Goal: Information Seeking & Learning: Learn about a topic

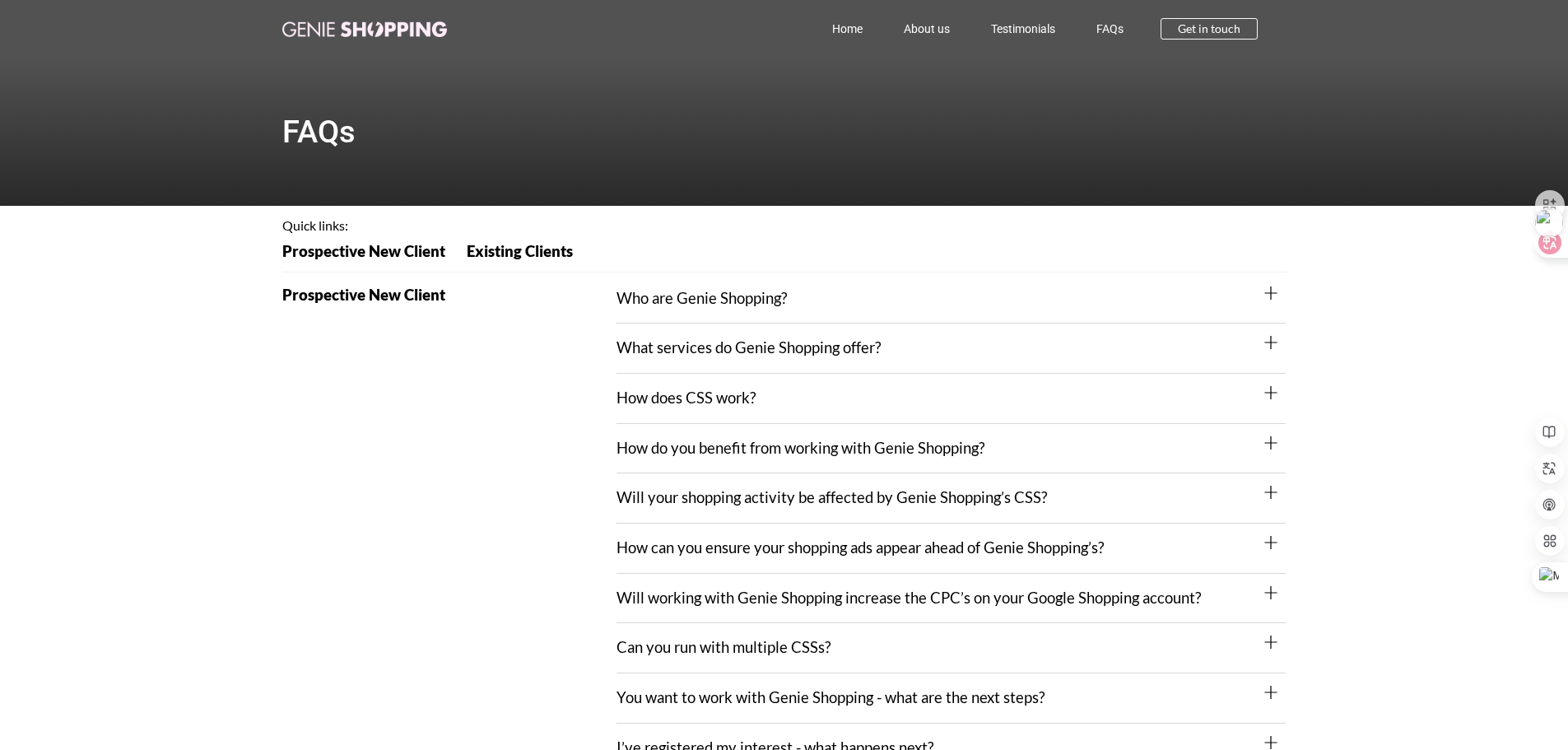
click at [992, 300] on div "Who are Genie Shopping?" at bounding box center [951, 299] width 669 height 50
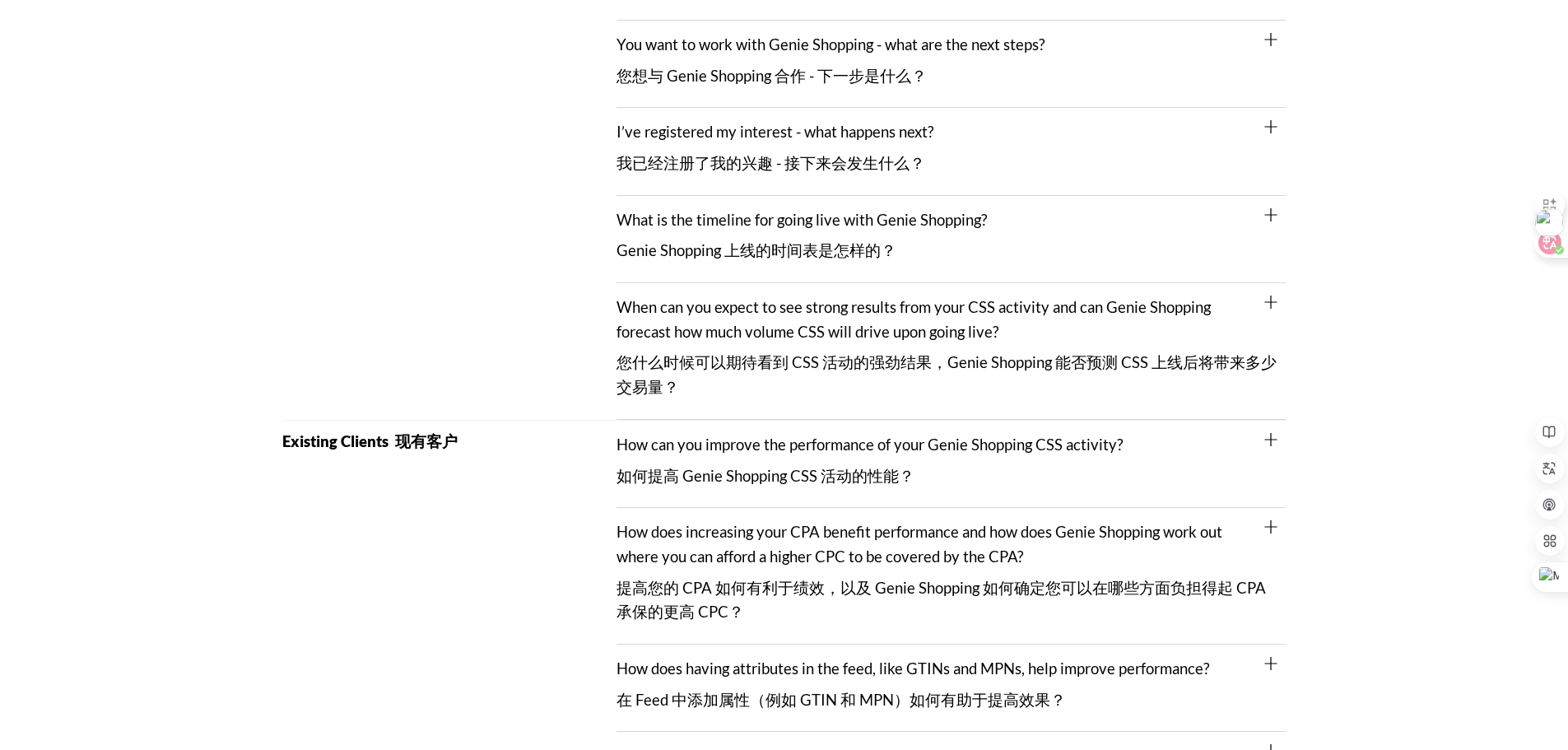
scroll to position [1235, 0]
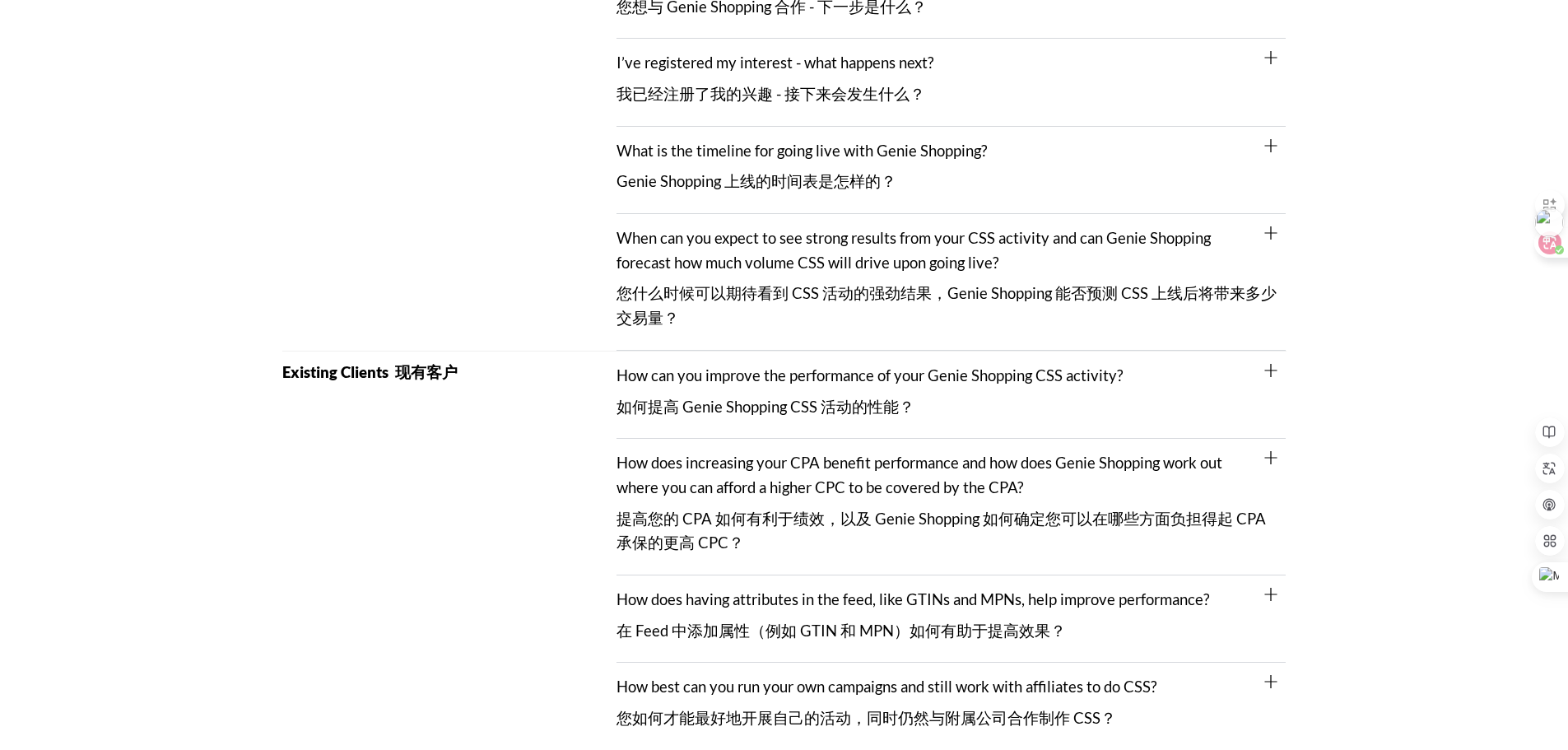
click at [1262, 147] on div "What is the timeline for going live with Genie Shopping? Genie Shopping 上线的时间表是…" at bounding box center [951, 170] width 669 height 87
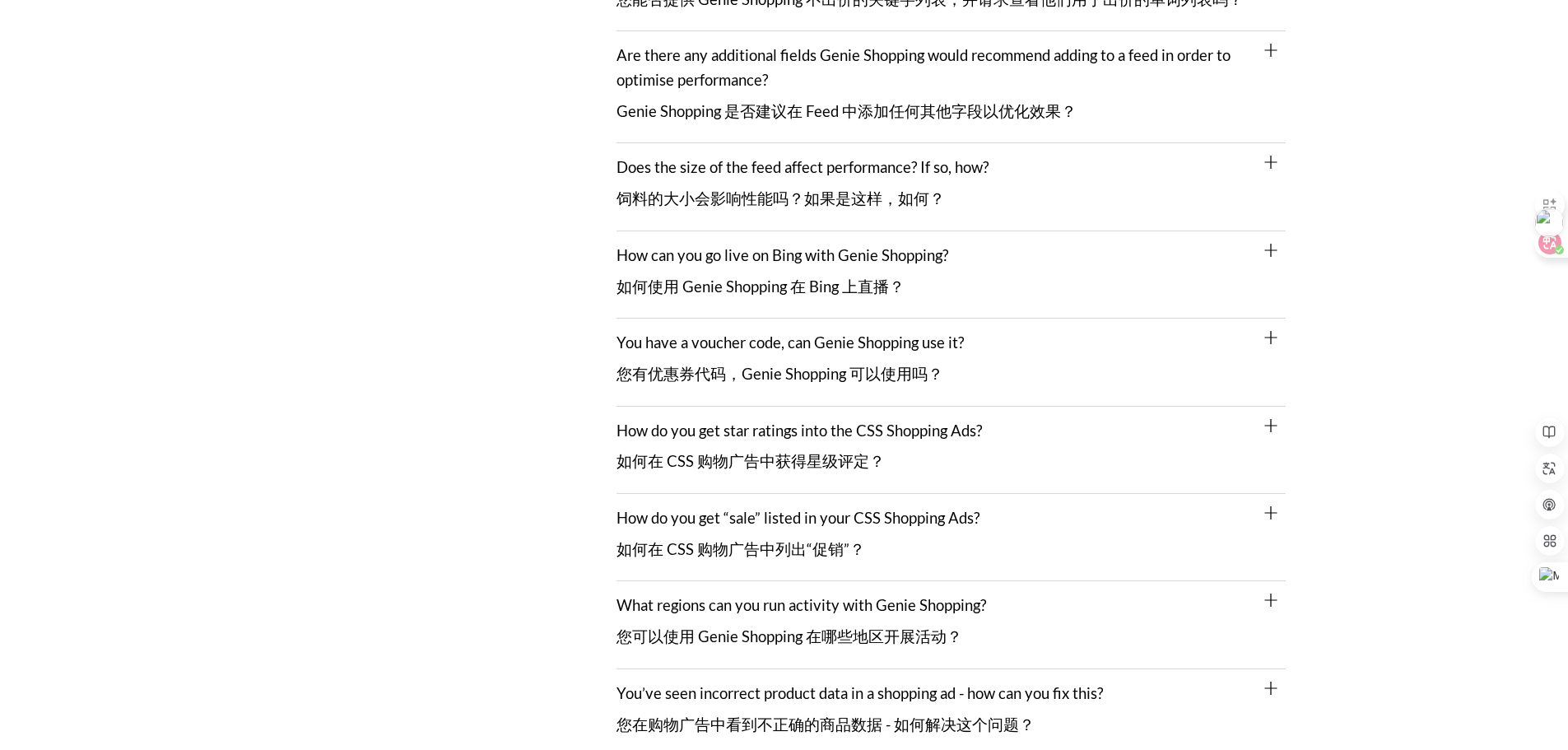
scroll to position [2718, 0]
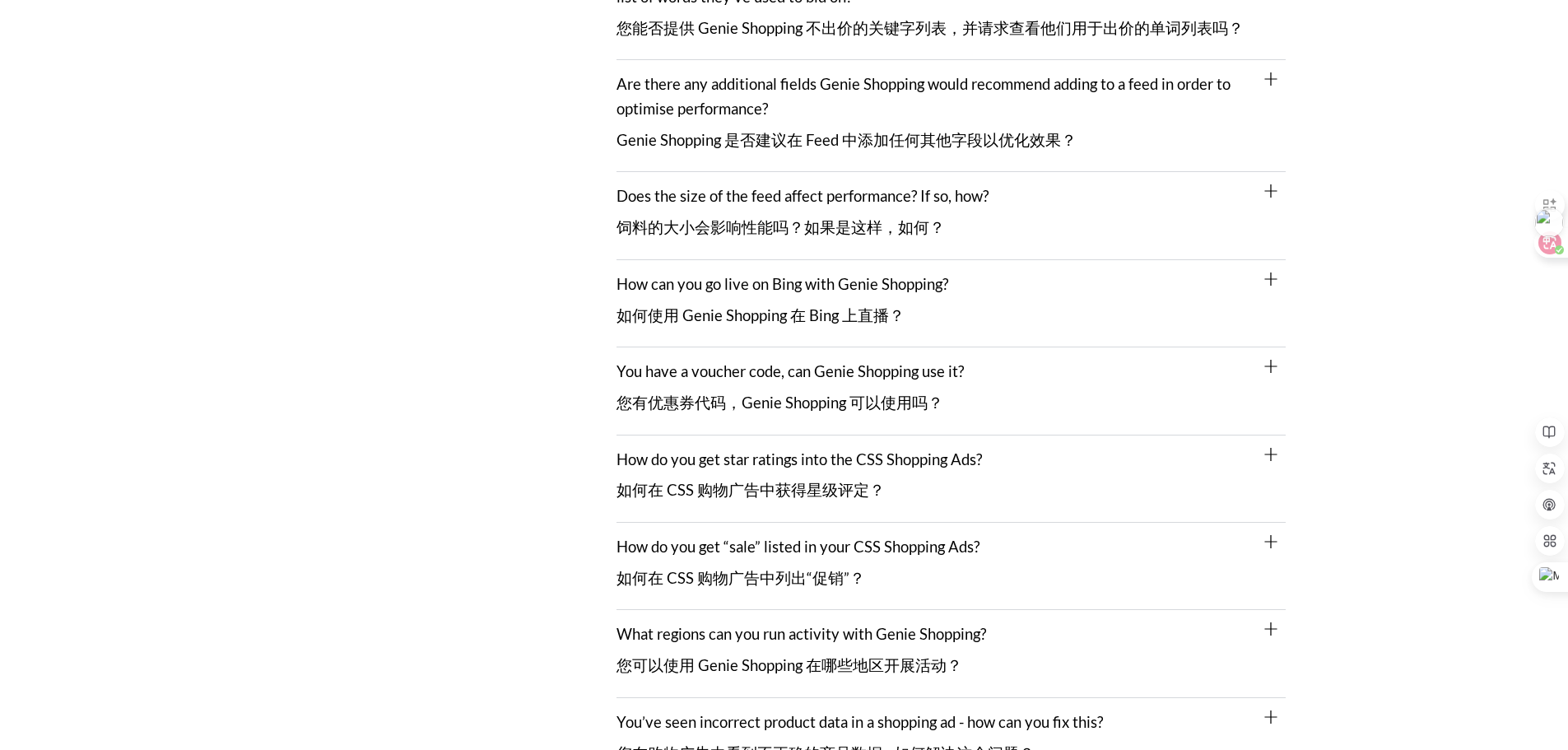
click at [835, 200] on link "Does the size of the feed affect performance? If so, how? 饲料的大小会影响性能吗？如果是这样，如何？" at bounding box center [803, 212] width 372 height 49
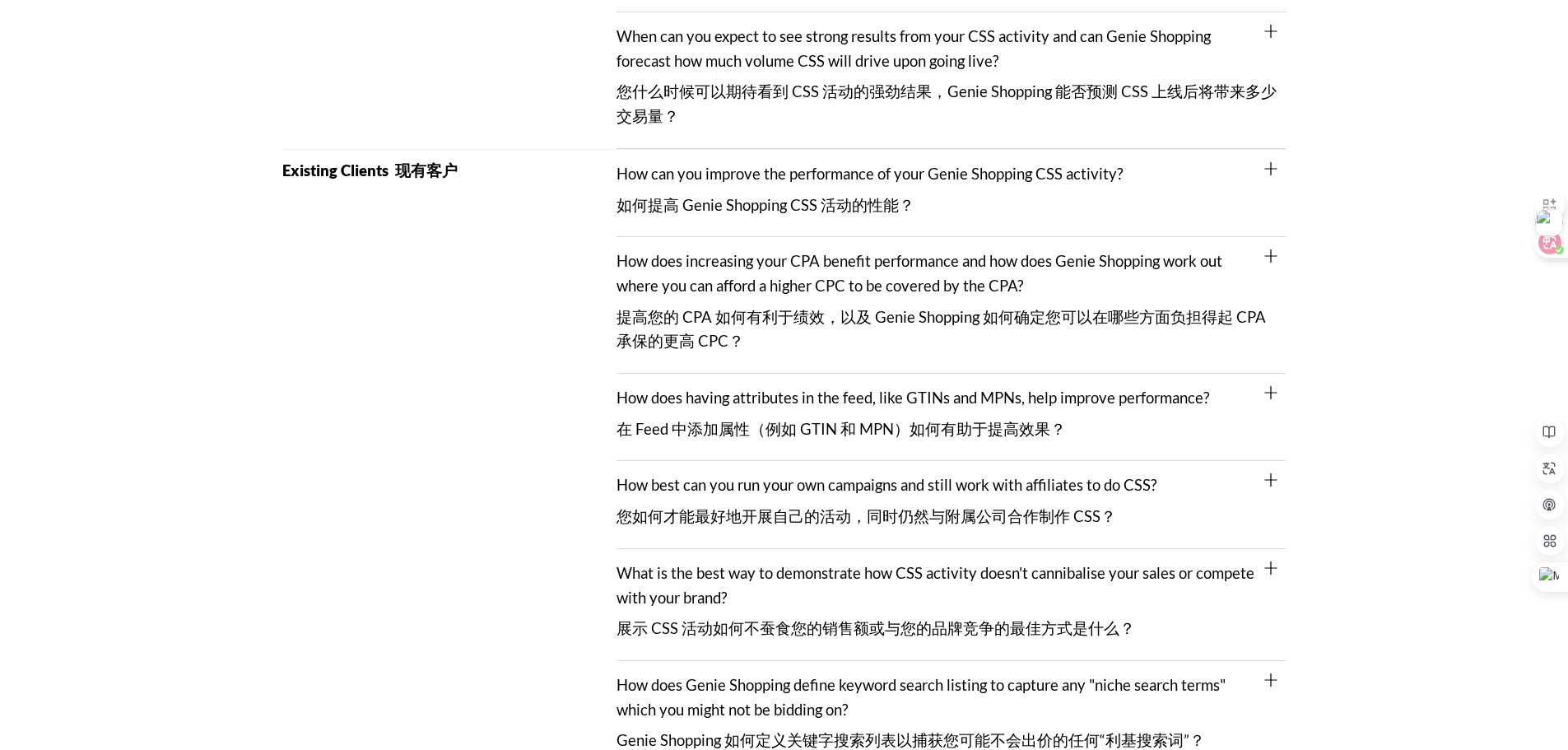
scroll to position [1729, 0]
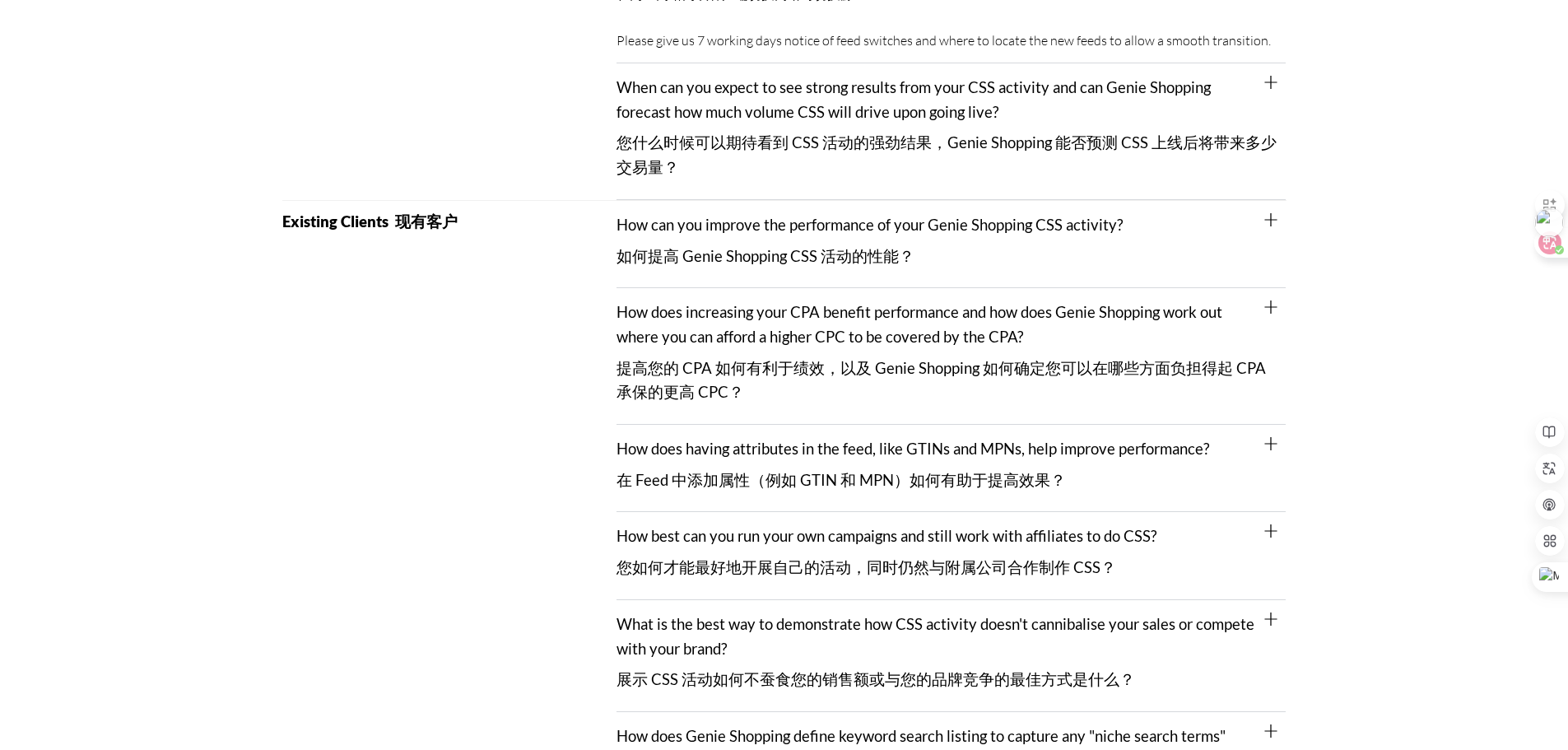
click at [899, 563] on font "您如何才能最好地开展自己的活动，同时仍然与附属公司合作制作 CSS？" at bounding box center [866, 567] width 500 height 18
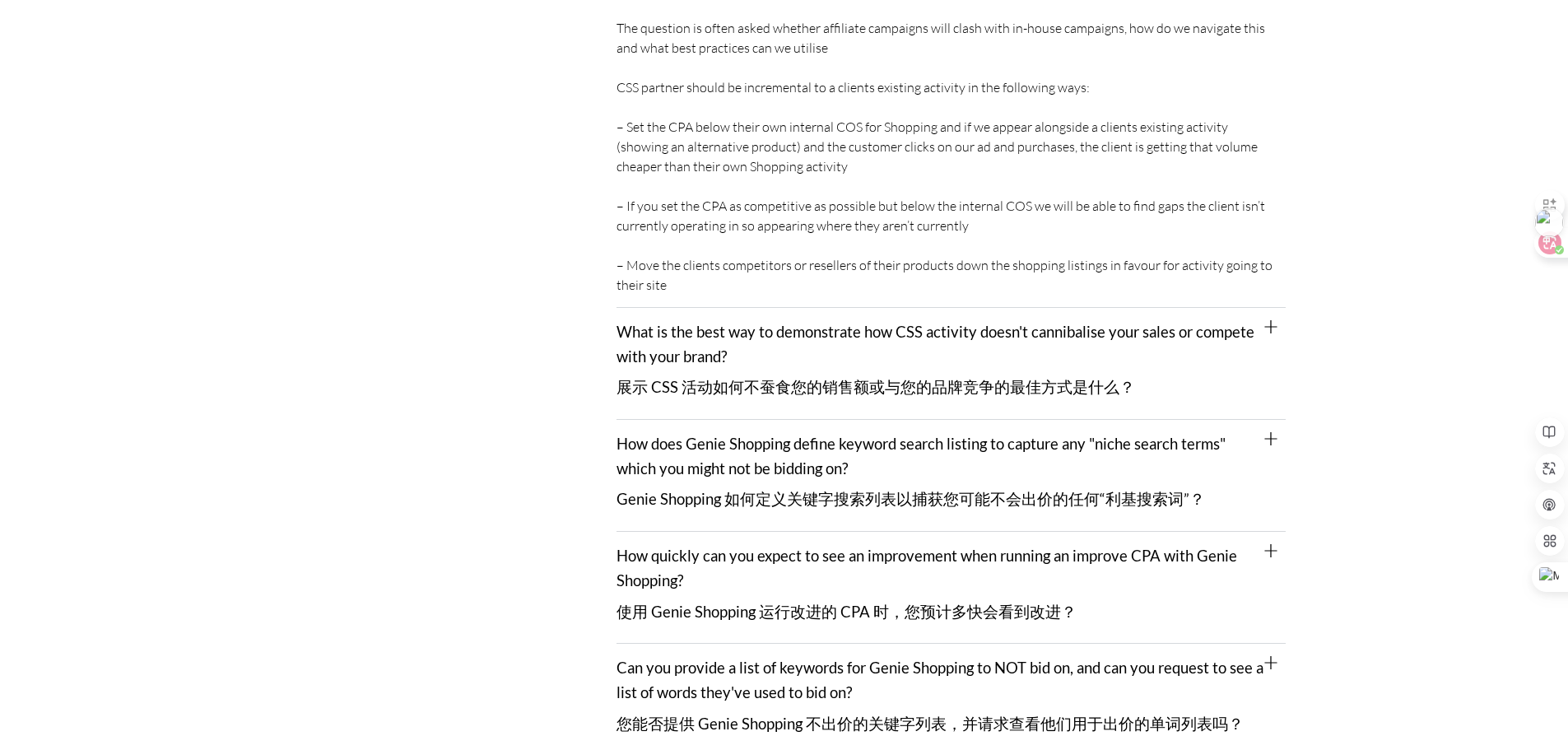
scroll to position [2388, 0]
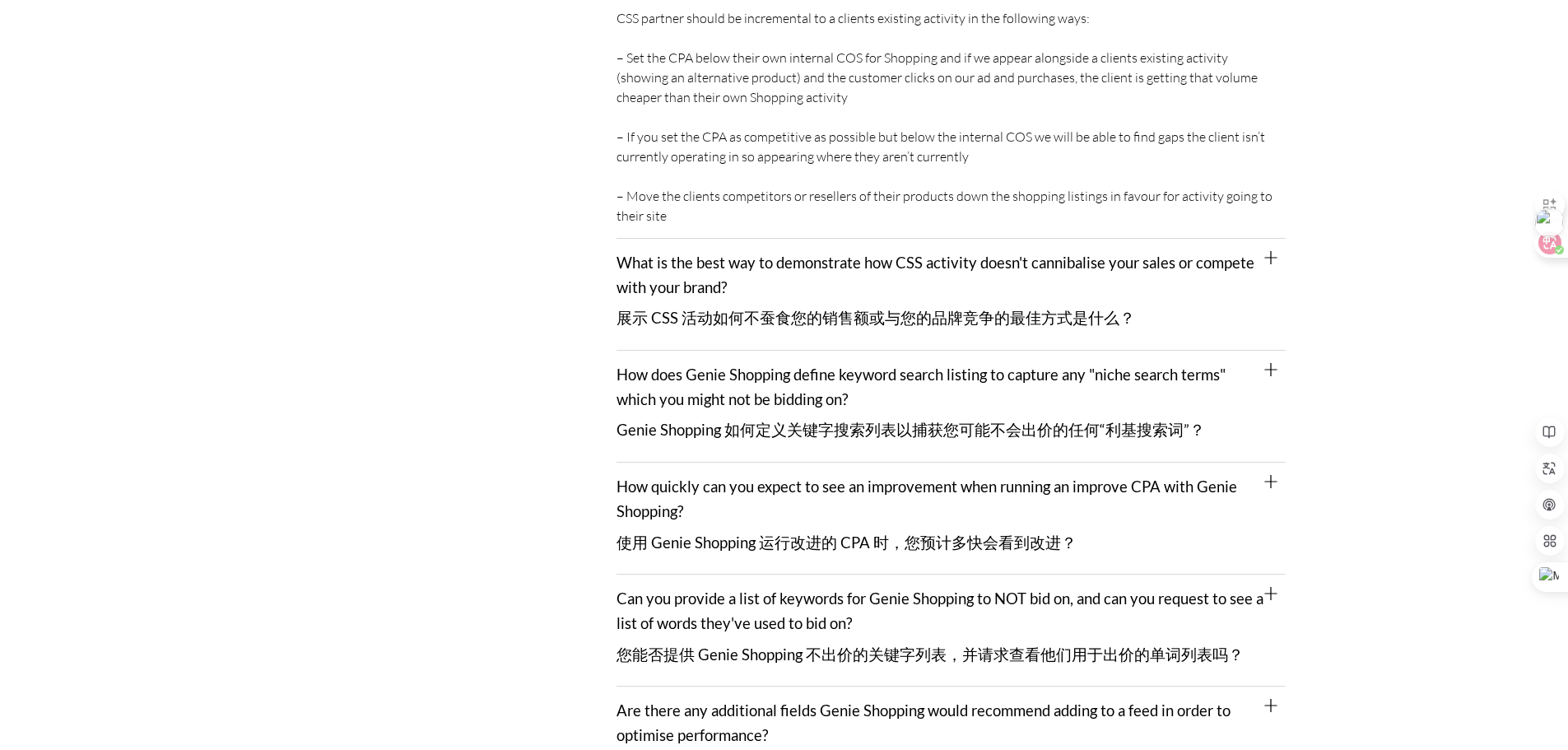
click at [945, 532] on font "使用 Genie Shopping 运行改进的 CPA 时，您预计多快会看到改进？" at bounding box center [846, 543] width 460 height 25
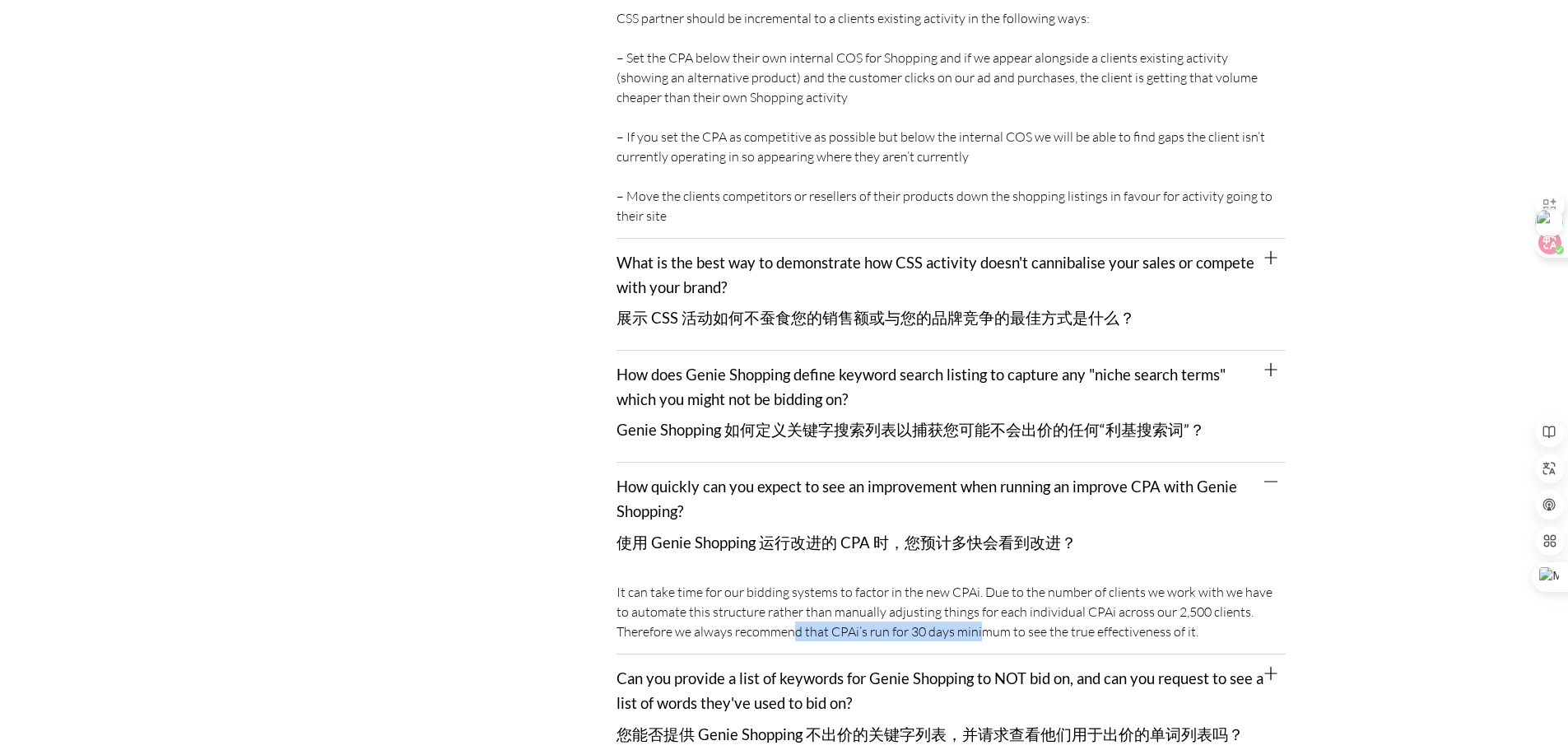
drag, startPoint x: 792, startPoint y: 627, endPoint x: 984, endPoint y: 638, distance: 192.3
click at [984, 638] on div "It can take time for our bidding systems to factor in the new CPAi. Due to the …" at bounding box center [951, 614] width 669 height 80
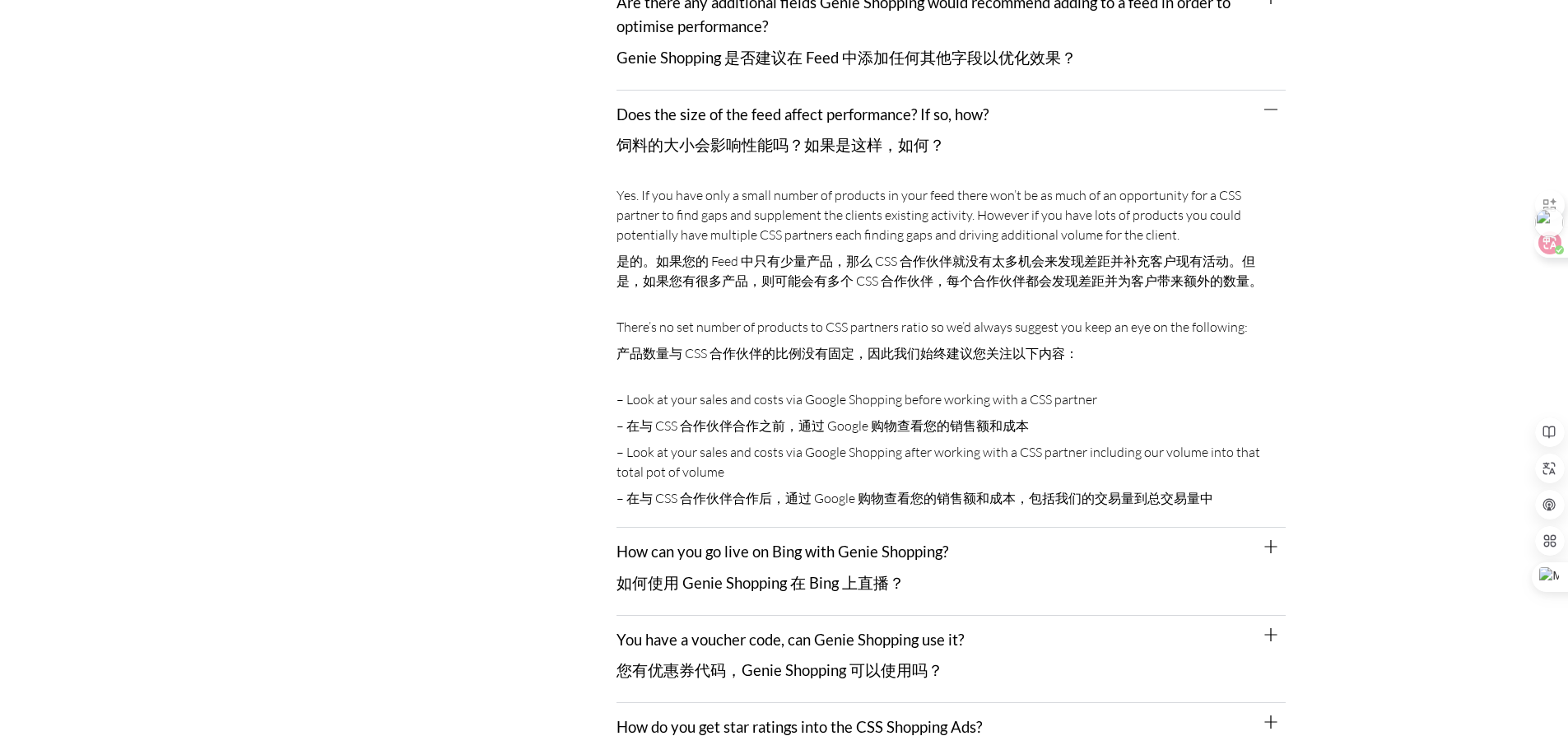
scroll to position [2580, 0]
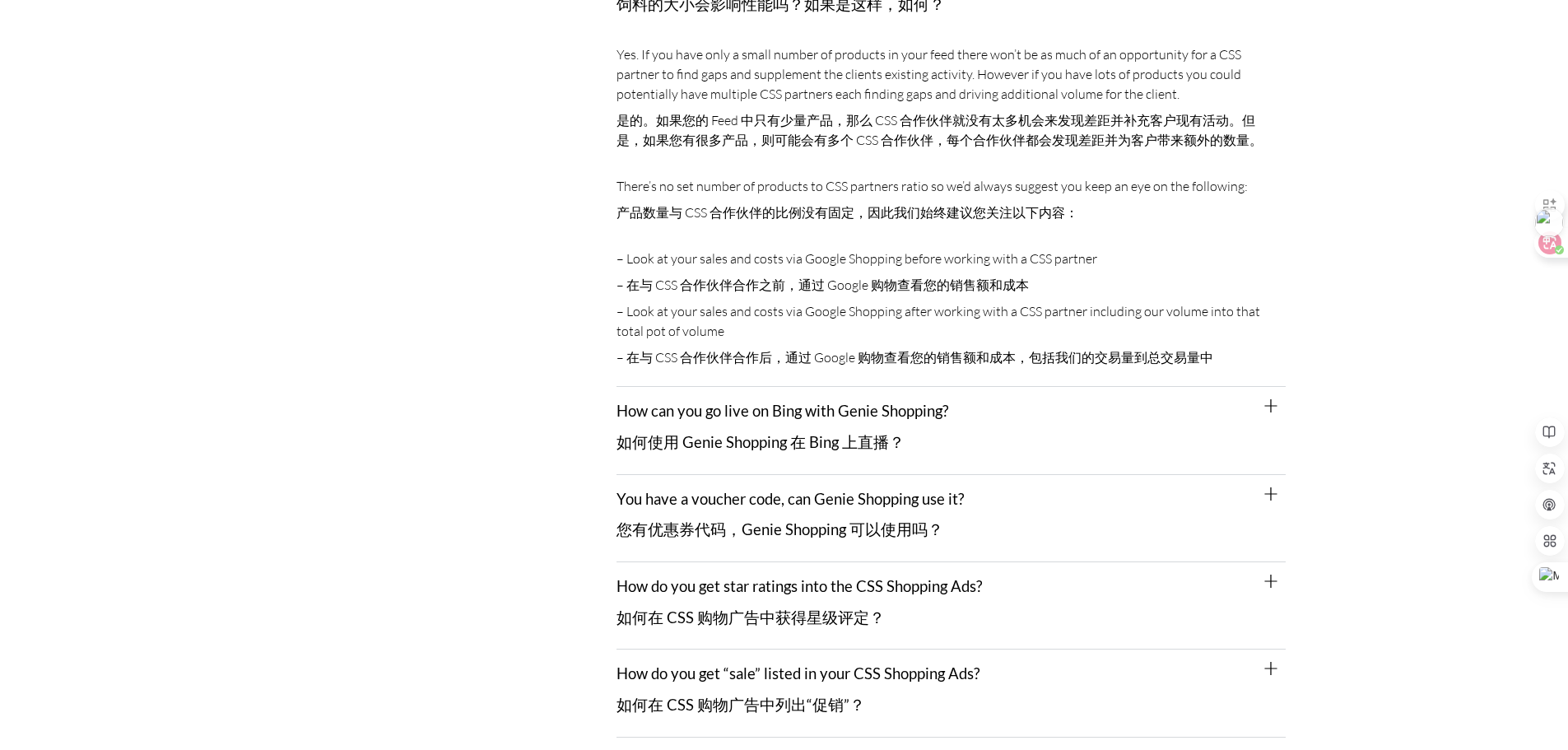
click at [800, 513] on div "You have a voucher code, can Genie Shopping use it? 您有优惠券代码，Genie Shopping 可以使用…" at bounding box center [951, 519] width 669 height 87
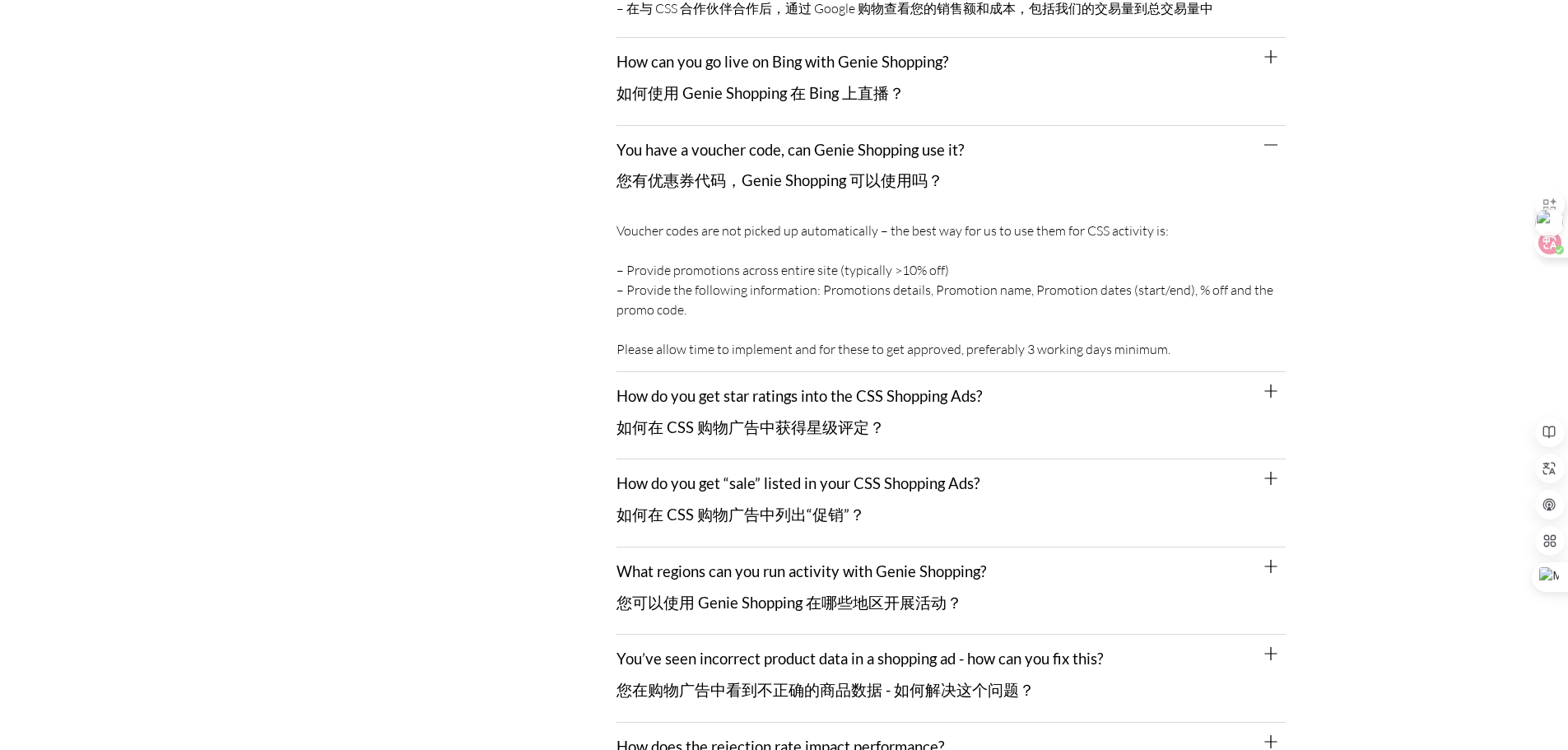
scroll to position [2992, 0]
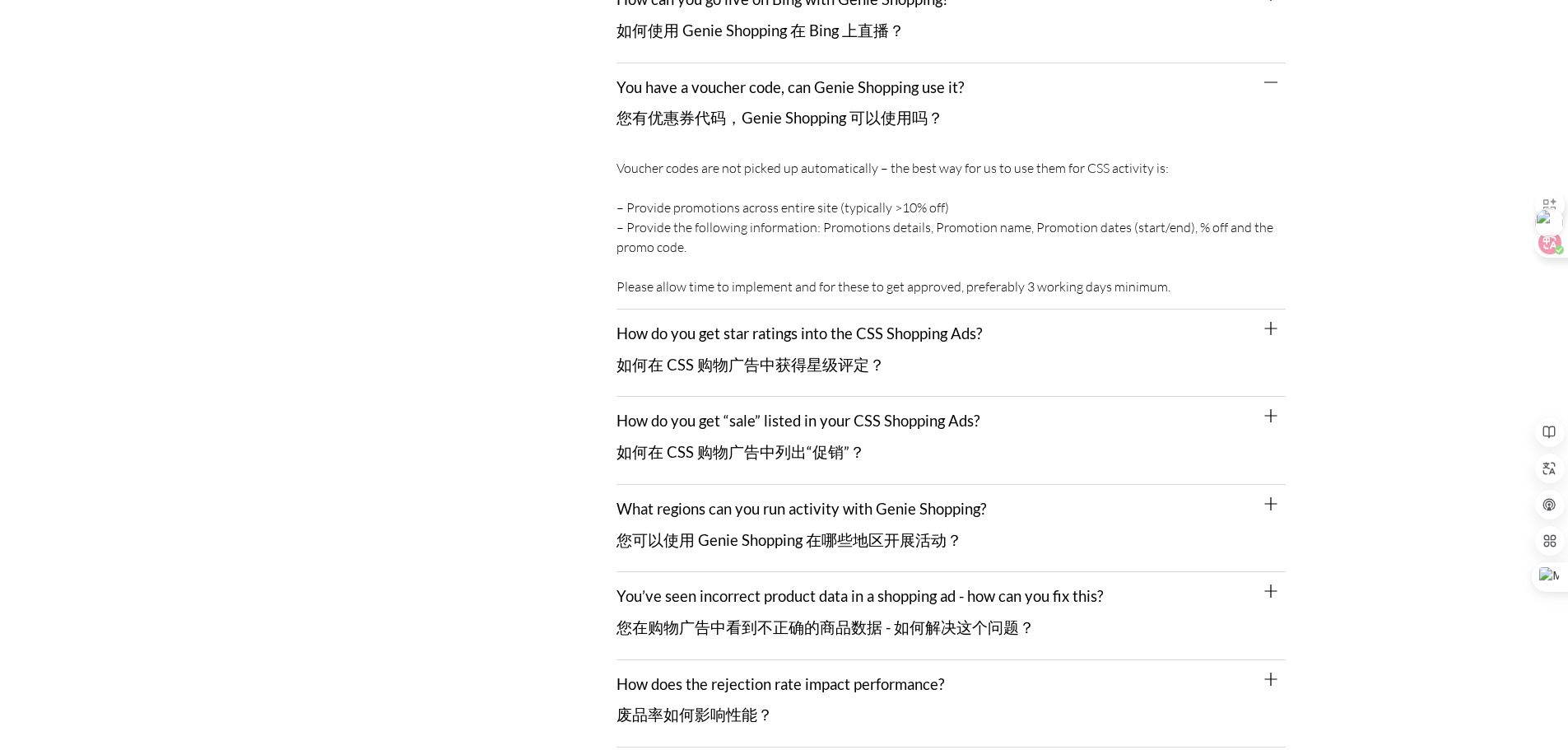
click at [847, 527] on div "What regions can you run activity with Genie Shopping? 您可以使用 Genie Shopping 在哪些…" at bounding box center [951, 528] width 669 height 87
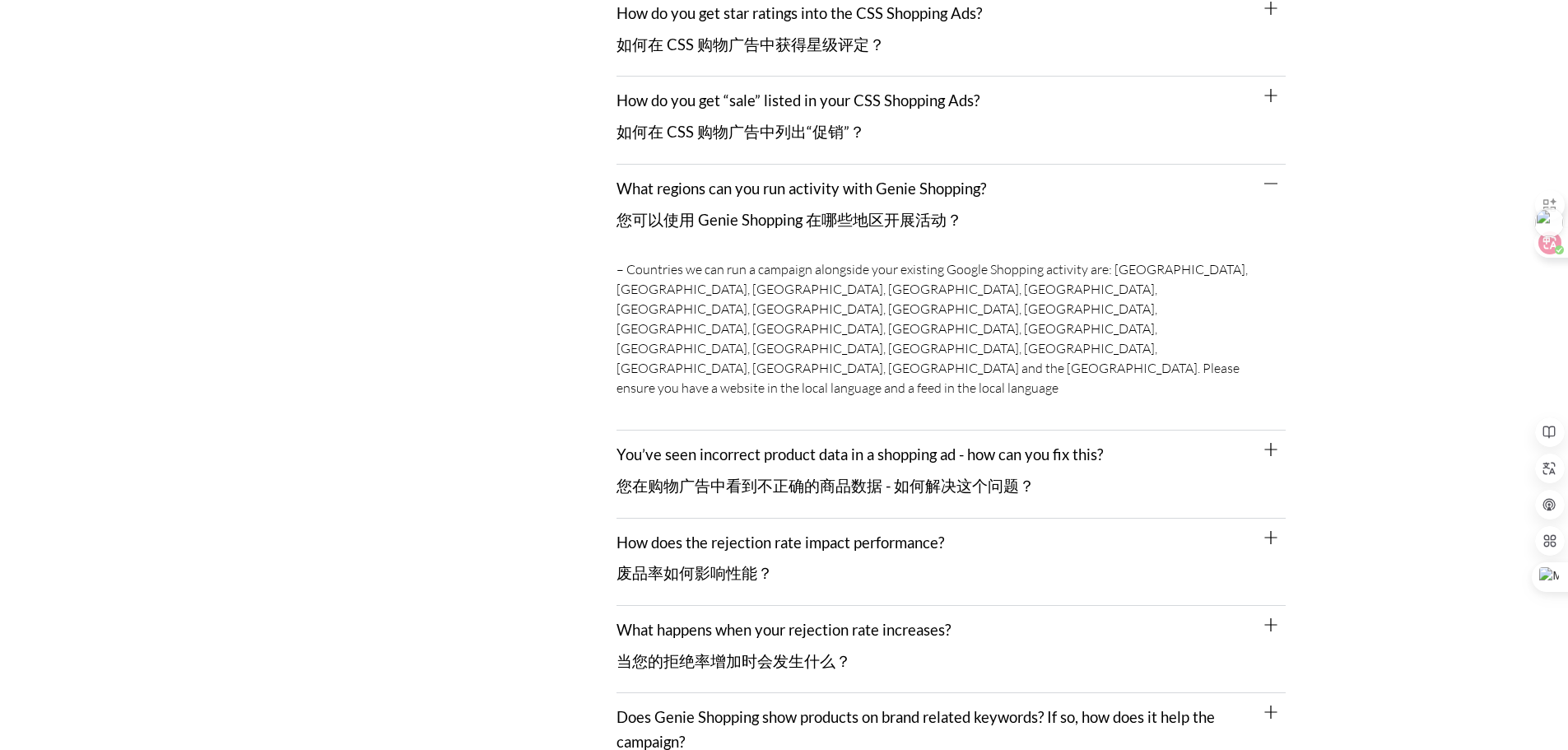
scroll to position [3404, 0]
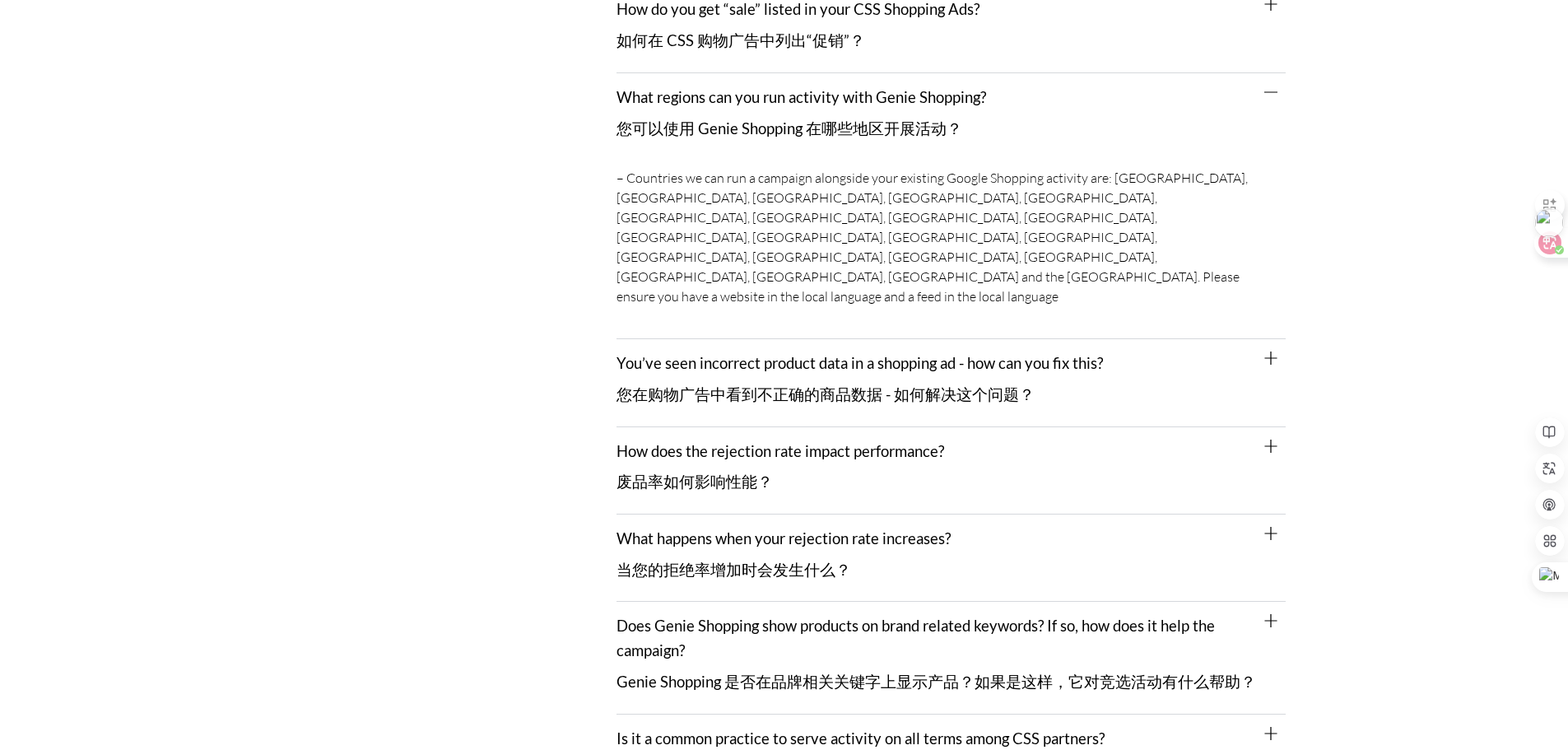
click at [811, 515] on div "What happens when your rejection rate increases? 当您的拒绝率增加时会发生什么？" at bounding box center [951, 558] width 669 height 87
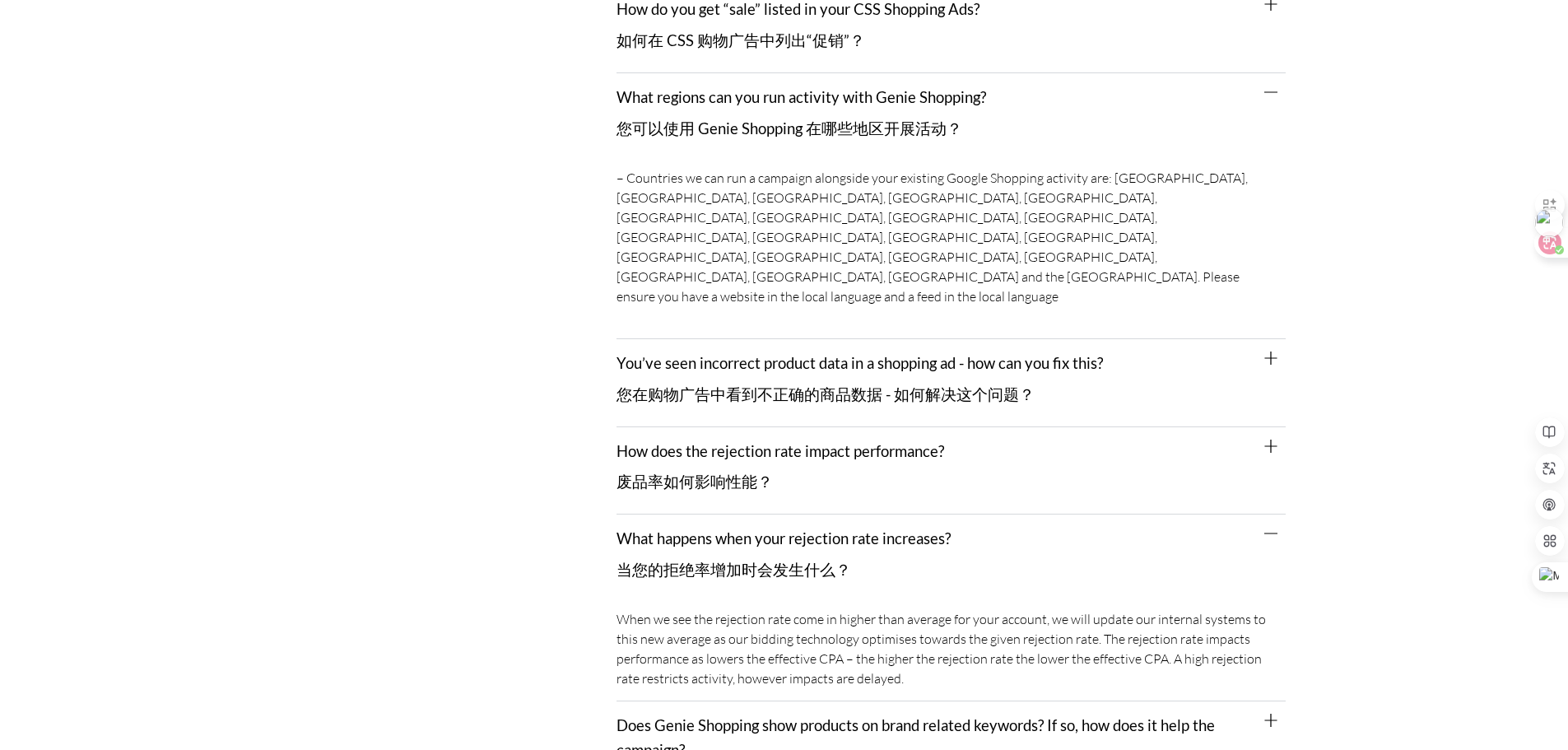
click at [805, 427] on div "How does the rejection rate impact performance? 废品率如何影响性能？" at bounding box center [951, 471] width 669 height 87
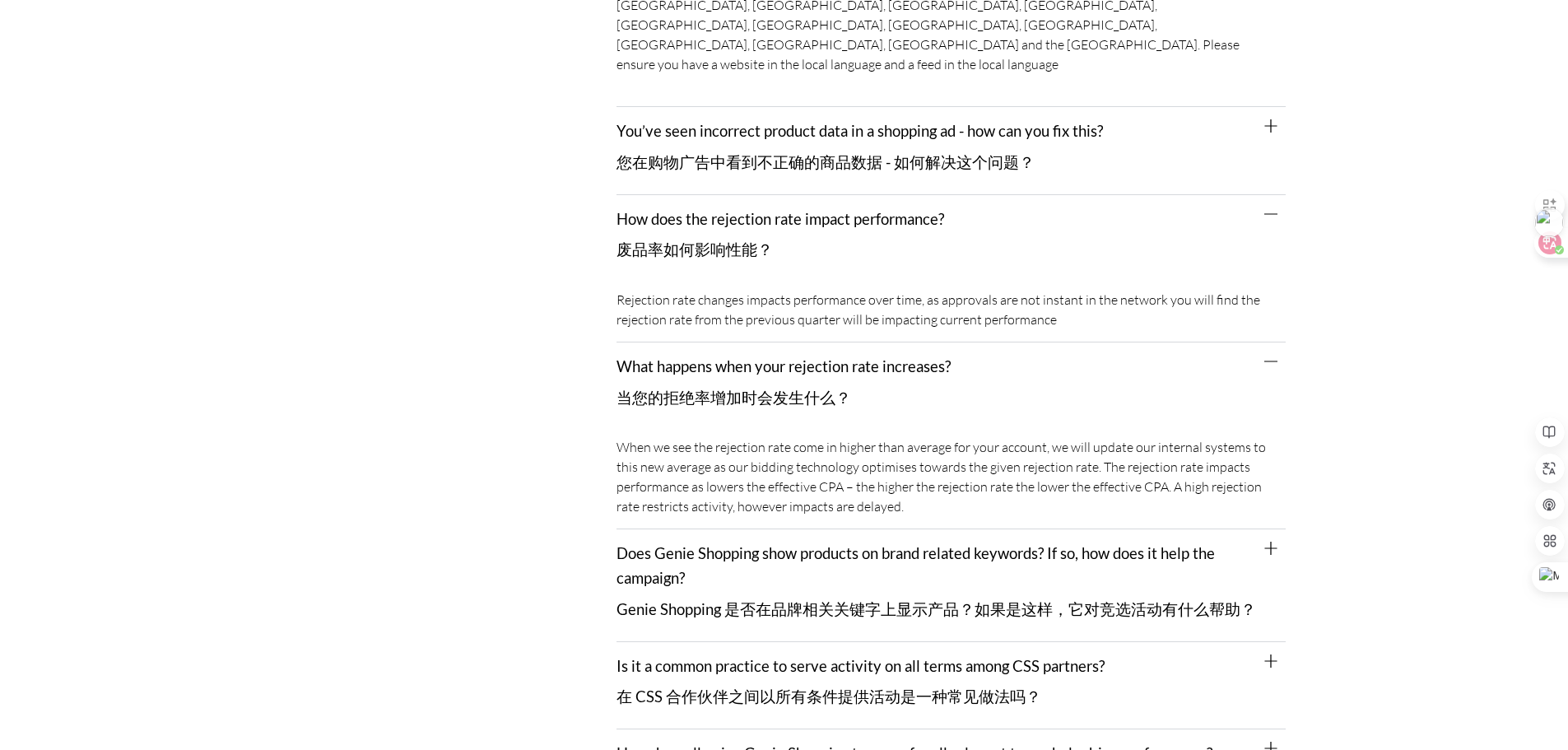
scroll to position [3816, 0]
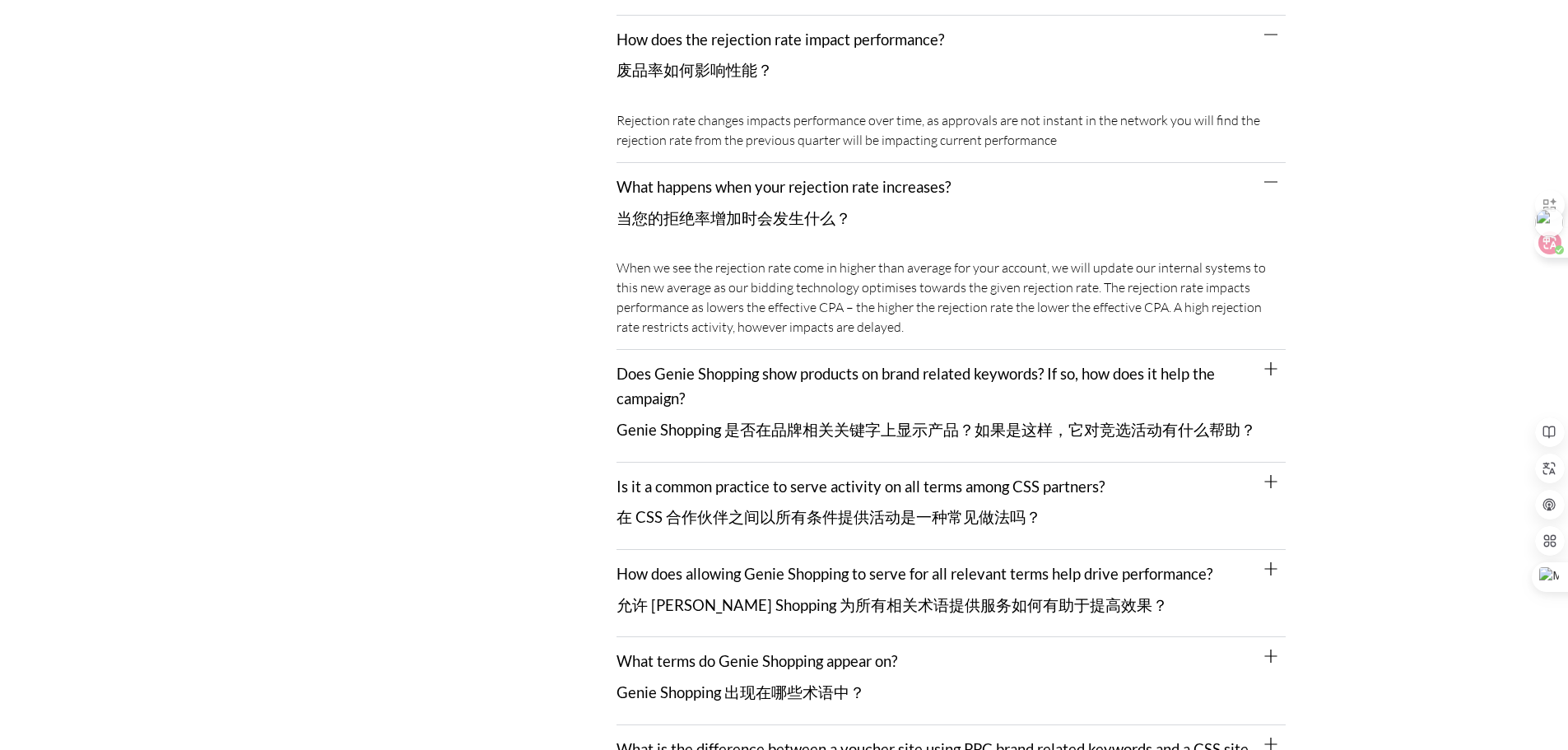
click at [882, 355] on div "Does Genie Shopping show products on brand related keywords? If so, how does it…" at bounding box center [951, 406] width 669 height 112
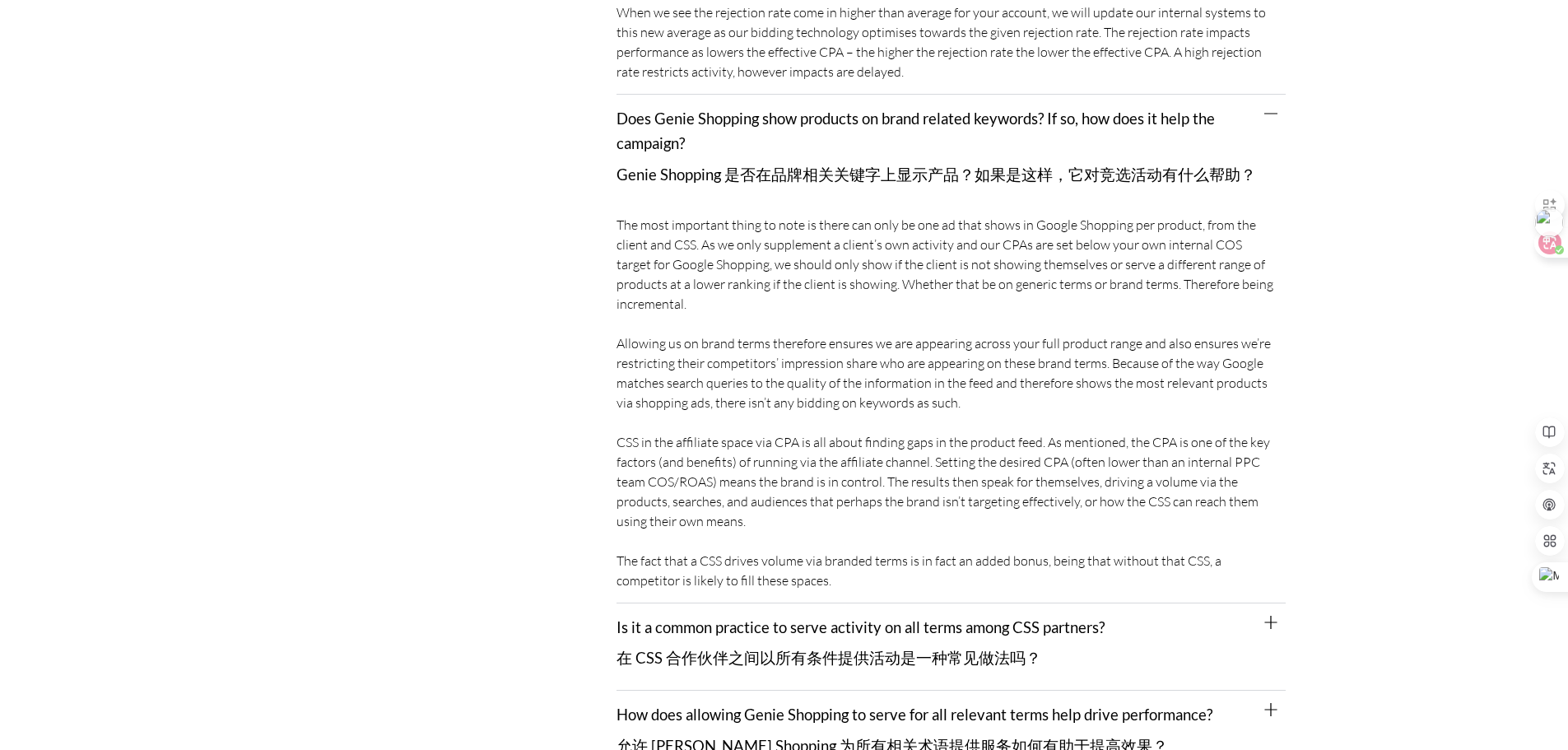
scroll to position [4227, 0]
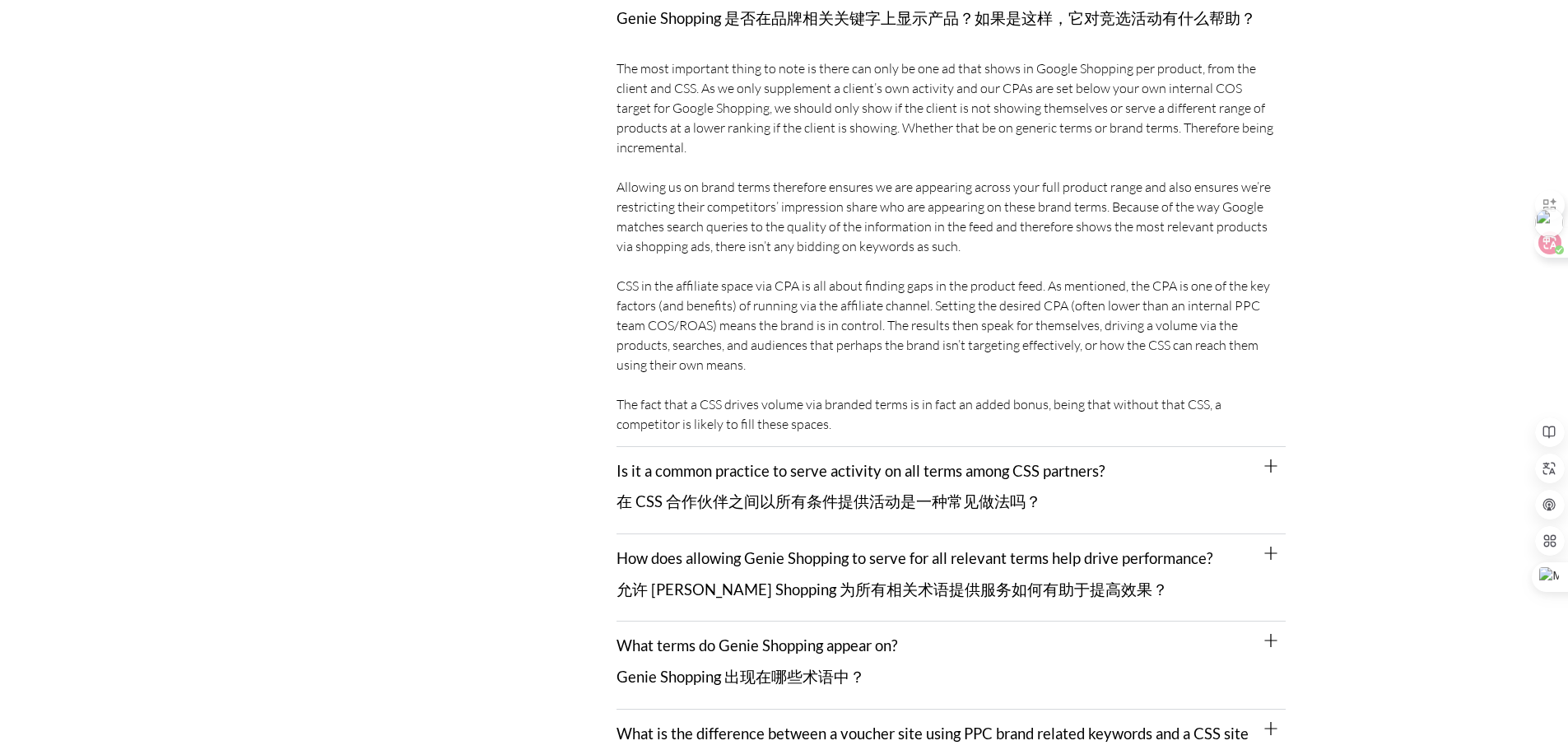
click at [897, 492] on font "在 CSS 合作伙伴之间以所有条件提供活动是一种常见做法吗？" at bounding box center [828, 501] width 424 height 18
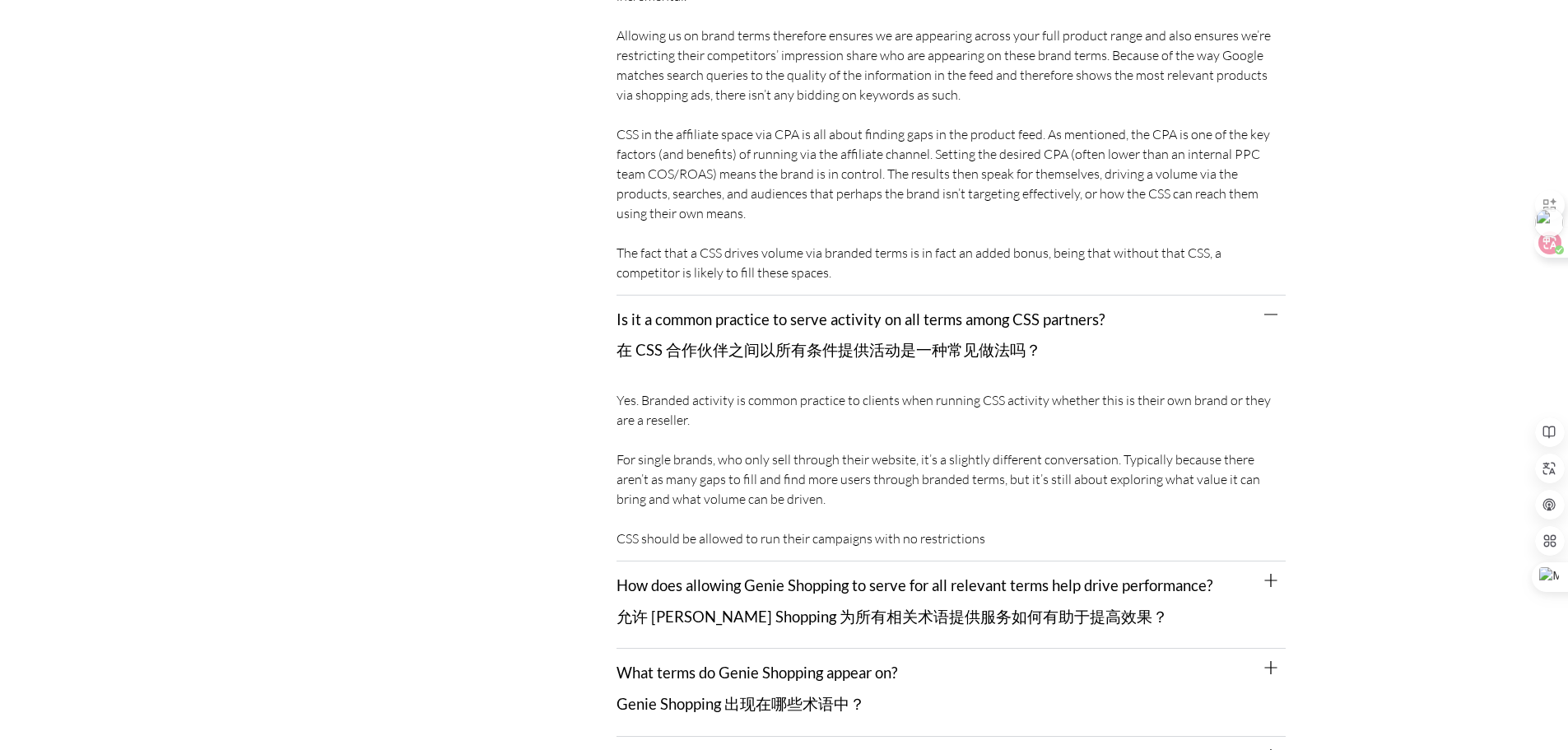
scroll to position [4475, 0]
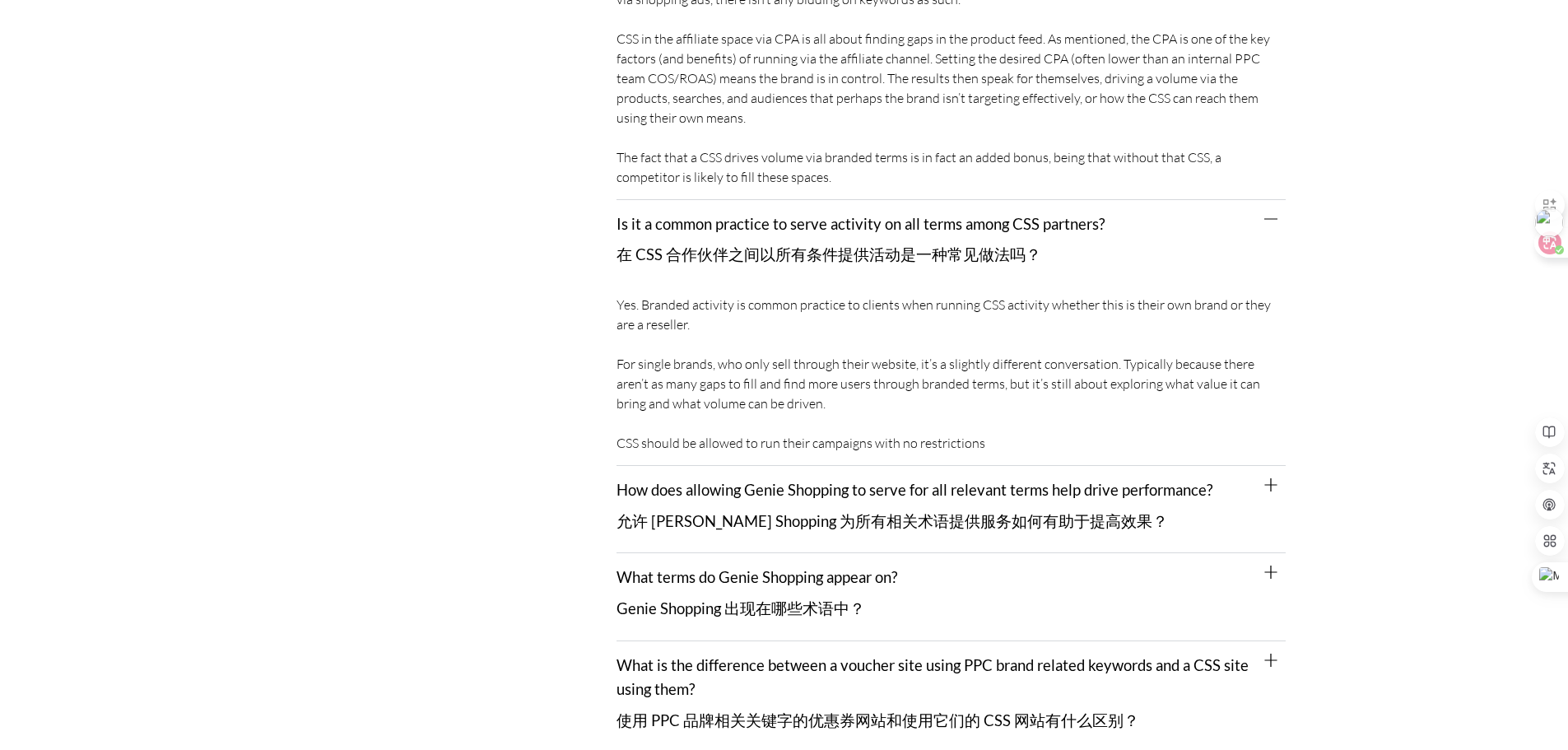
click at [870, 512] on font "允许 Genie Shopping 为所有相关术语提供服务如何有助于提高效果？" at bounding box center [892, 521] width 552 height 18
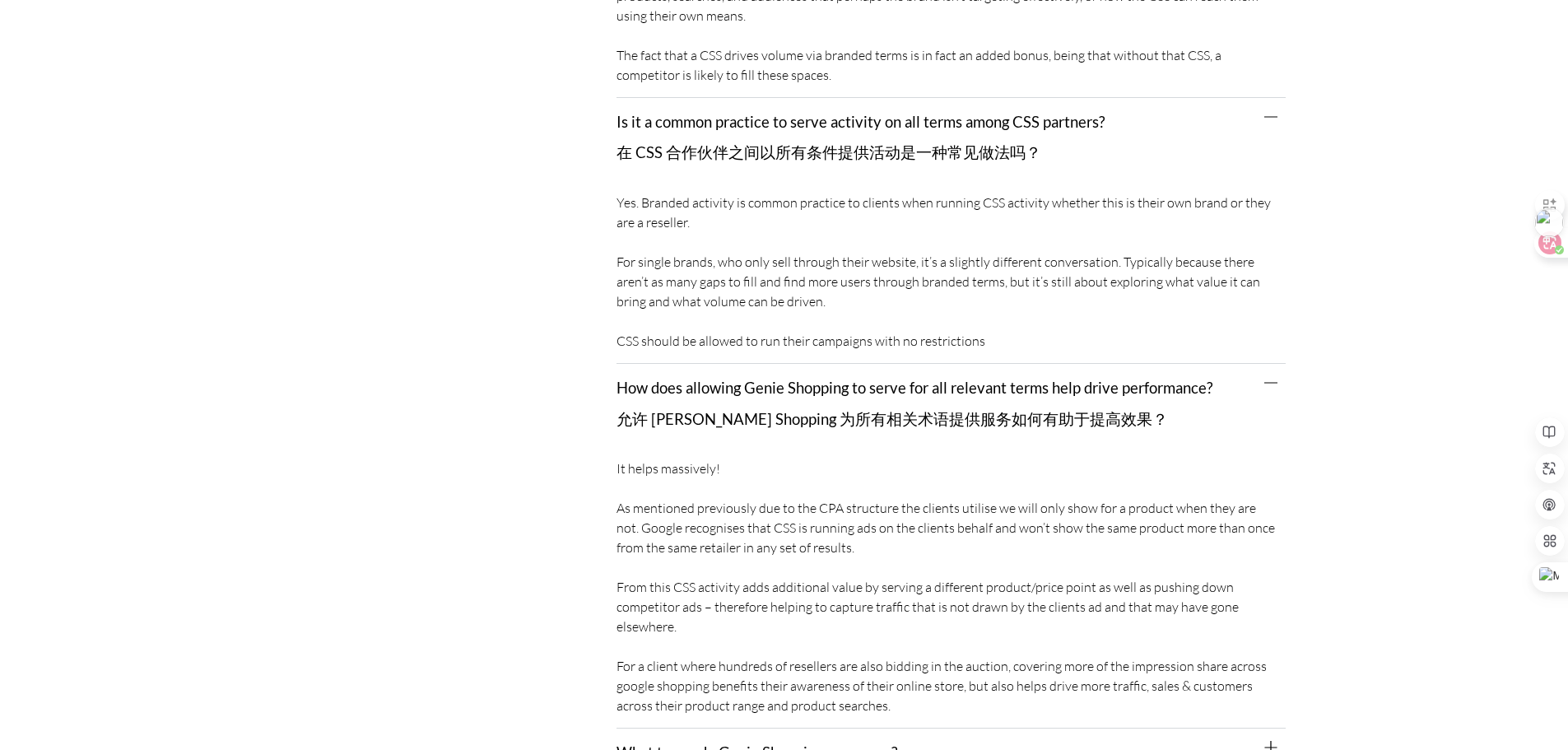
scroll to position [4722, 0]
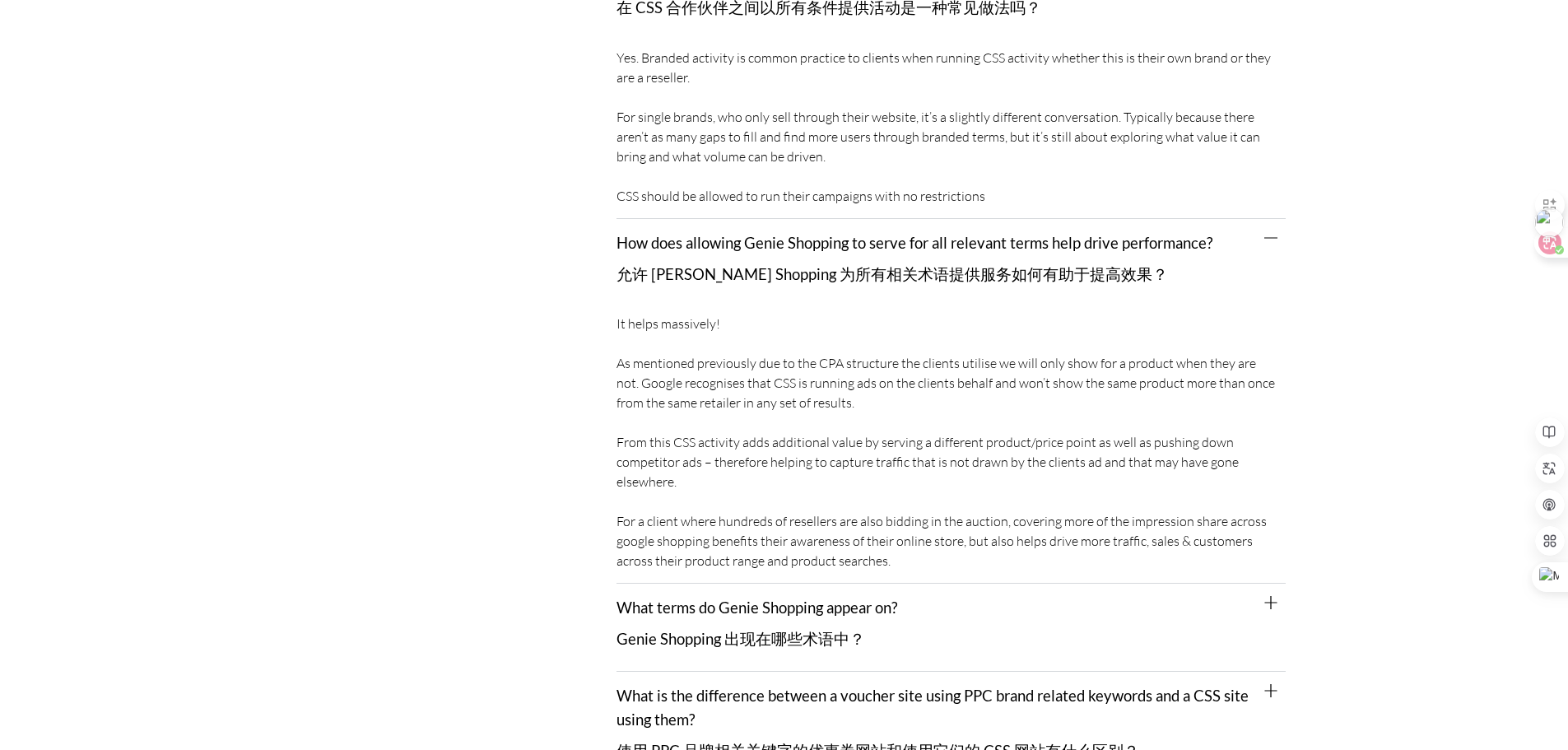
click at [882, 583] on div "What terms do Genie Shopping appear on? Genie Shopping 出现在哪些术语中？" at bounding box center [951, 626] width 669 height 87
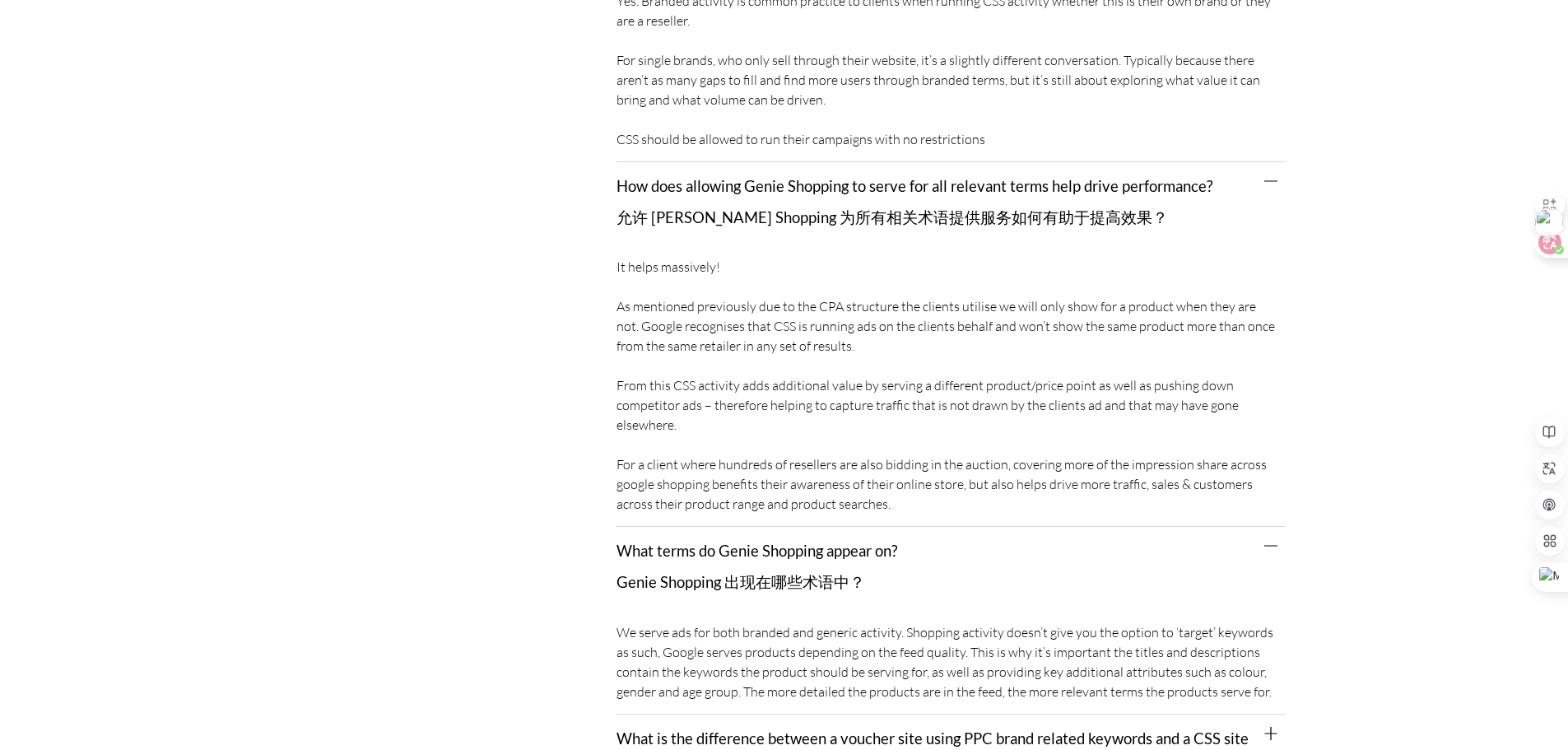
scroll to position [5051, 0]
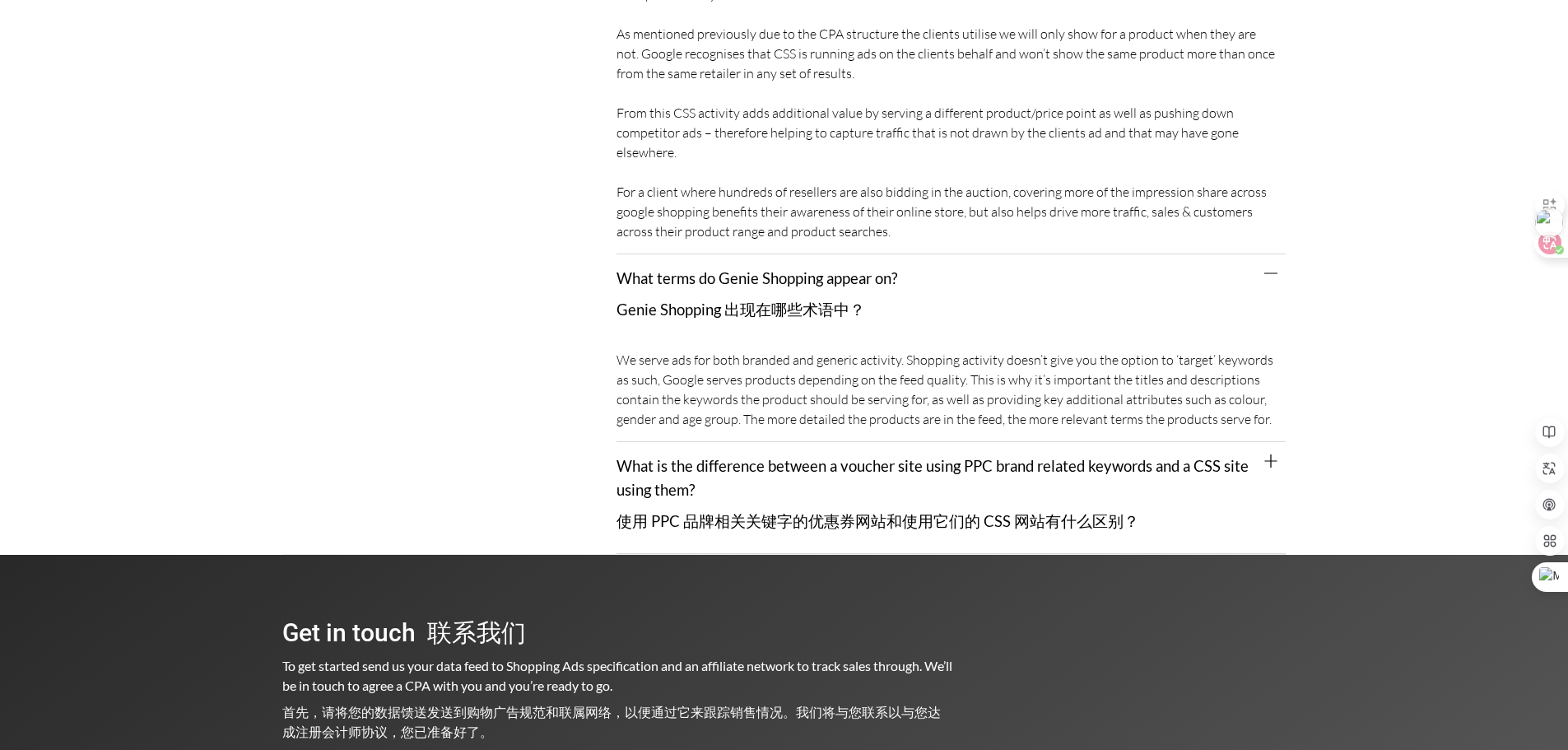
click at [990, 442] on div "What is the difference between a voucher site using PPC brand related keywords …" at bounding box center [951, 498] width 669 height 112
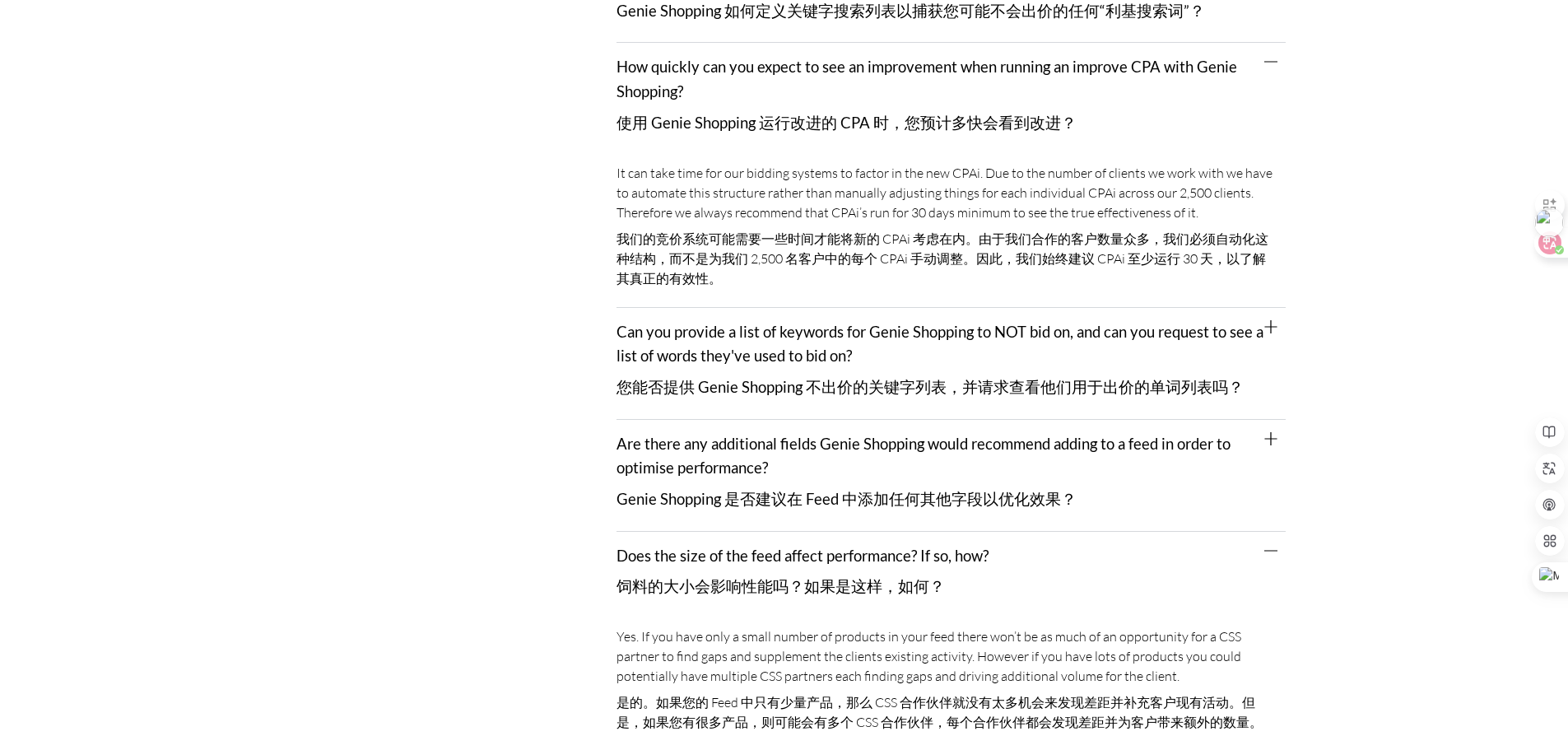
scroll to position [1922, 0]
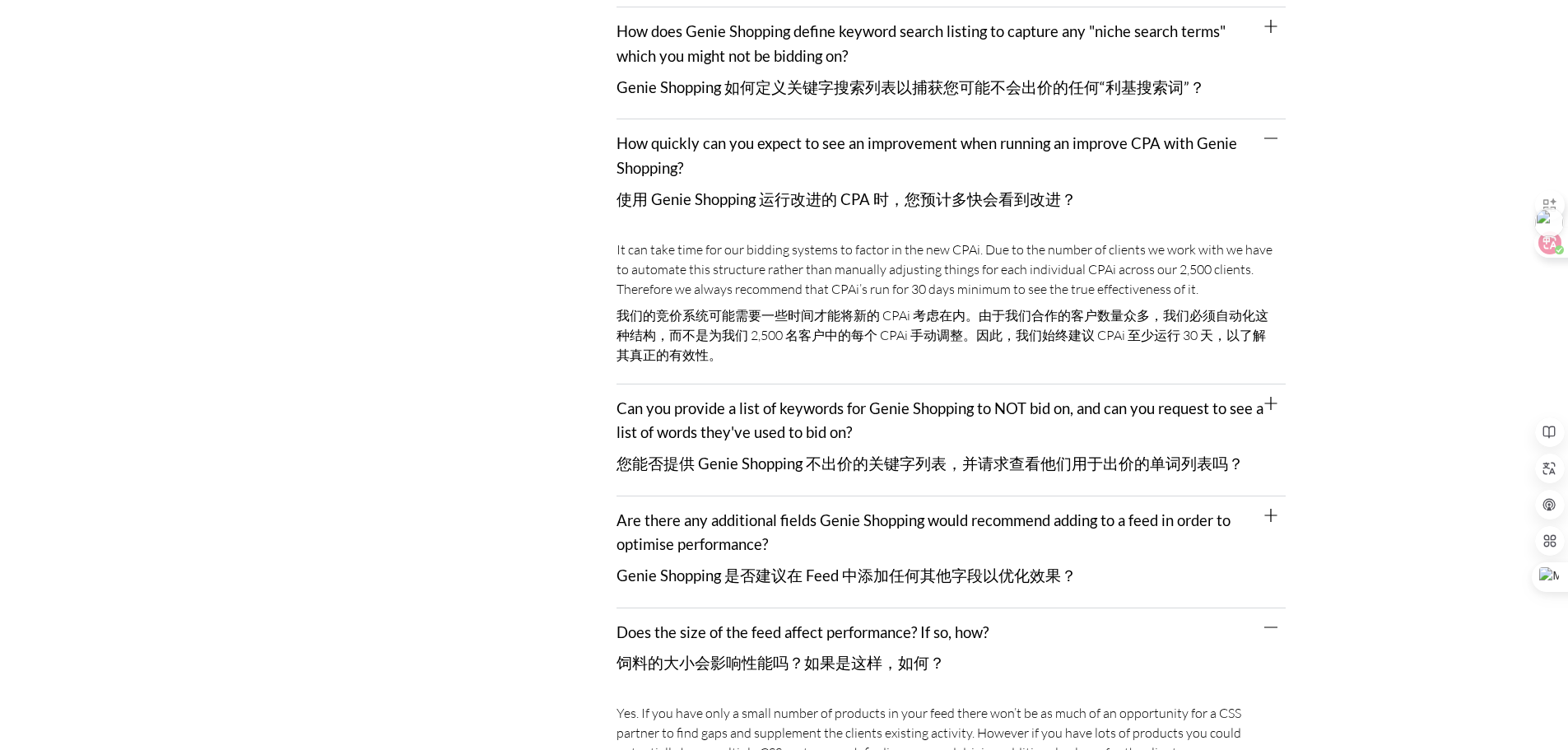
click at [1018, 465] on font "您能否提供 Genie Shopping 不出价的关键字列表，并请求查看他们用于出价的单词列表吗？" at bounding box center [930, 464] width 627 height 18
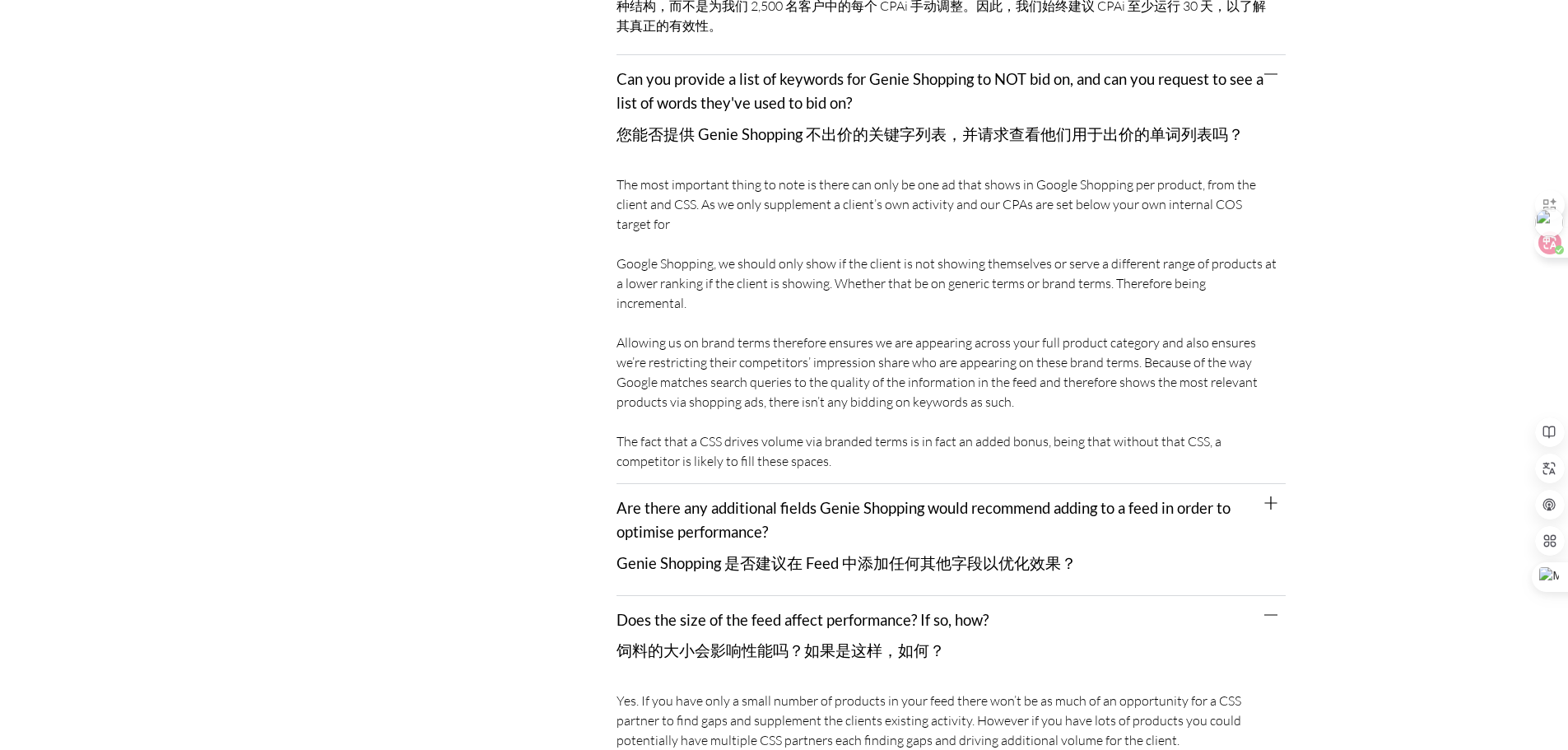
click at [891, 518] on div "Are there any additional fields Genie Shopping would recommend adding to a feed…" at bounding box center [951, 540] width 669 height 112
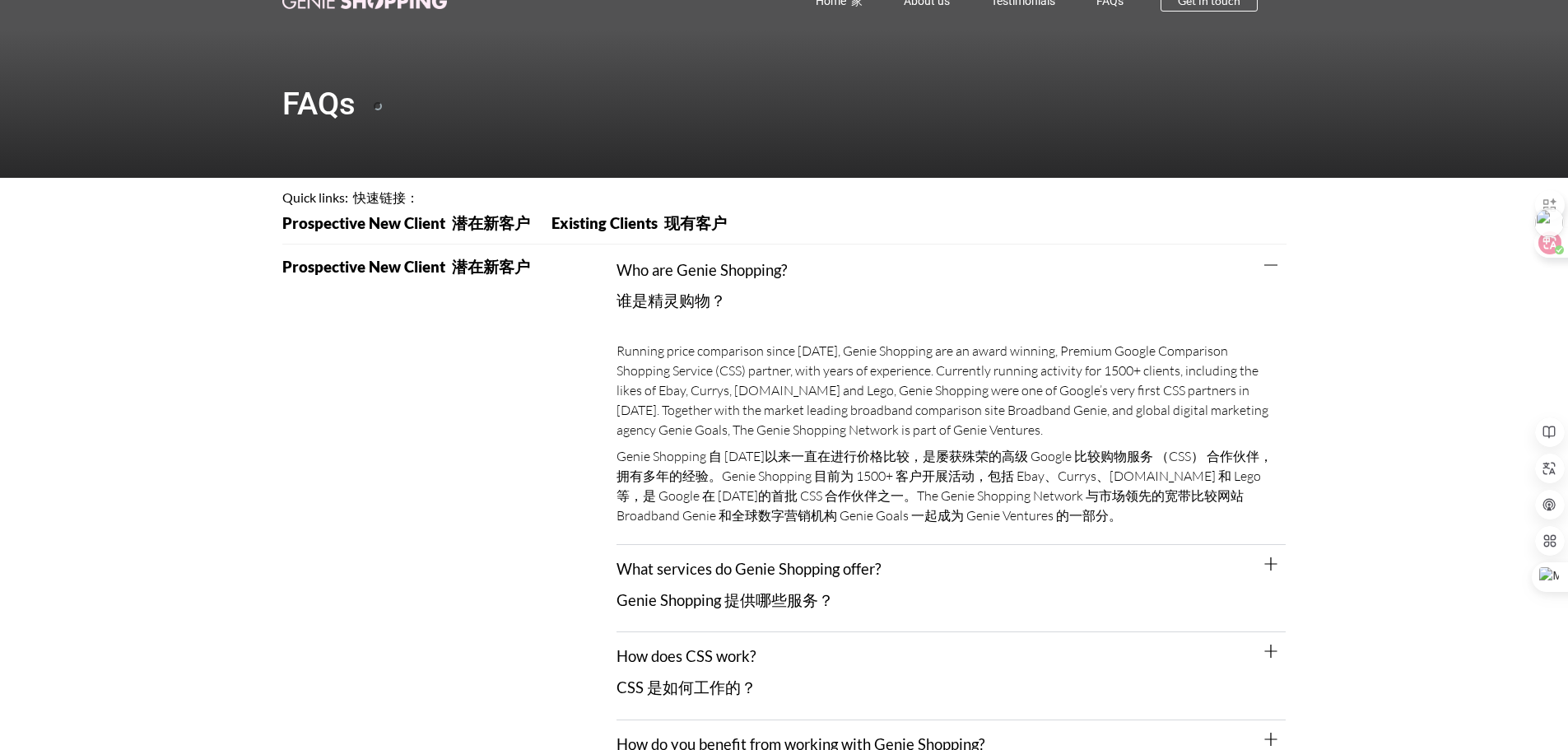
scroll to position [0, 0]
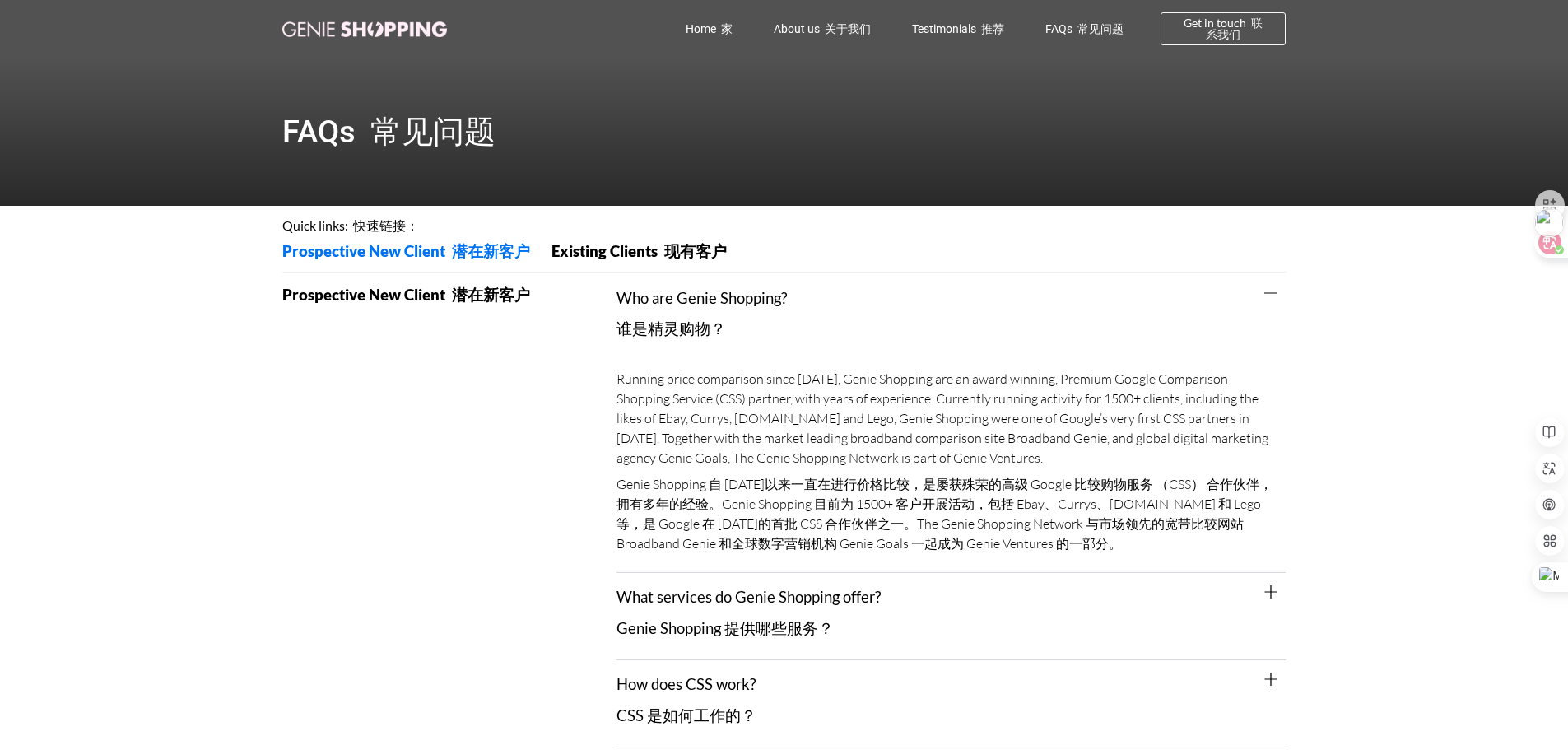
click at [455, 262] on link "Prospective New Client 潜在新客户" at bounding box center [412, 257] width 259 height 26
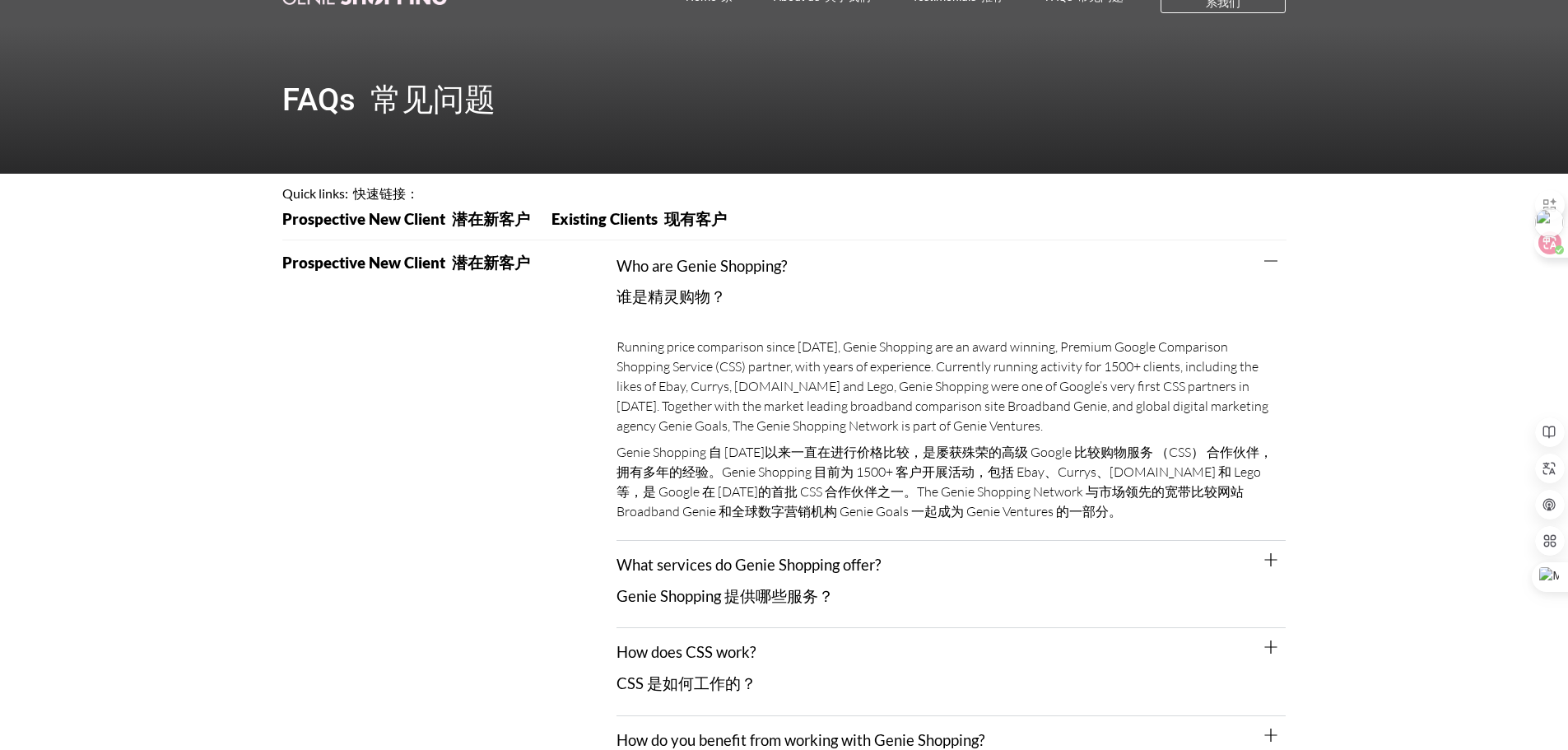
scroll to position [28, 0]
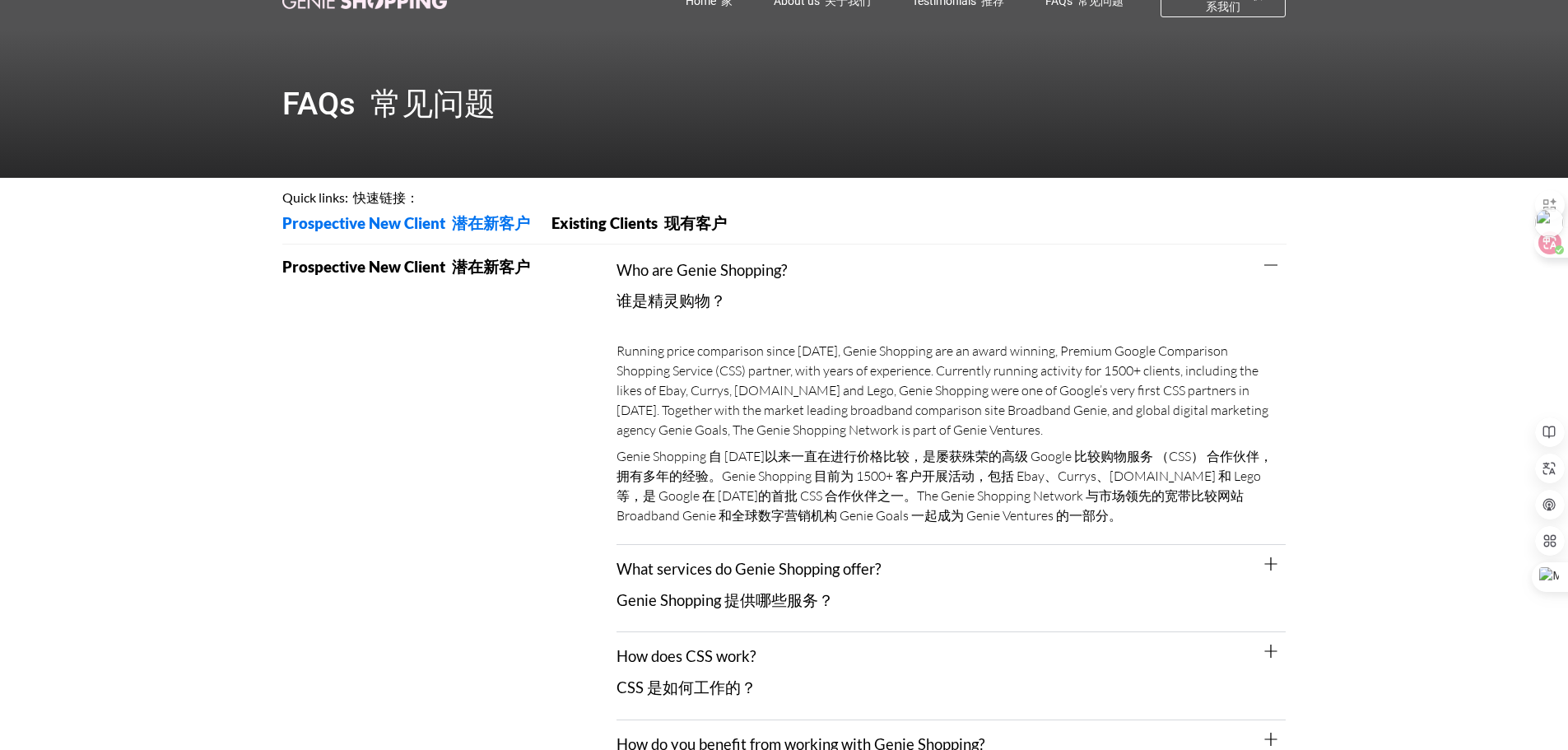
click at [442, 231] on span "Prospective New Client 潜在新客户" at bounding box center [406, 224] width 248 height 16
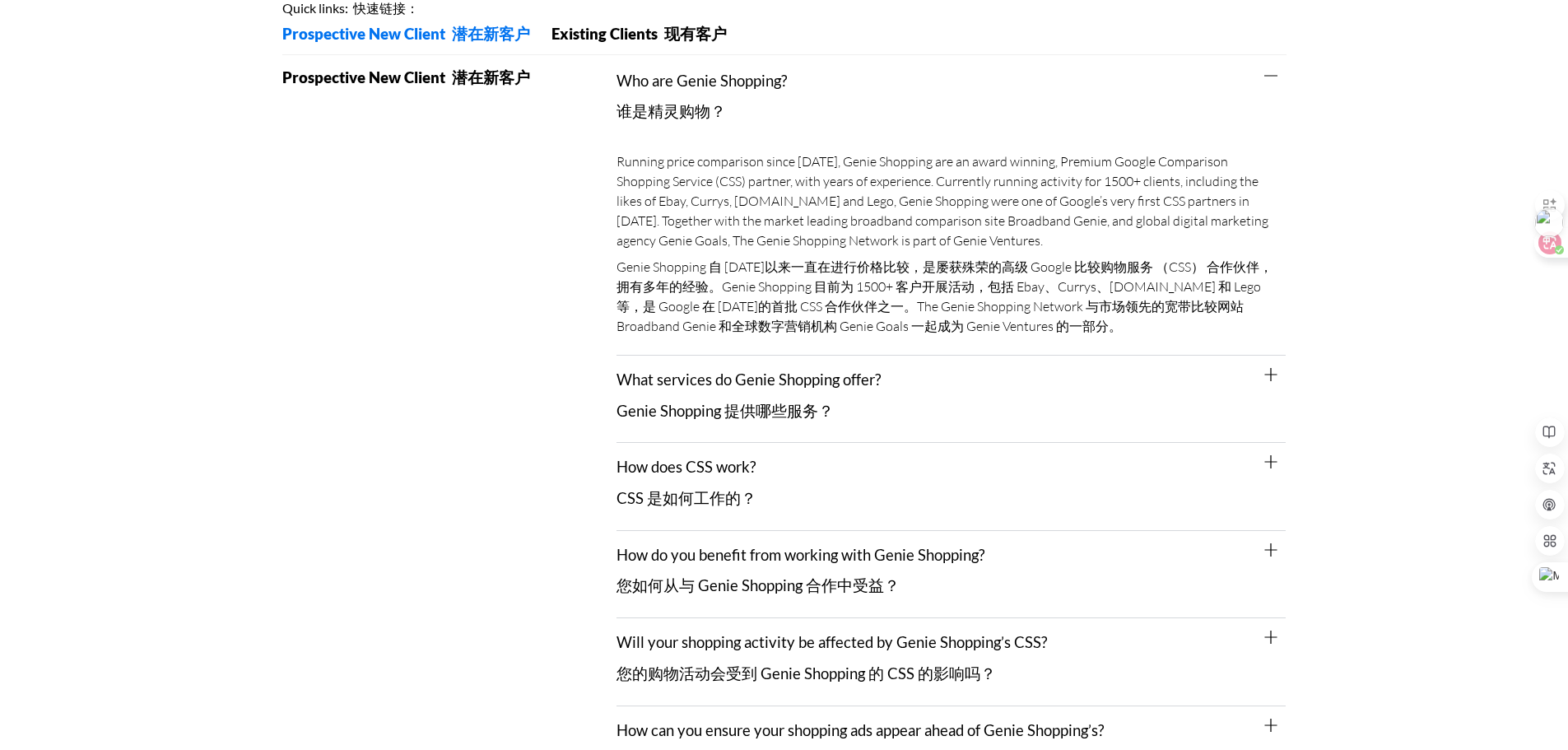
scroll to position [275, 0]
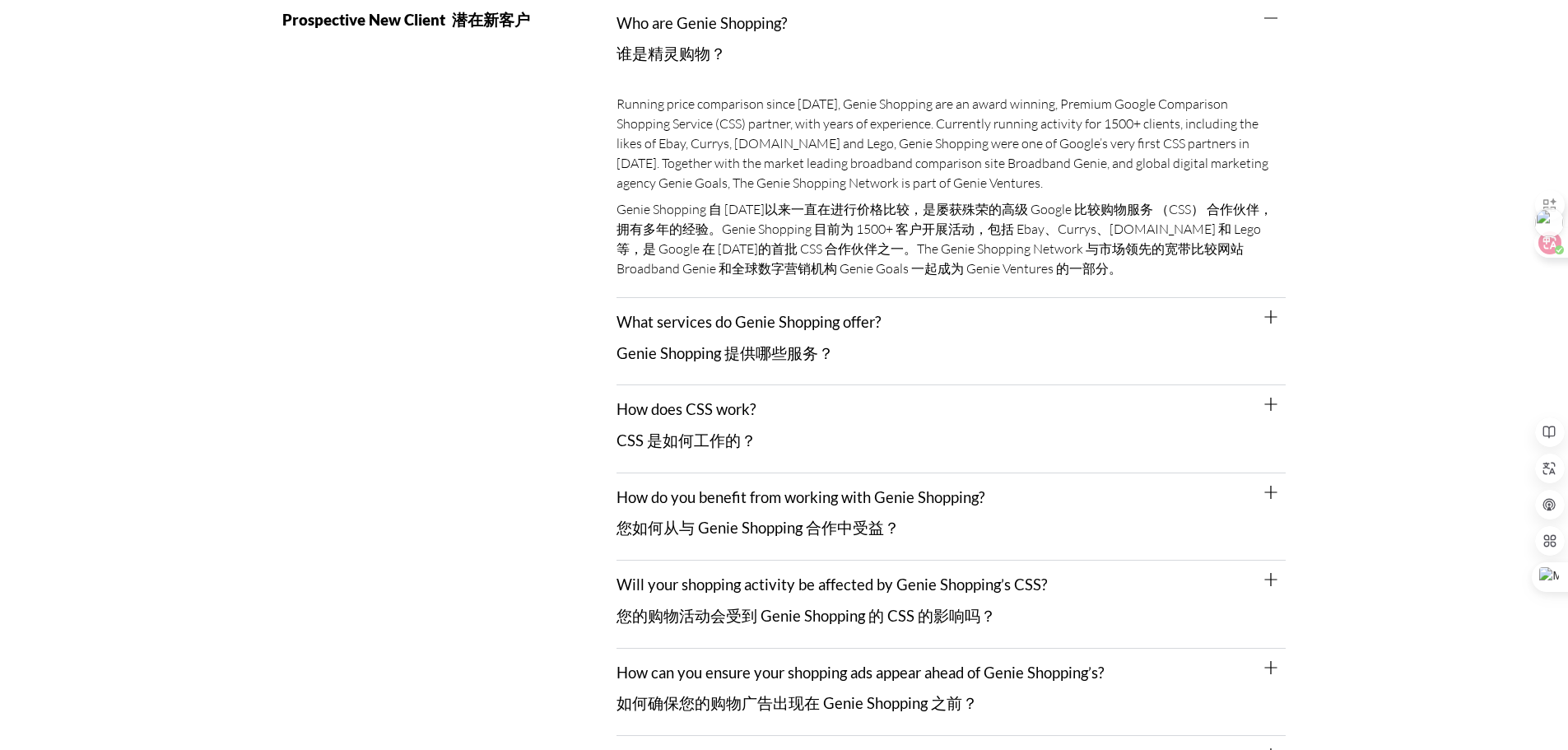
click at [681, 339] on div "What services do Genie Shopping offer? Genie Shopping 提供哪些服务？" at bounding box center [951, 341] width 669 height 87
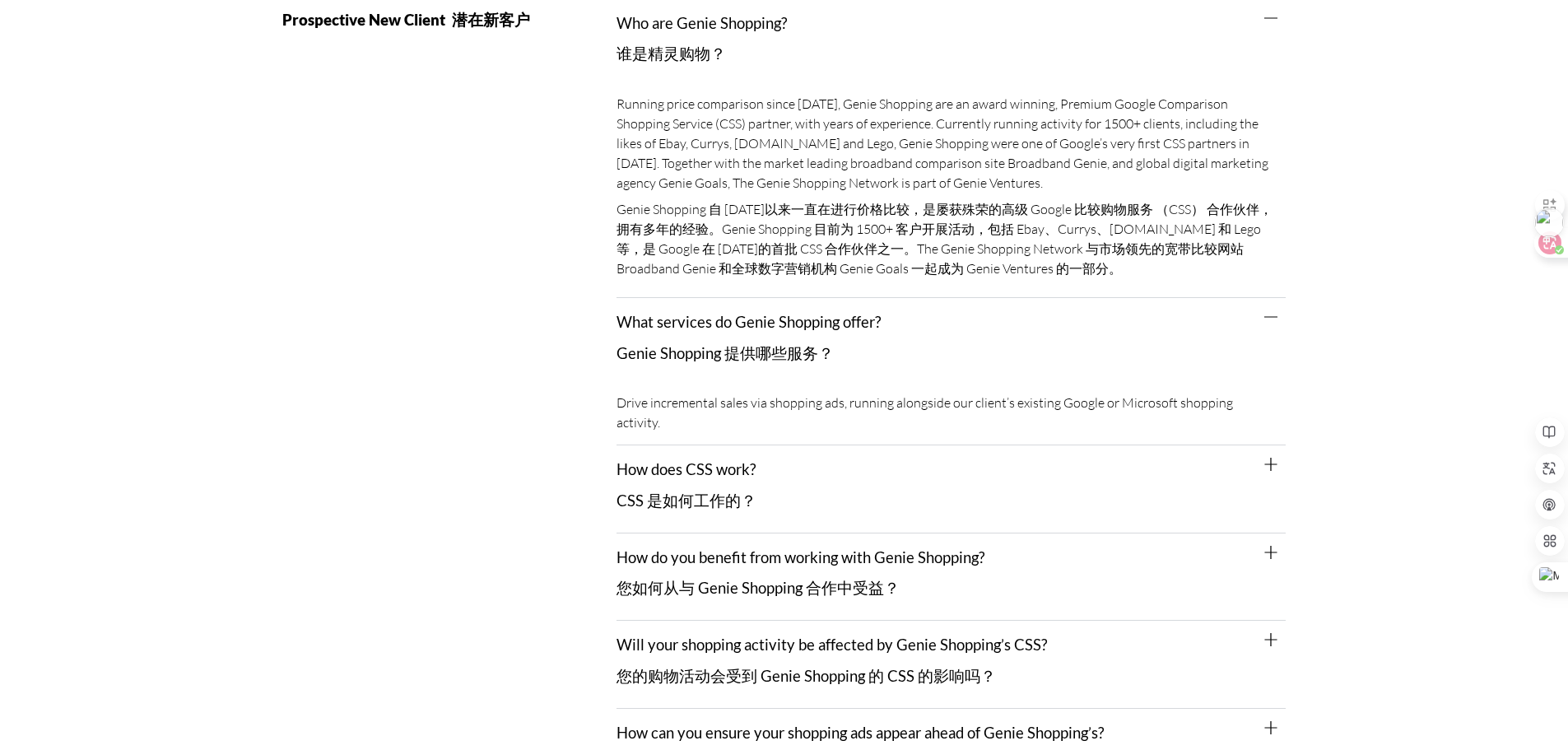
click at [712, 460] on link "How does CSS work? CSS 是如何工作的？" at bounding box center [686, 484] width 140 height 49
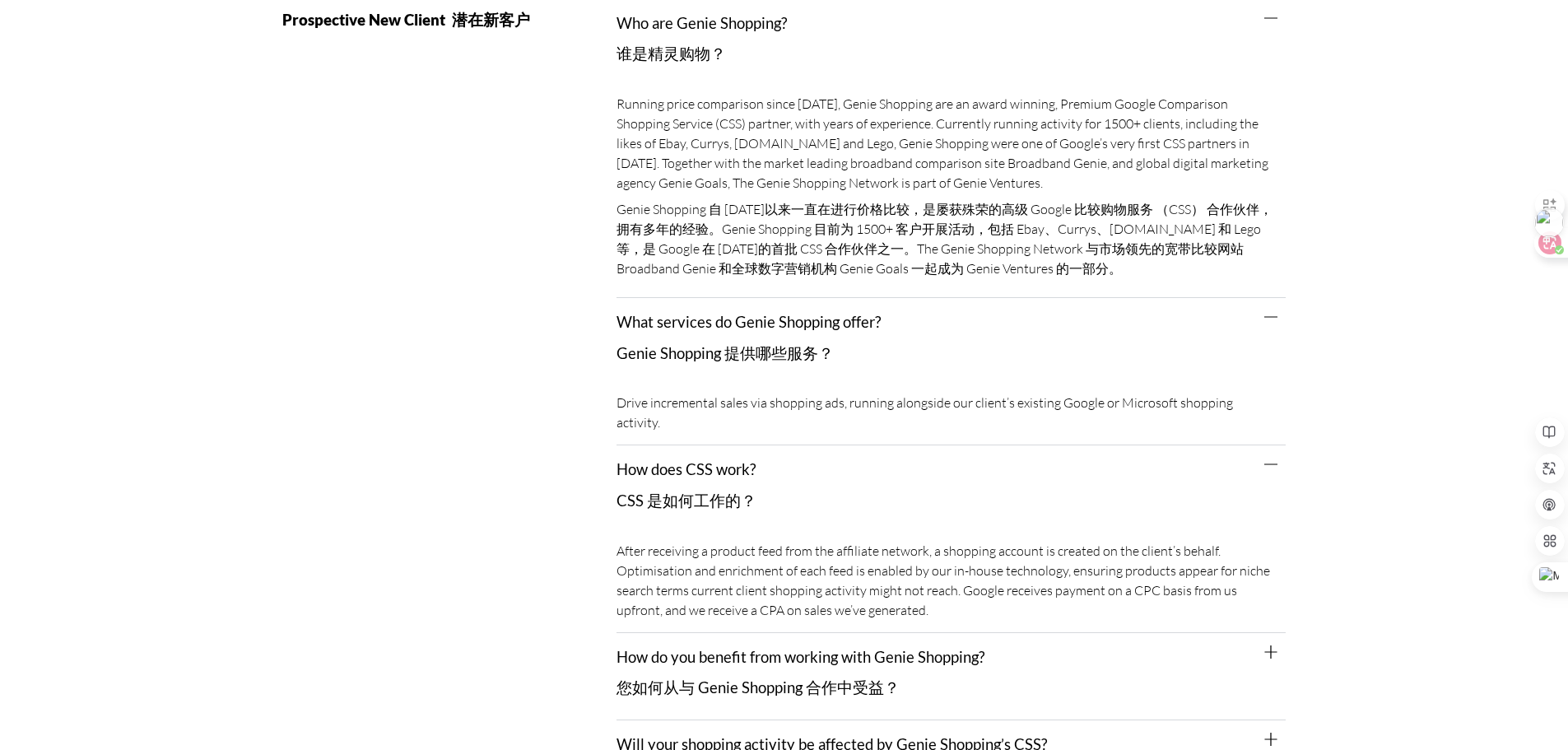
scroll to position [358, 0]
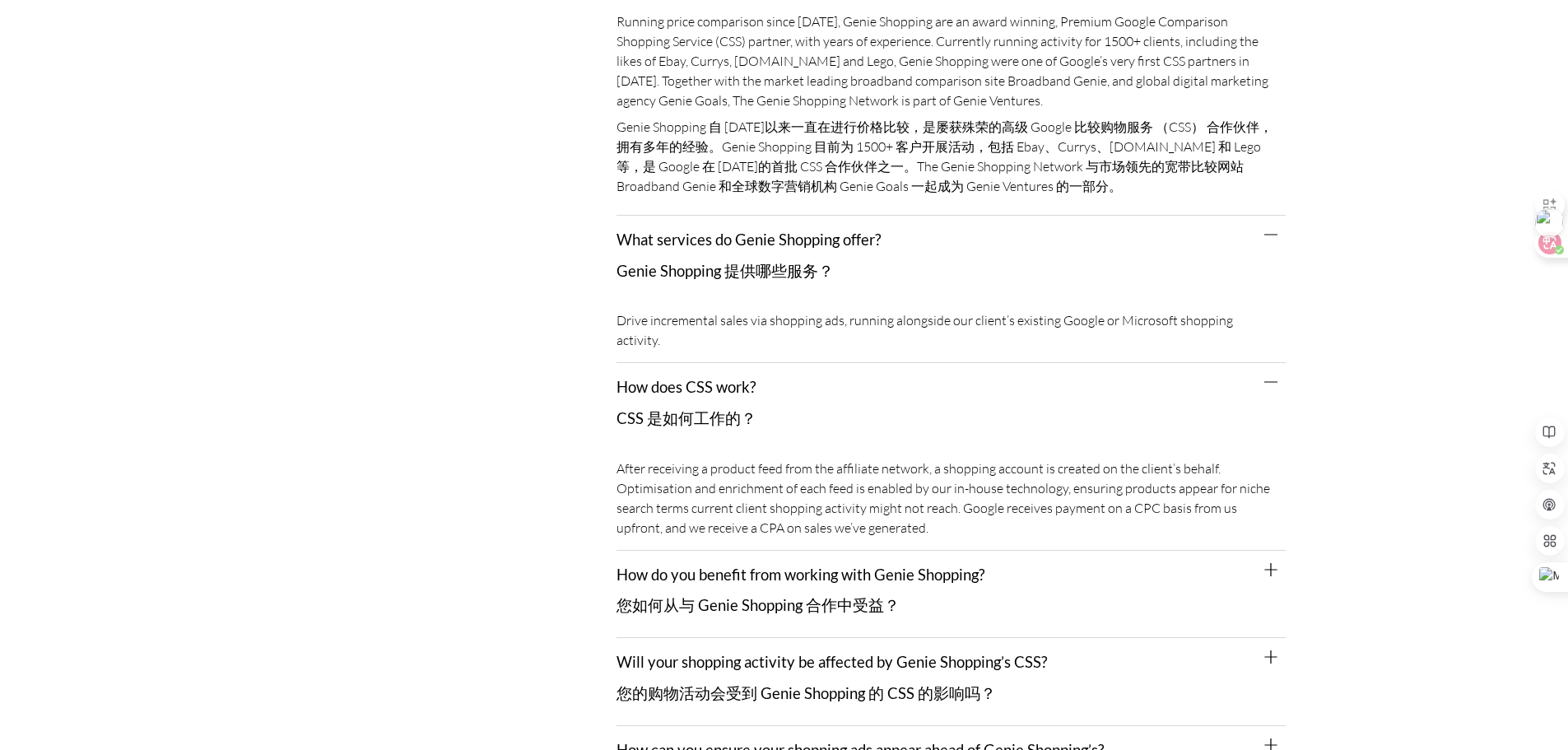
click at [1557, 244] on div at bounding box center [1547, 225] width 33 height 36
click at [1554, 248] on div at bounding box center [1544, 243] width 44 height 29
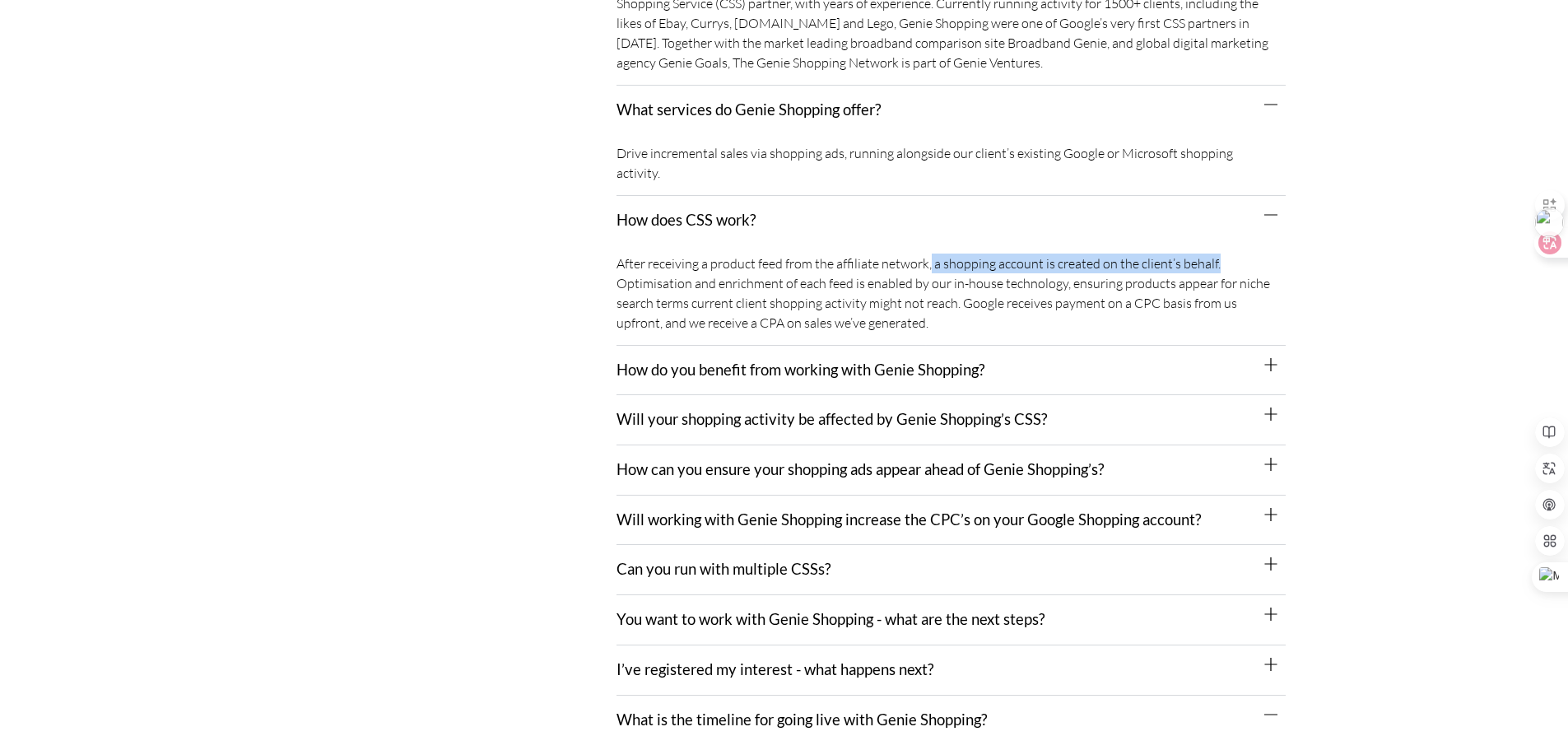
drag, startPoint x: 929, startPoint y: 247, endPoint x: 1220, endPoint y: 239, distance: 291.1
click at [1220, 245] on div "After receiving a product feed from the affiliate network, a shopping account i…" at bounding box center [951, 295] width 669 height 100
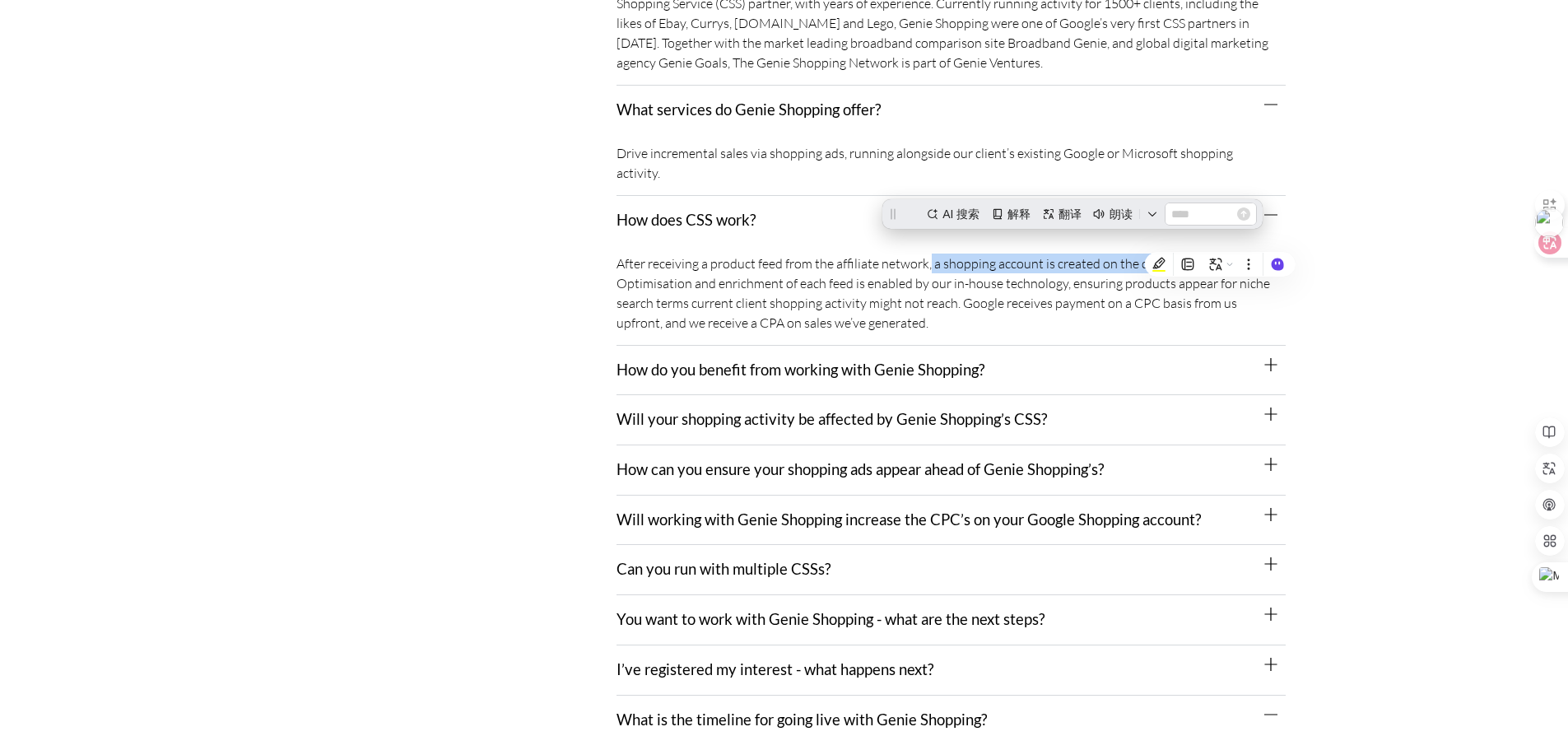
scroll to position [0, 0]
click at [613, 272] on div "Prospective New Client" at bounding box center [450, 507] width 335 height 1180
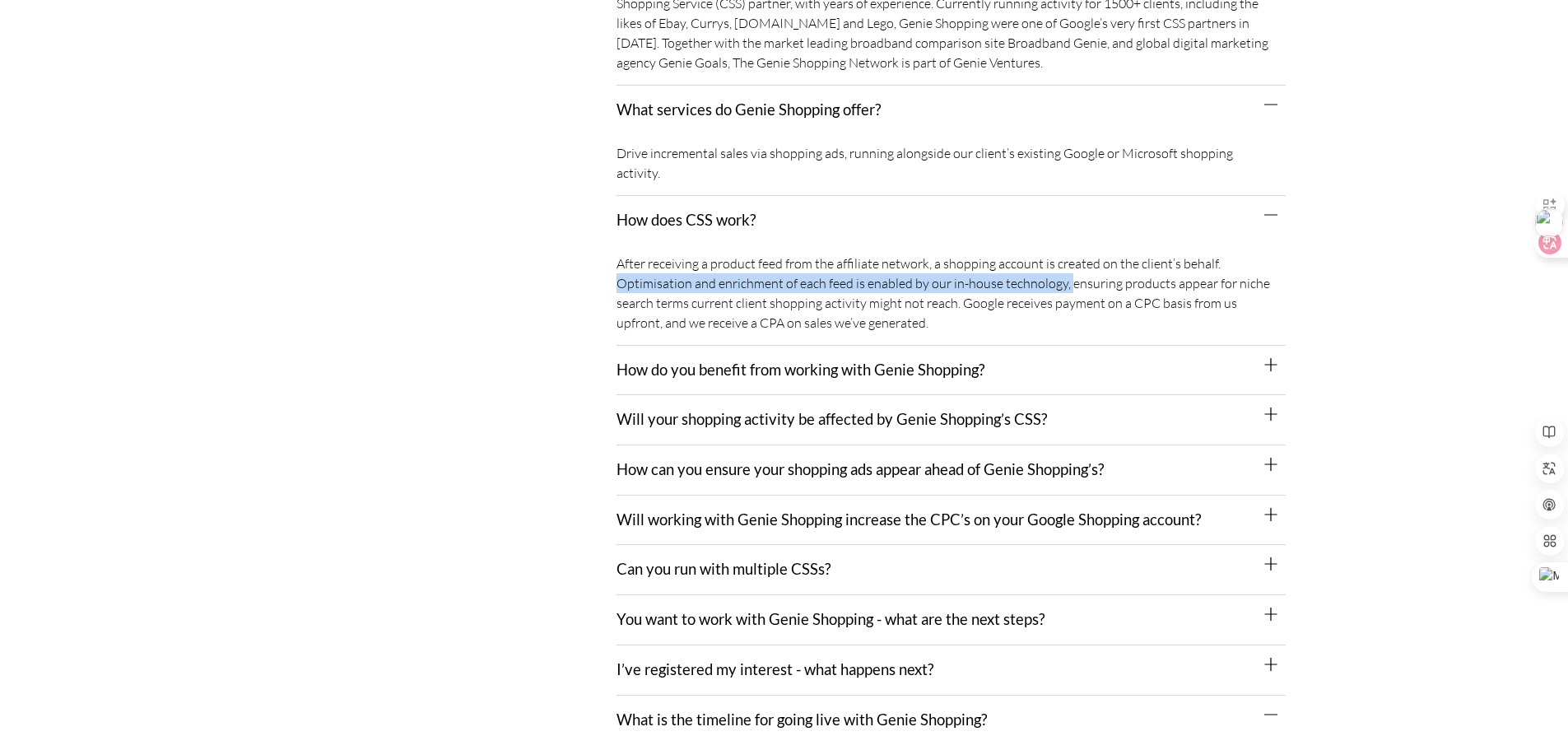
drag, startPoint x: 618, startPoint y: 266, endPoint x: 1066, endPoint y: 267, distance: 448.0
click at [1066, 267] on div "After receiving a product feed from the affiliate network, a shopping account i…" at bounding box center [951, 295] width 669 height 100
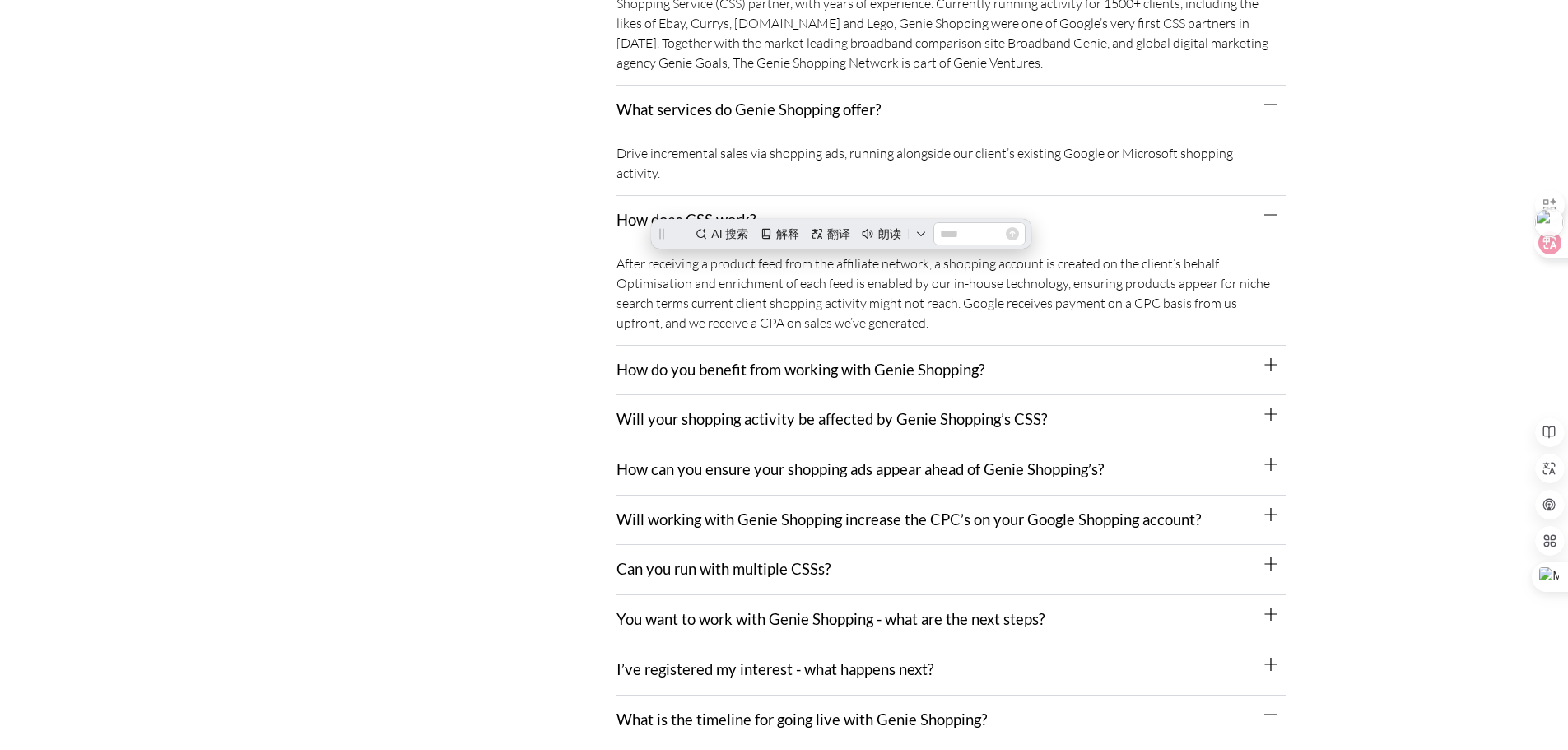
click at [861, 294] on div "After receiving a product feed from the affiliate network, a shopping account i…" at bounding box center [951, 295] width 669 height 100
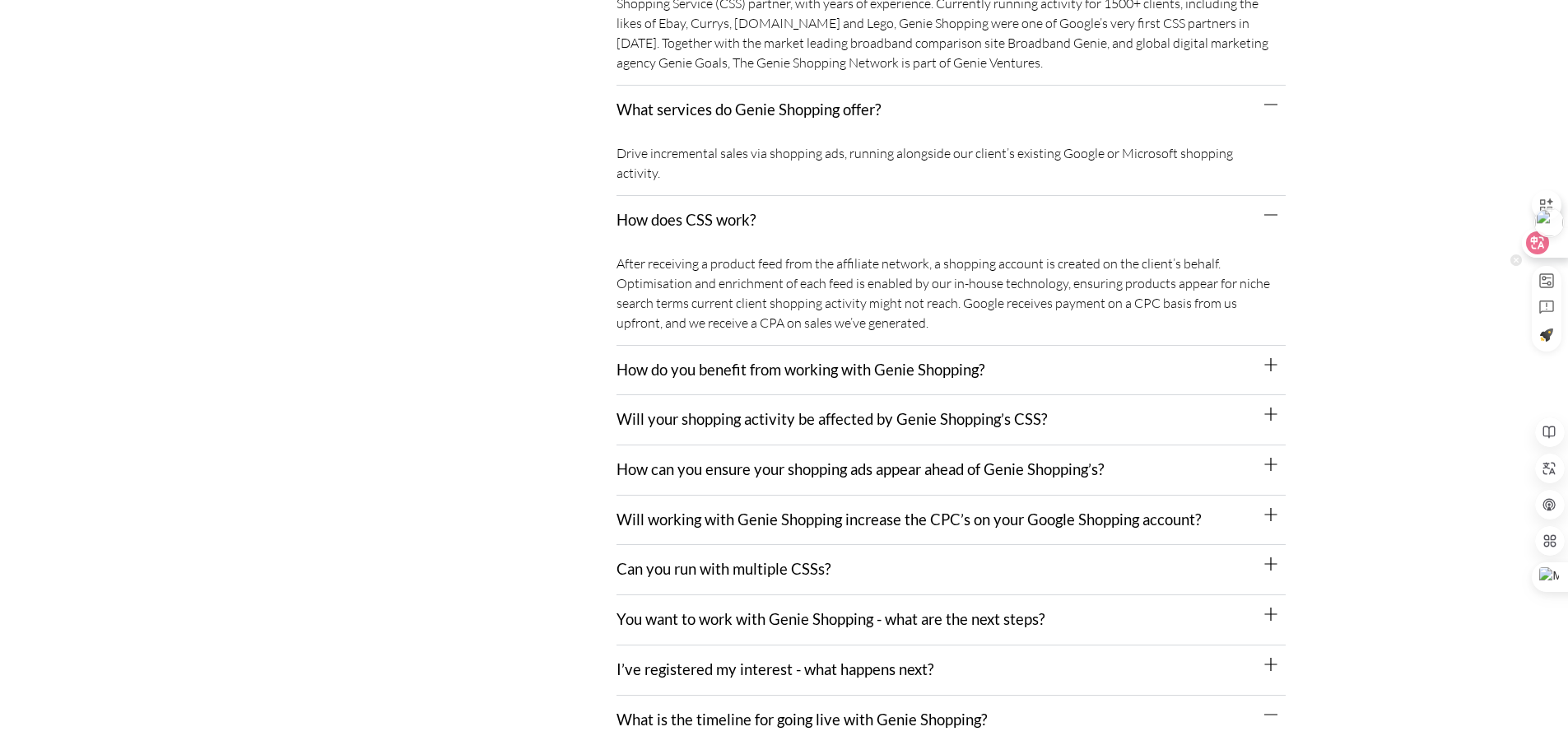
click at [1537, 251] on icon at bounding box center [1538, 243] width 24 height 24
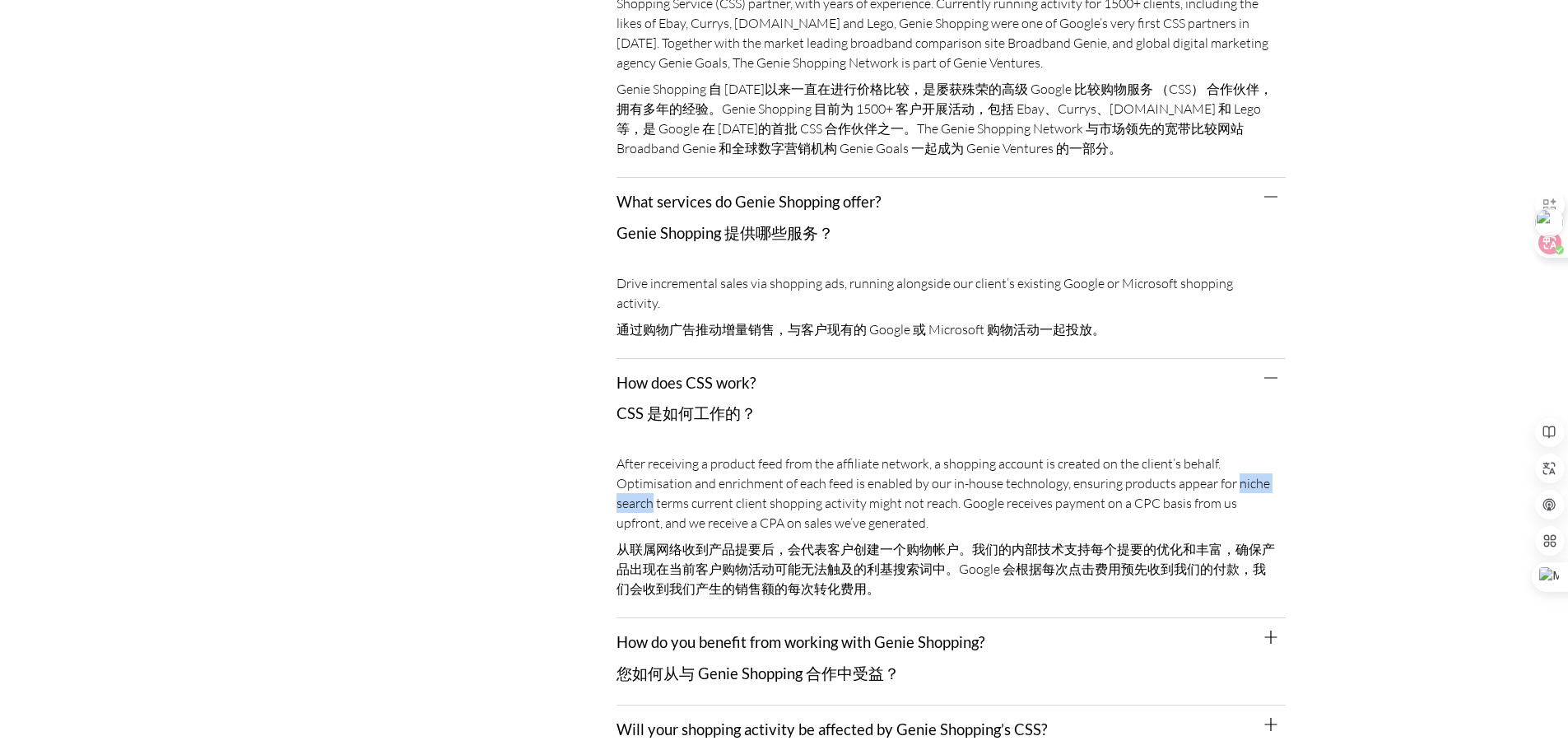
drag, startPoint x: 1233, startPoint y: 470, endPoint x: 652, endPoint y: 492, distance: 581.4
click at [652, 492] on div "After receiving a product feed from the affiliate network, a shopping account i…" at bounding box center [951, 531] width 669 height 173
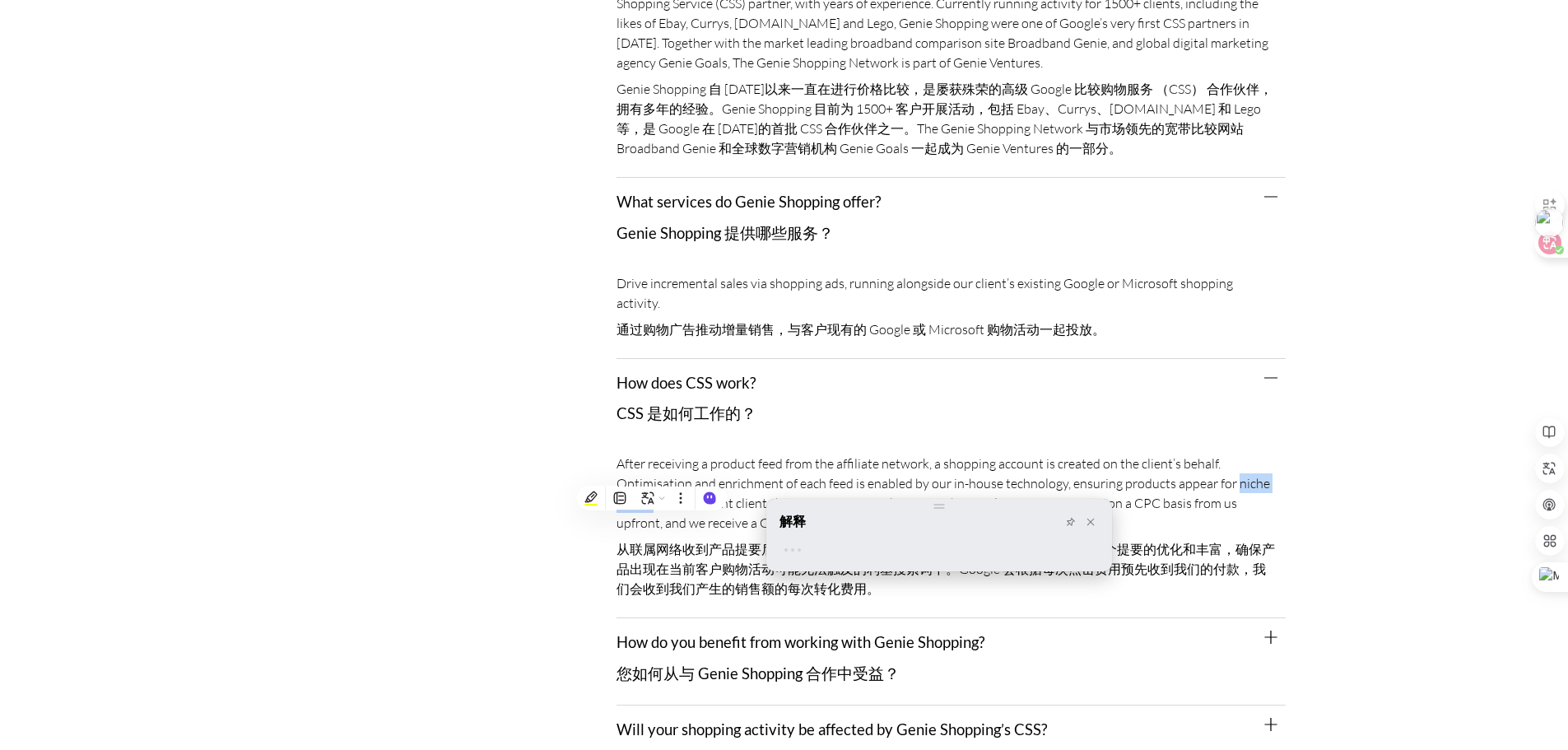
scroll to position [439, 0]
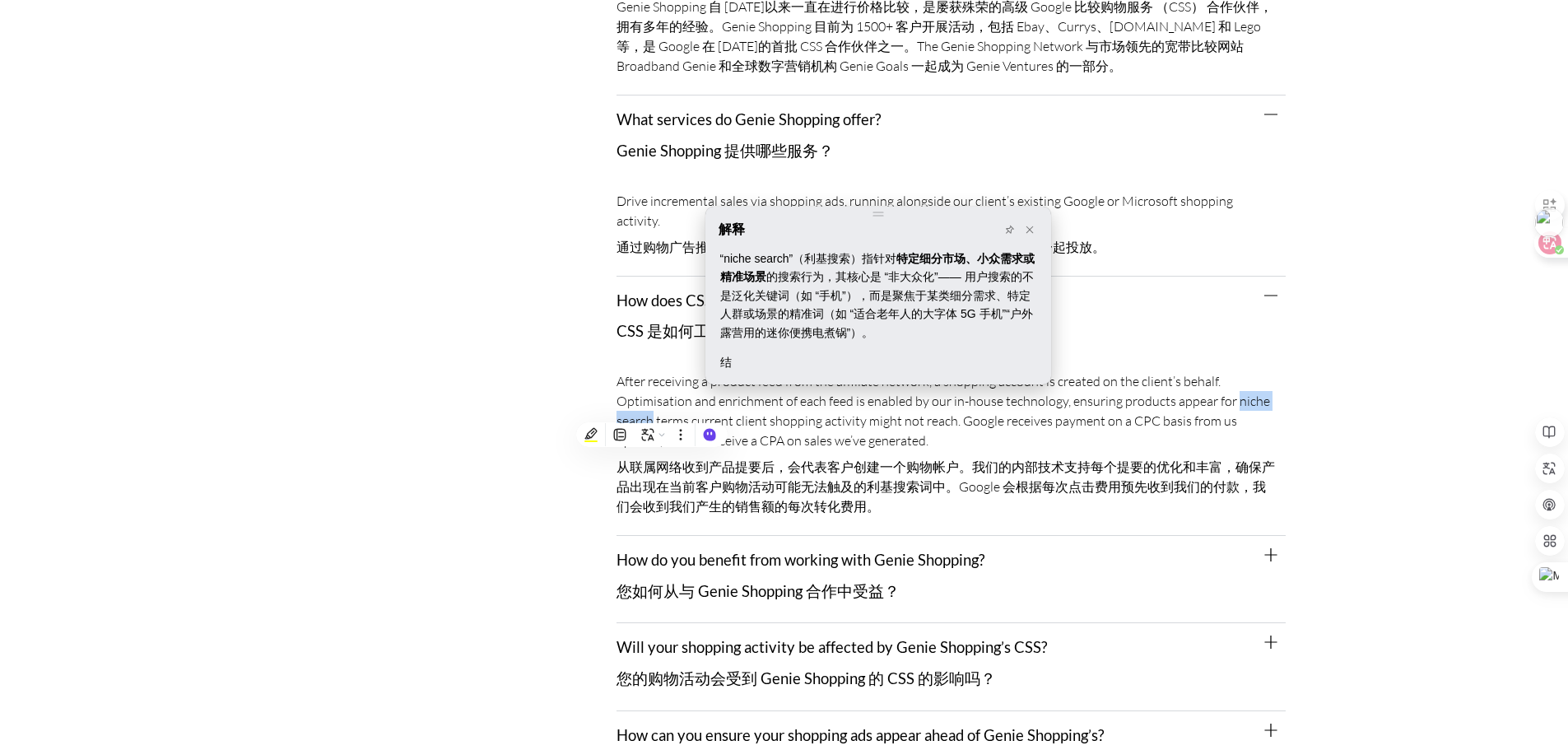
click at [830, 224] on div "解释" at bounding box center [878, 229] width 319 height 20
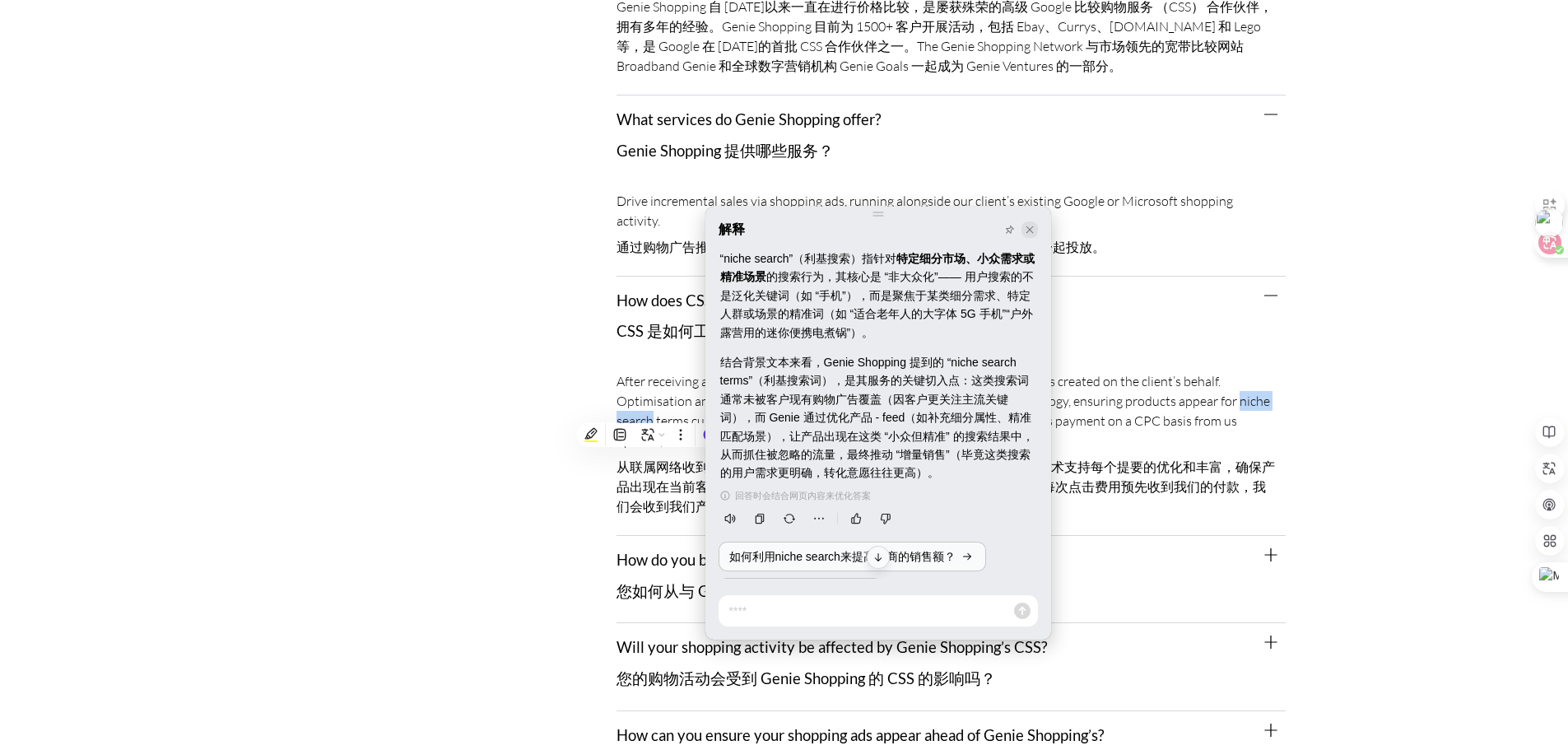
click at [1033, 234] on icon at bounding box center [1030, 229] width 10 height 10
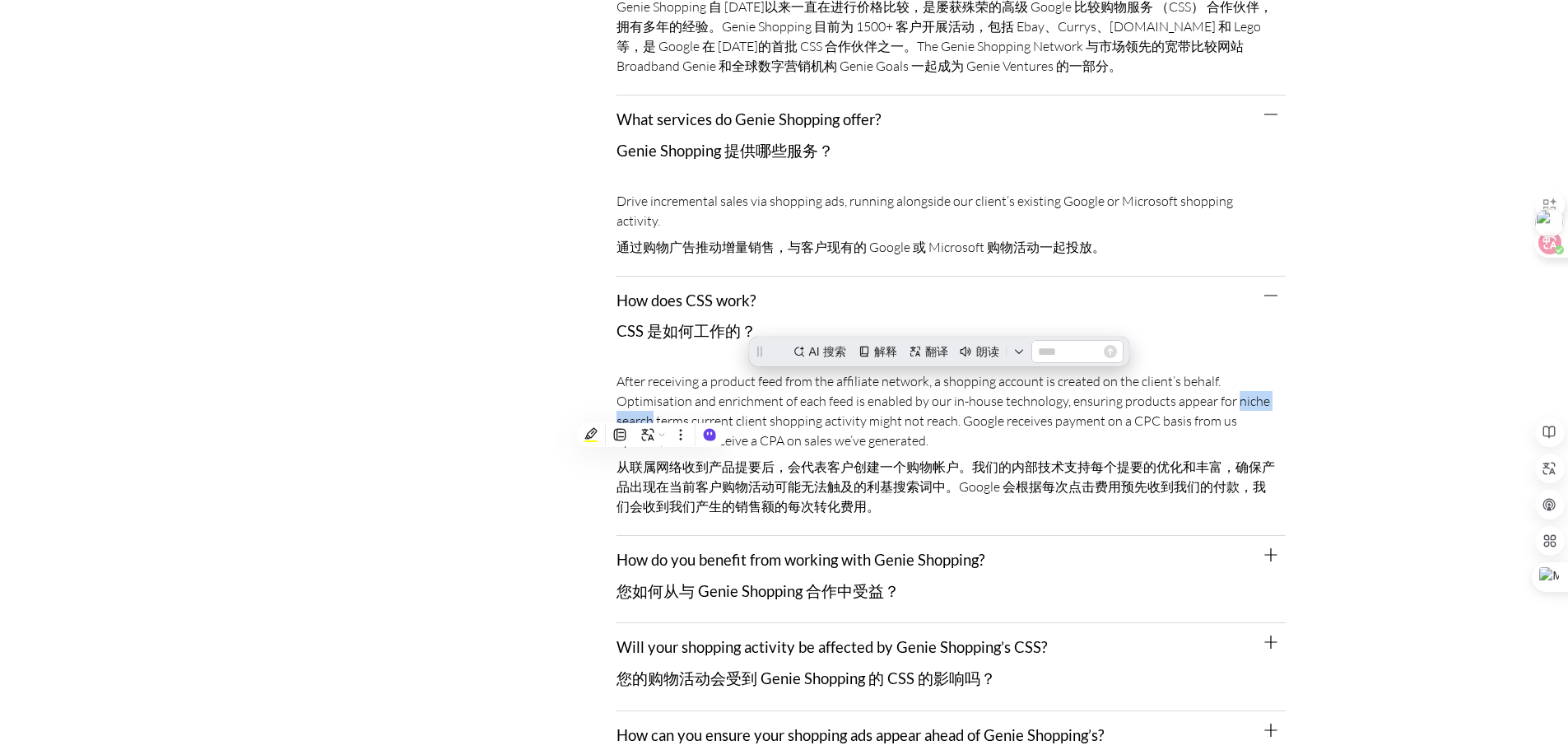
scroll to position [0, 0]
click at [1035, 416] on div "After receiving a product feed from the affiliate network, a shopping account i…" at bounding box center [951, 449] width 669 height 173
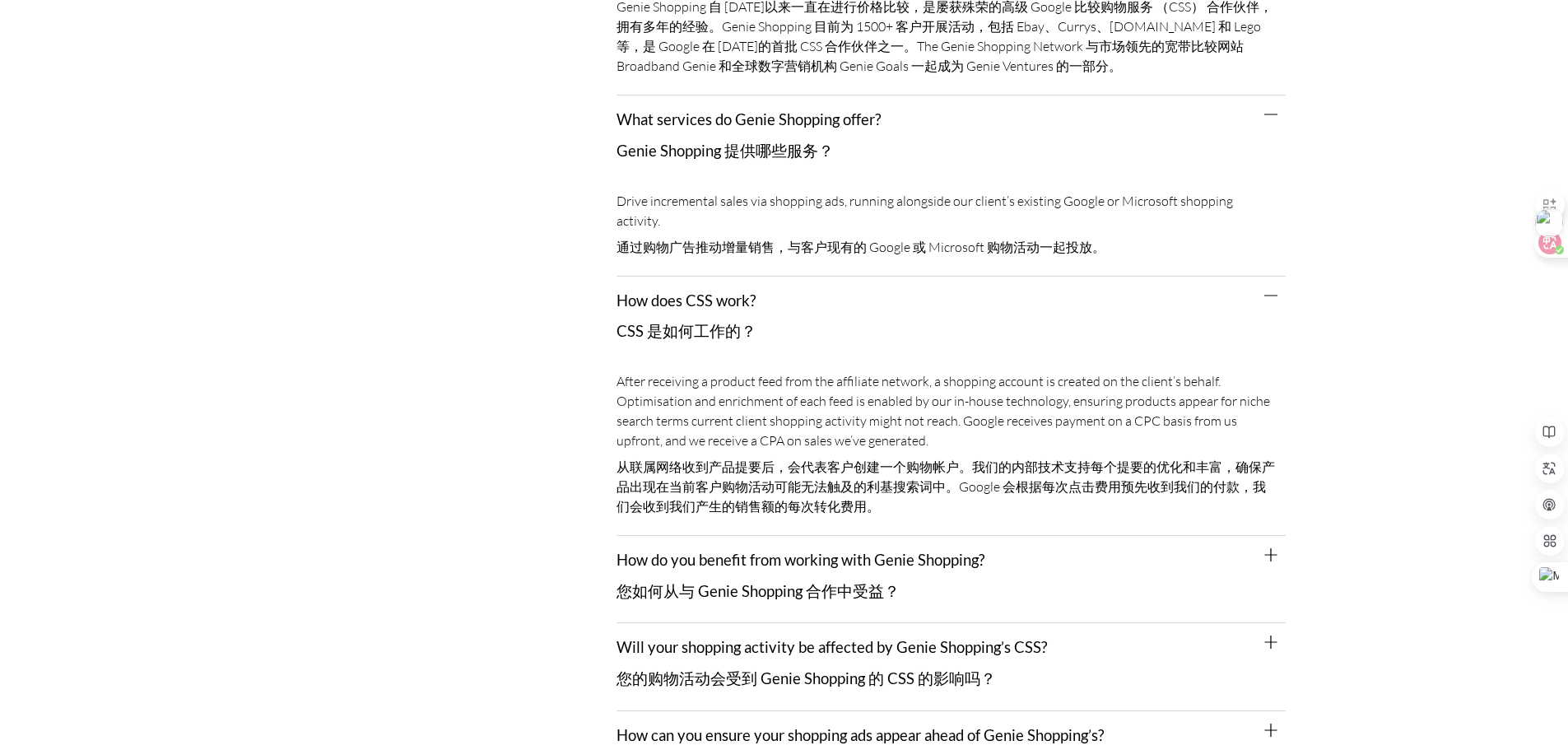
click at [896, 551] on link "How do you benefit from working with Genie Shopping? 您如何从与 Genie Shopping 合作中受益？" at bounding box center [800, 575] width 368 height 49
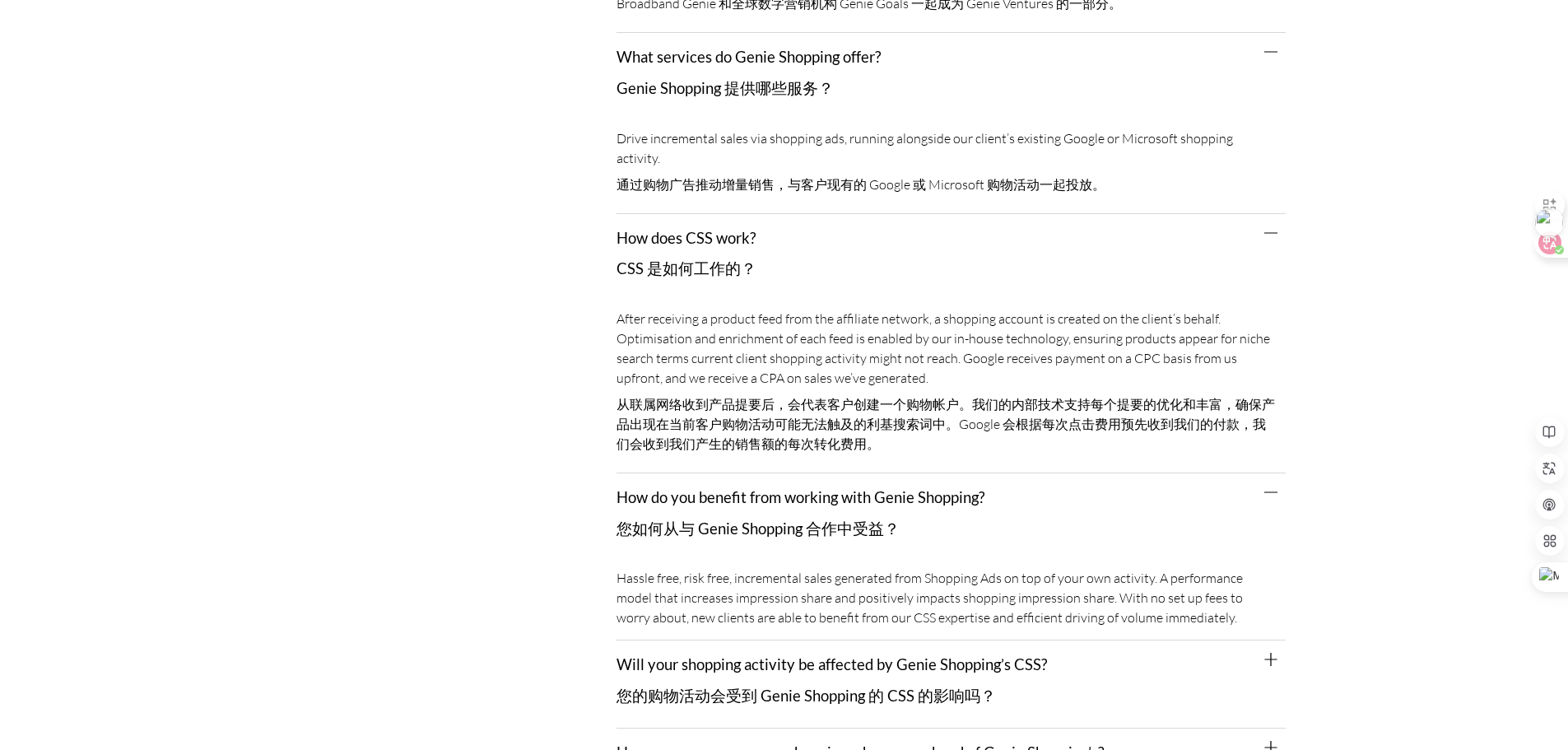
scroll to position [604, 0]
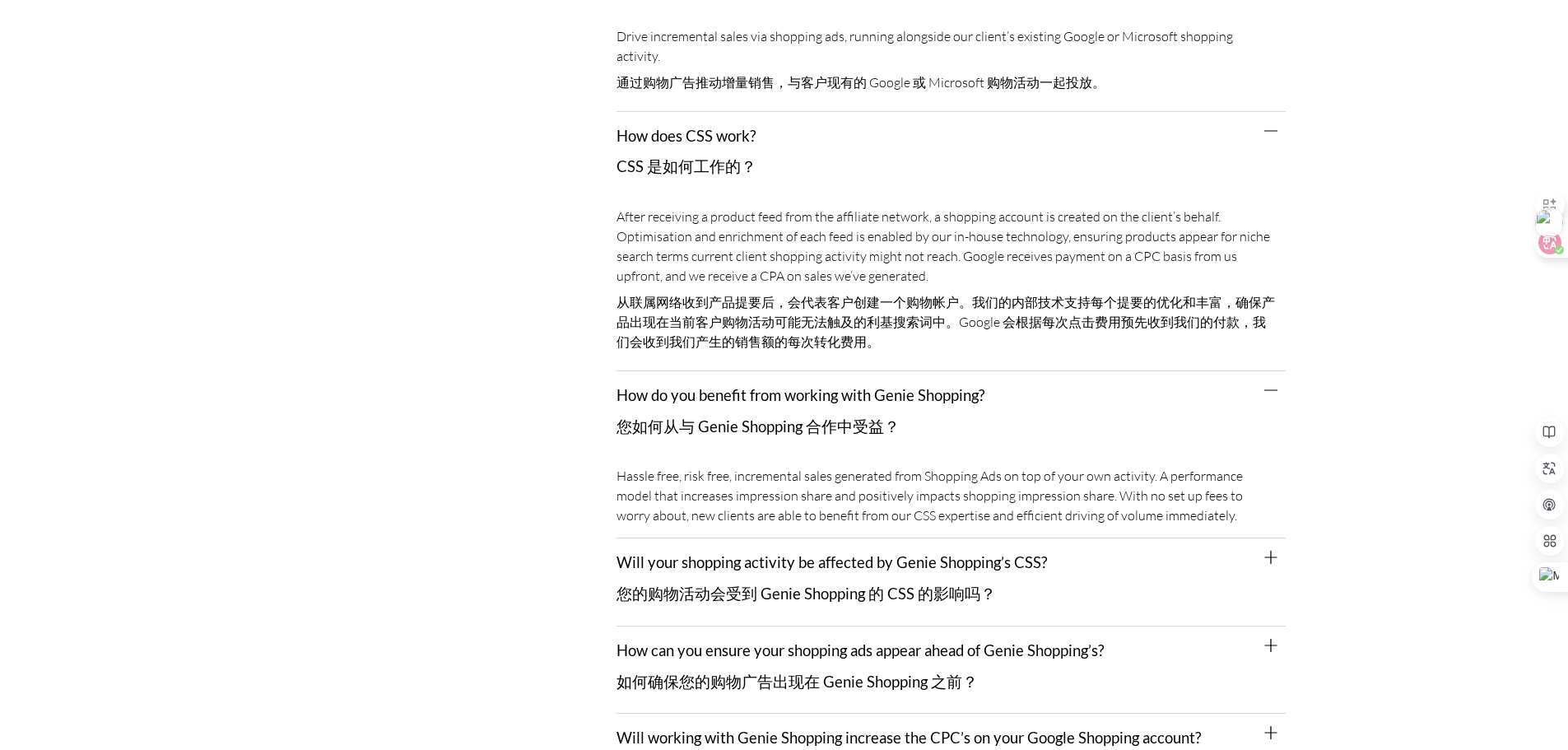
click at [1038, 553] on link "Will your shopping activity be affected by Genie Shopping’s CSS? 您的购物活动会受到 Geni…" at bounding box center [831, 577] width 430 height 49
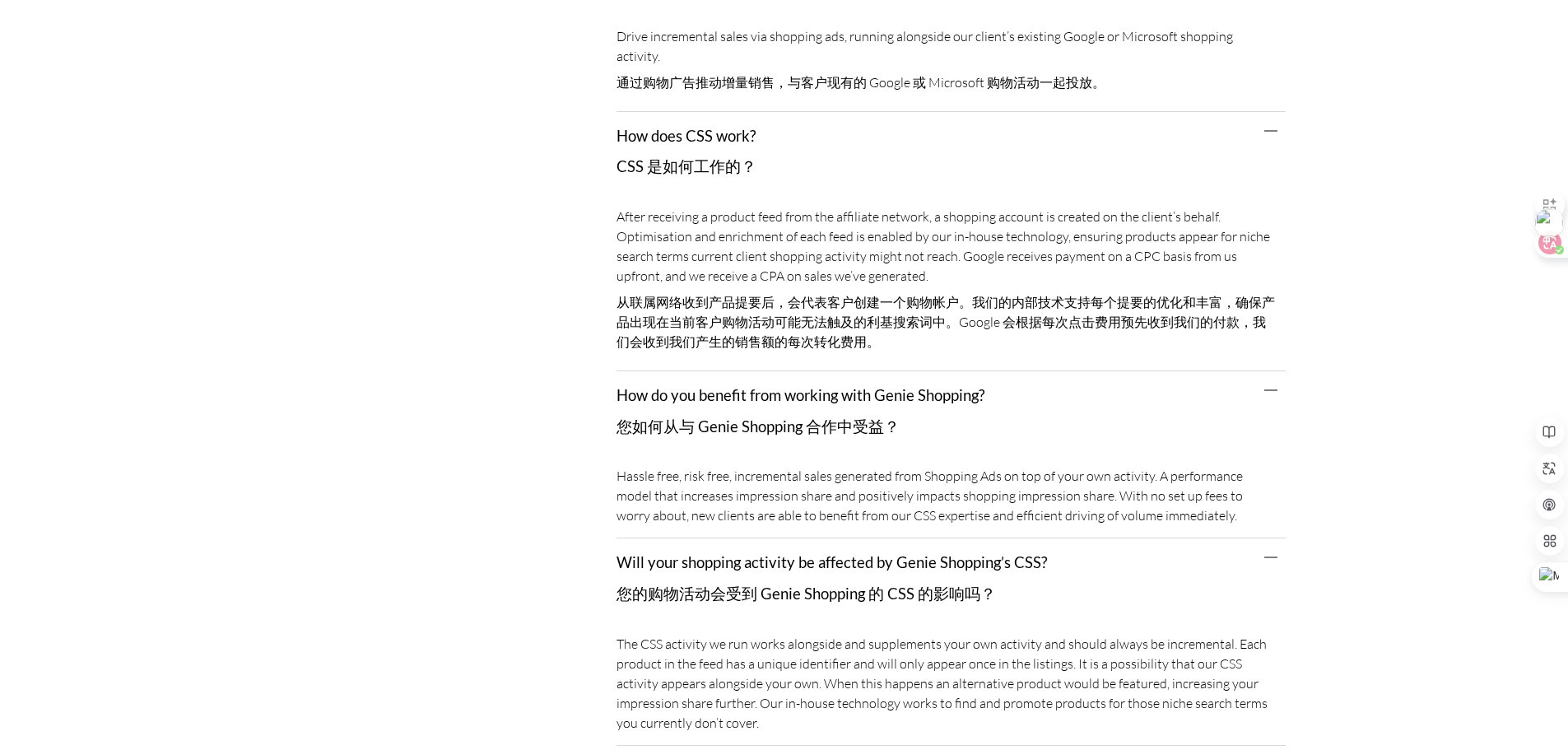
click at [1554, 244] on div at bounding box center [1547, 225] width 33 height 36
click at [1552, 254] on div at bounding box center [1544, 243] width 44 height 29
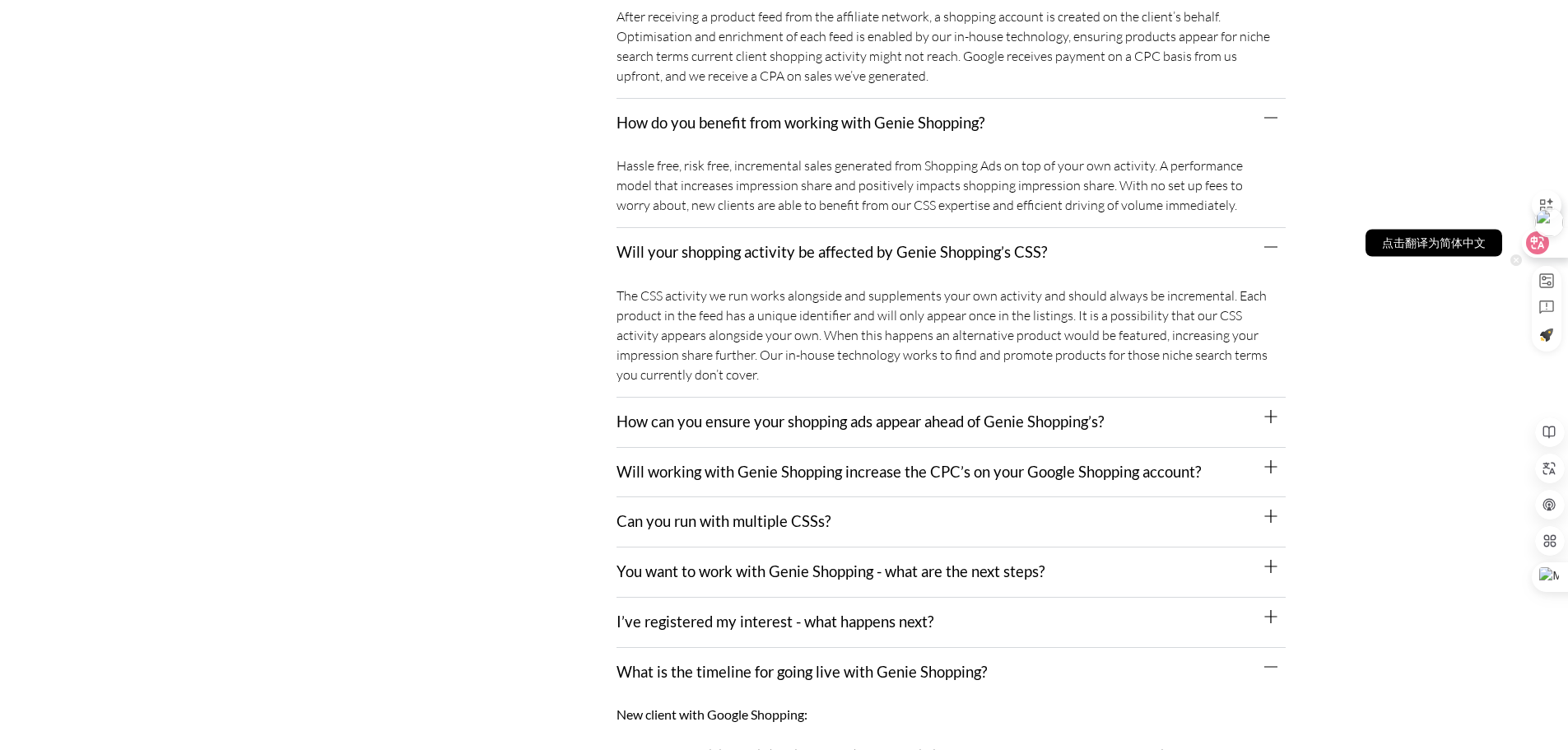
click at [1552, 254] on div at bounding box center [1544, 243] width 44 height 29
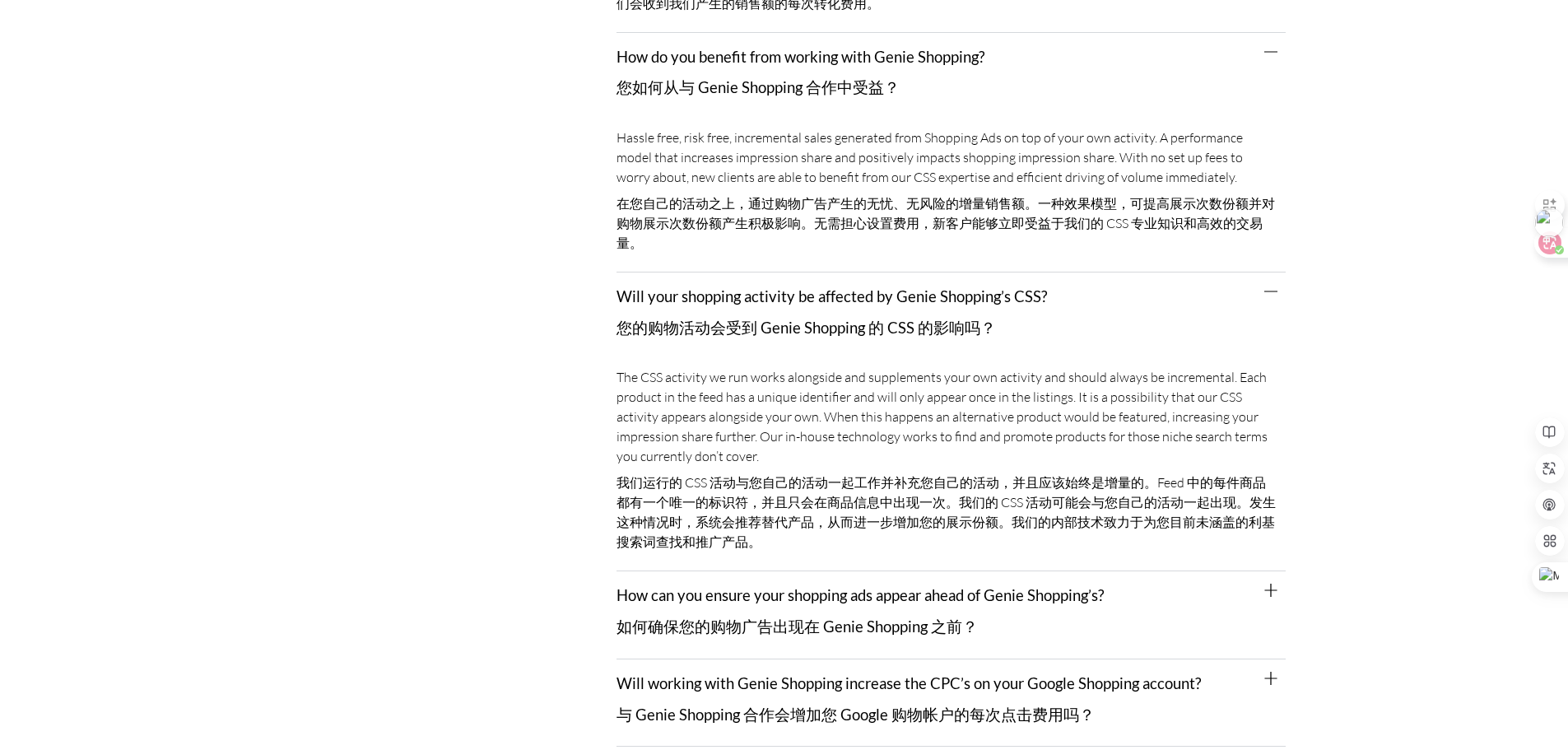
scroll to position [769, 0]
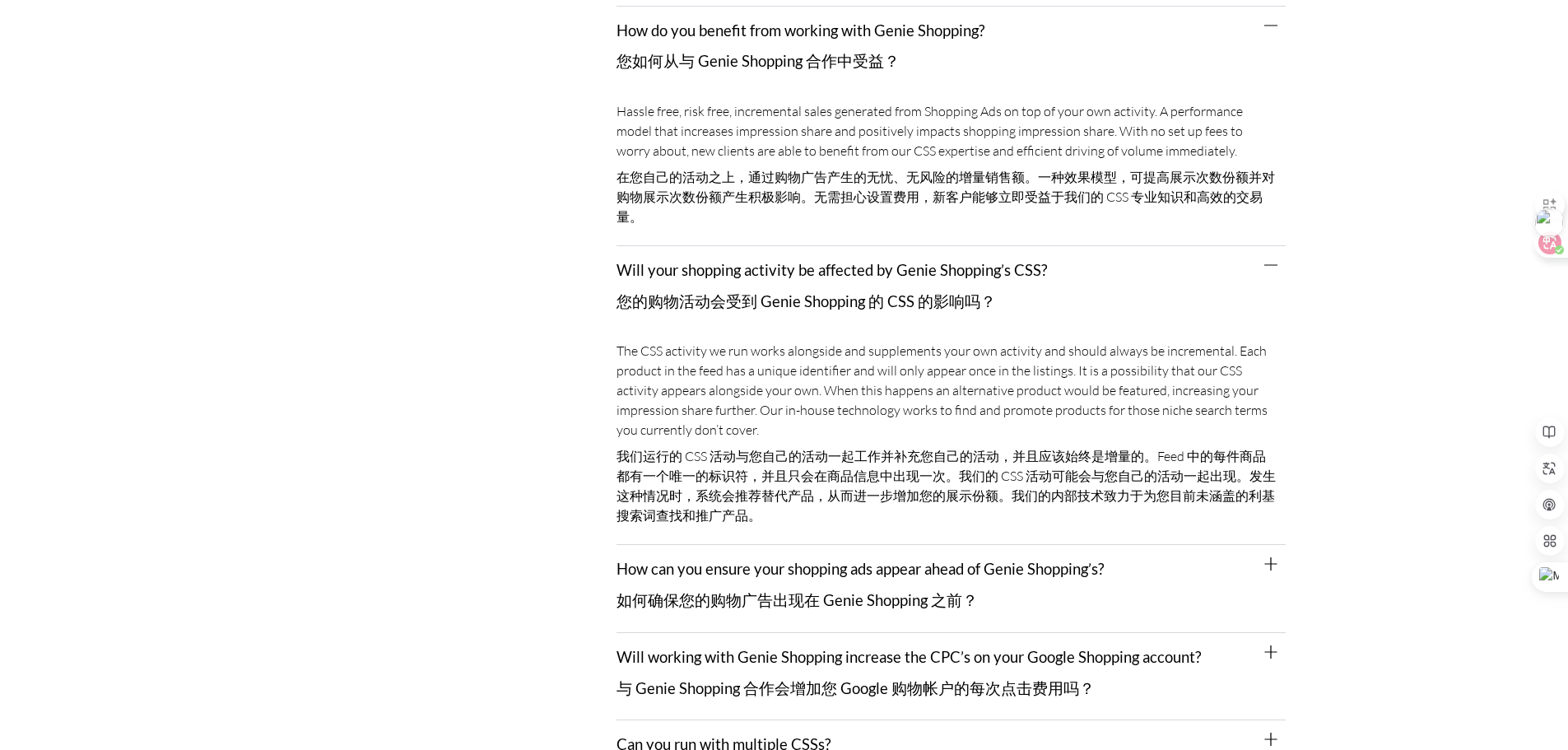
click at [919, 591] on font "如何确保您的购物广告出现在 Genie Shopping 之前？" at bounding box center [797, 600] width 362 height 18
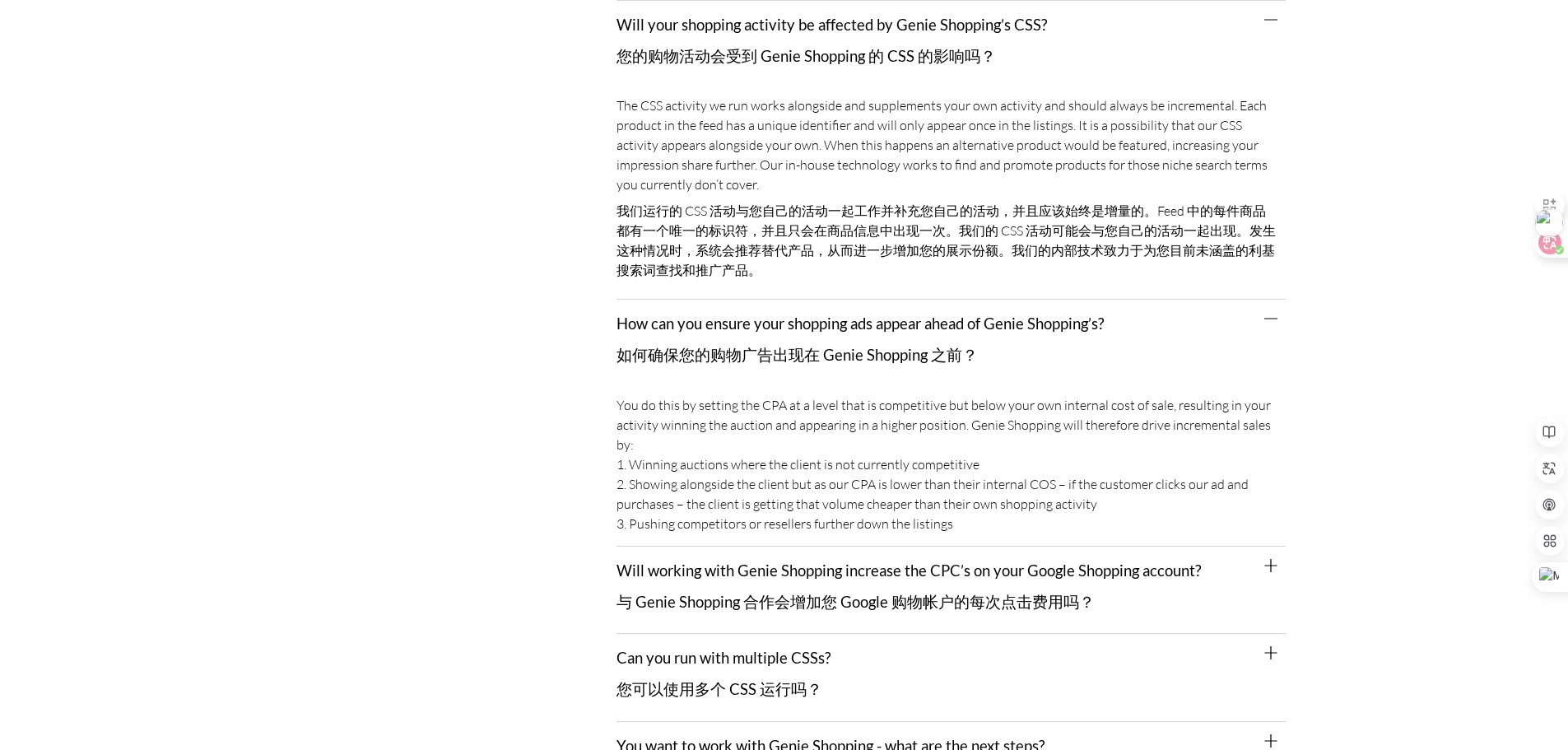
scroll to position [1016, 0]
click at [1557, 248] on div at bounding box center [1544, 243] width 44 height 29
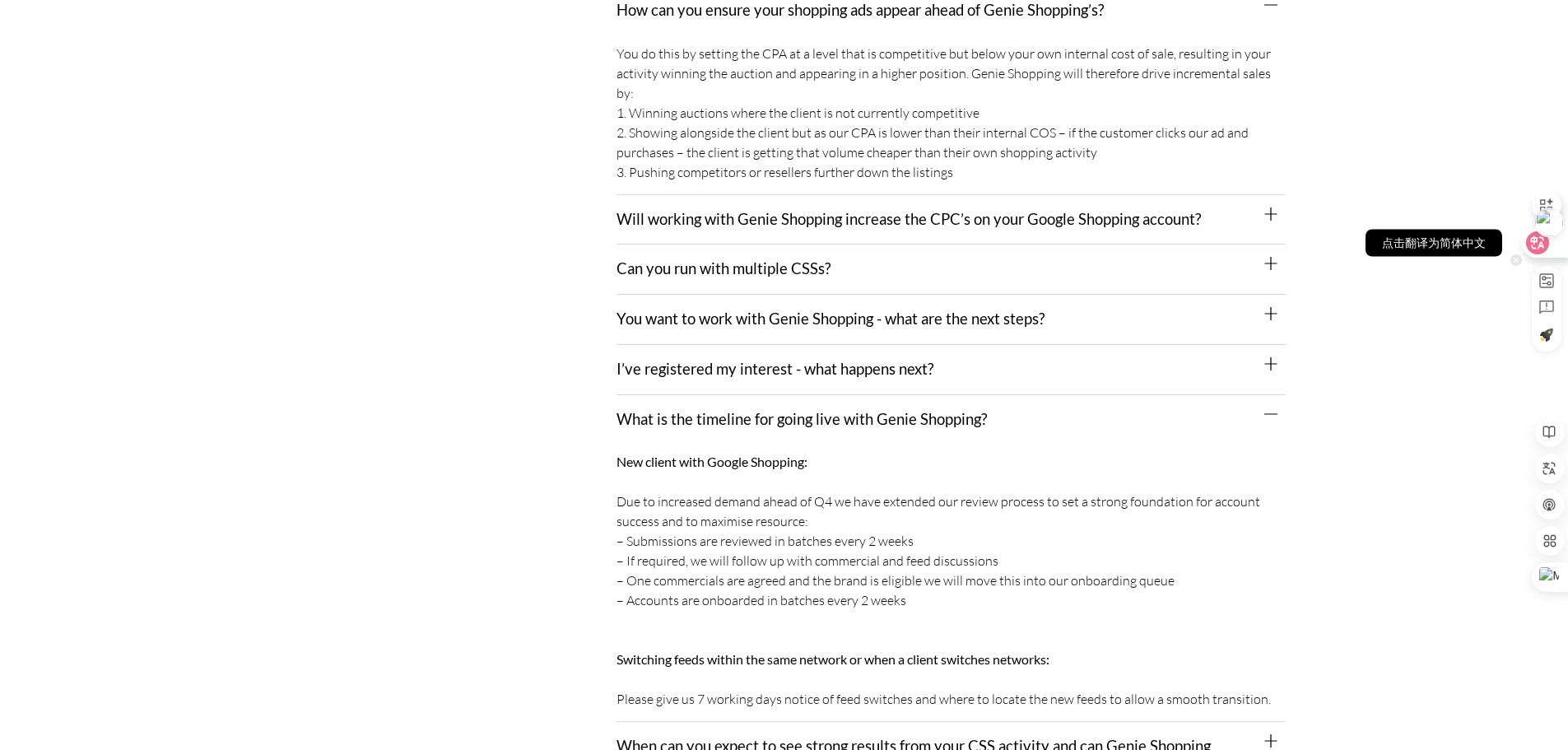
click at [1558, 249] on div at bounding box center [1544, 243] width 44 height 29
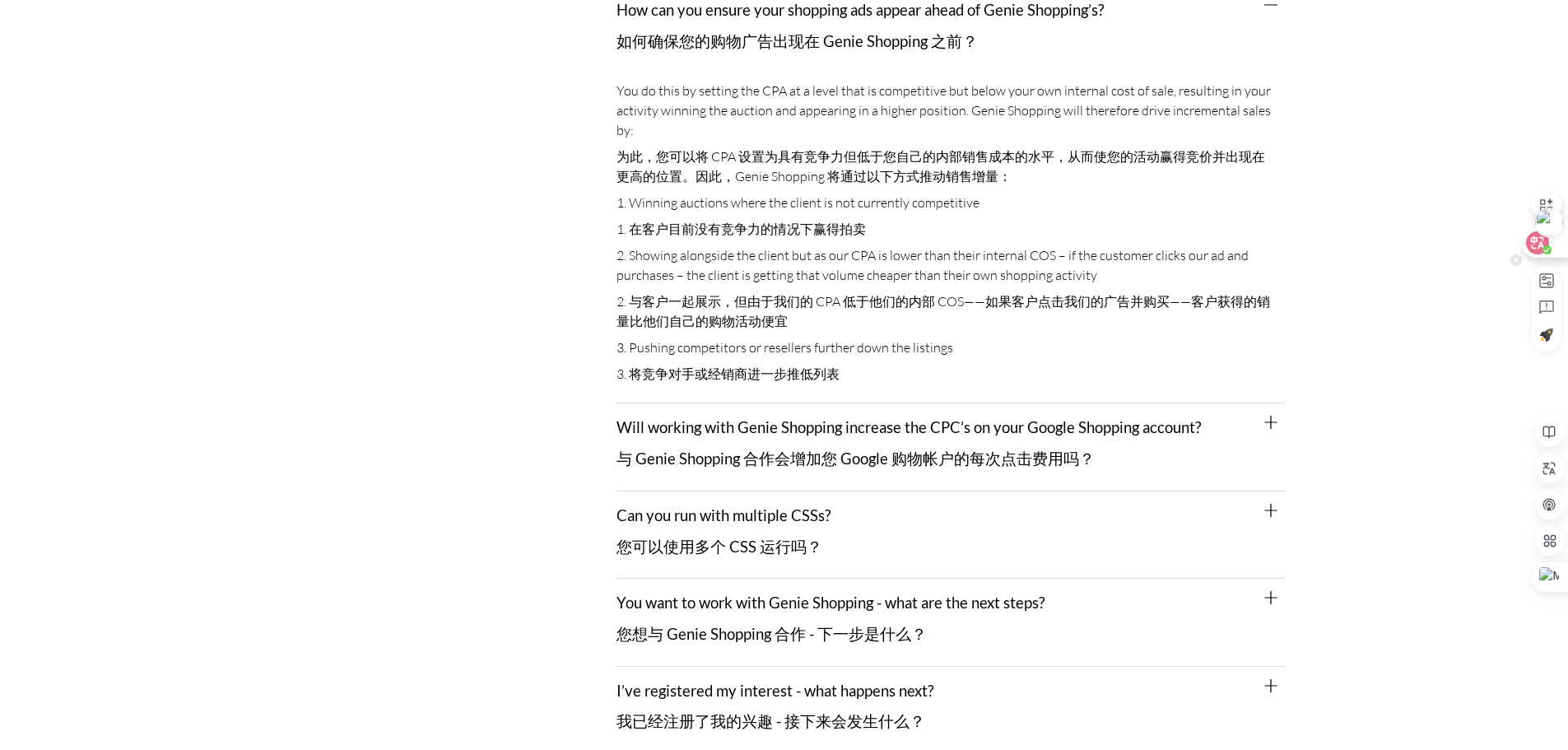
click at [1556, 248] on div at bounding box center [1544, 243] width 44 height 29
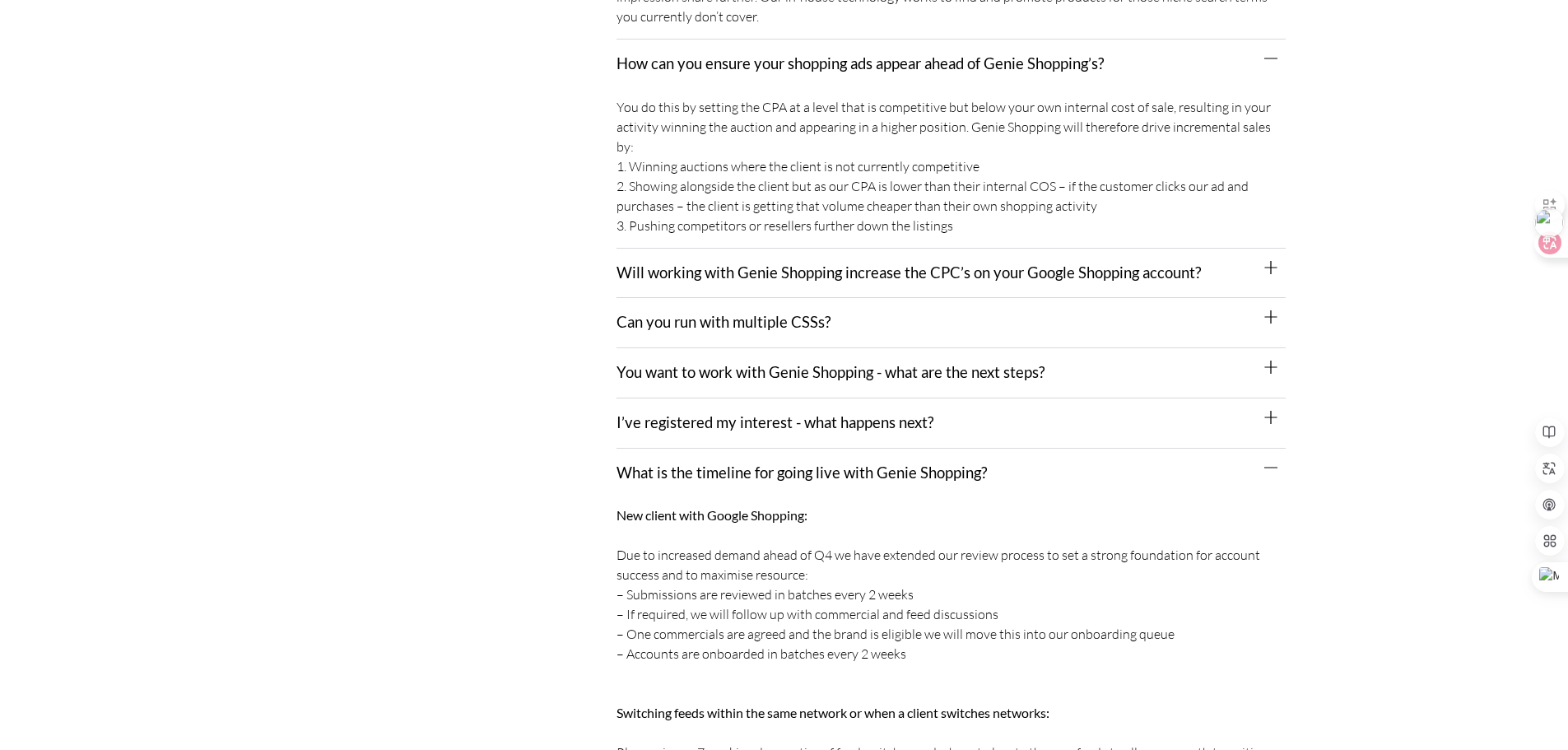
scroll to position [933, 0]
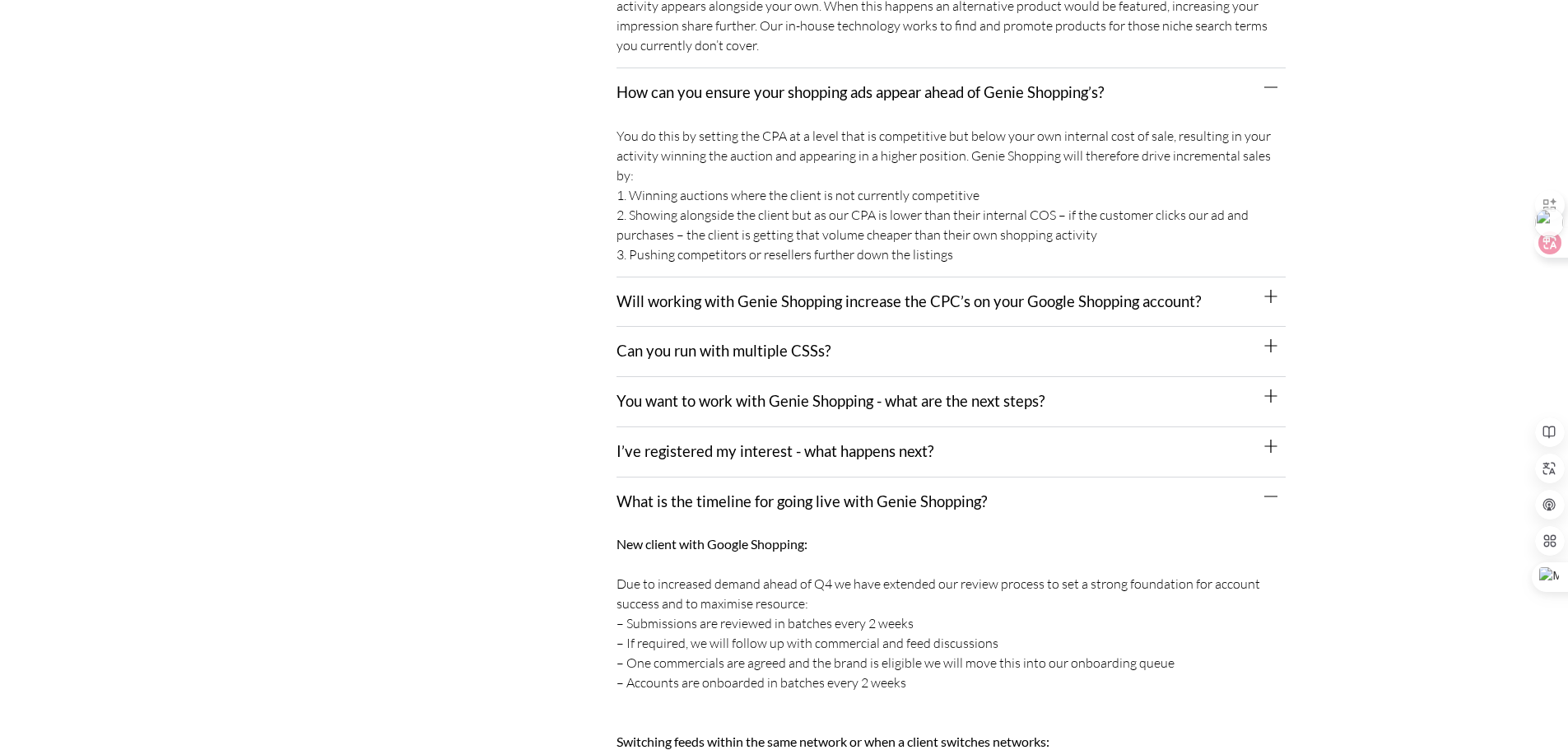
drag, startPoint x: 941, startPoint y: 252, endPoint x: 622, endPoint y: 71, distance: 366.8
click at [622, 71] on div "How can you ensure your shopping ads appear ahead of Genie Shopping’s? You do t…" at bounding box center [951, 173] width 669 height 209
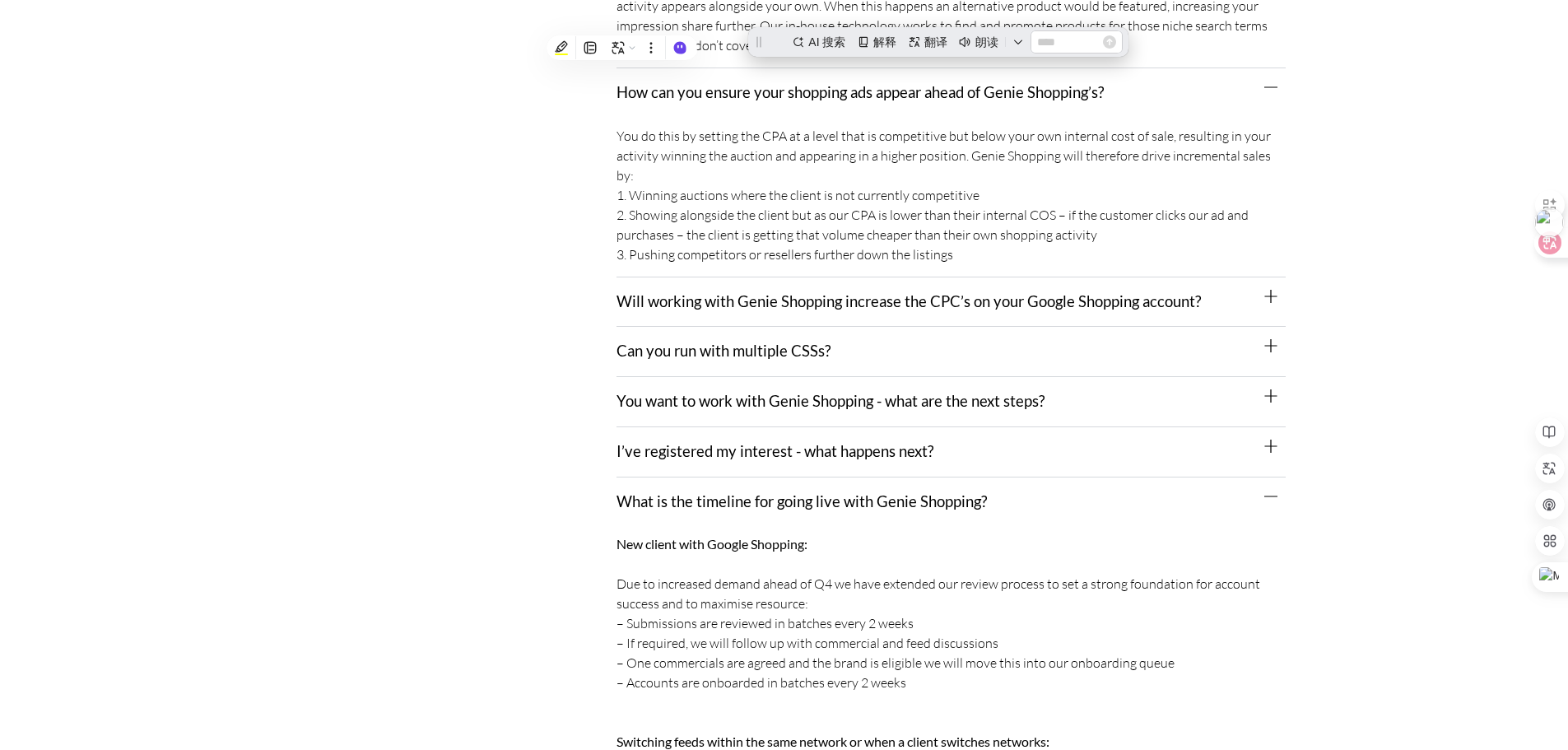
scroll to position [0, 0]
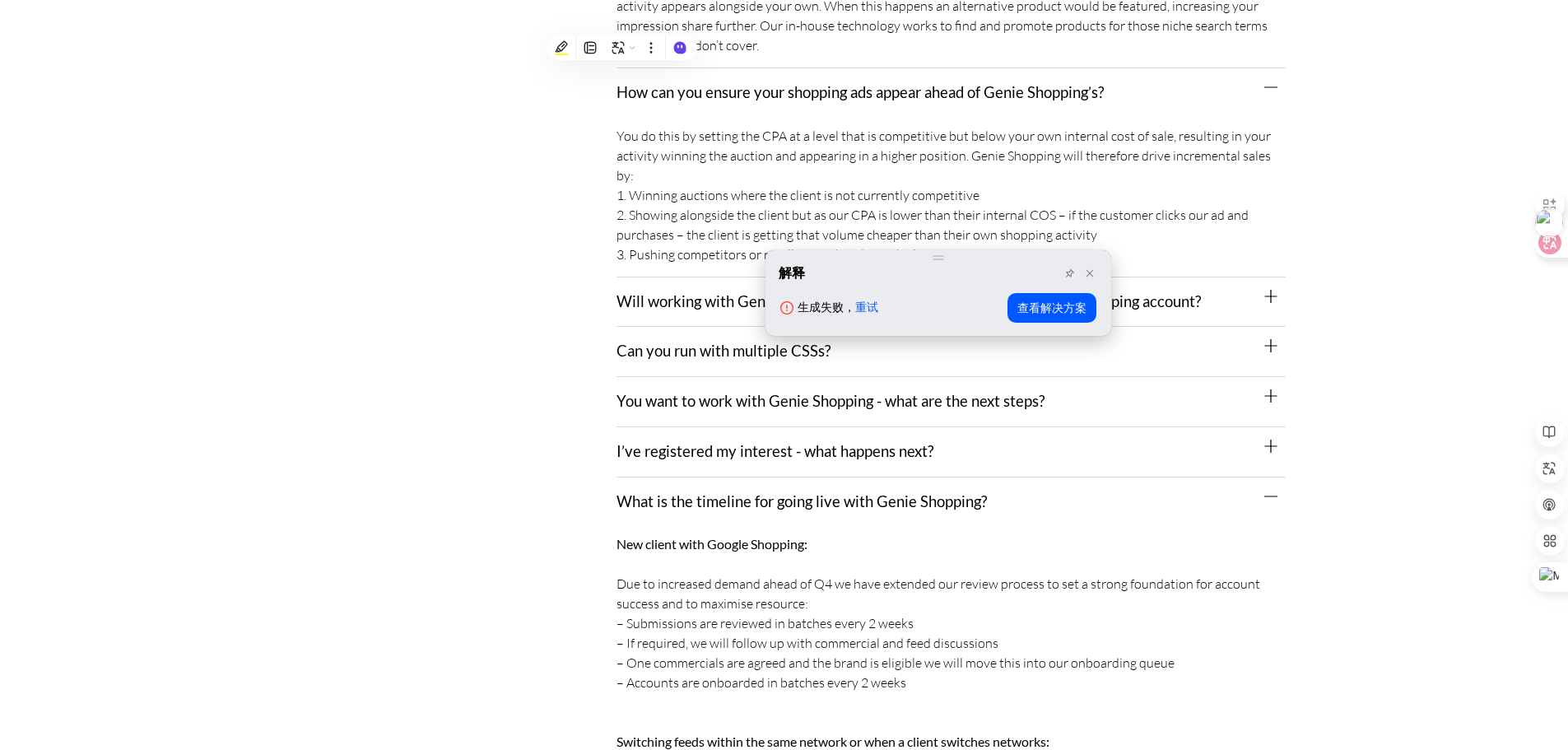
click at [859, 307] on link "重试" at bounding box center [867, 307] width 24 height 13
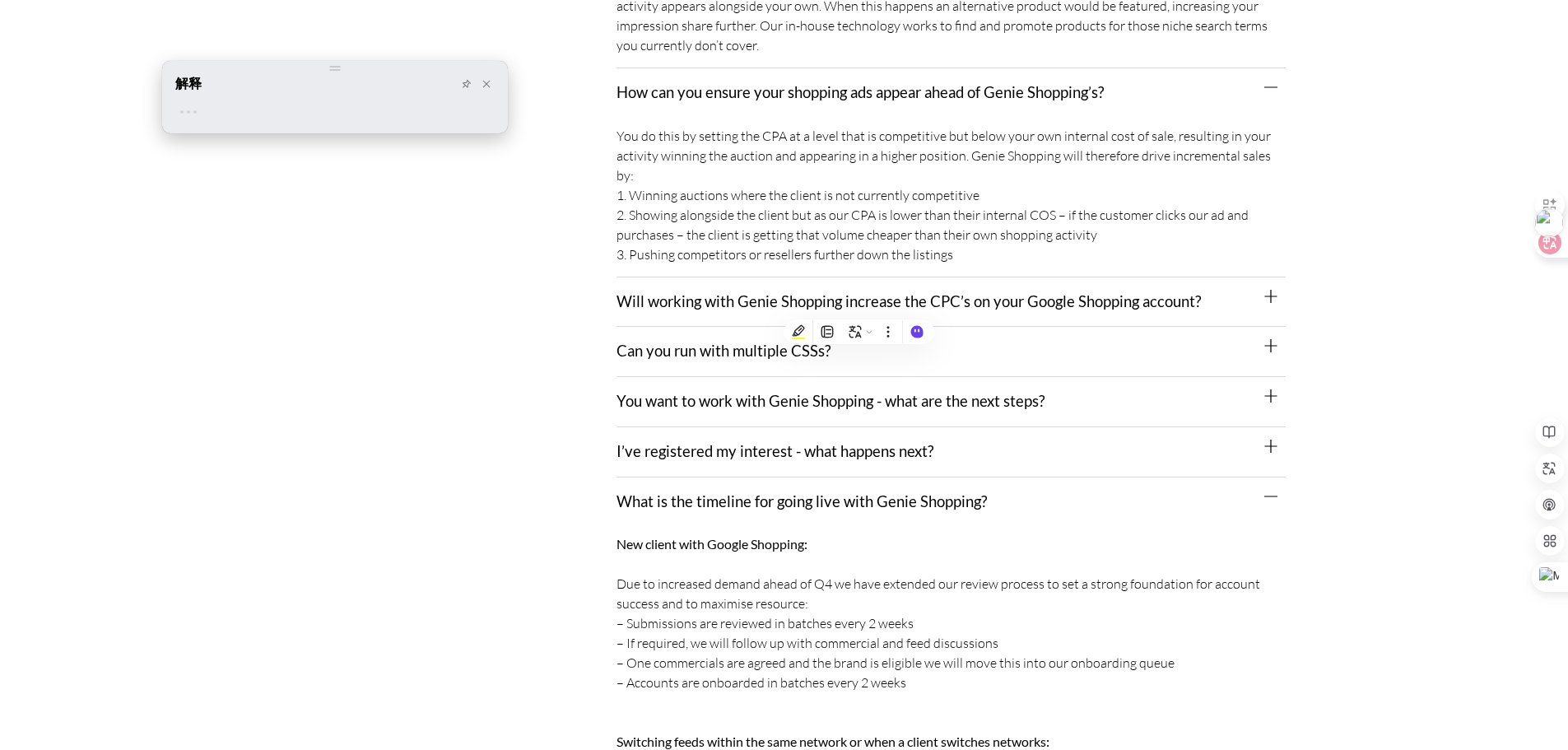
click at [276, 78] on div "解释" at bounding box center [335, 84] width 319 height 20
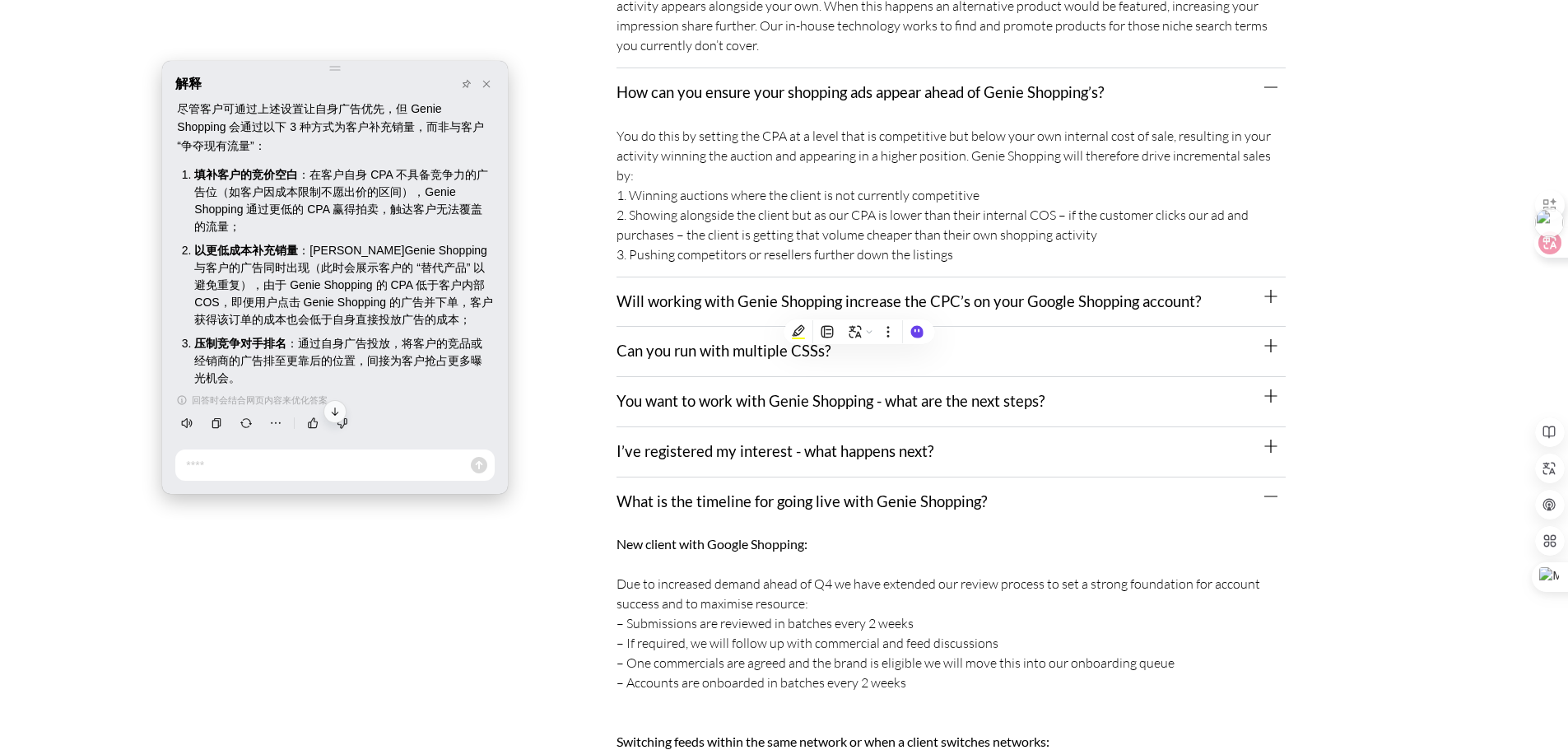
scroll to position [308, 0]
click at [486, 86] on icon at bounding box center [486, 84] width 10 height 10
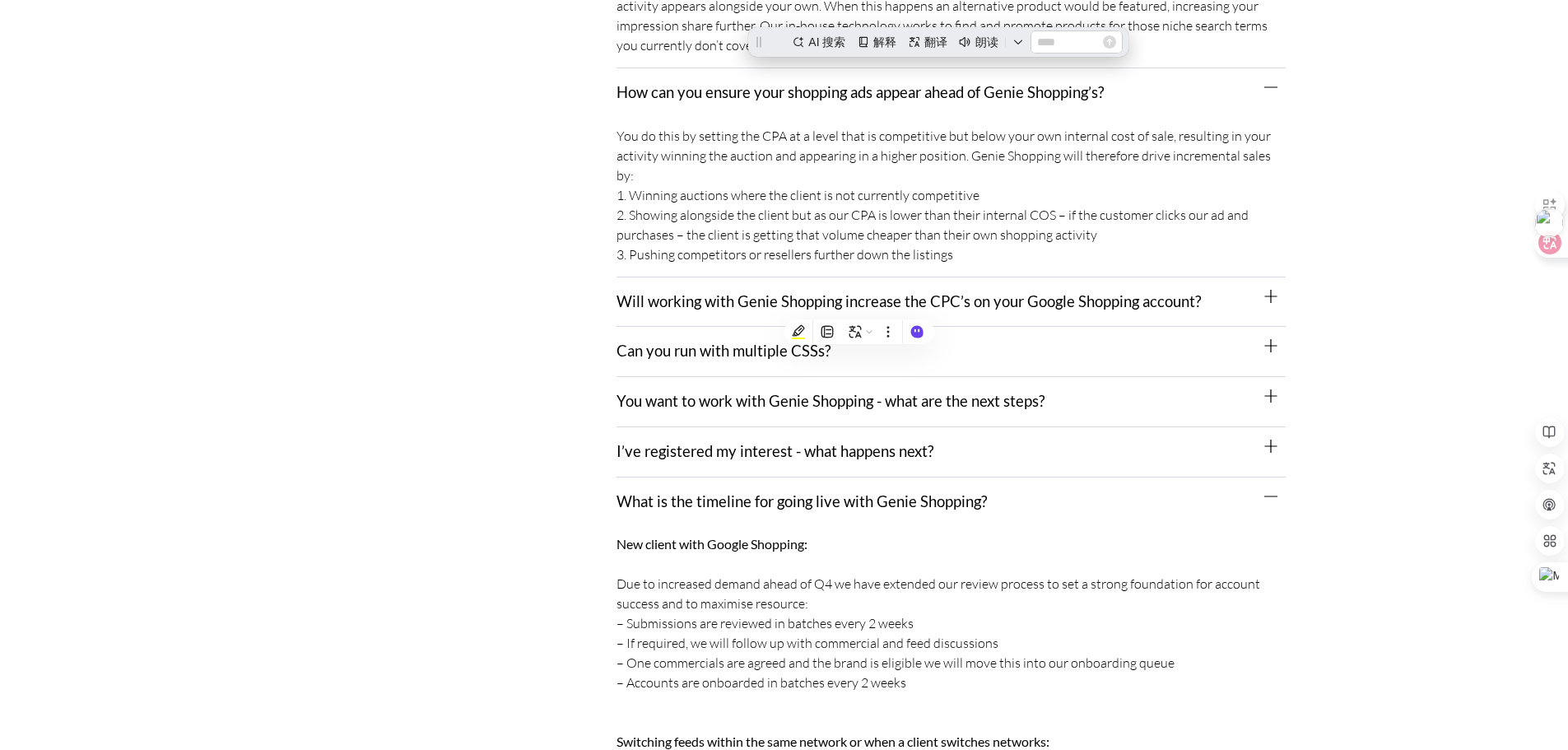
scroll to position [0, 0]
click at [1024, 292] on link "Will working with Genie Shopping increase the CPC’s on your Google Shopping acc…" at bounding box center [908, 301] width 584 height 18
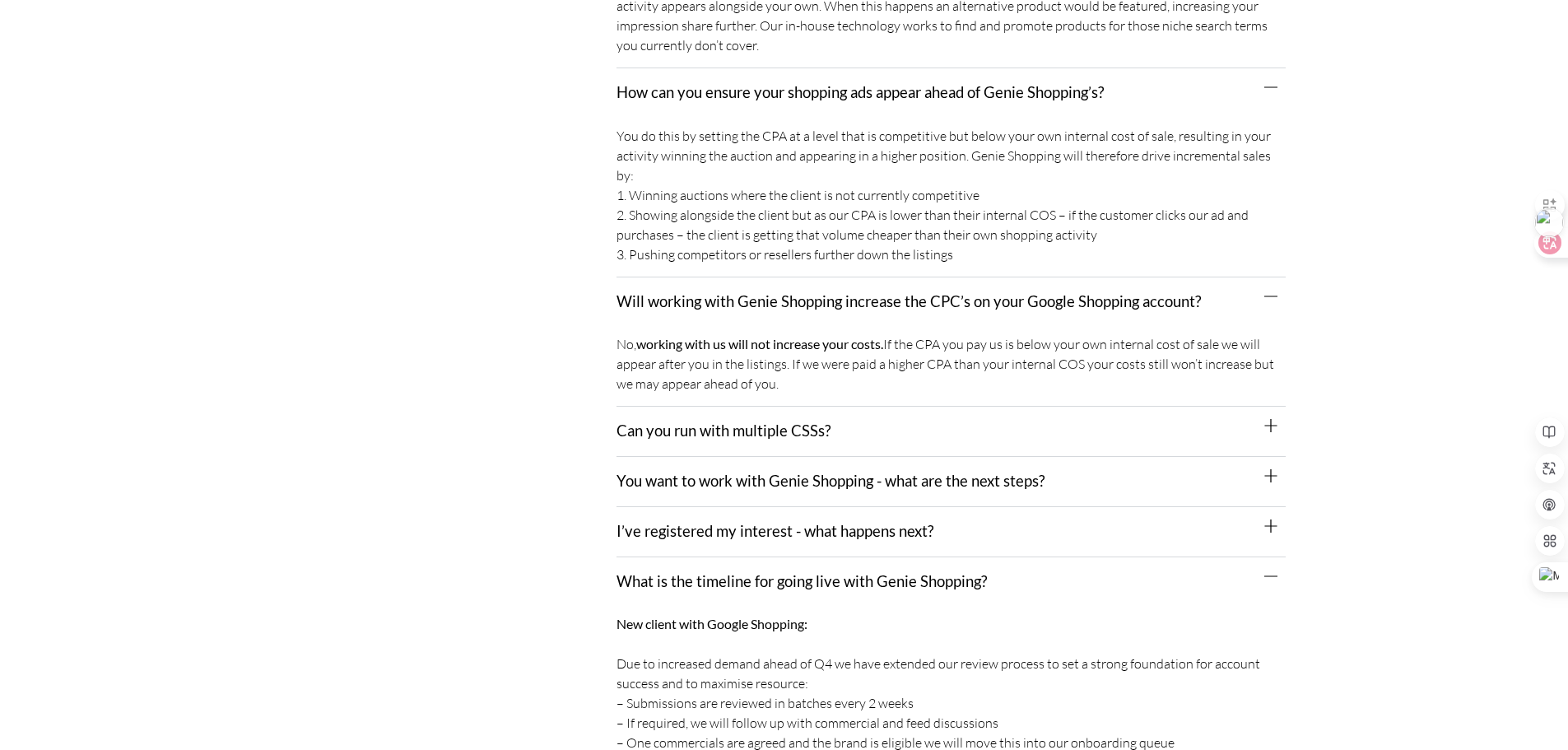
click at [806, 407] on div "Can you run with multiple CSSs?" at bounding box center [951, 431] width 669 height 50
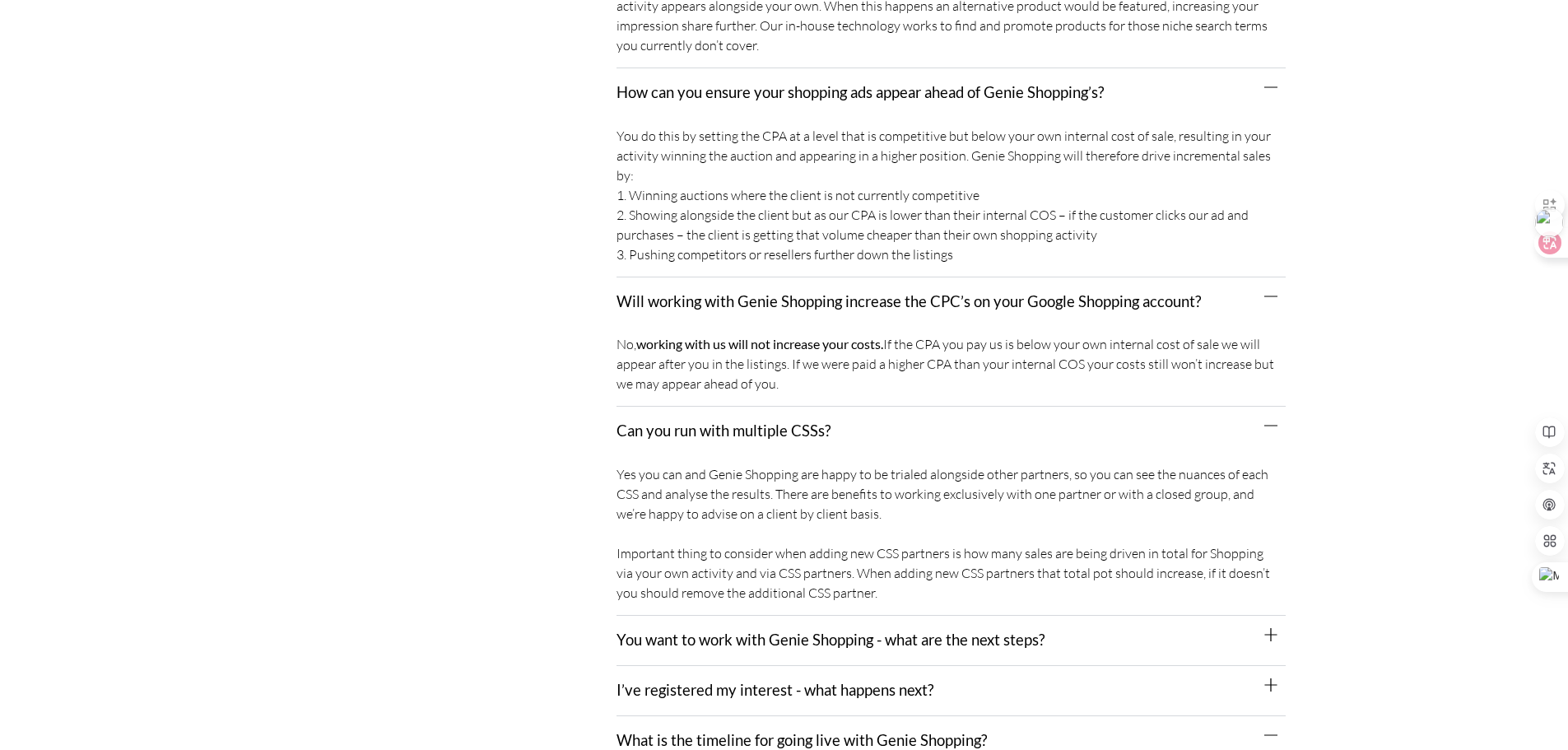
scroll to position [1016, 0]
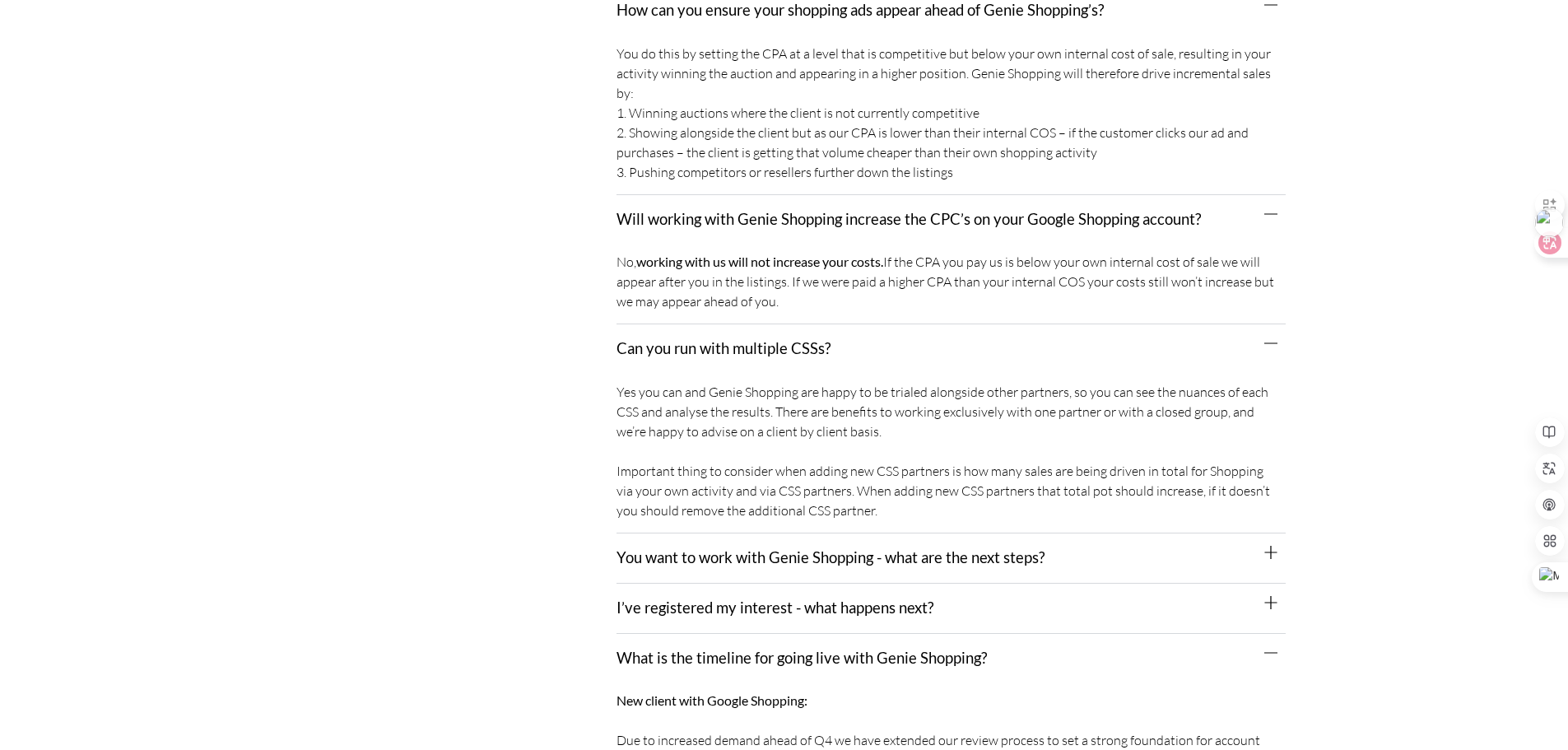
click at [861, 548] on link "You want to work with Genie Shopping - what are the next steps?" at bounding box center [830, 557] width 428 height 18
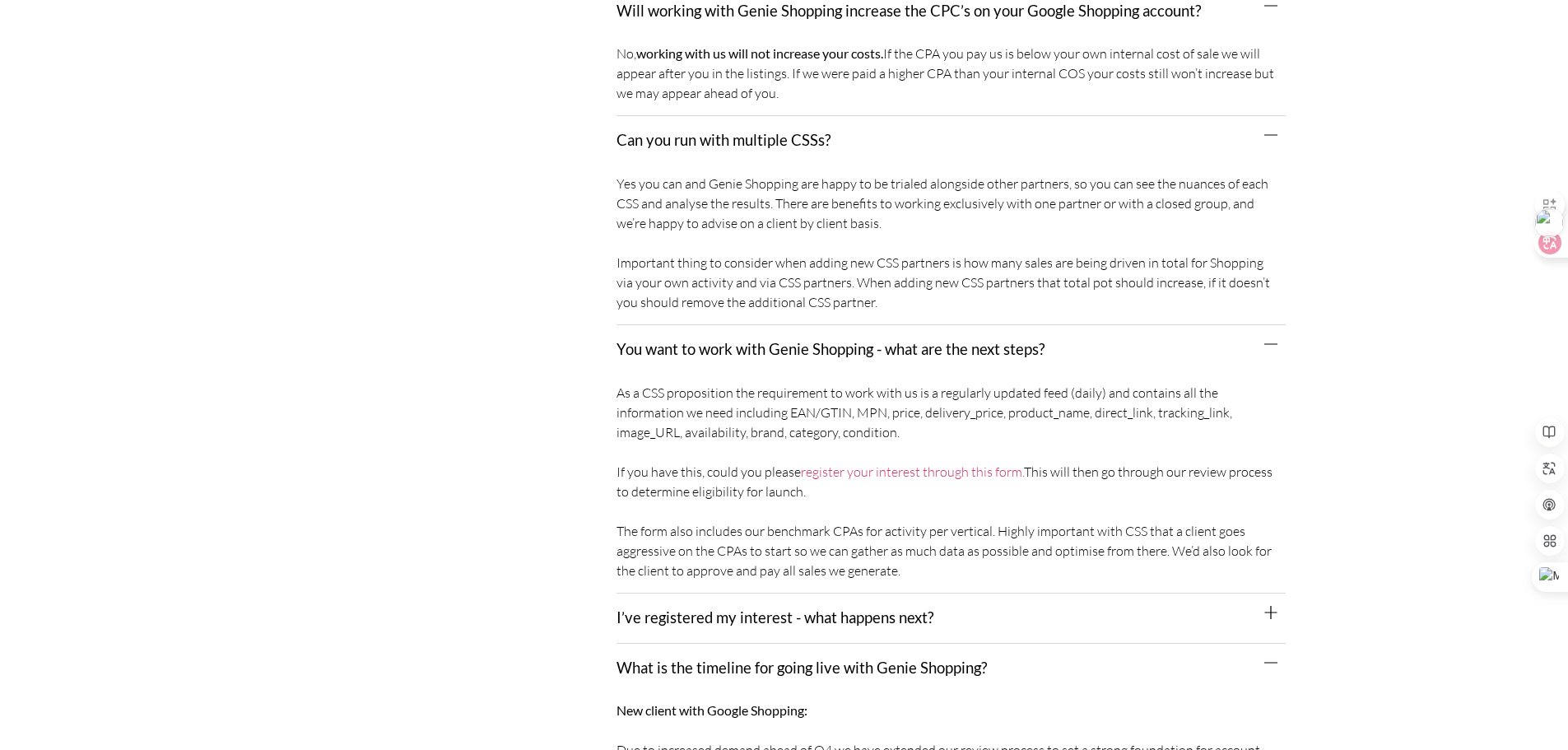
scroll to position [1263, 0]
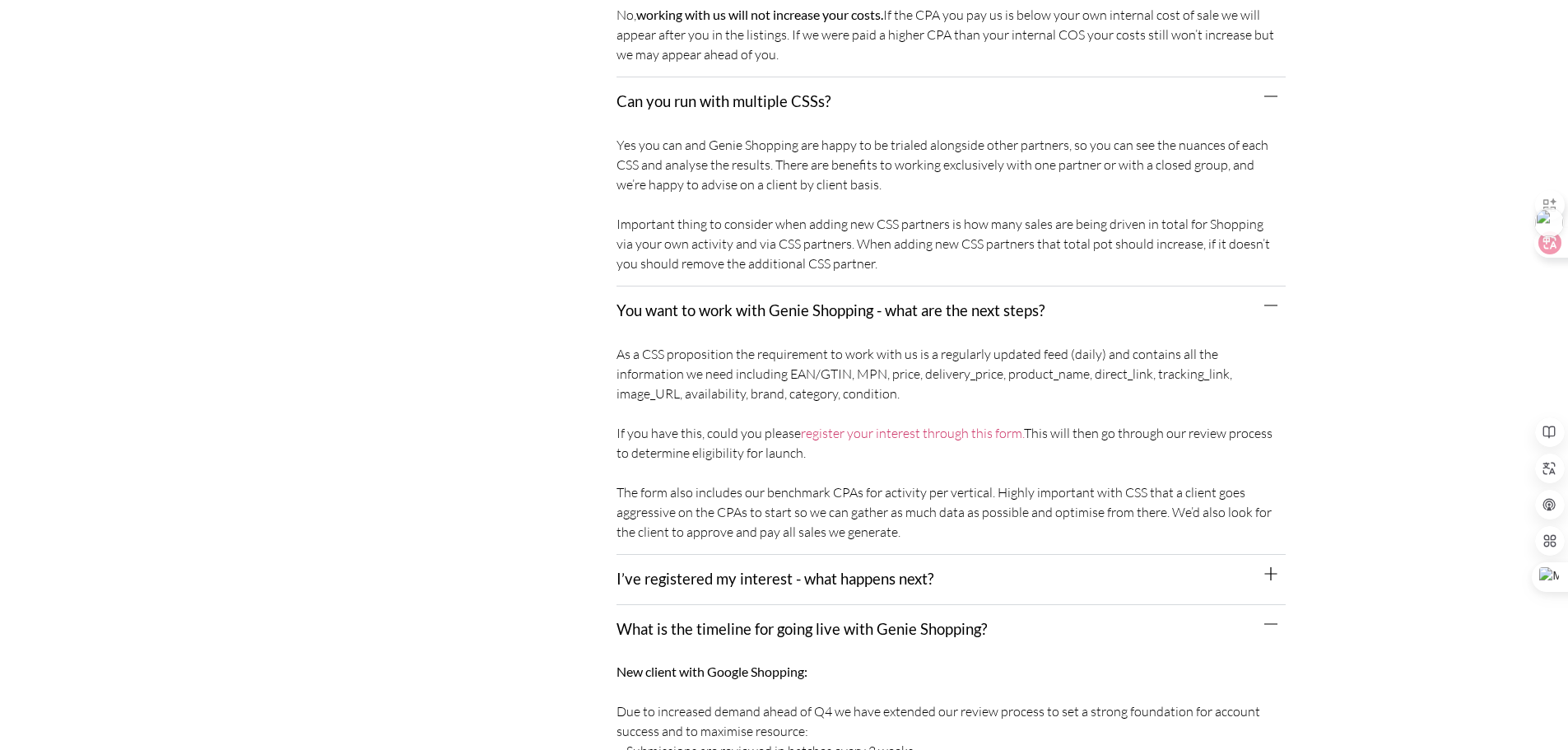
click at [882, 555] on div "I’ve registered my interest - what happens next?" at bounding box center [951, 579] width 669 height 50
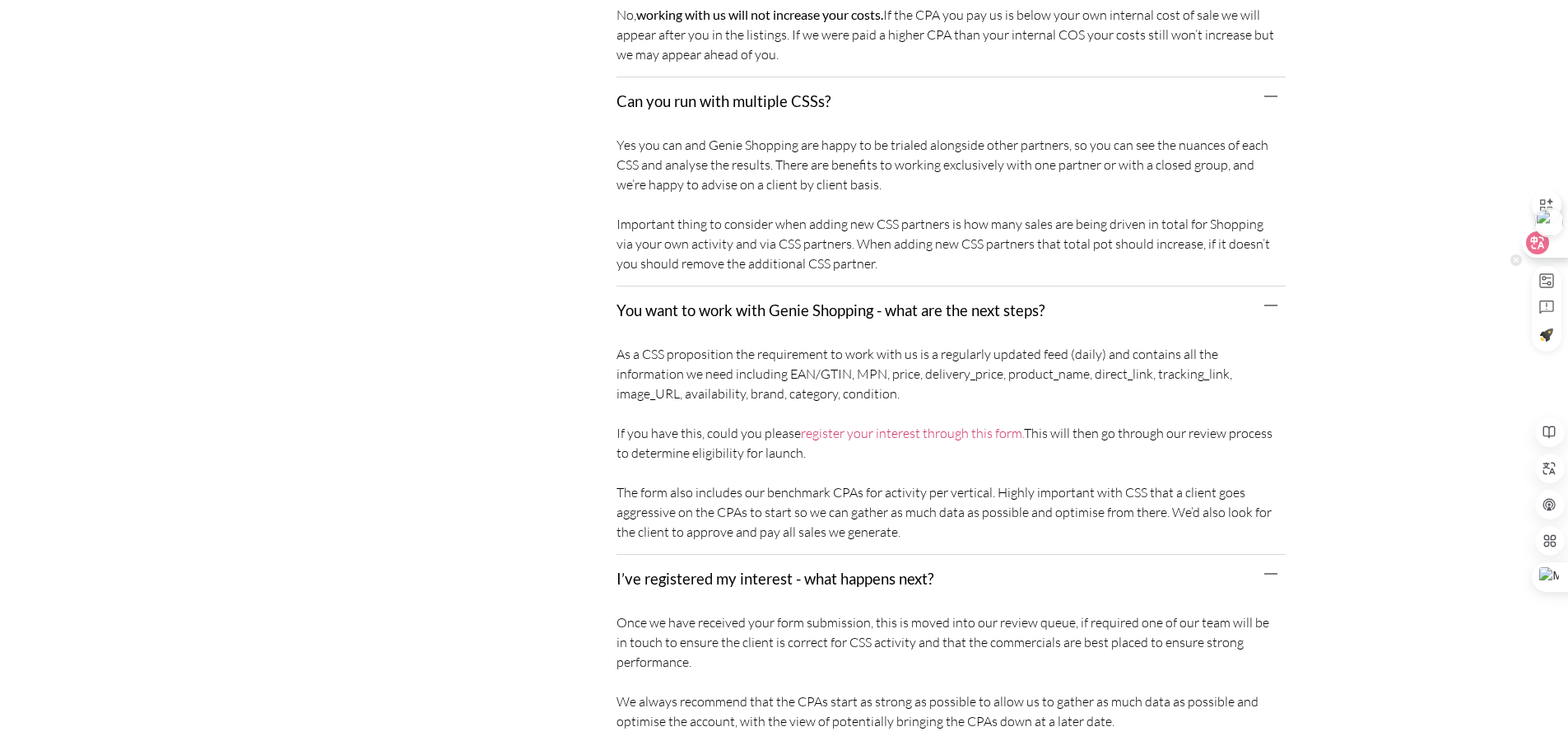
click at [1562, 248] on div at bounding box center [1544, 243] width 44 height 29
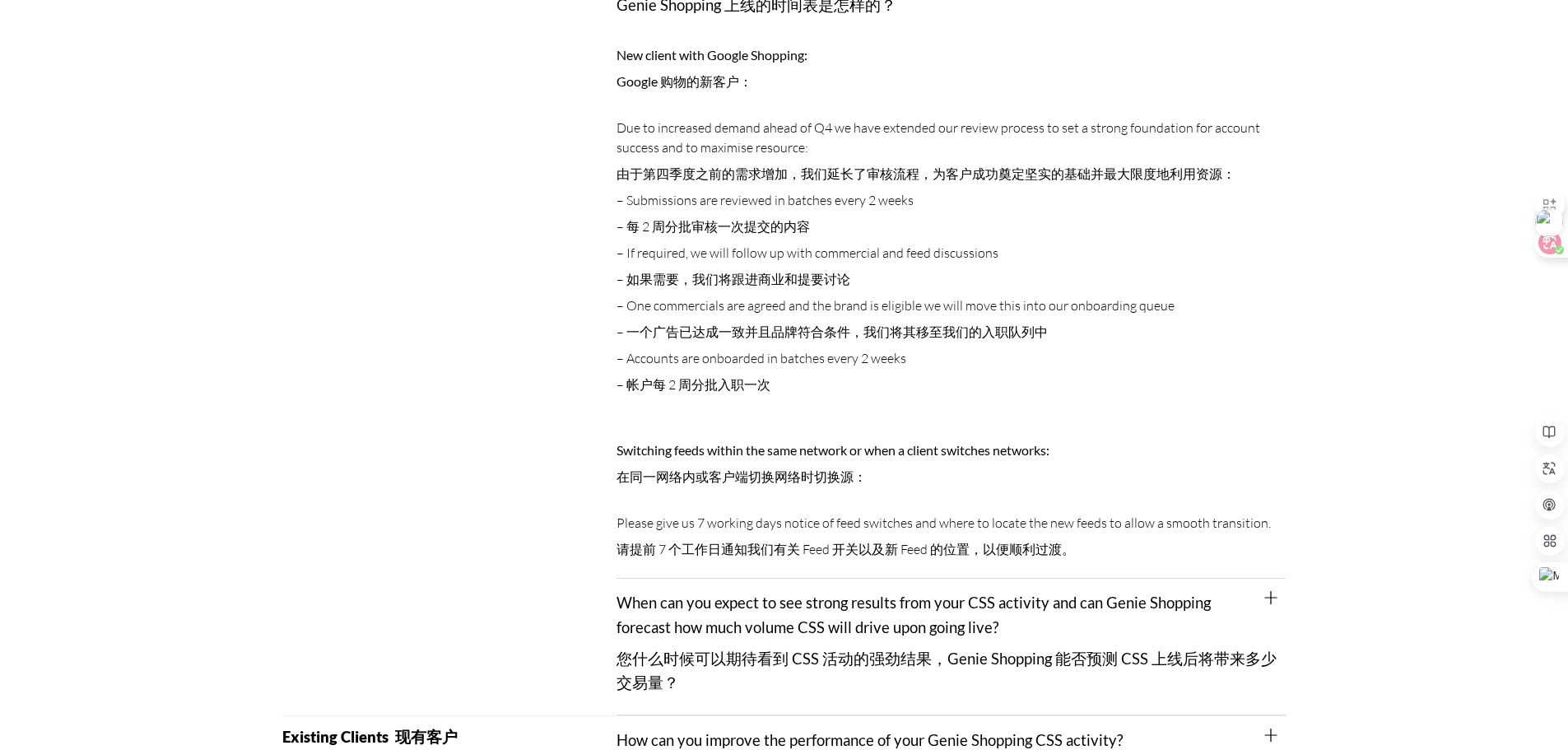
scroll to position [2745, 0]
click at [832, 611] on link "When can you expect to see strong results from your CSS activity and can Genie …" at bounding box center [947, 640] width 661 height 98
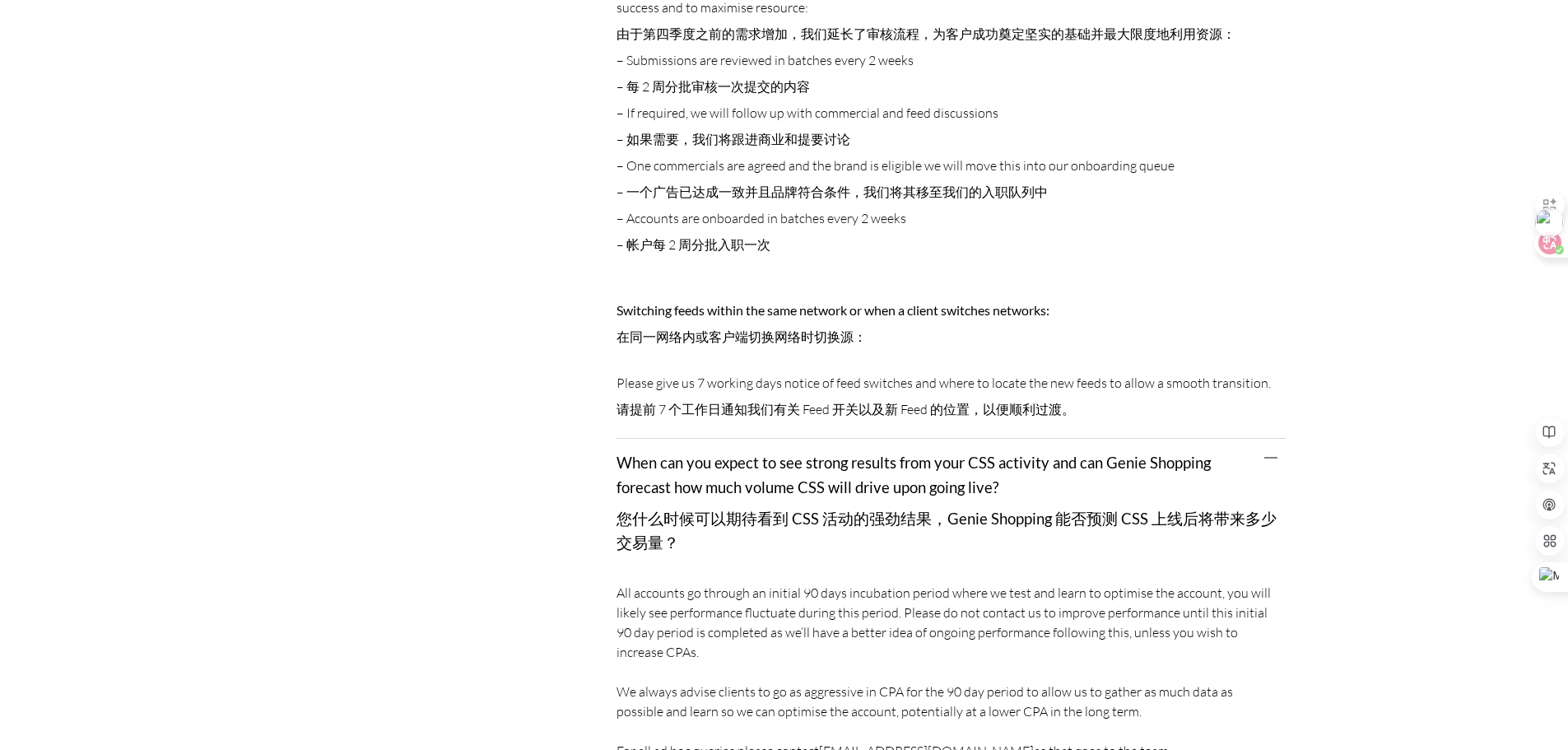
scroll to position [3075, 0]
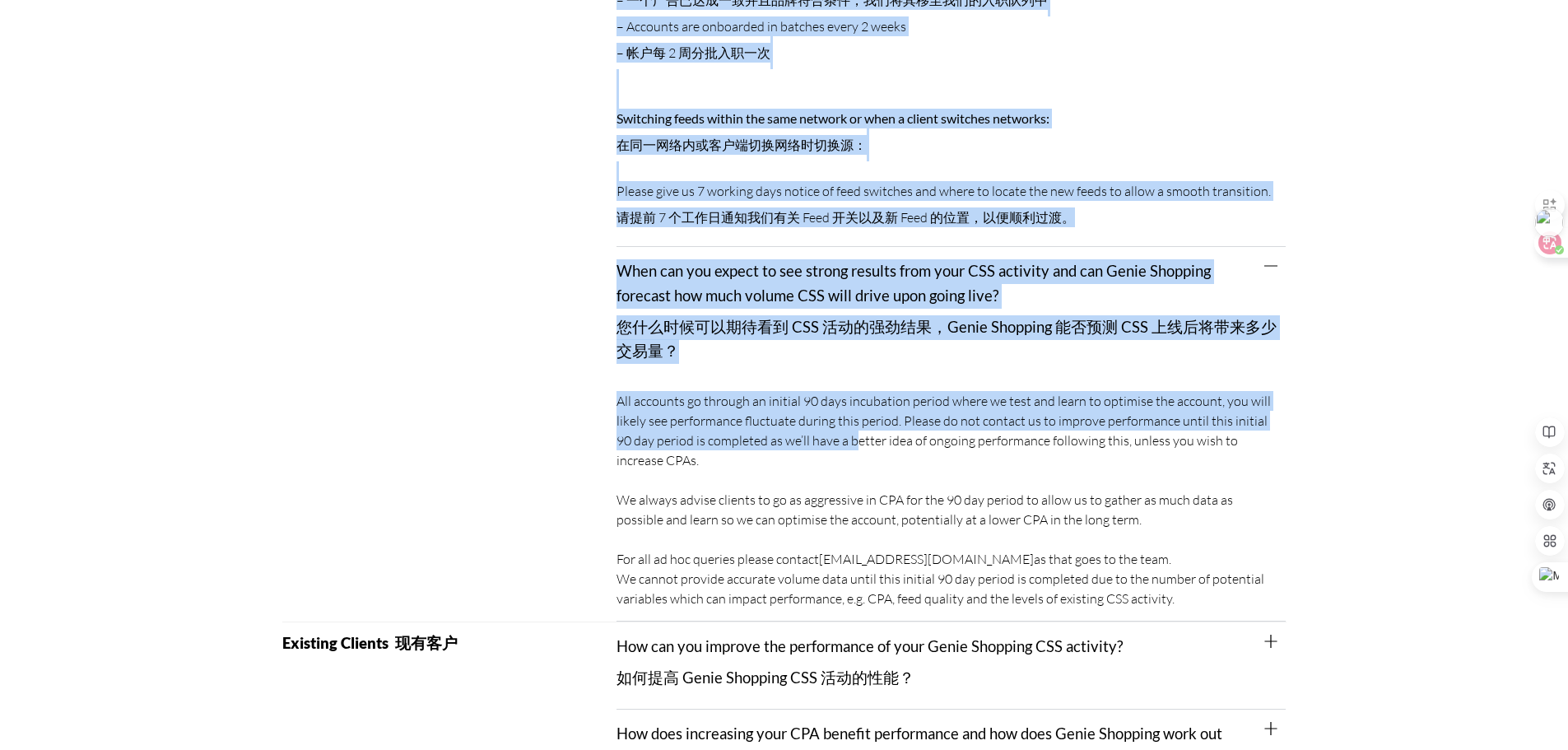
drag, startPoint x: 612, startPoint y: 381, endPoint x: 838, endPoint y: 419, distance: 229.2
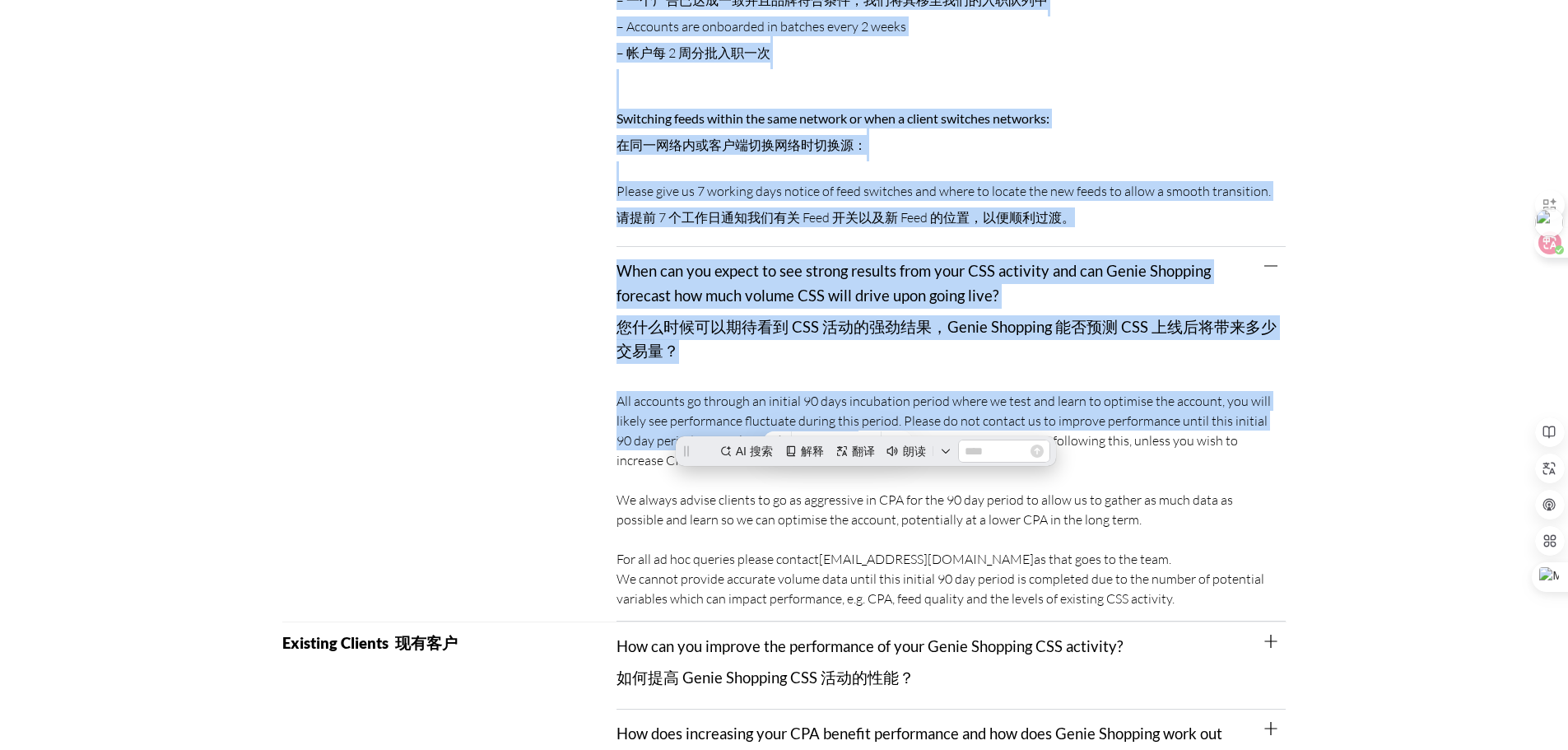
scroll to position [0, 0]
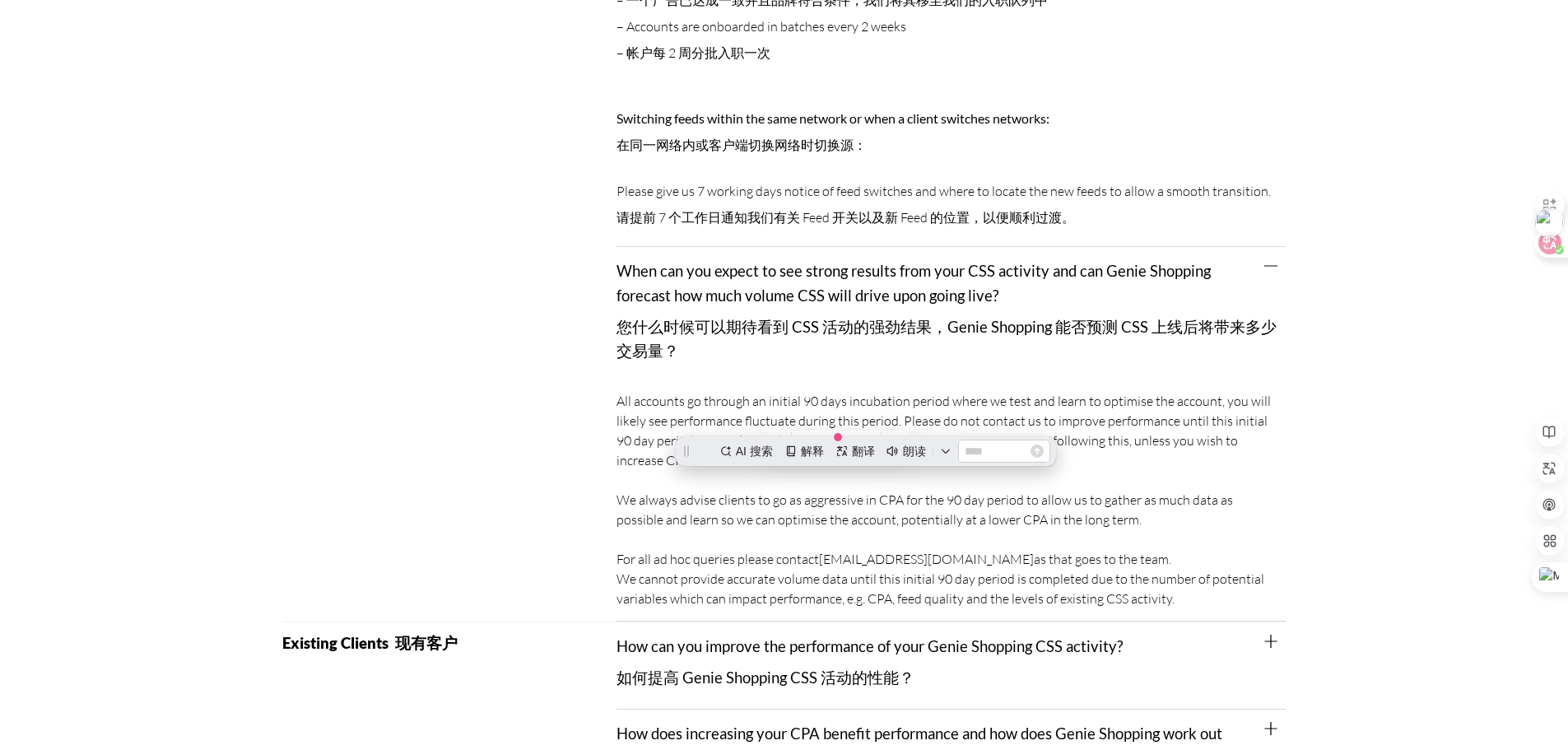
click at [1134, 569] on div "All accounts go through an initial 90 days incubation period where we test and …" at bounding box center [951, 503] width 669 height 239
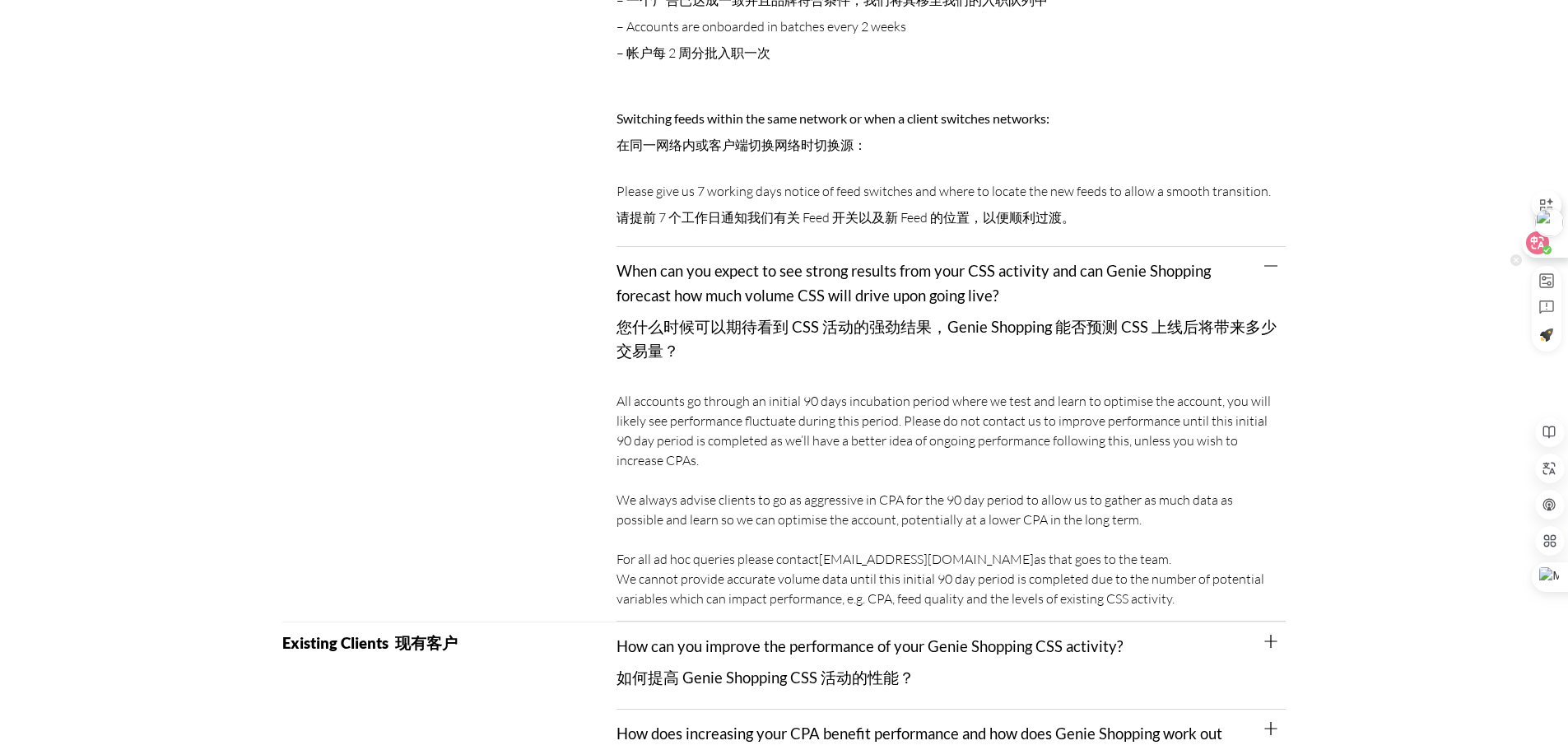
click at [1550, 249] on circle at bounding box center [1546, 249] width 9 height 9
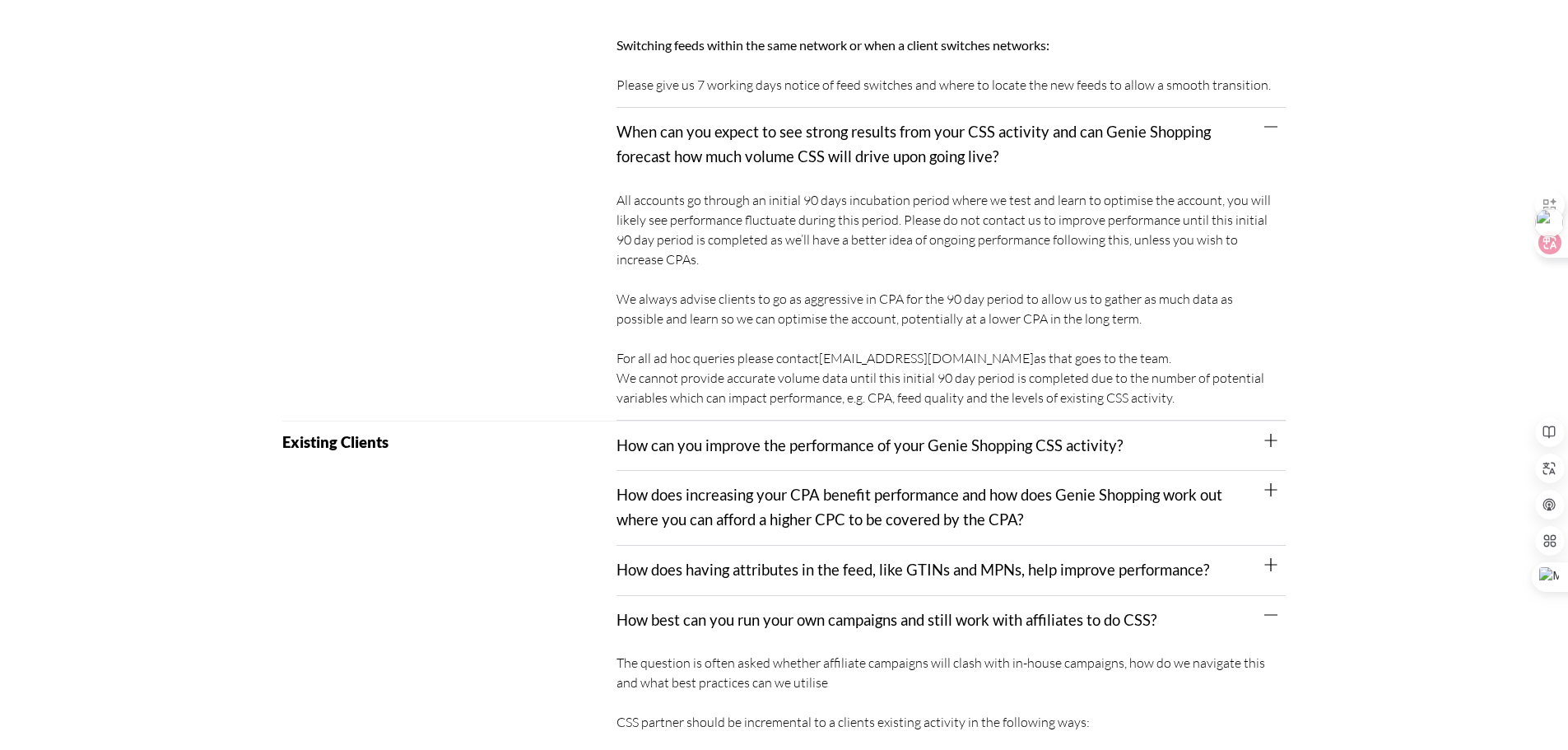
scroll to position [2251, 0]
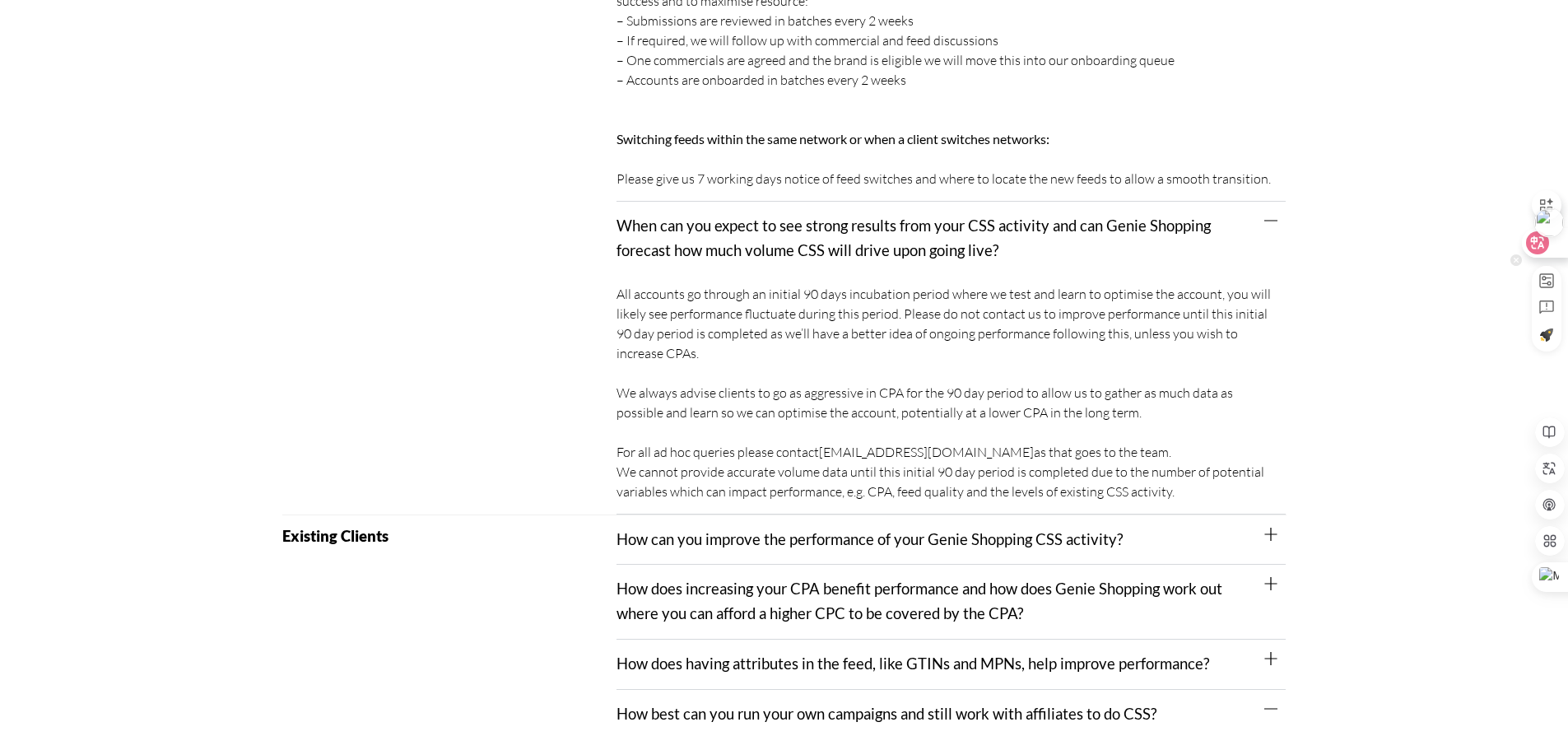
click at [1549, 246] on div at bounding box center [1544, 243] width 44 height 29
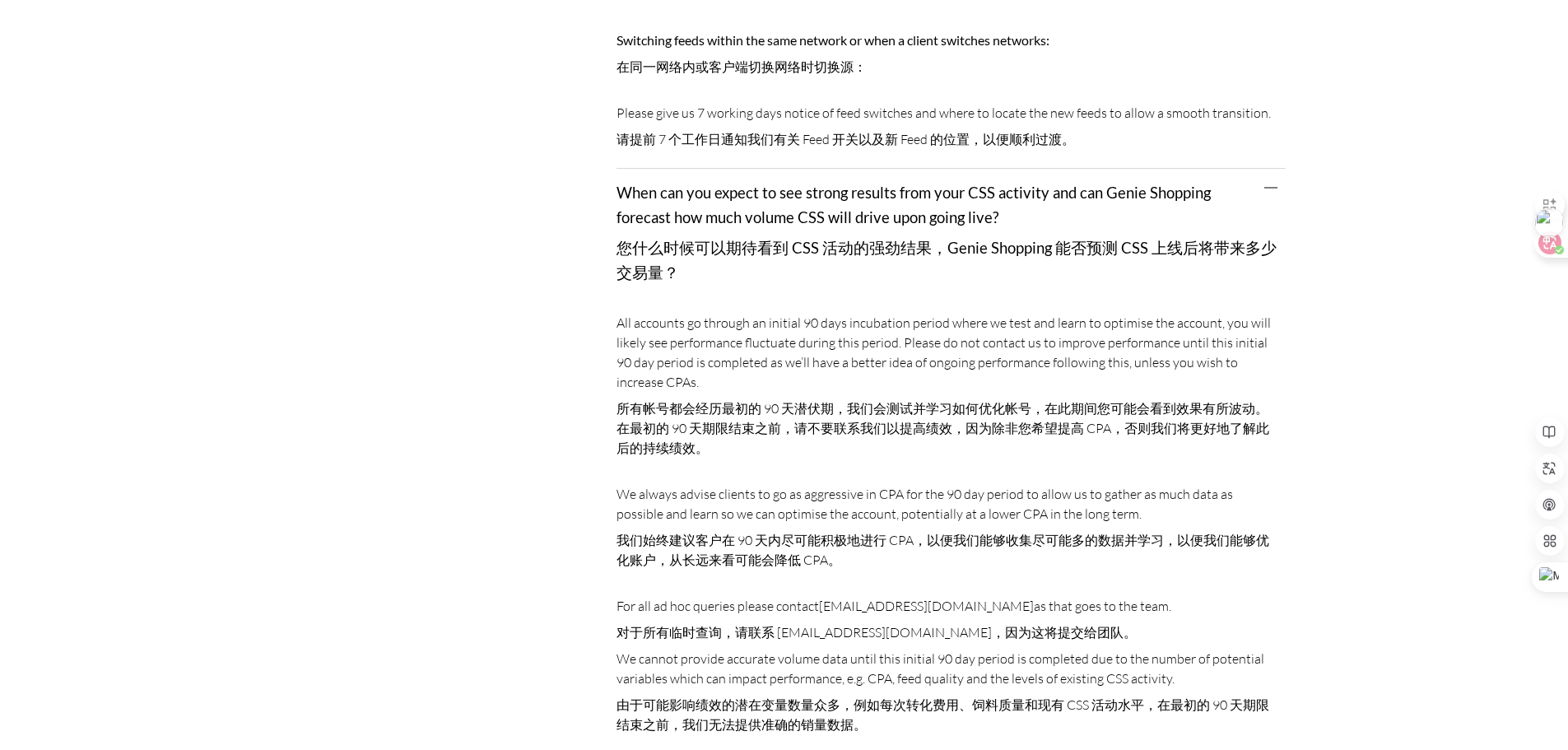
scroll to position [2745, 0]
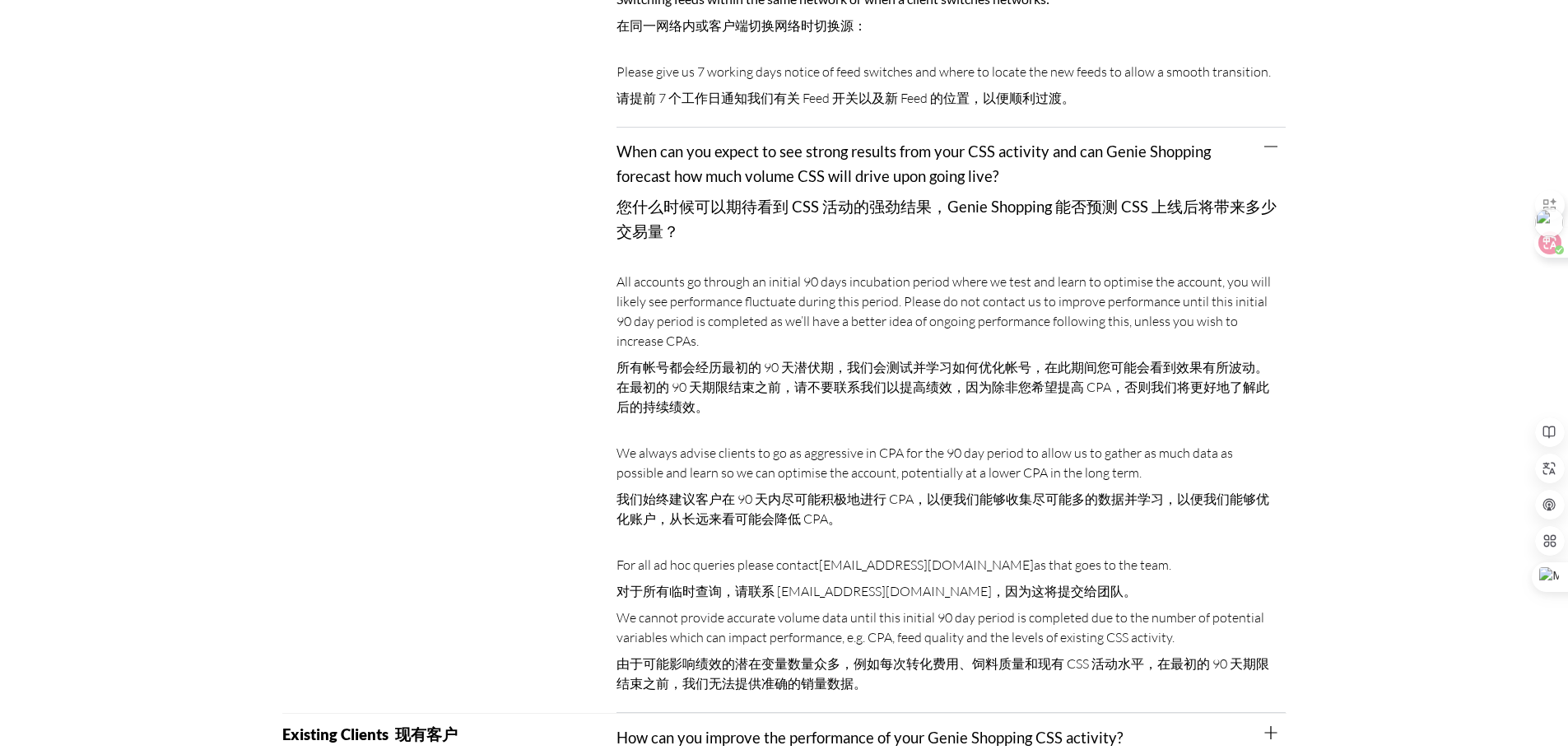
click at [894, 447] on div "All accounts go through an initial 90 days incubation period where we test and …" at bounding box center [951, 488] width 669 height 450
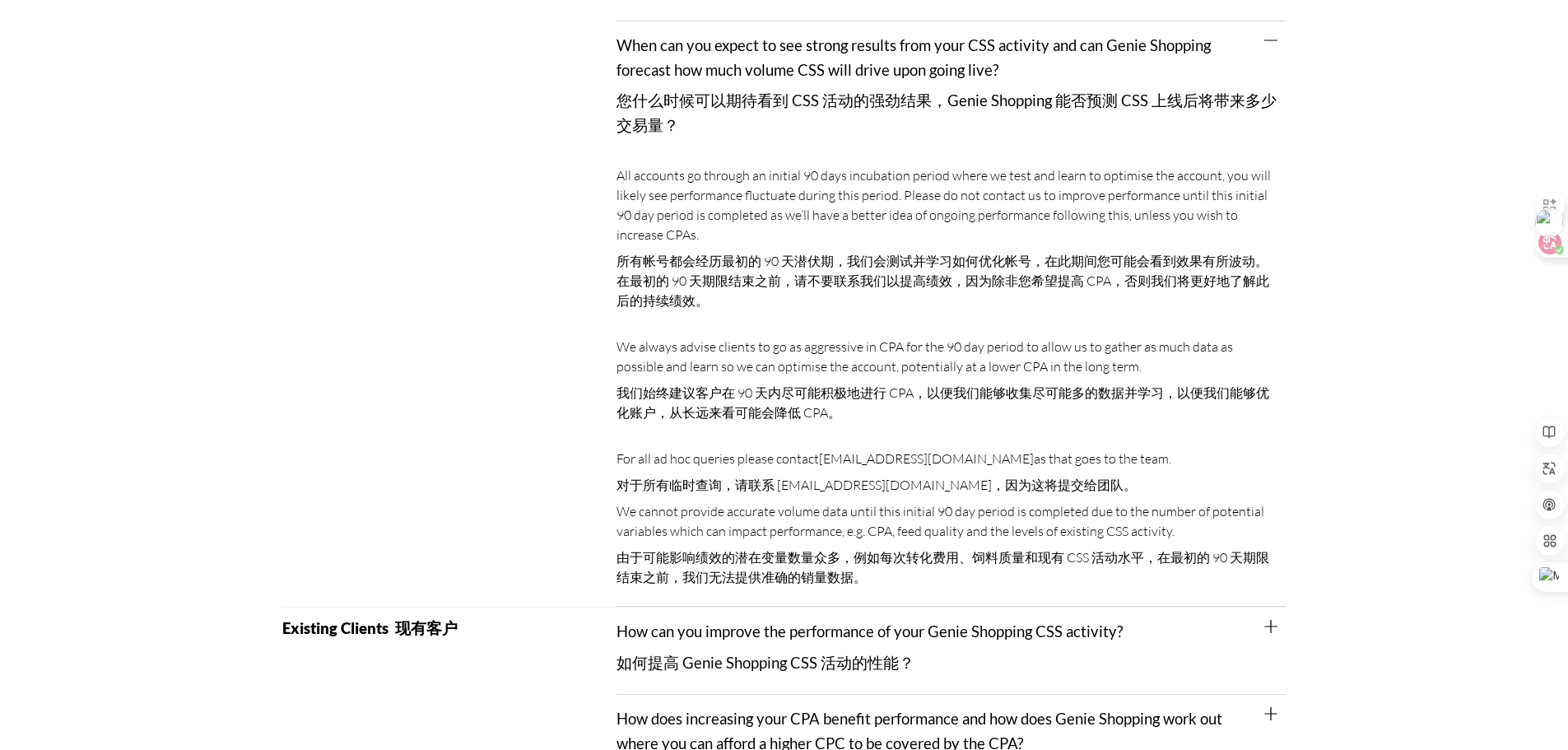
scroll to position [2827, 0]
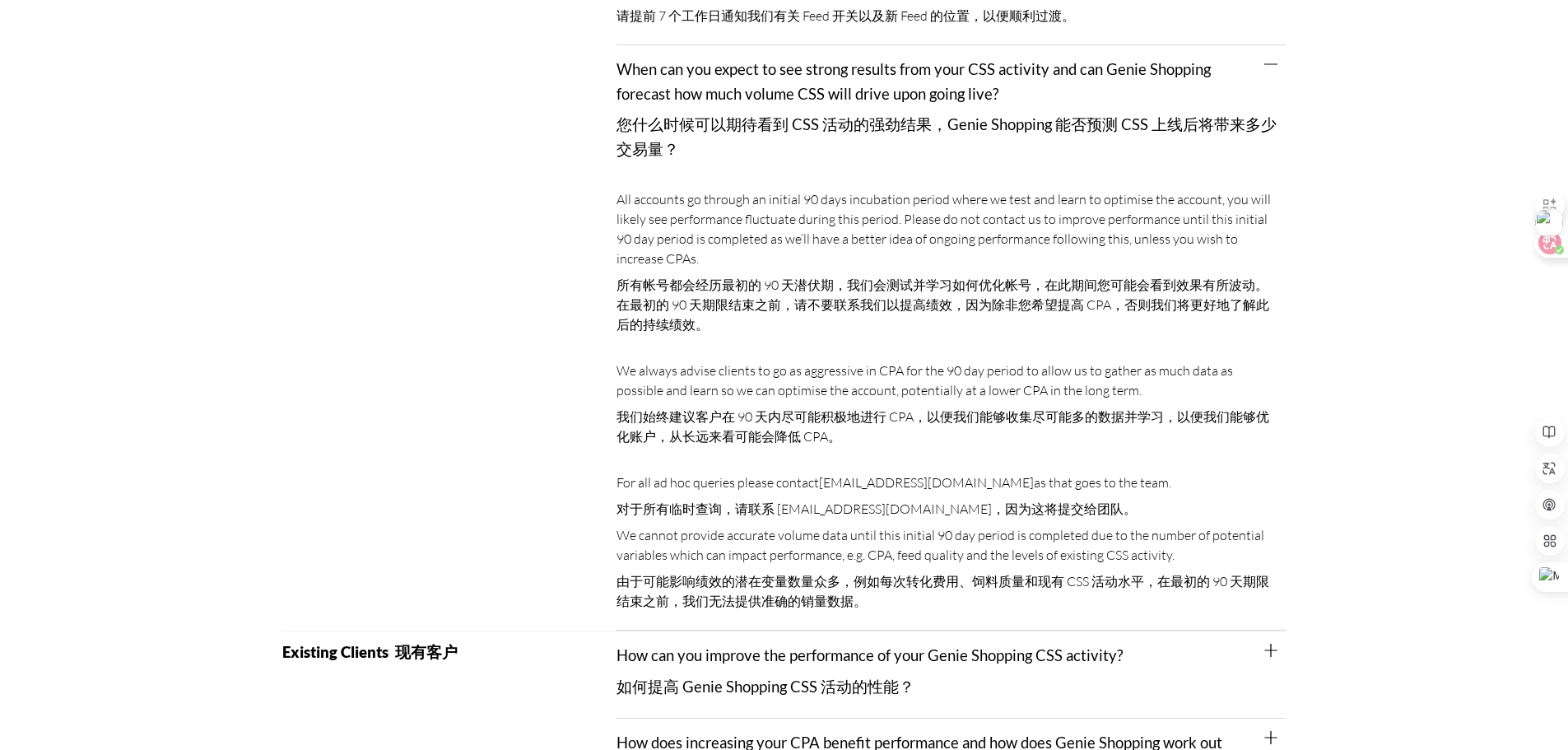
click at [892, 450] on div "All accounts go through an initial 90 days incubation period where we test and …" at bounding box center [951, 406] width 669 height 450
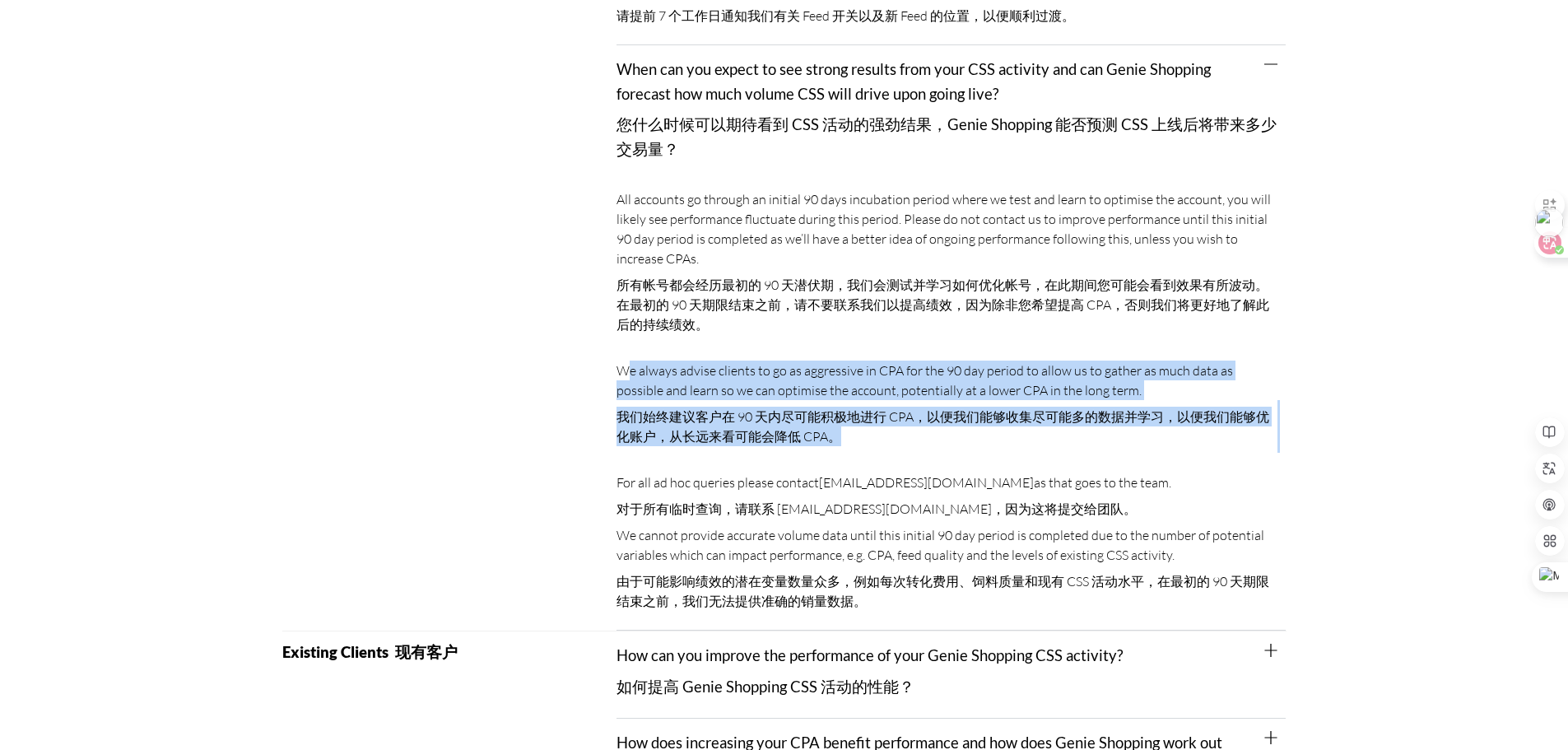
drag, startPoint x: 877, startPoint y: 437, endPoint x: 618, endPoint y: 350, distance: 273.2
click at [618, 350] on div "All accounts go through an initial 90 days incubation period where we test and …" at bounding box center [951, 406] width 669 height 450
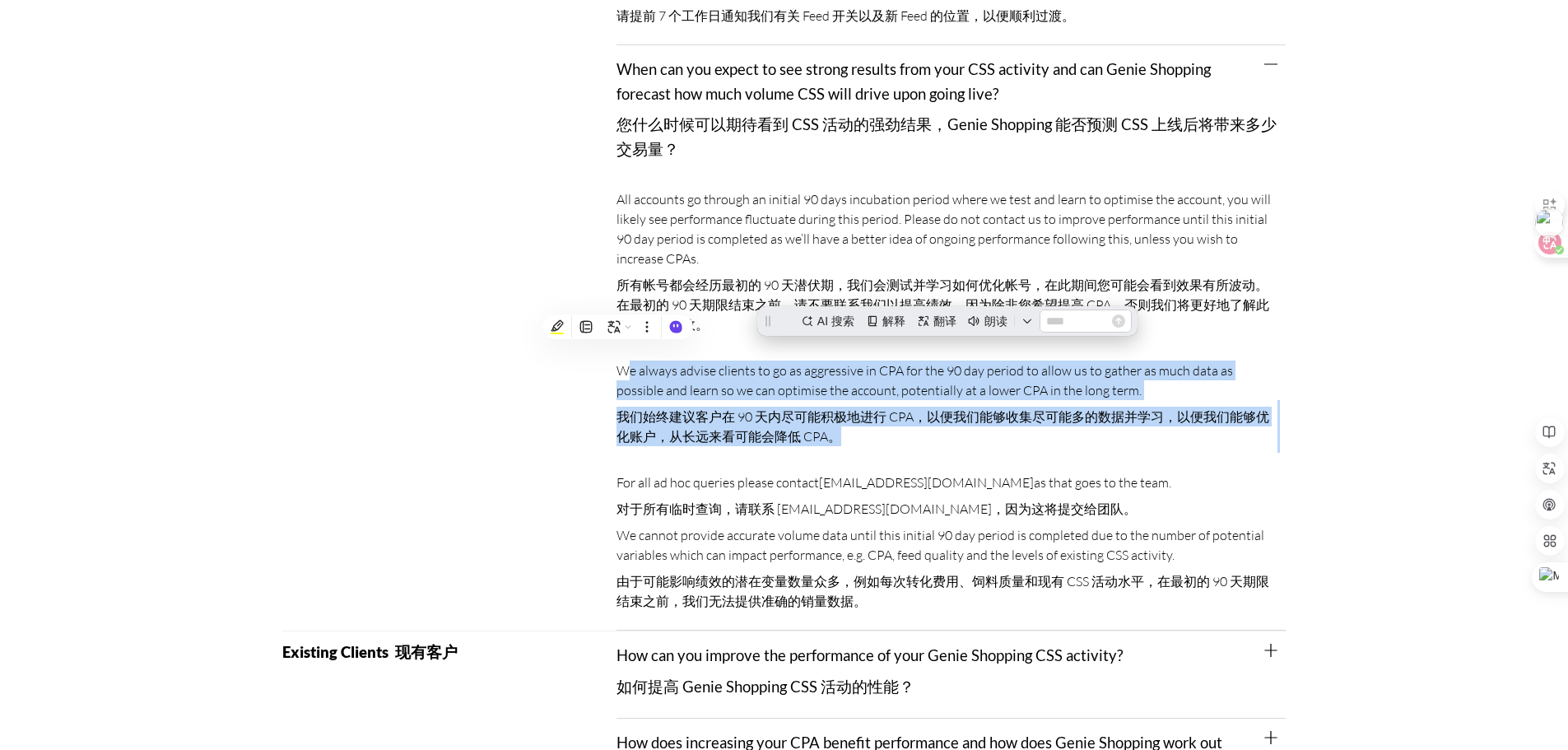
scroll to position [0, 0]
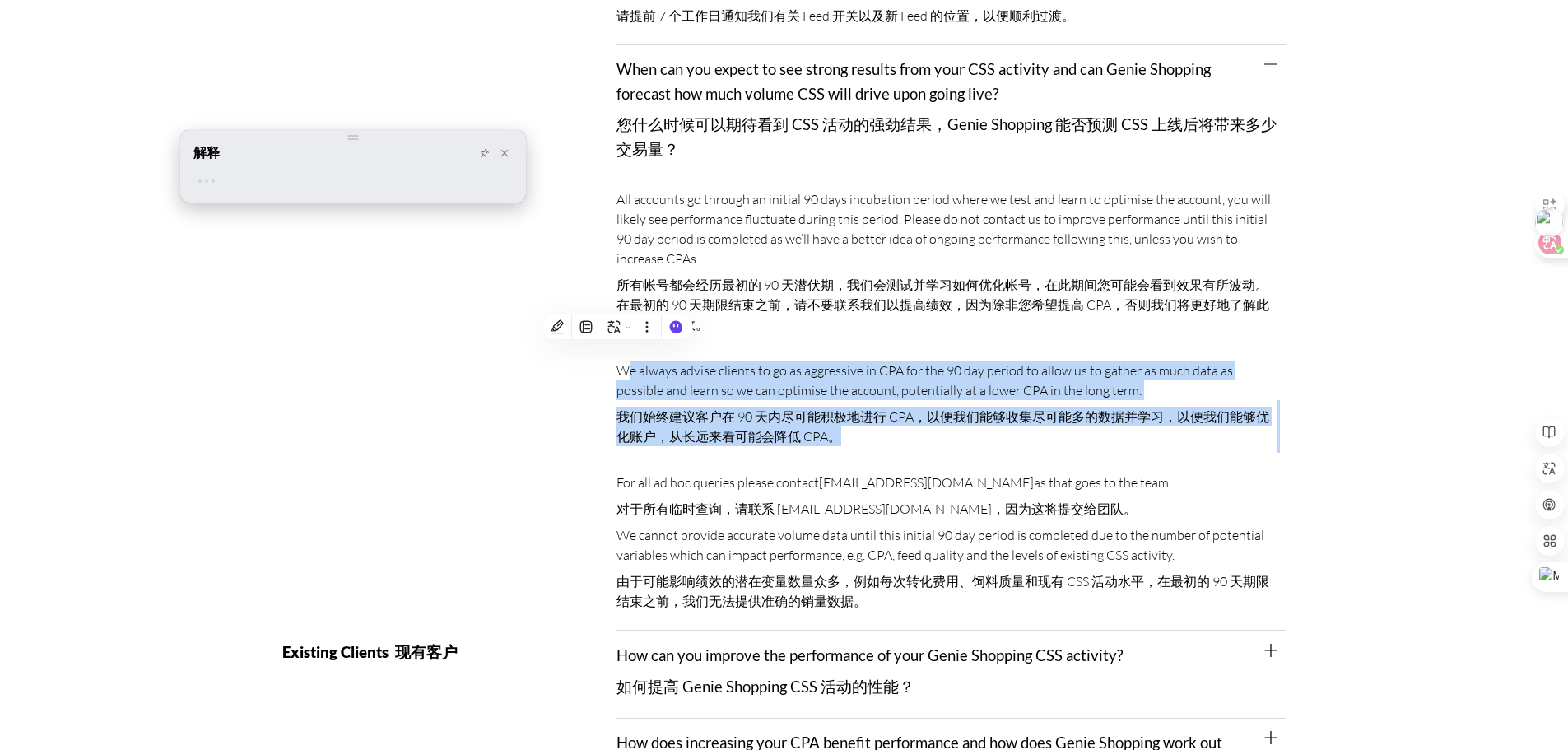
click at [284, 130] on div "解释 🎉 注册免费无限使用 登录" at bounding box center [353, 167] width 346 height 73
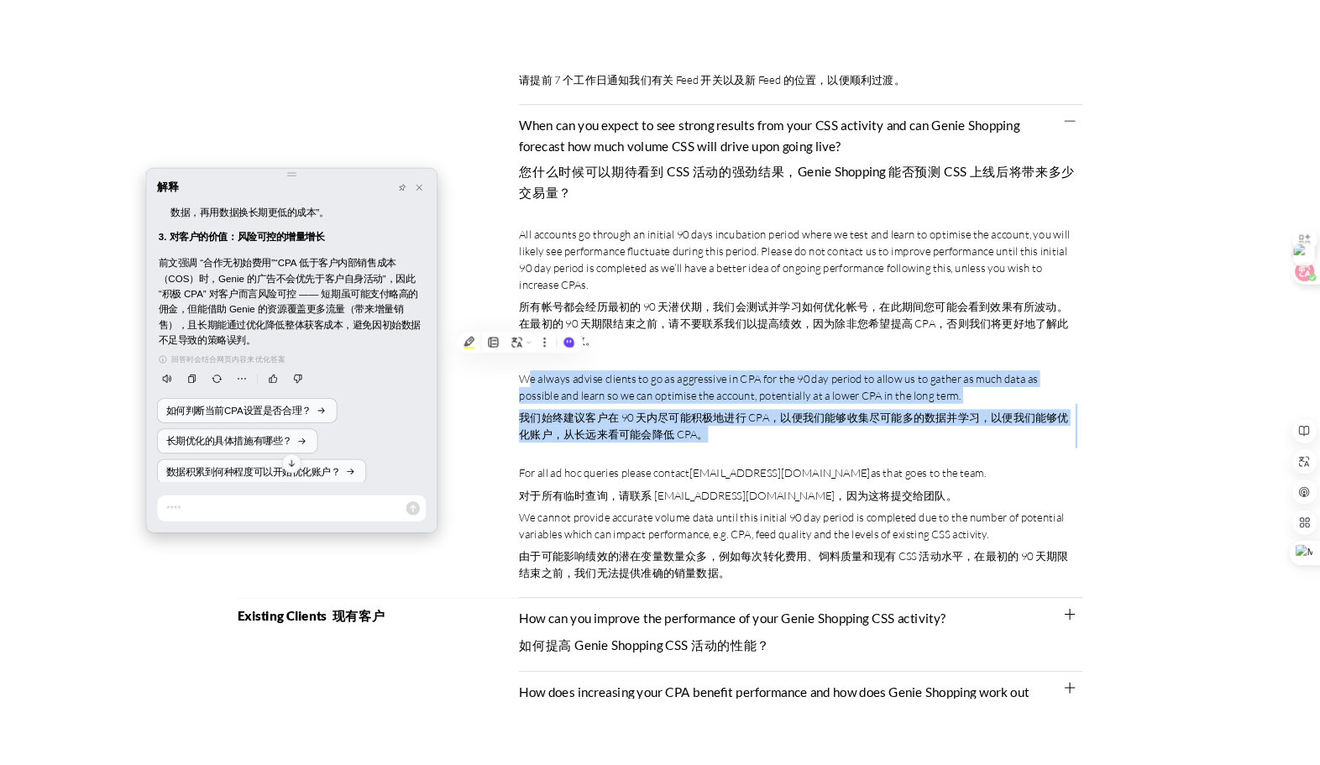
scroll to position [650, 0]
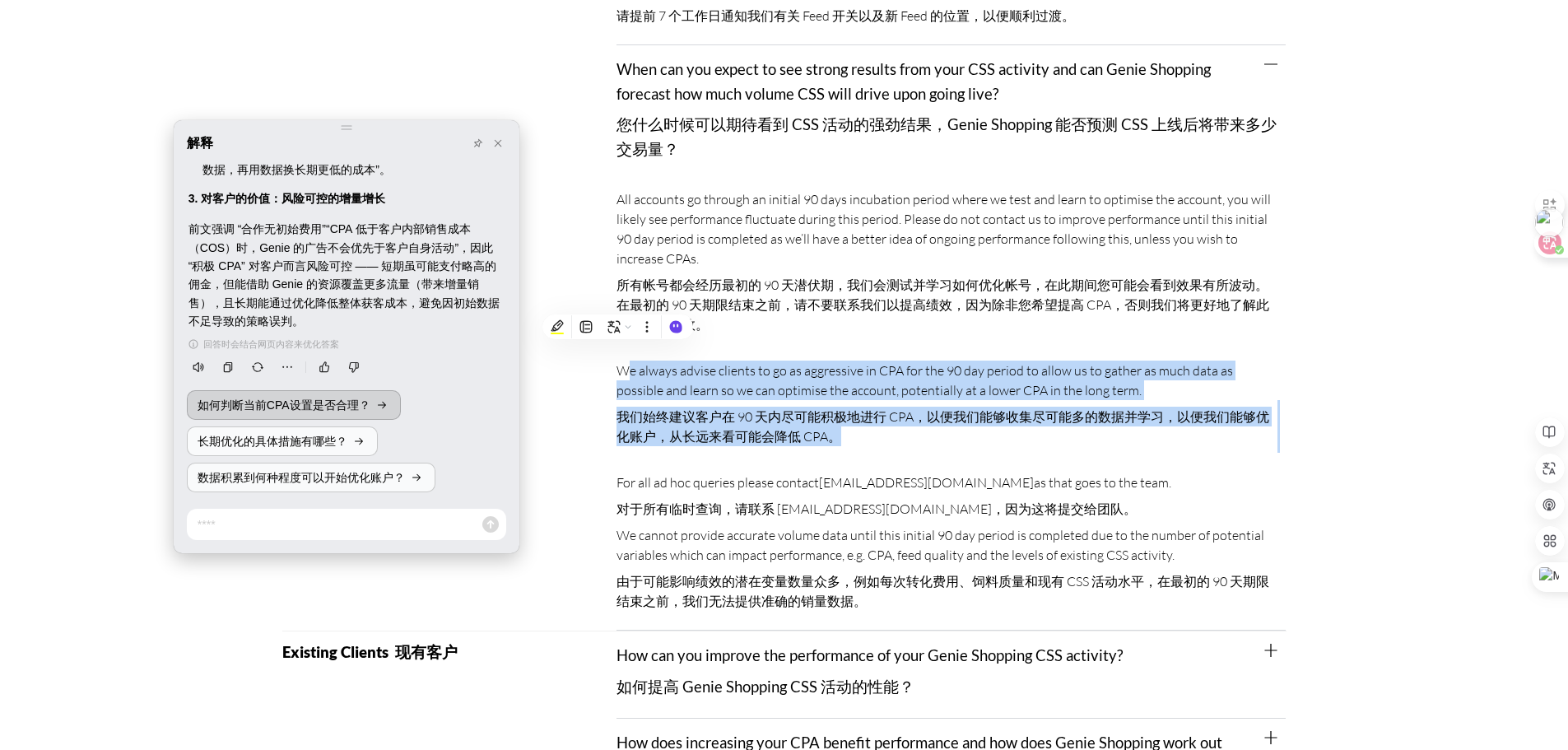
click at [358, 397] on span "如何判断当前CPA设置是否合理？" at bounding box center [284, 405] width 172 height 18
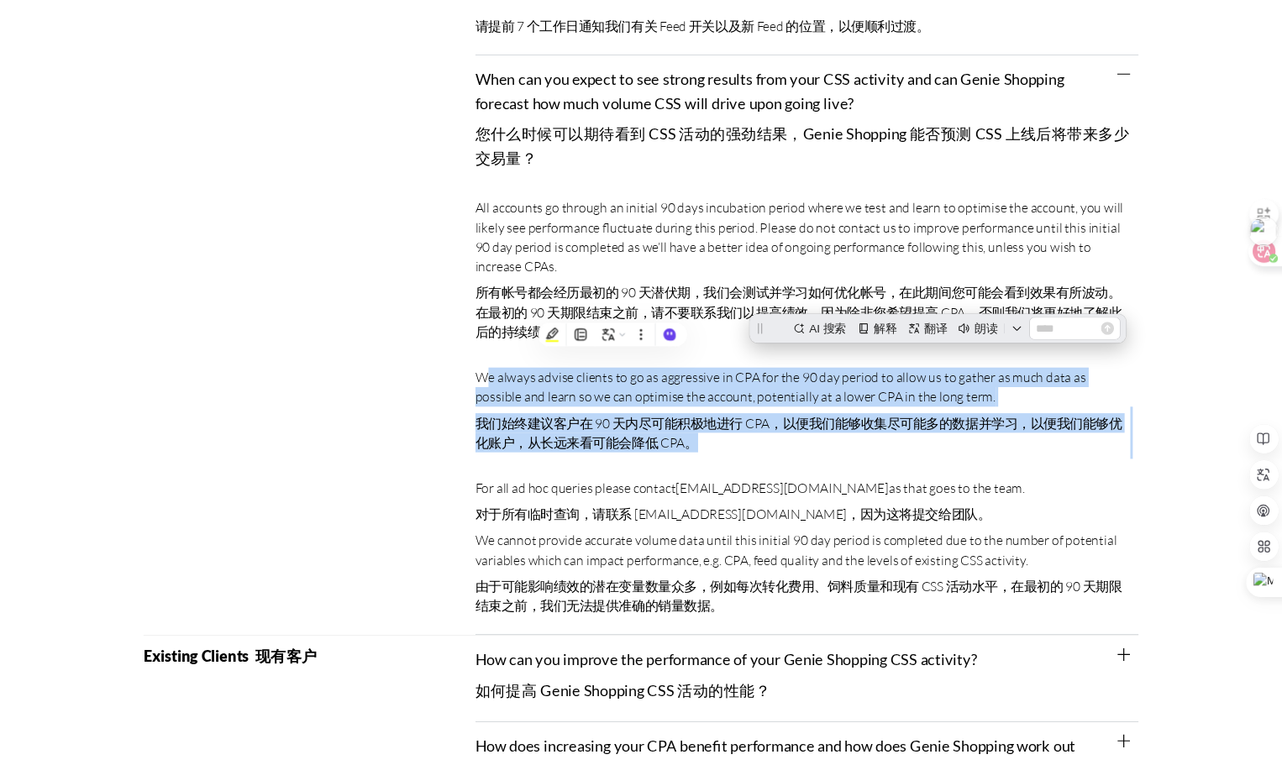
scroll to position [0, 0]
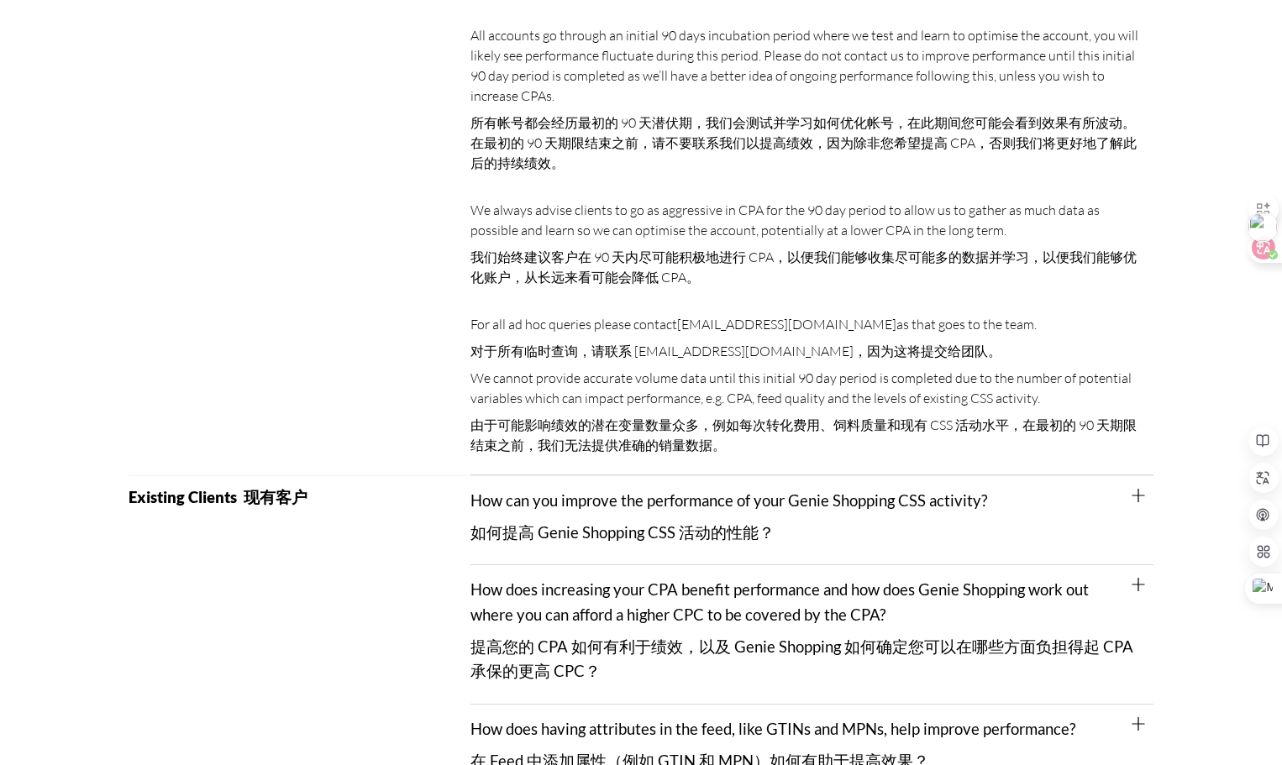
scroll to position [3304, 0]
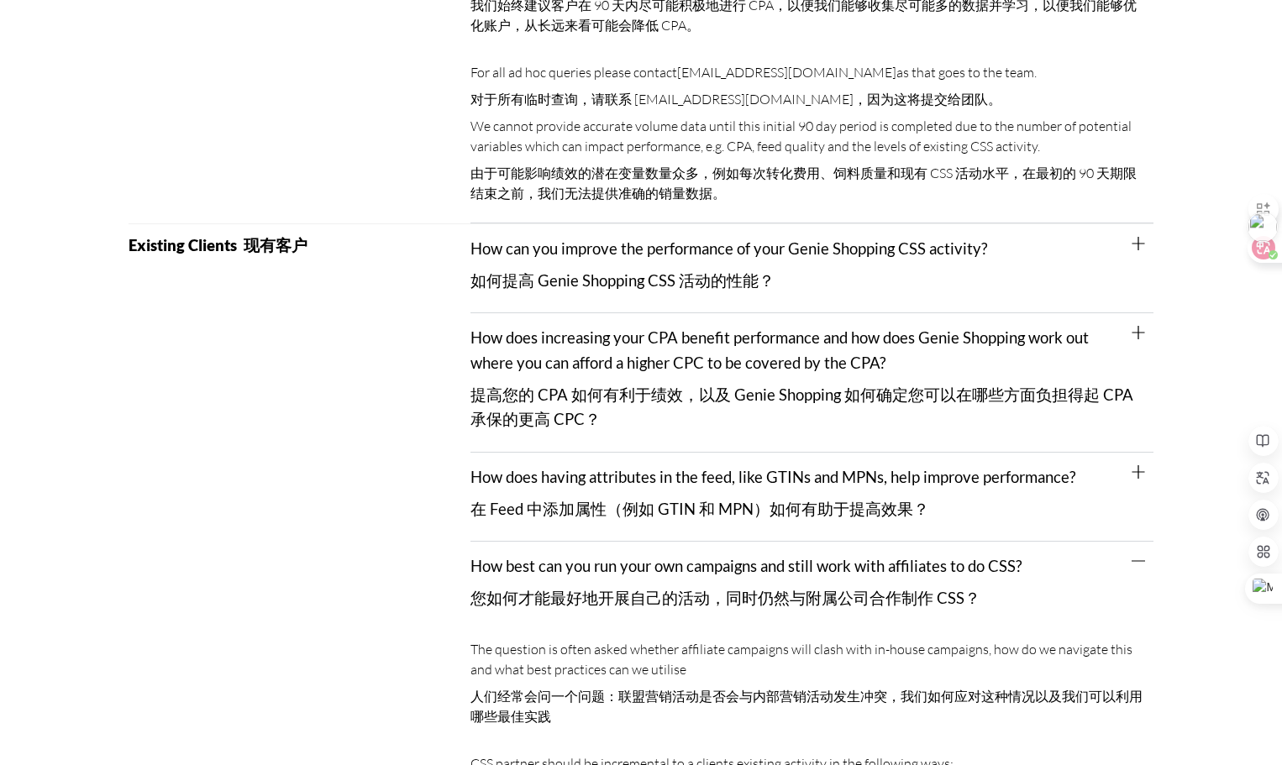
click at [706, 271] on font "如何提高 Genie Shopping CSS 活动的性能？" at bounding box center [622, 280] width 304 height 18
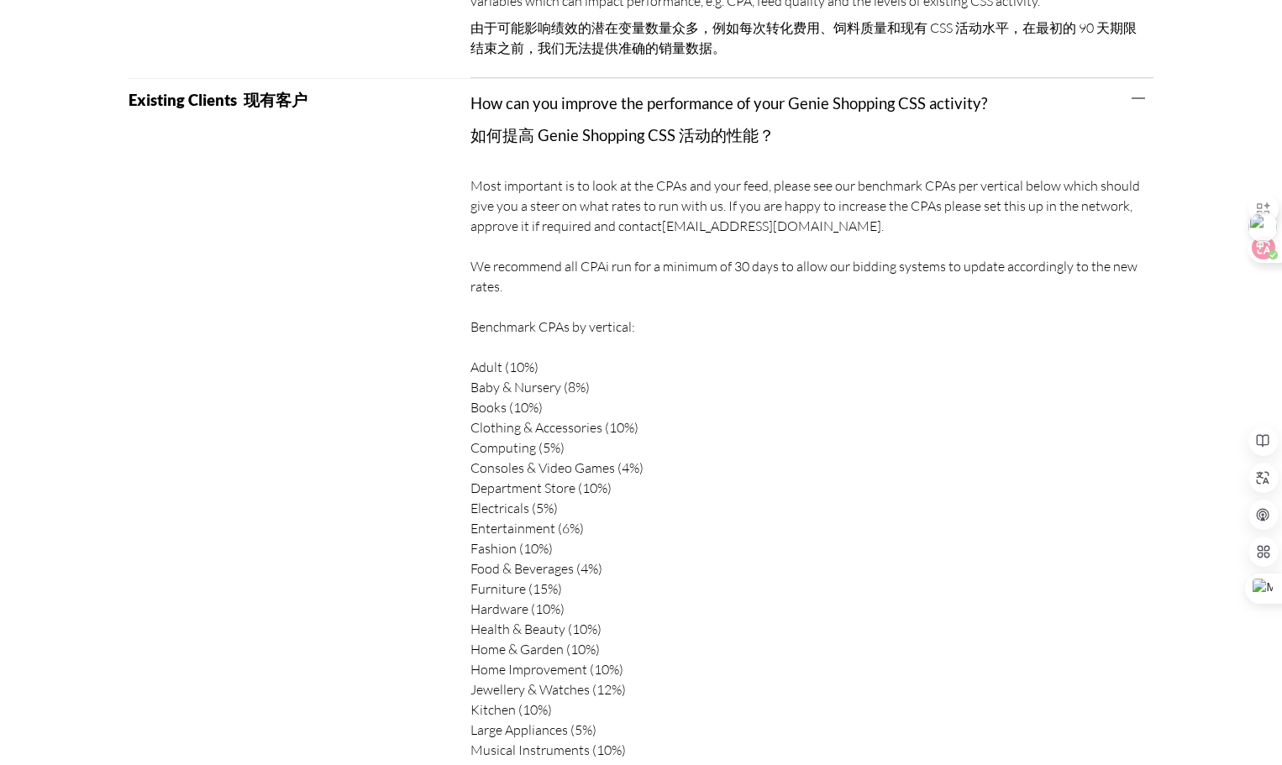
scroll to position [3472, 0]
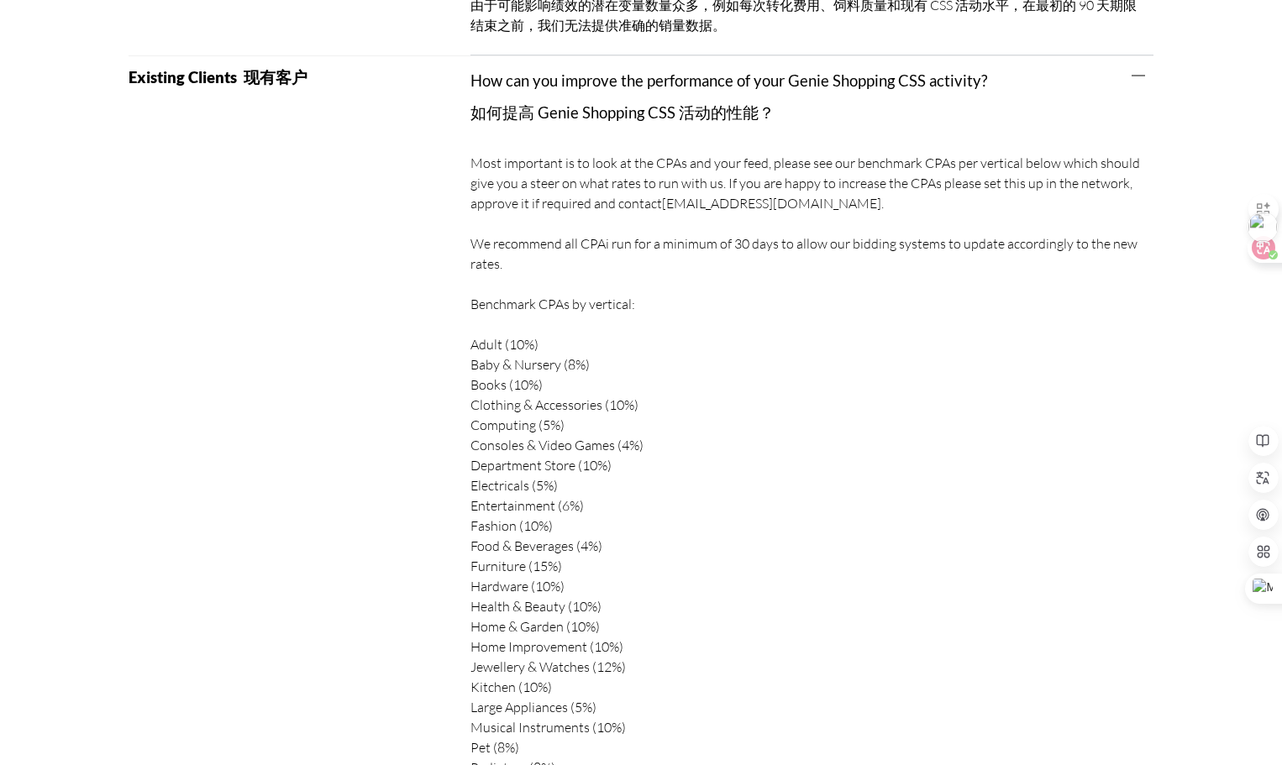
click at [783, 432] on div "Most important is to look at the CPAs and your feed, please see our benchmark C…" at bounding box center [811, 538] width 683 height 788
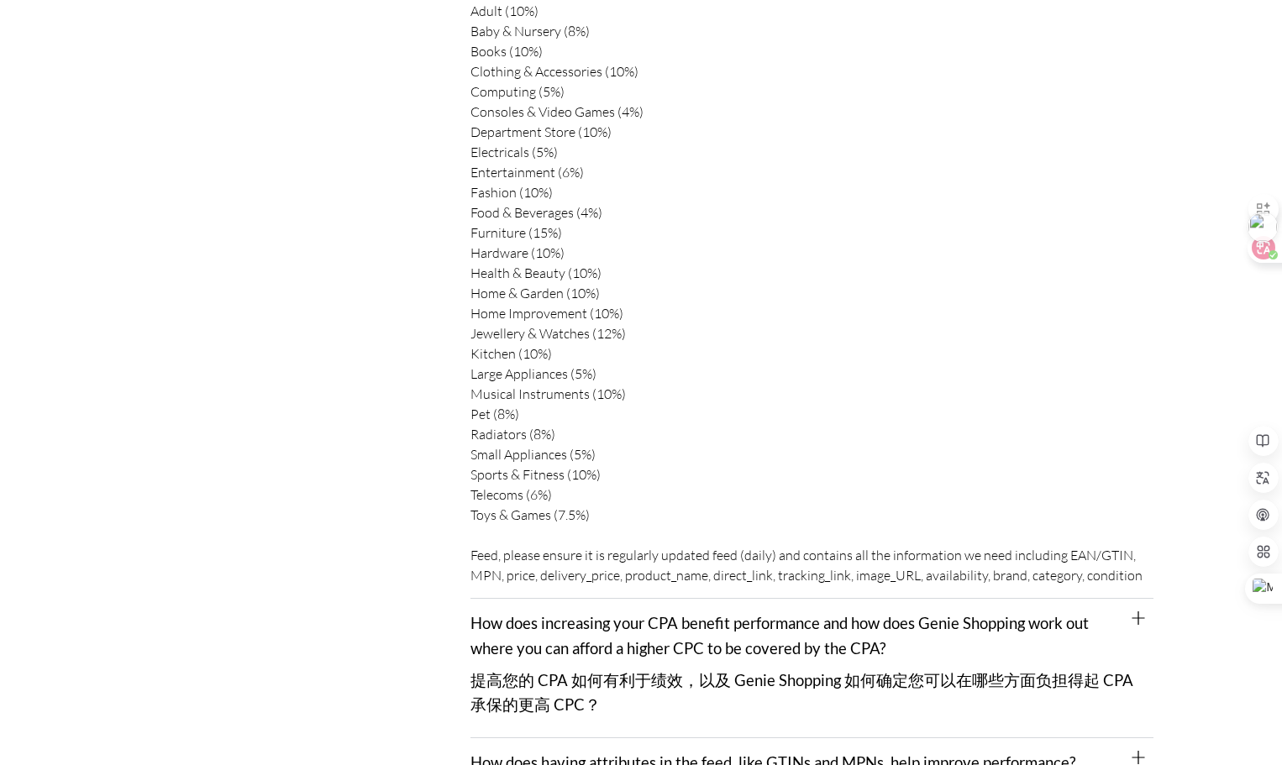
scroll to position [3808, 0]
click at [1251, 256] on icon at bounding box center [1251, 248] width 24 height 24
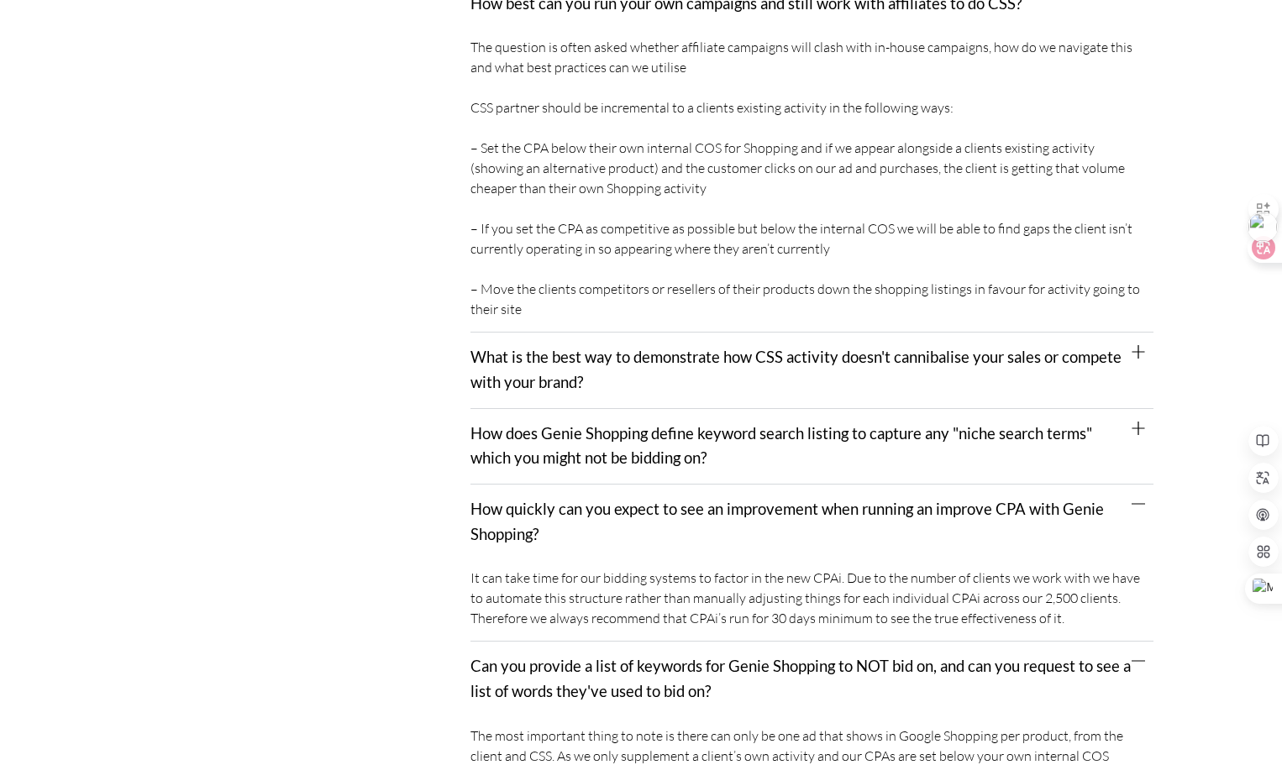
scroll to position [3102, 0]
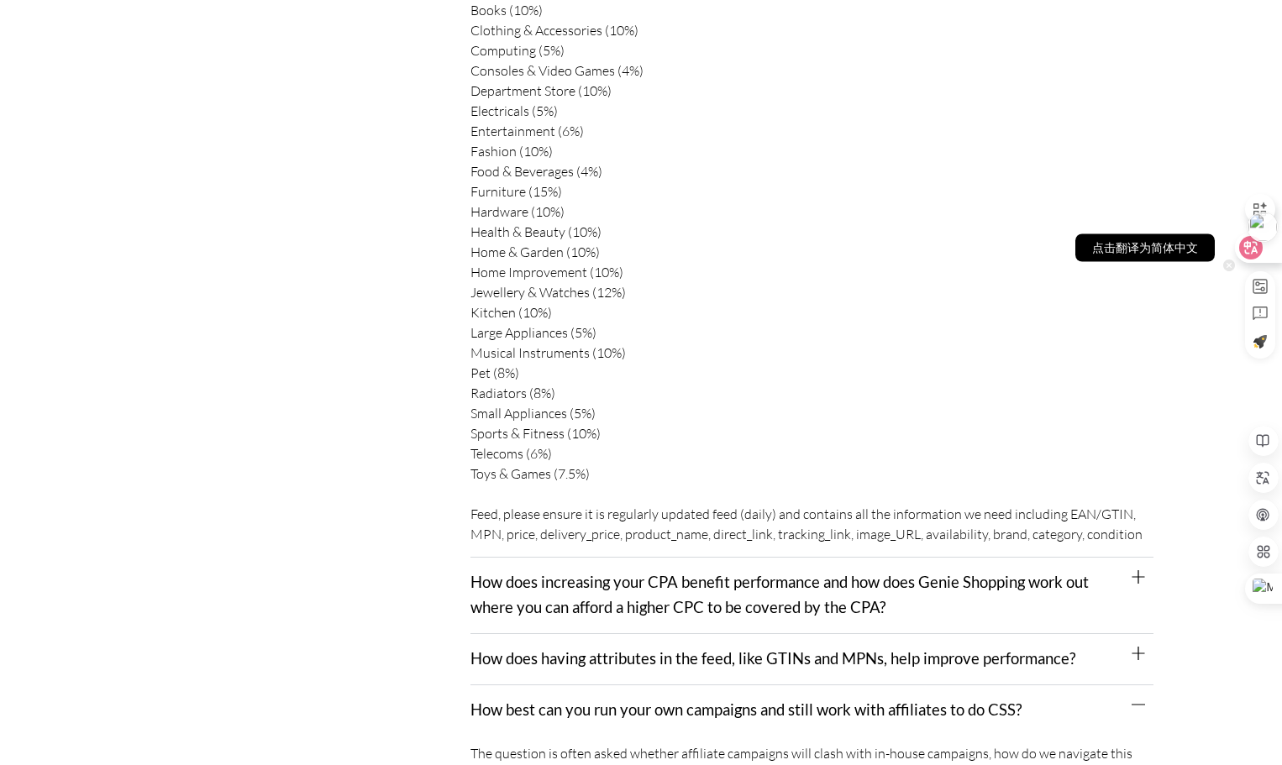
click at [1251, 256] on icon at bounding box center [1251, 248] width 24 height 24
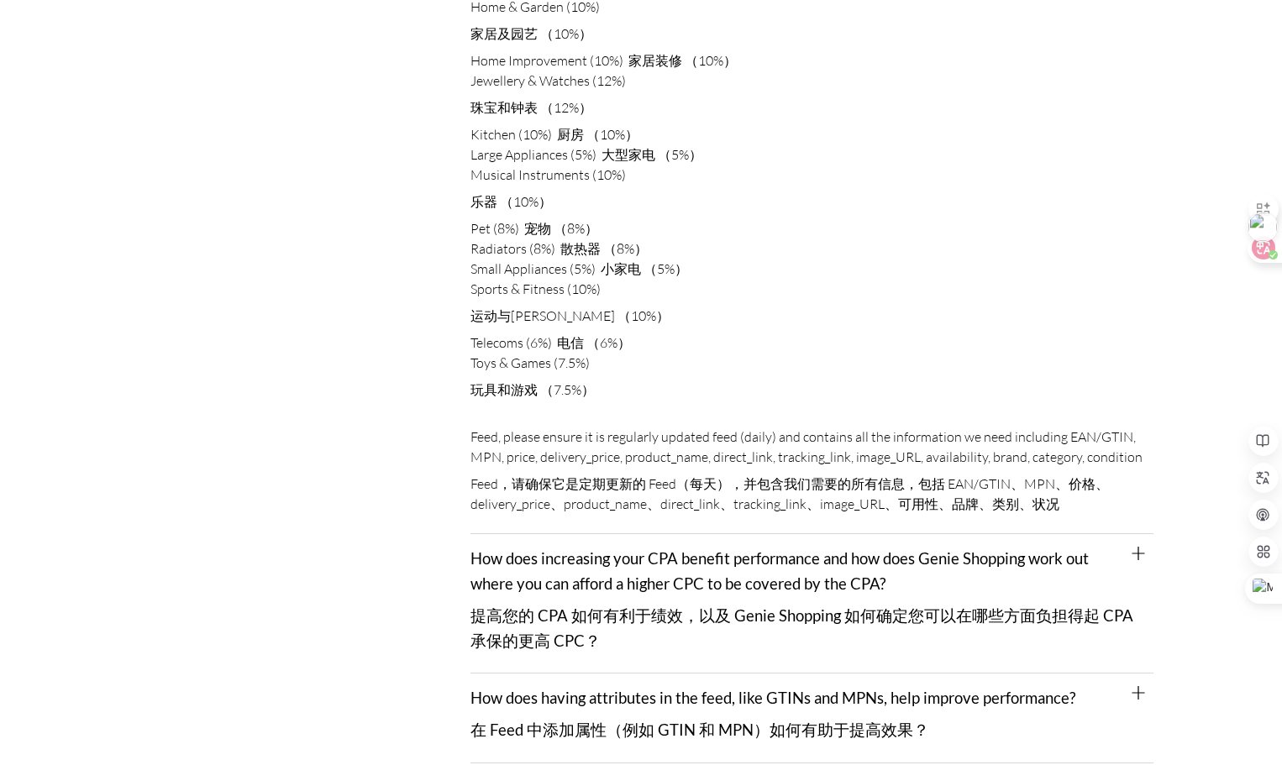
scroll to position [3690, 0]
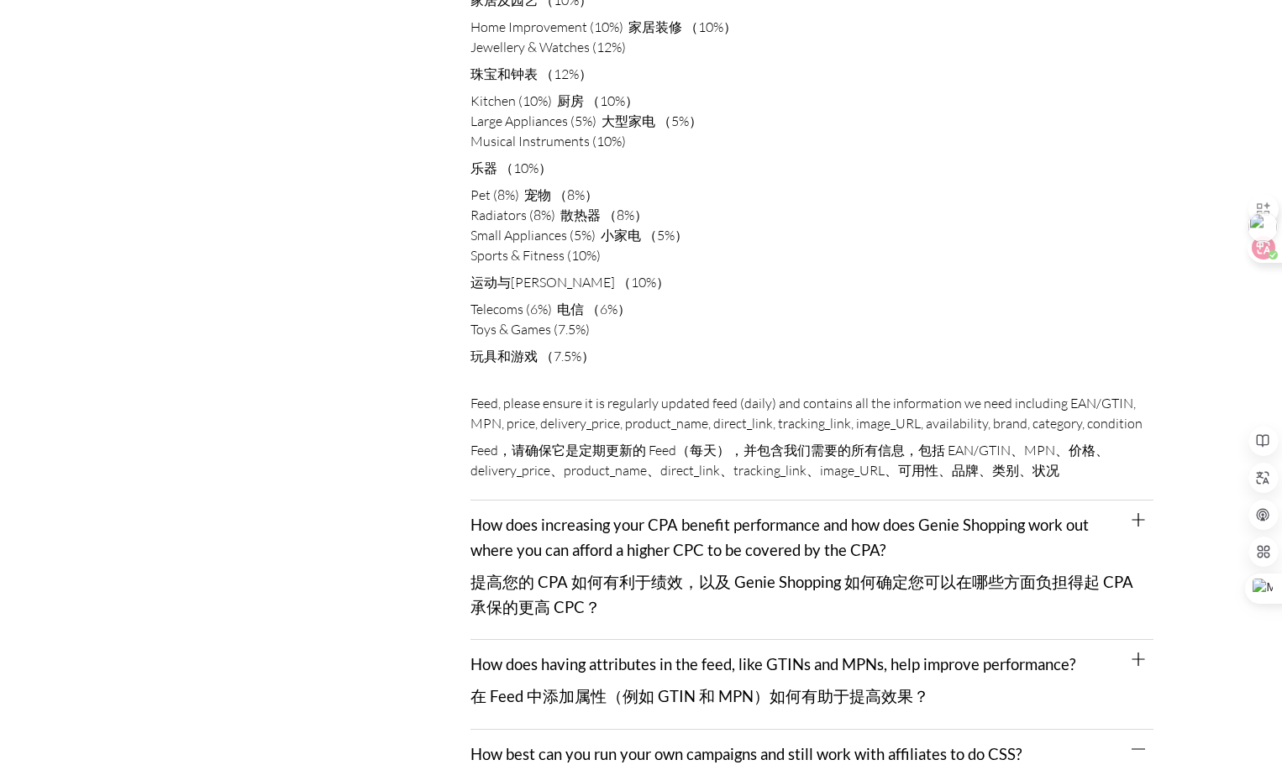
click at [800, 516] on link "How does increasing your CPA benefit performance and how does Genie Shopping wo…" at bounding box center [807, 566] width 674 height 100
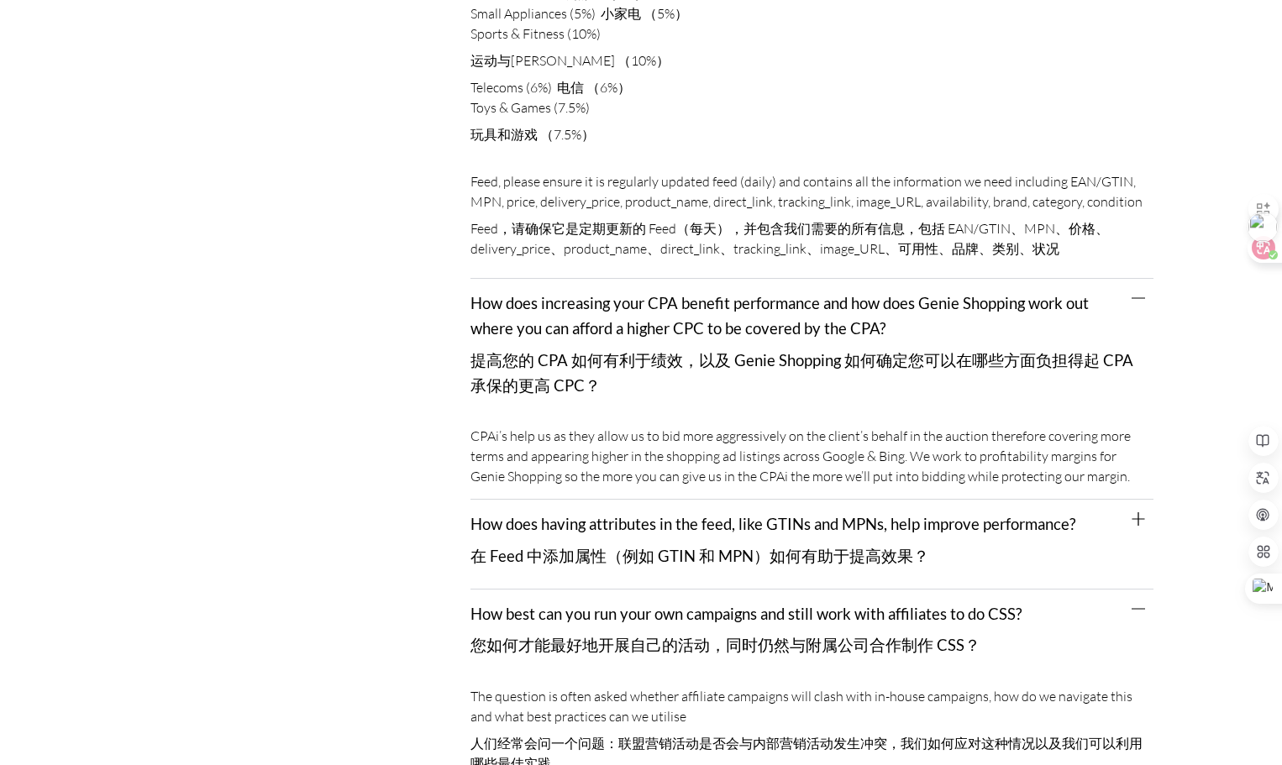
scroll to position [3942, 0]
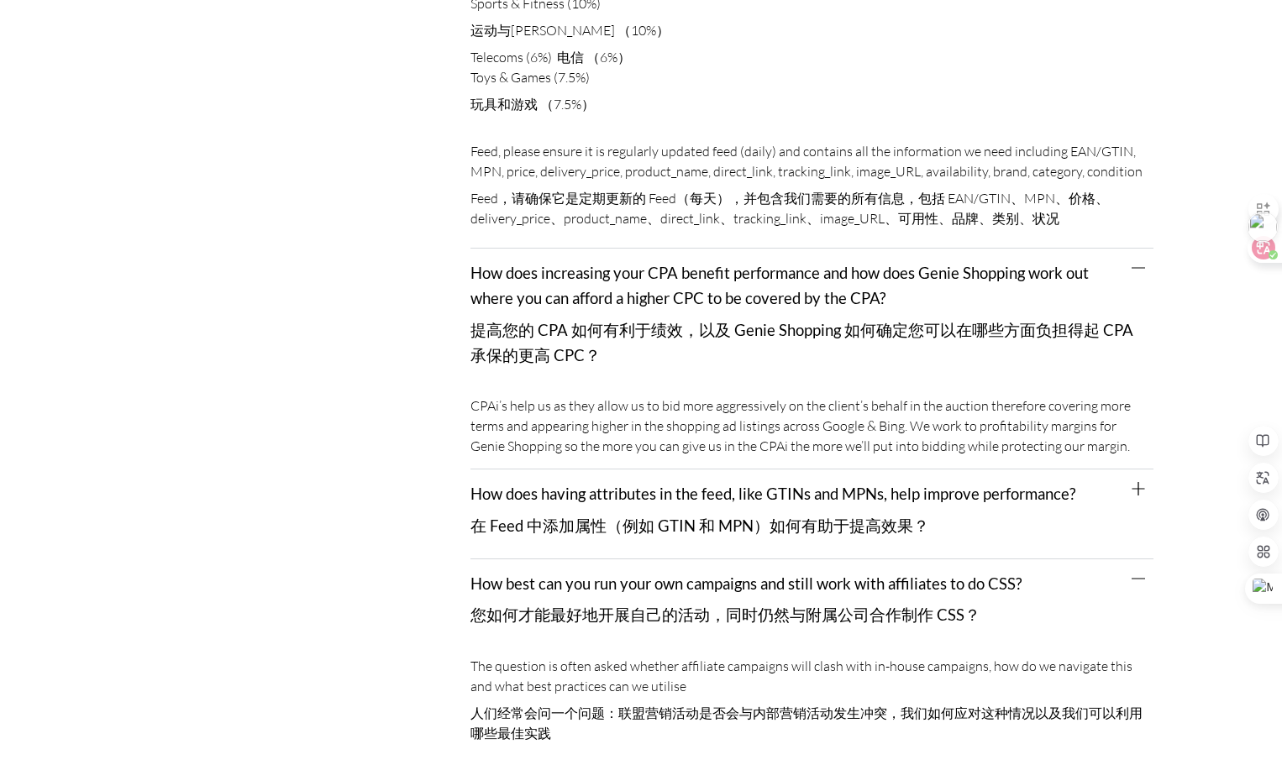
click at [678, 485] on link "How does having attributes in the feed, like GTINs and MPNs, help improve perfo…" at bounding box center [772, 510] width 605 height 50
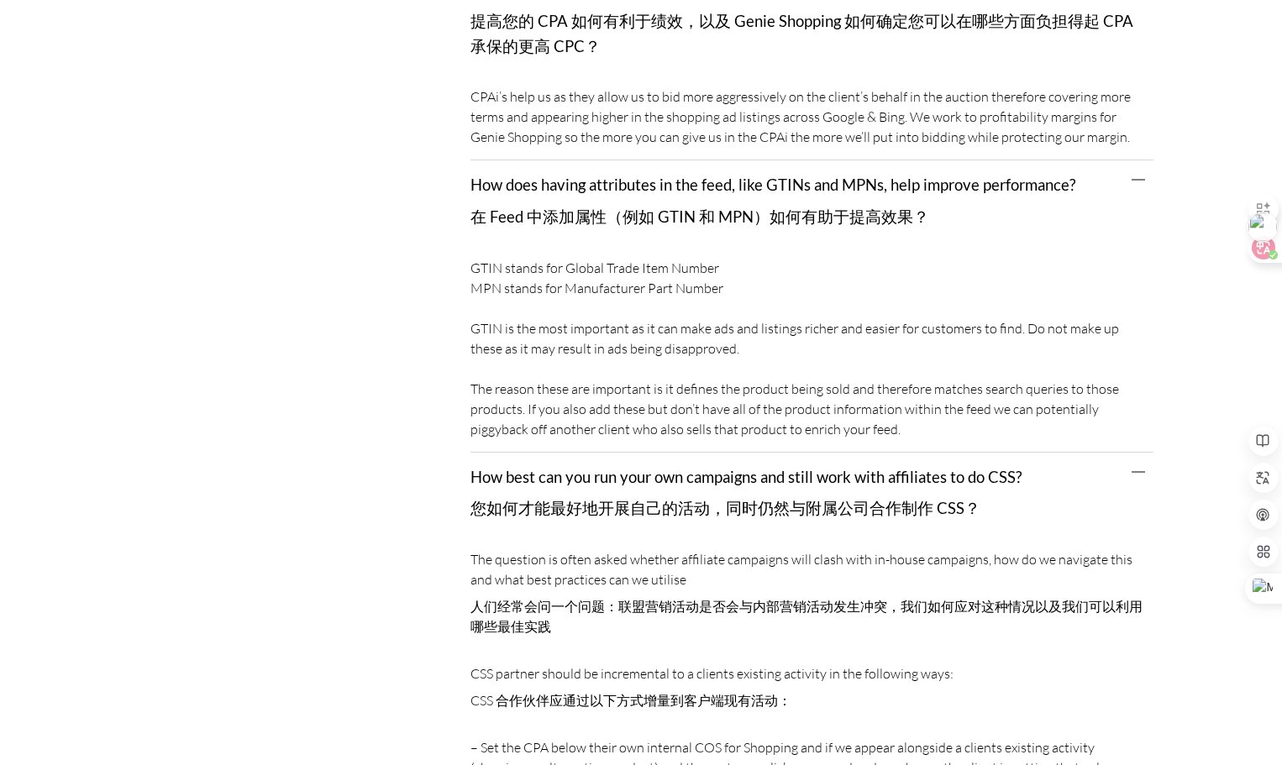
scroll to position [4278, 0]
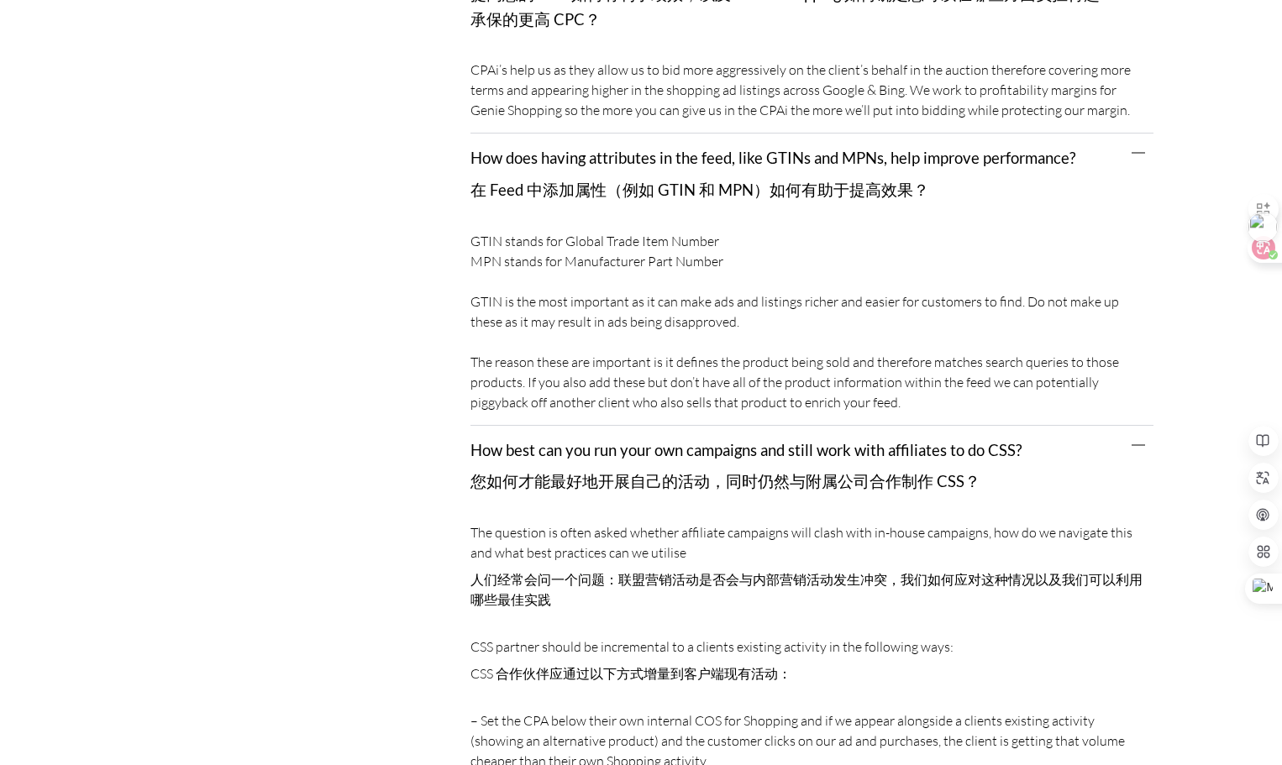
drag, startPoint x: 958, startPoint y: 370, endPoint x: 471, endPoint y: 329, distance: 488.9
click at [471, 329] on div "GTIN stands for Global Trade Item Number MPN stands for Manufacturer Part Numbe…" at bounding box center [811, 324] width 683 height 203
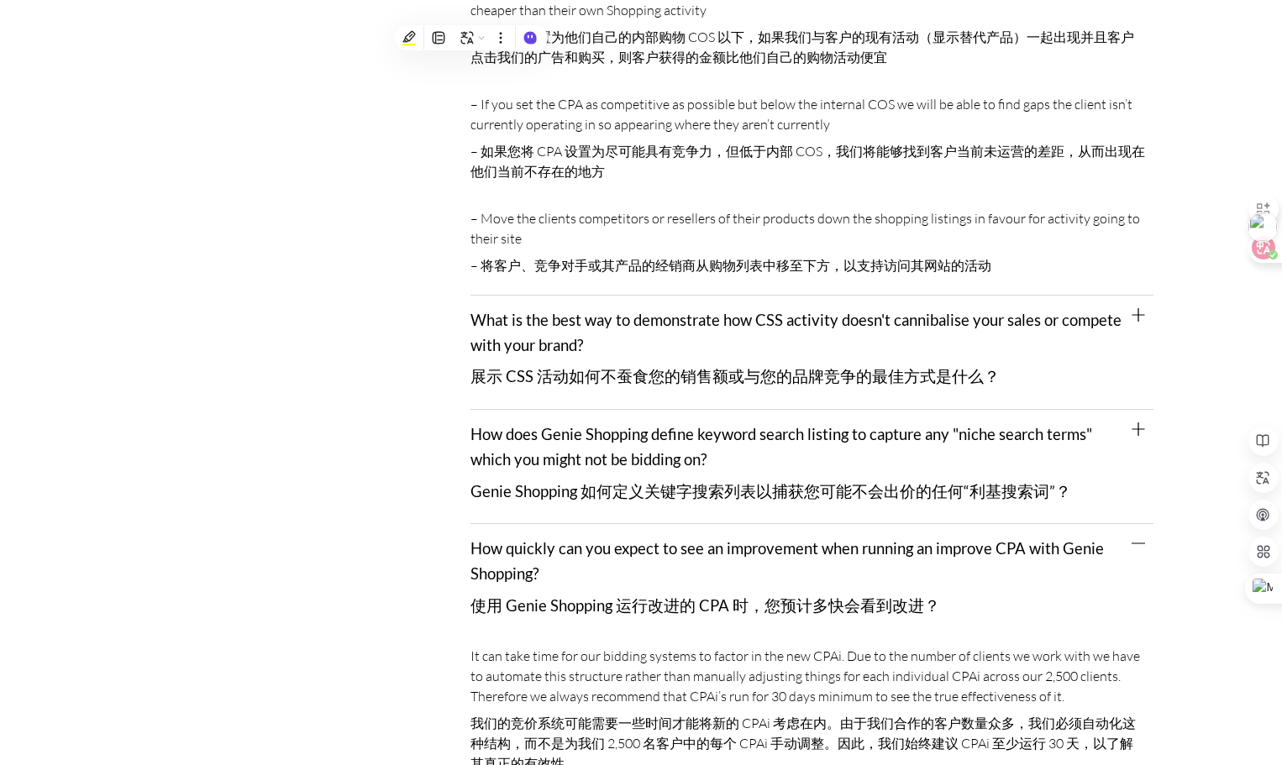
scroll to position [5033, 0]
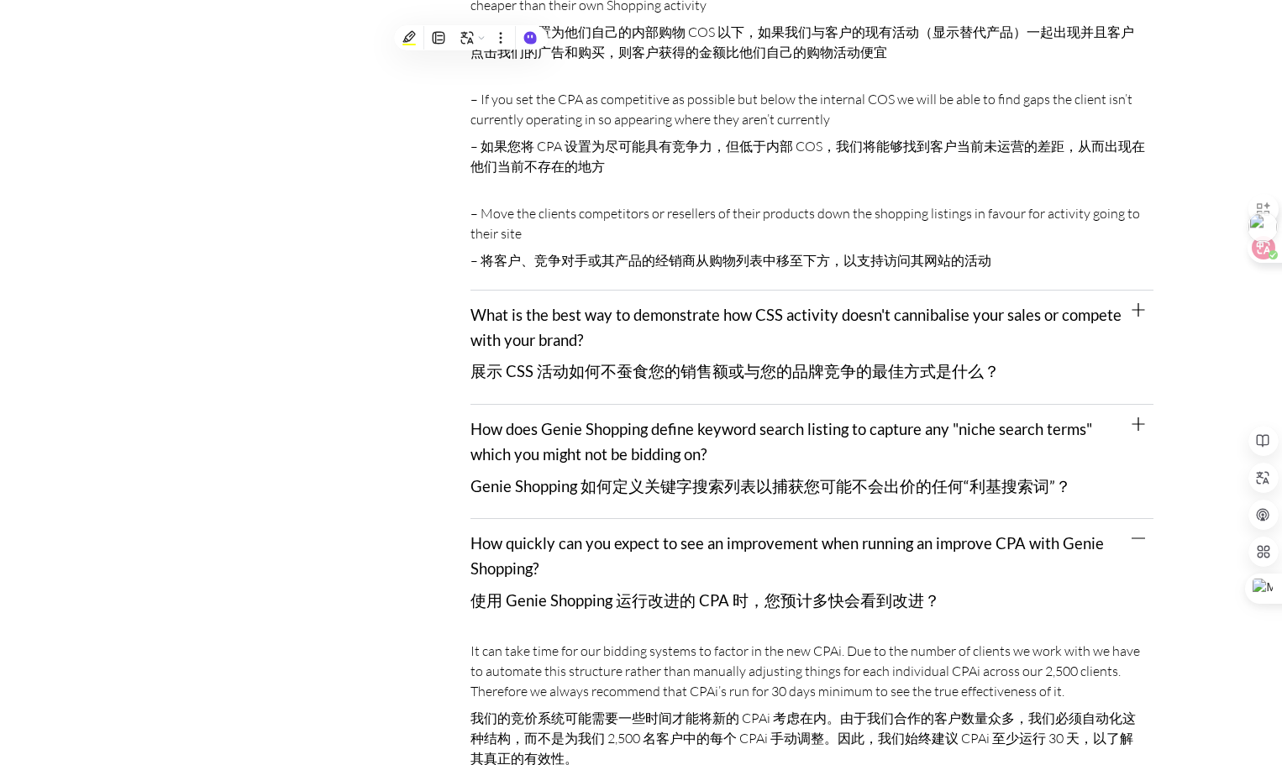
click at [742, 295] on div "What is the best way to demonstrate how CSS activity doesn't cannibalise your s…" at bounding box center [811, 348] width 683 height 114
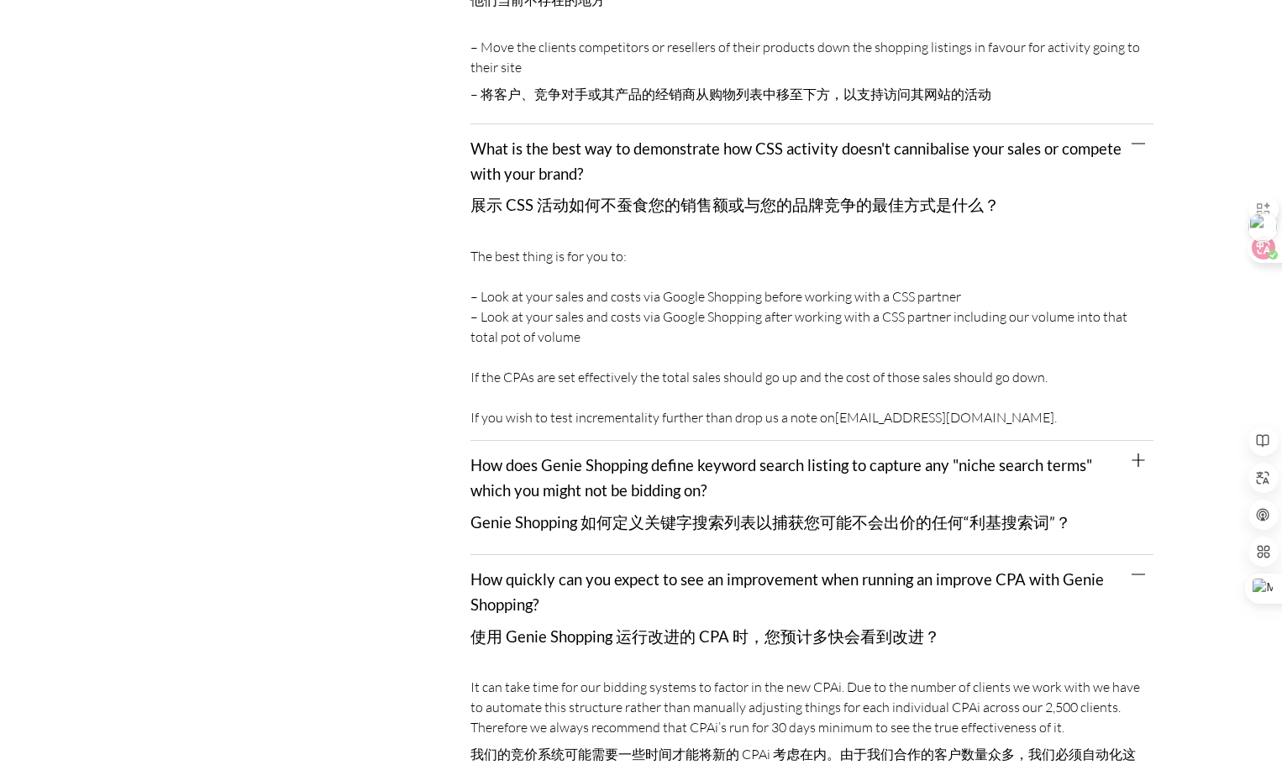
scroll to position [5201, 0]
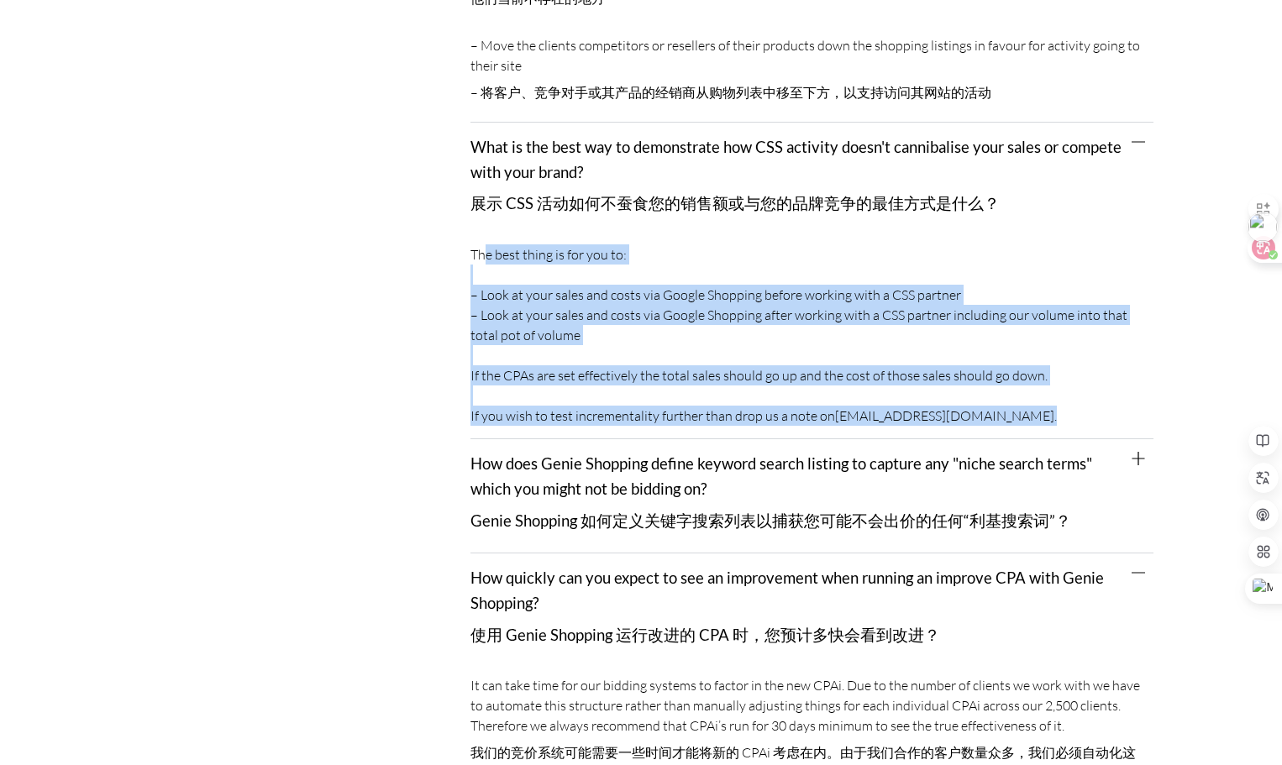
drag, startPoint x: 1031, startPoint y: 385, endPoint x: 488, endPoint y: 202, distance: 573.2
click at [488, 236] on div "The best thing is for you to: – Look at your sales and costs via Google Shoppin…" at bounding box center [811, 337] width 683 height 203
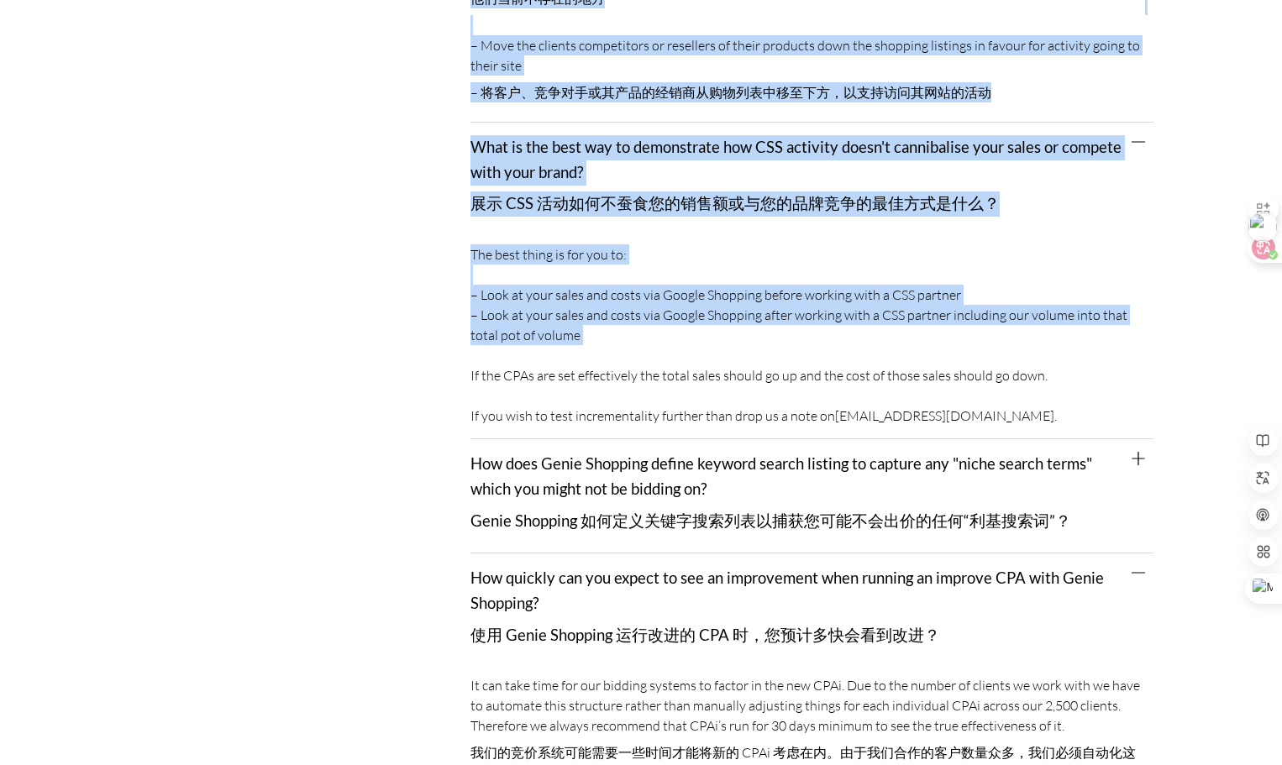
drag, startPoint x: 453, startPoint y: 204, endPoint x: 831, endPoint y: 307, distance: 392.6
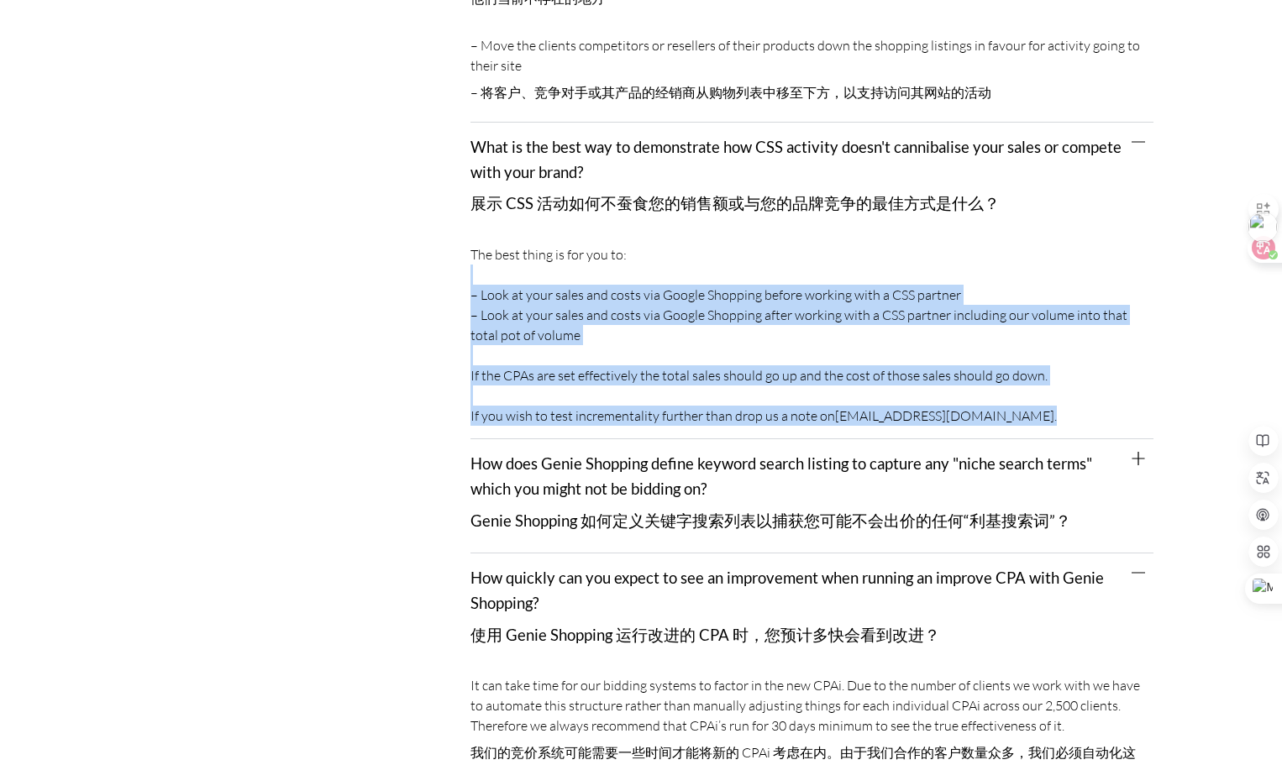
drag, startPoint x: 475, startPoint y: 234, endPoint x: 1062, endPoint y: 368, distance: 602.9
click at [1062, 368] on div "The best thing is for you to: – Look at your sales and costs via Google Shoppin…" at bounding box center [811, 337] width 683 height 203
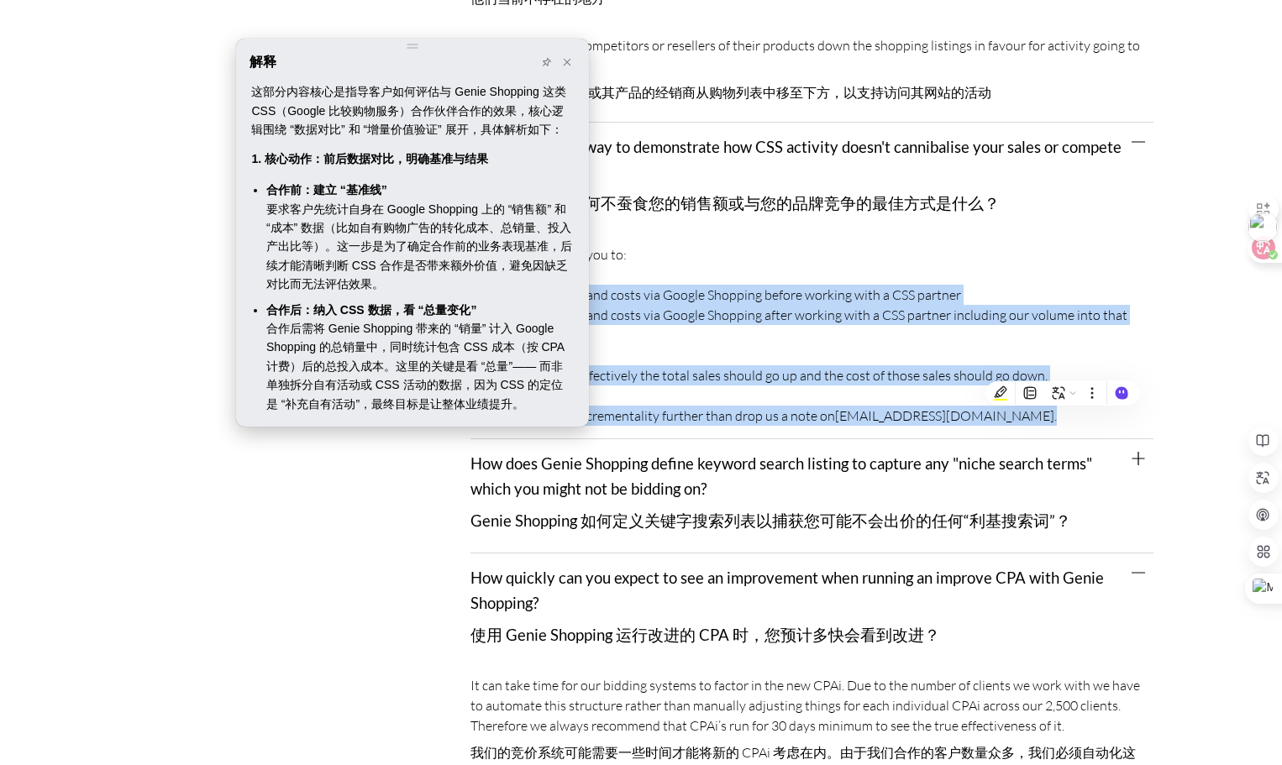
click at [310, 55] on div "解释" at bounding box center [412, 62] width 326 height 20
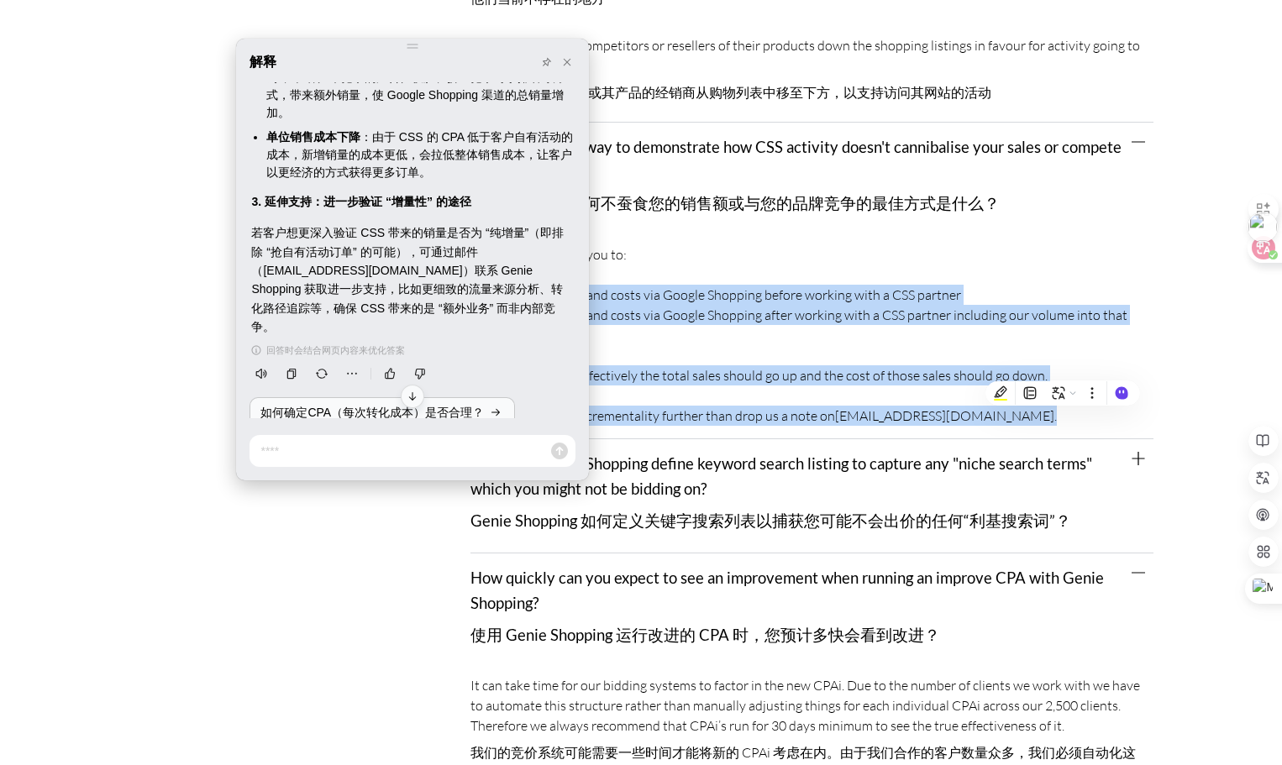
scroll to position [559, 0]
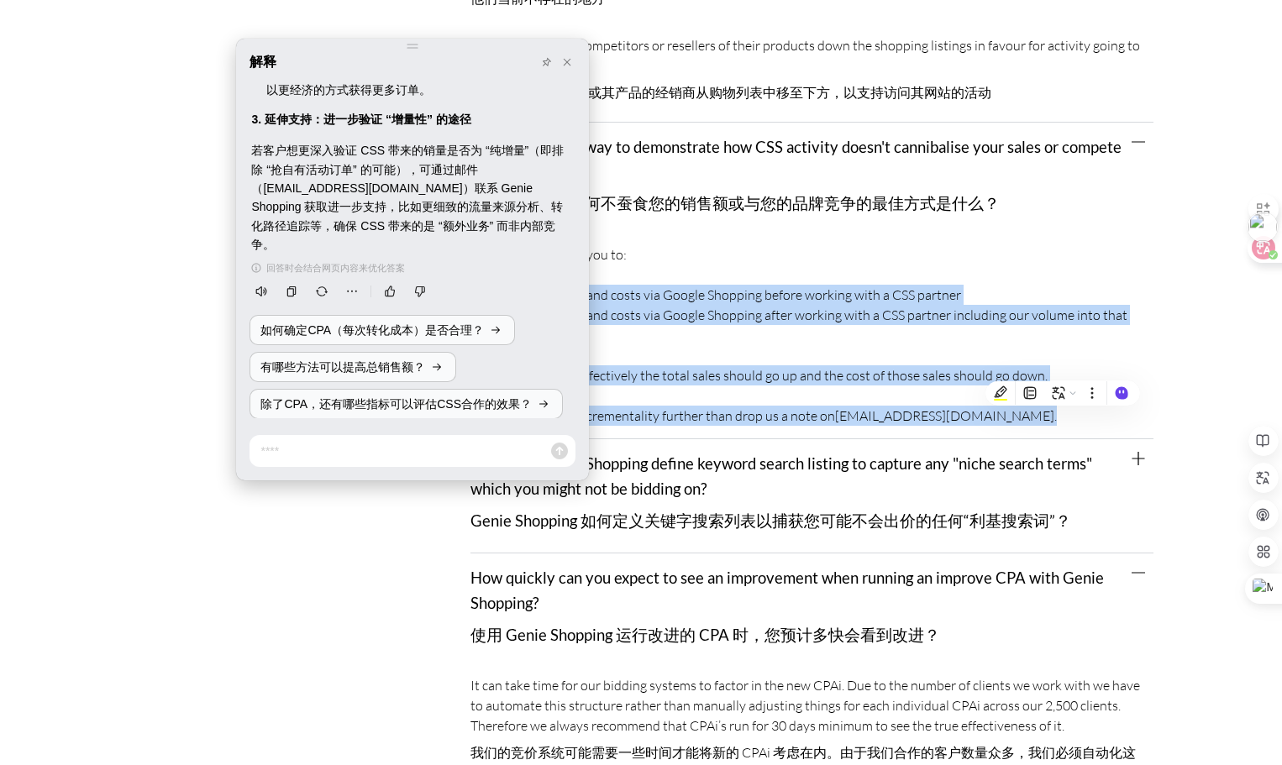
click at [574, 72] on div "解释" at bounding box center [412, 62] width 326 height 20
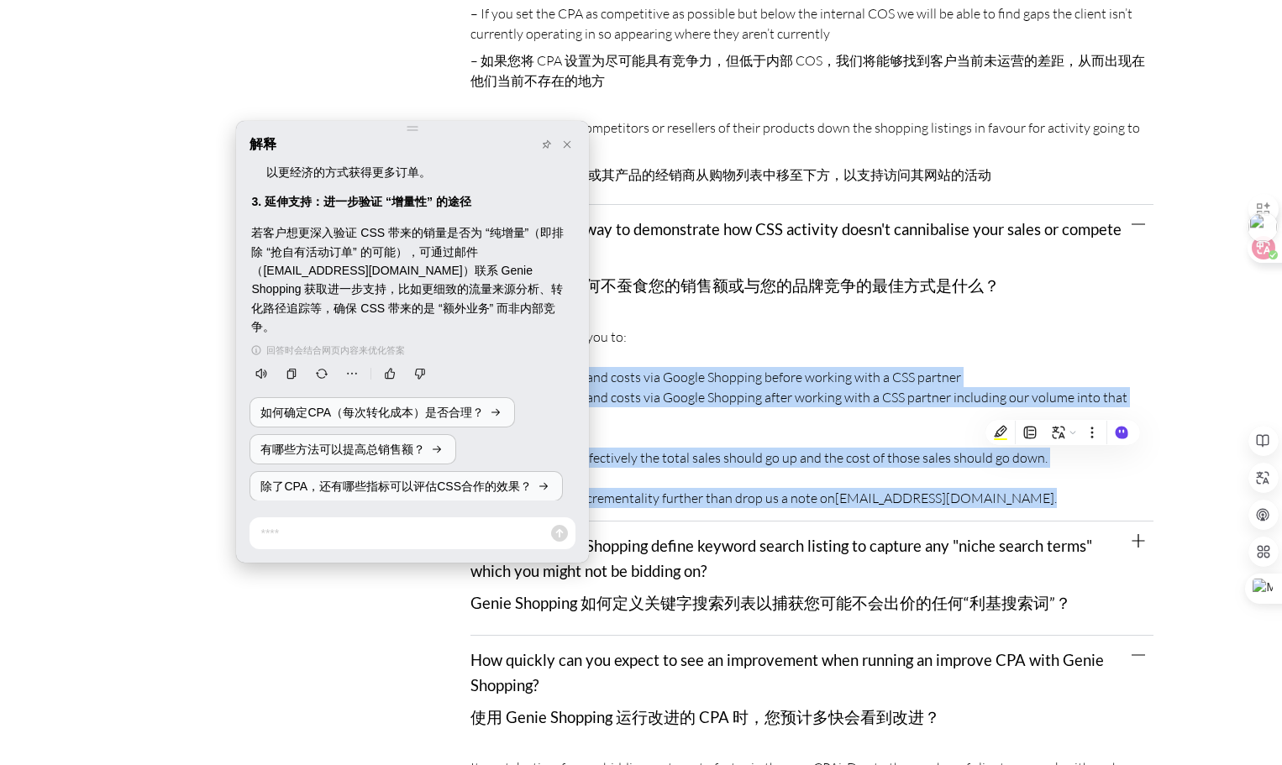
scroll to position [5117, 0]
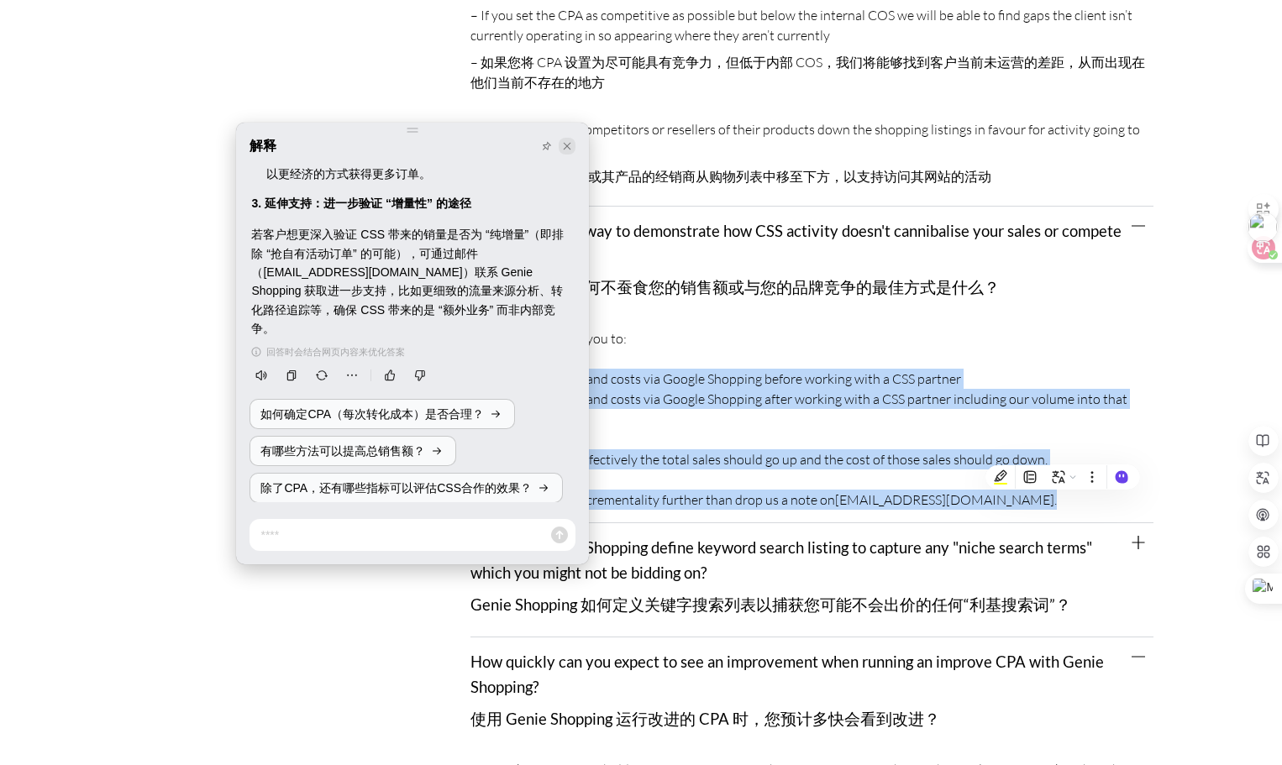
click at [564, 143] on icon at bounding box center [568, 147] width 8 height 8
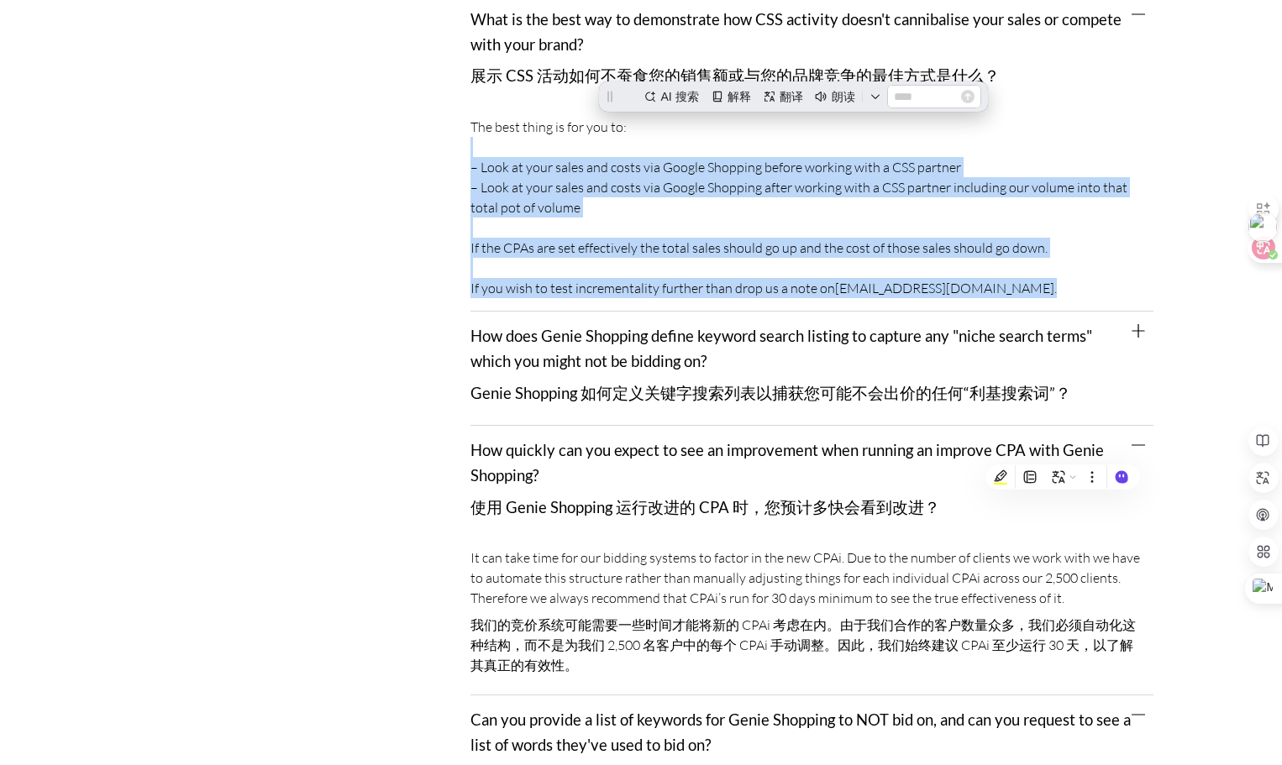
scroll to position [5453, 0]
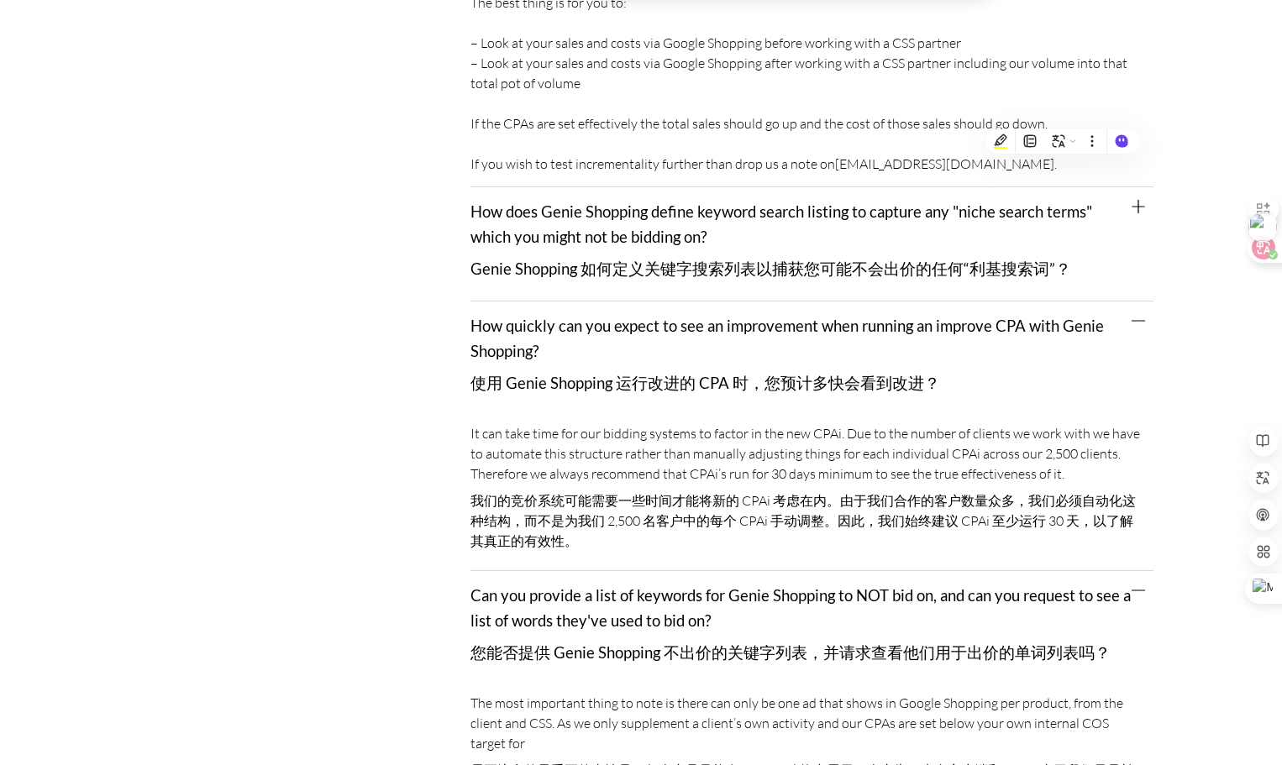
click at [655, 260] on font "Genie Shopping 如何定义关键字搜索列表以捕获您可能不会出价的任何“利基搜索词”？" at bounding box center [770, 269] width 601 height 18
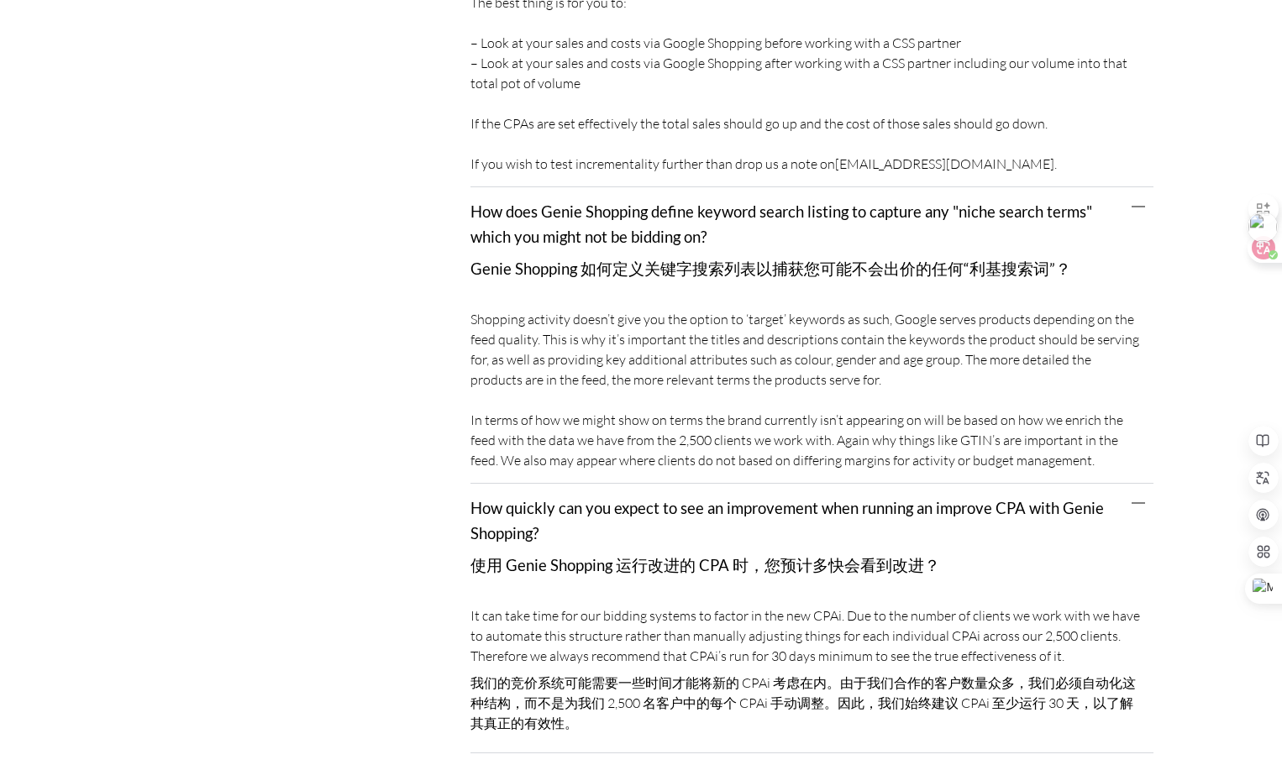
drag, startPoint x: 1042, startPoint y: 422, endPoint x: 471, endPoint y: 276, distance: 589.3
click at [471, 301] on div "Shopping activity doesn’t give you the option to ‘target’ keywords as such, Goo…" at bounding box center [811, 392] width 683 height 183
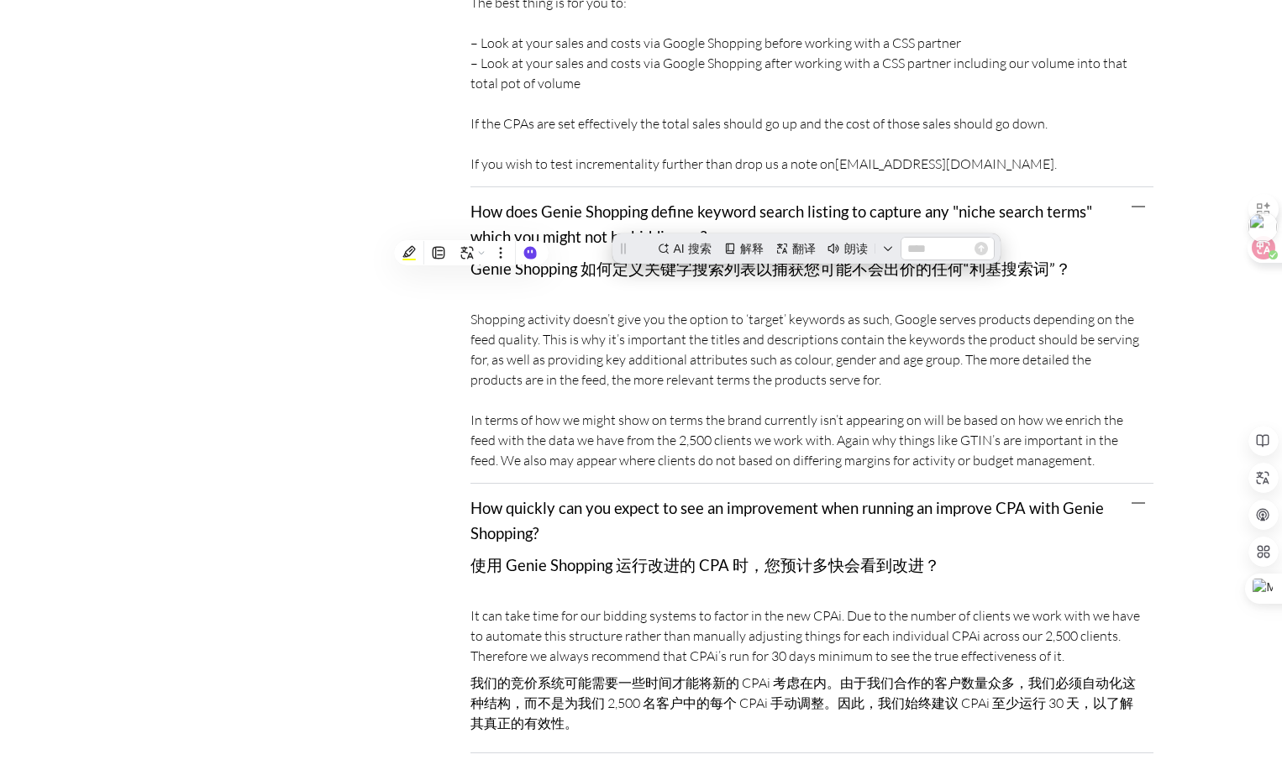
scroll to position [0, 0]
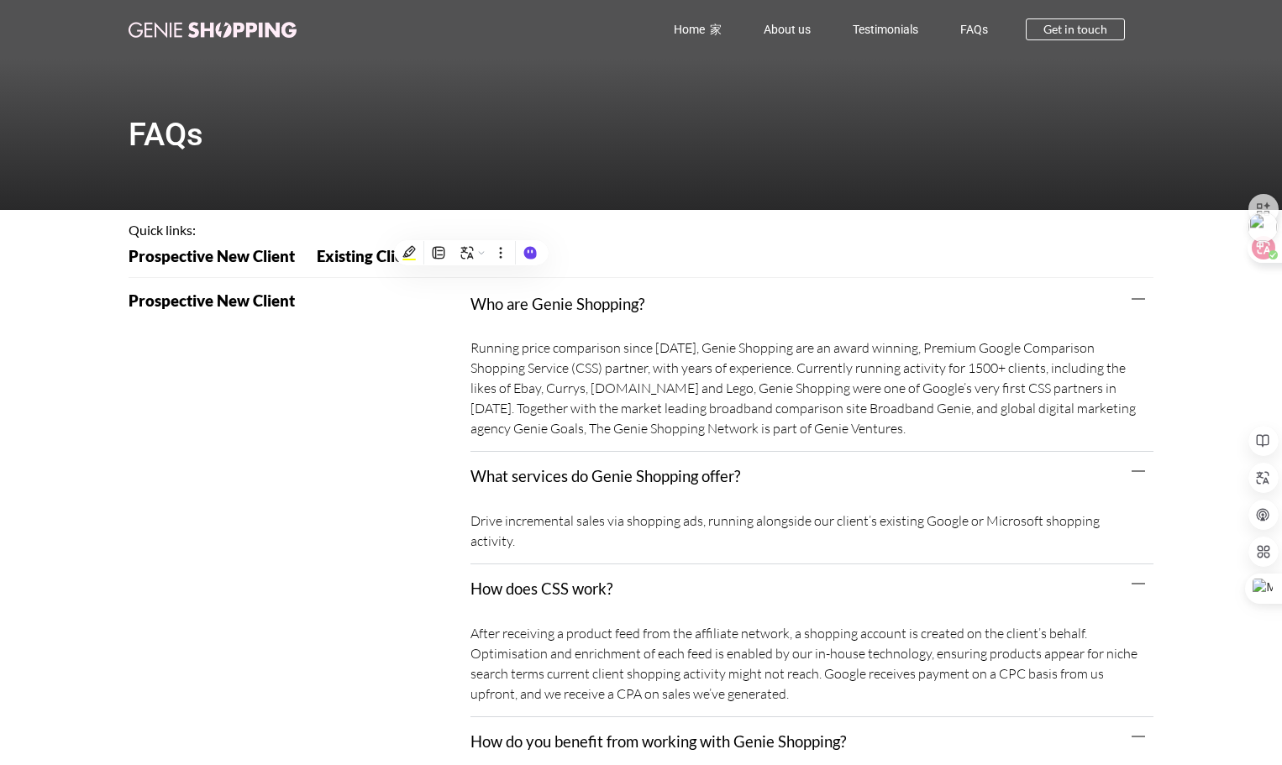
scroll to position [5453, 0]
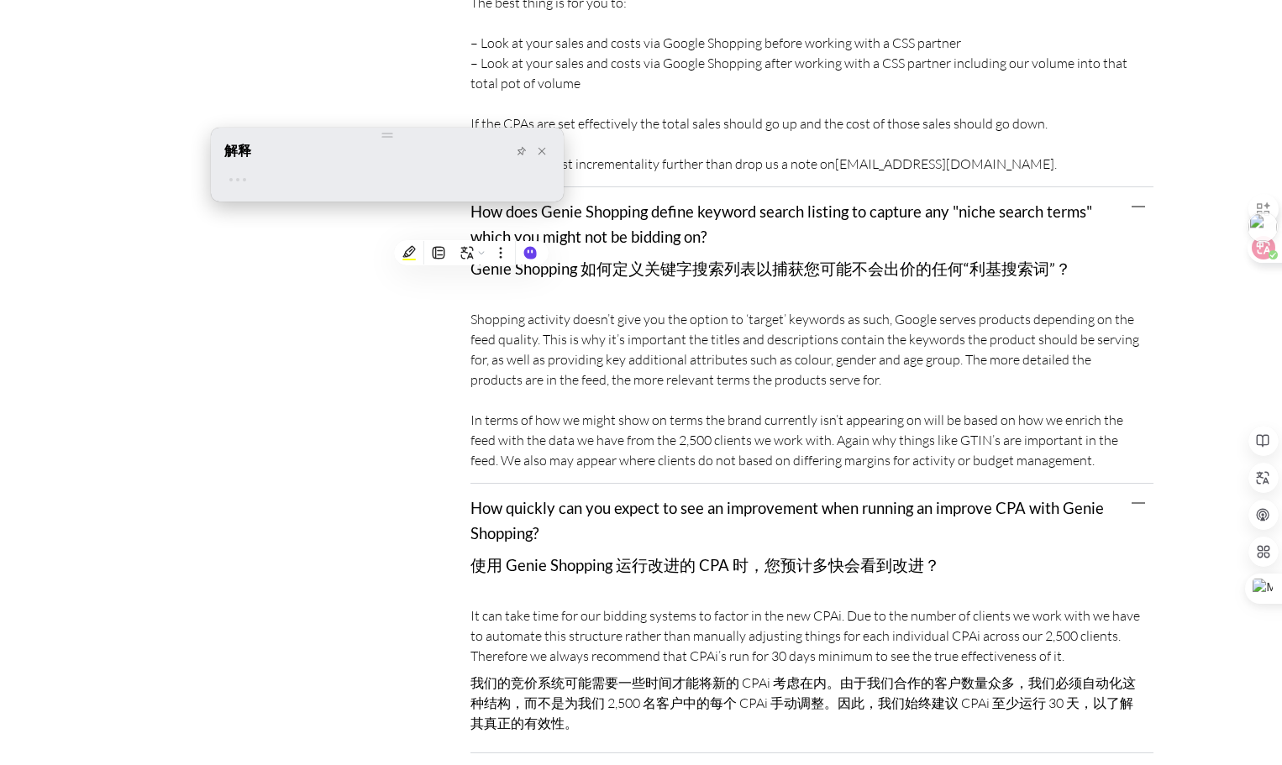
click at [282, 128] on div "解释 🎉 注册免费无限使用 登录" at bounding box center [387, 165] width 353 height 74
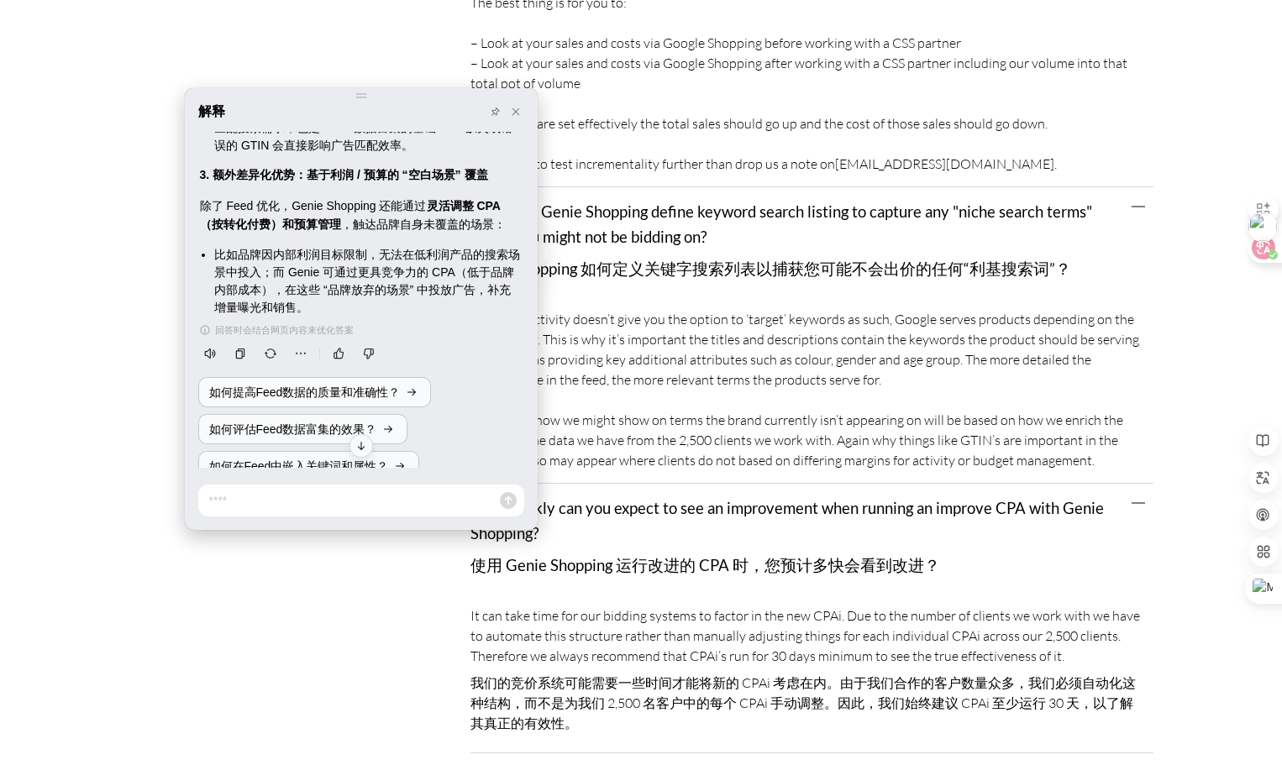
scroll to position [601, 0]
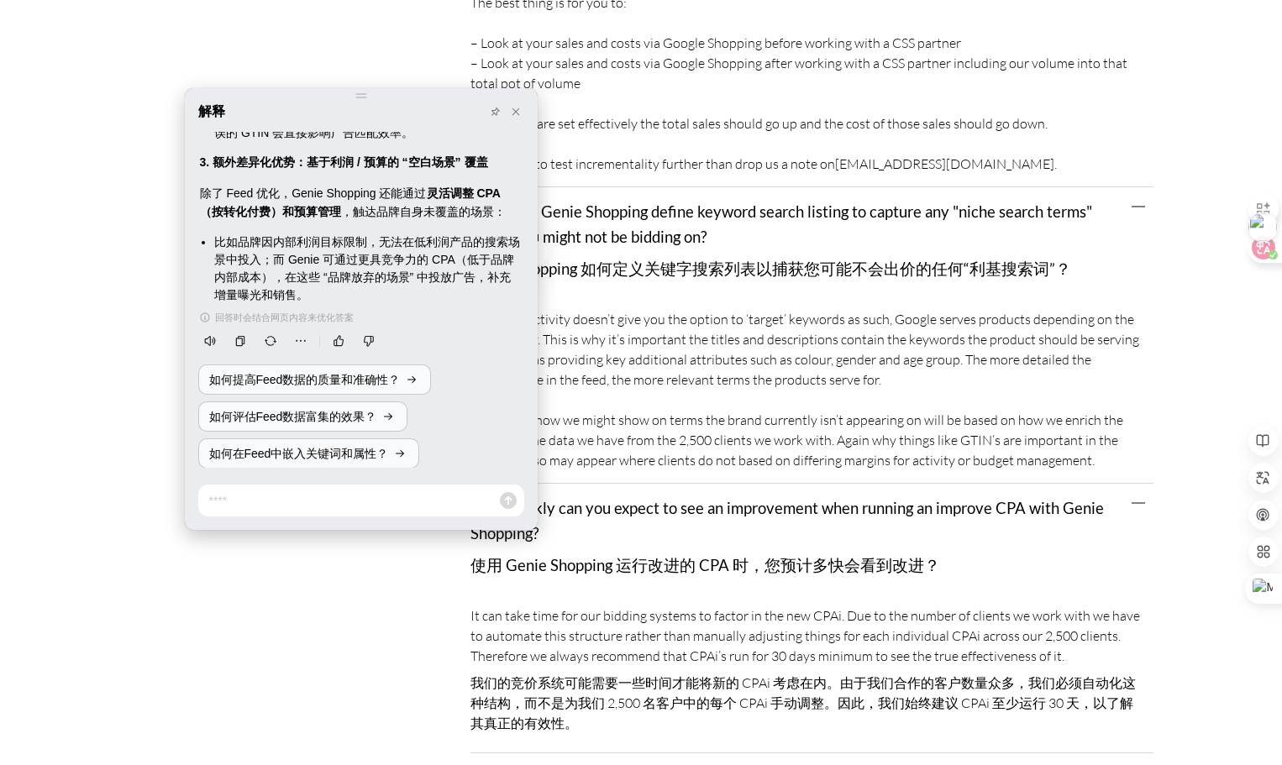
click at [780, 597] on div "It can take time for our bidding systems to factor in the new CPAi. Due to the …" at bounding box center [811, 675] width 683 height 156
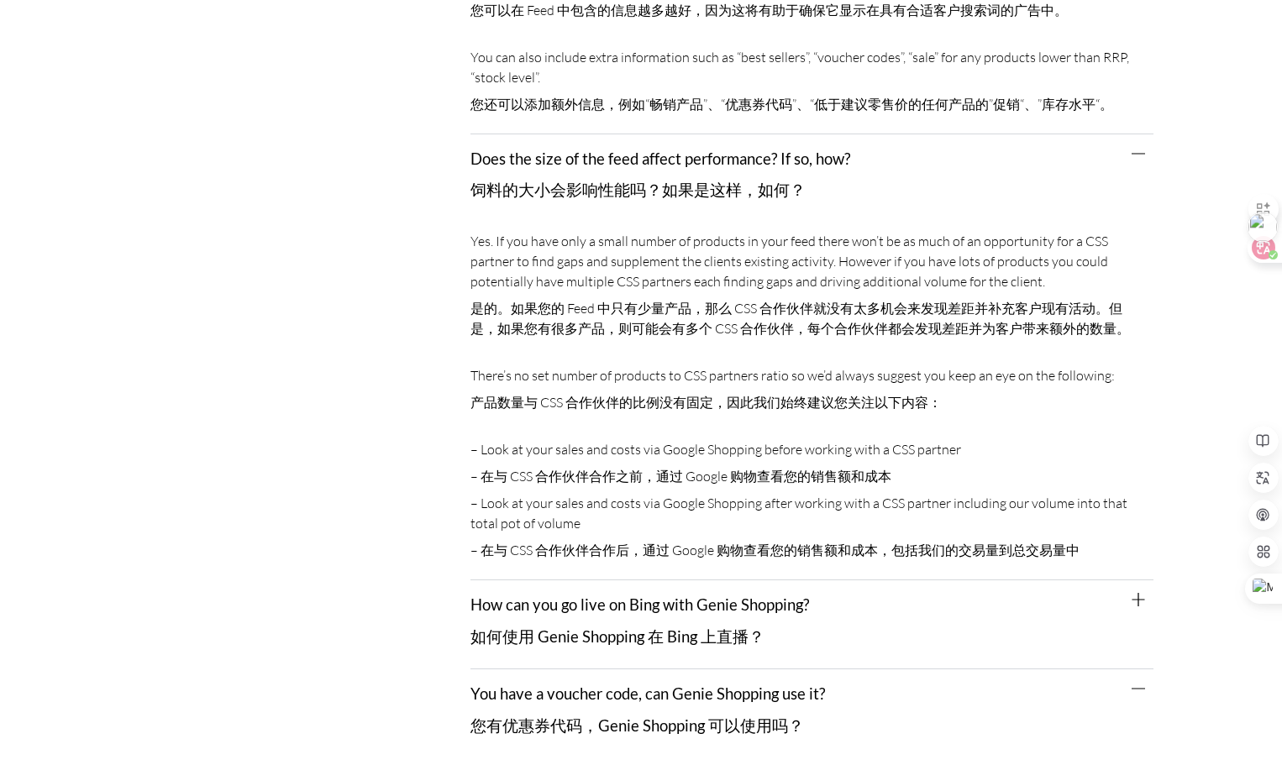
scroll to position [7217, 0]
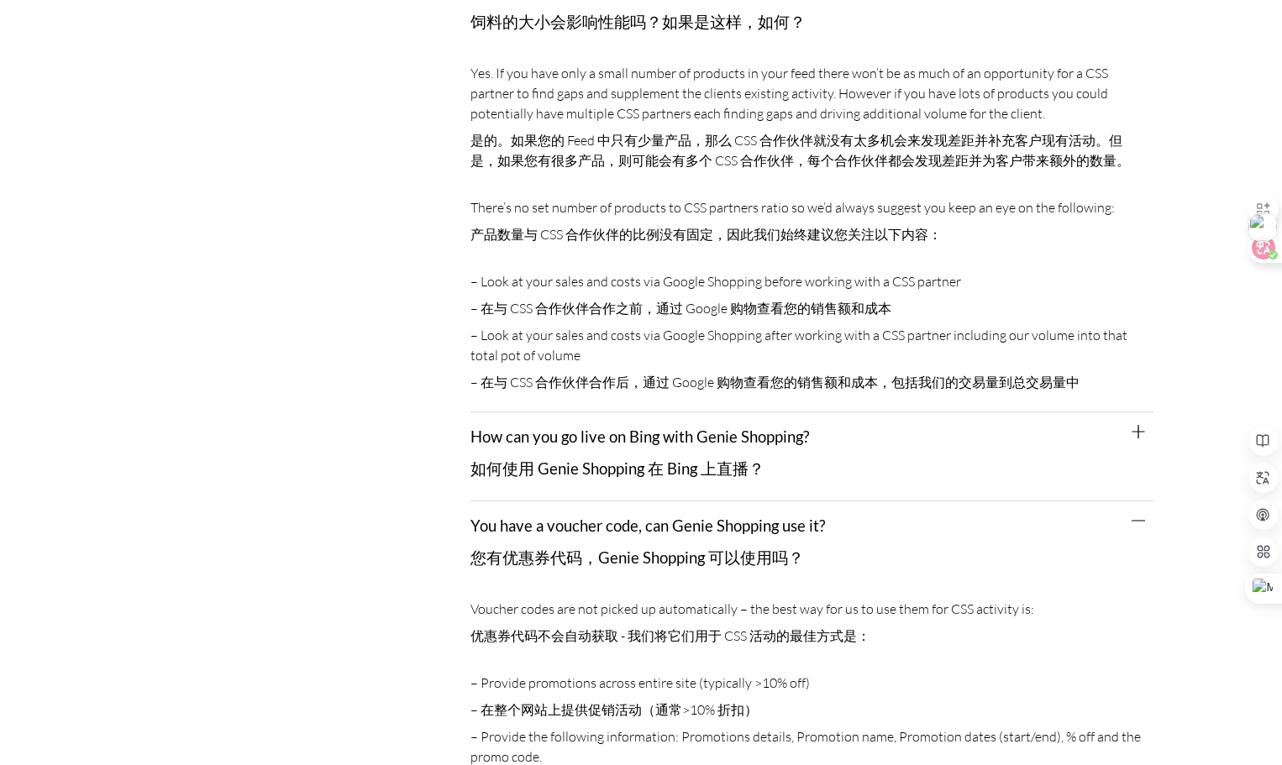
click at [574, 459] on font "如何使用 Genie Shopping 在 Bing 上直播？" at bounding box center [617, 468] width 294 height 18
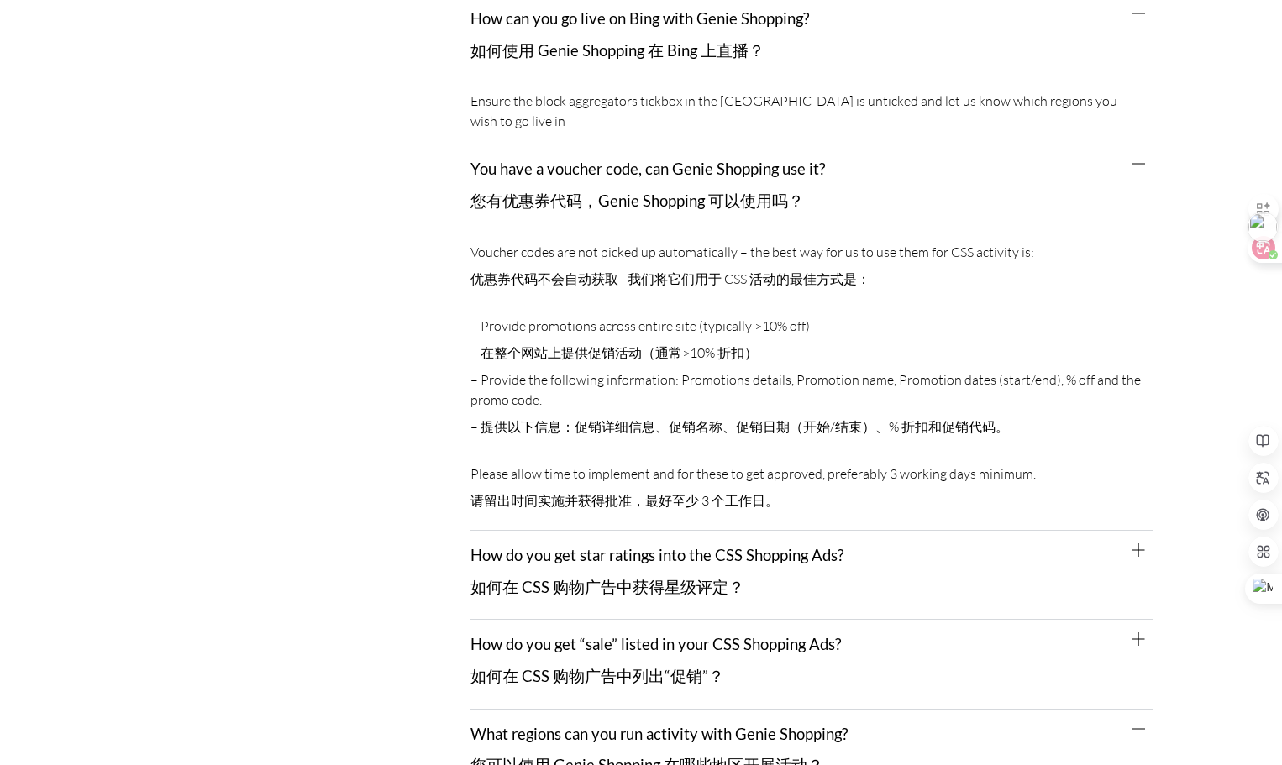
scroll to position [7637, 0]
click at [601, 544] on link "How do you get star ratings into the CSS Shopping Ads? 如何在 CSS 购物广告中获得星级评定？" at bounding box center [656, 569] width 373 height 50
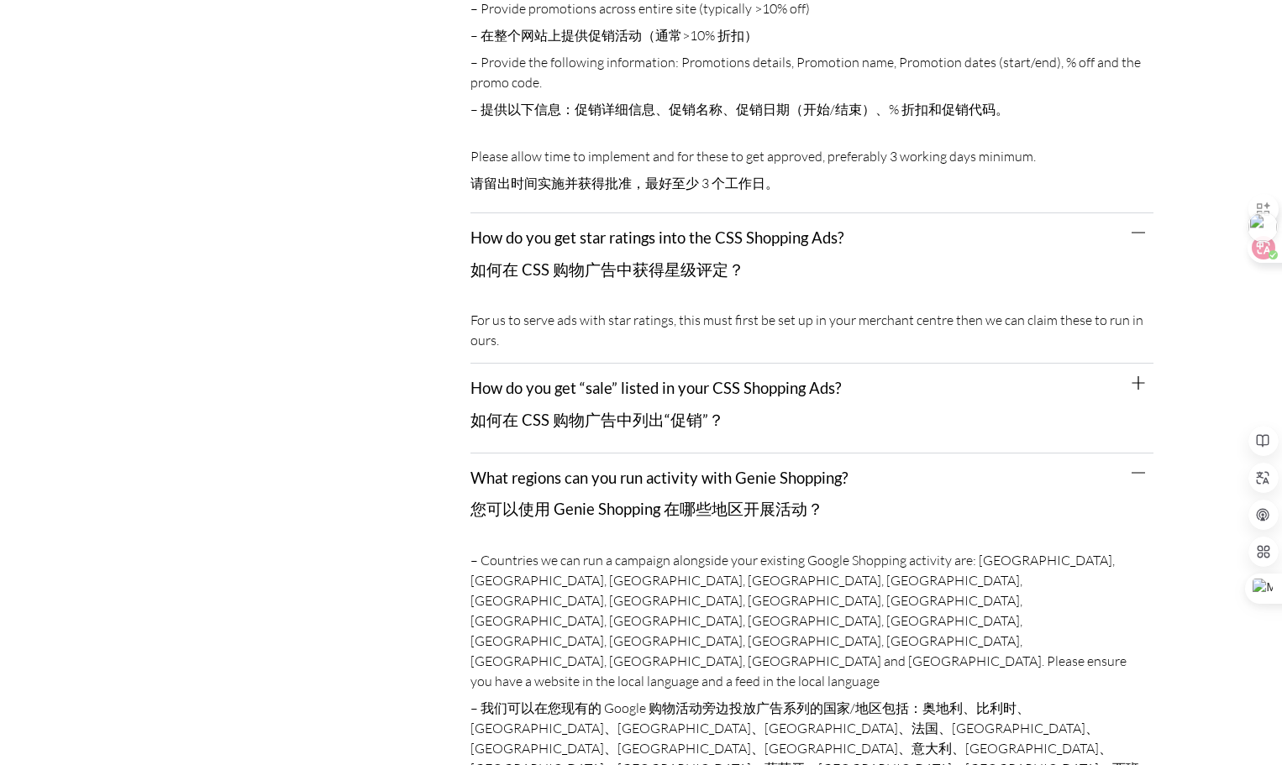
scroll to position [7973, 0]
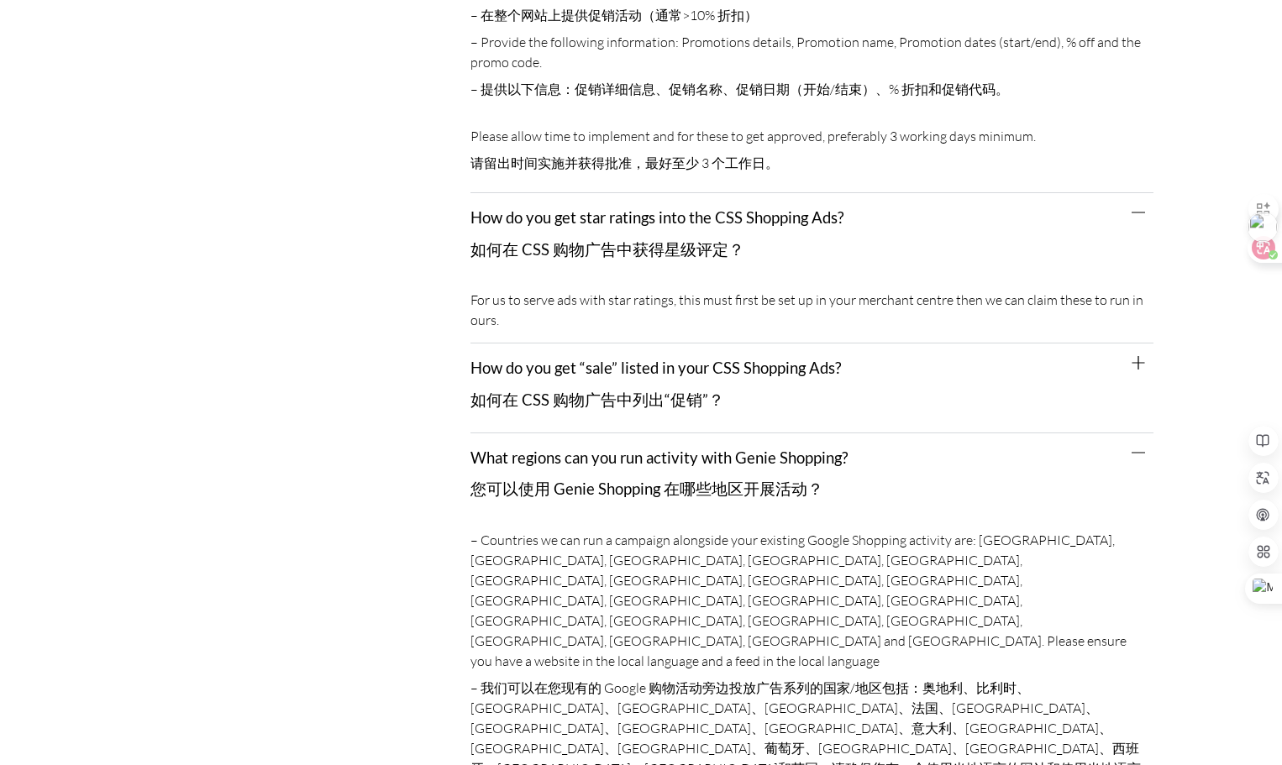
click at [561, 357] on div "How do you get “sale” listed in your CSS Shopping Ads? 如何在 CSS 购物广告中列出“促销”？" at bounding box center [811, 388] width 683 height 89
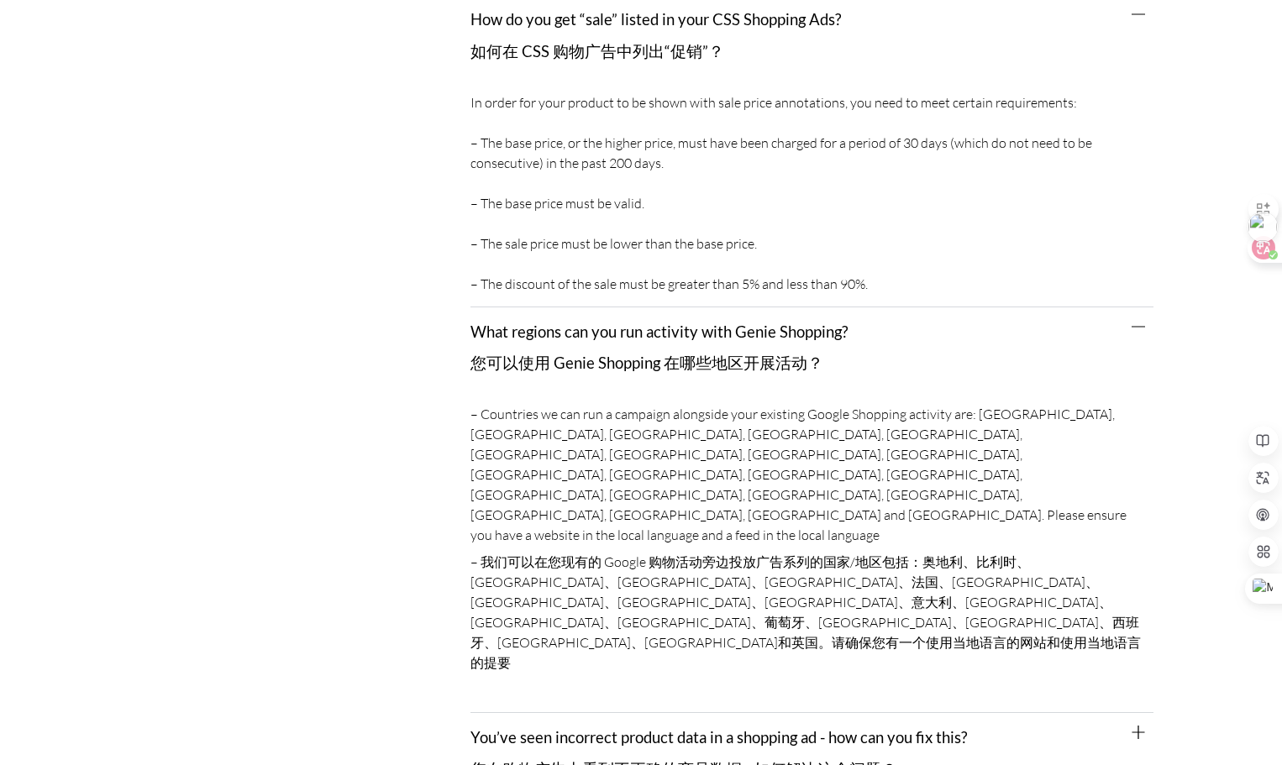
scroll to position [8561, 0]
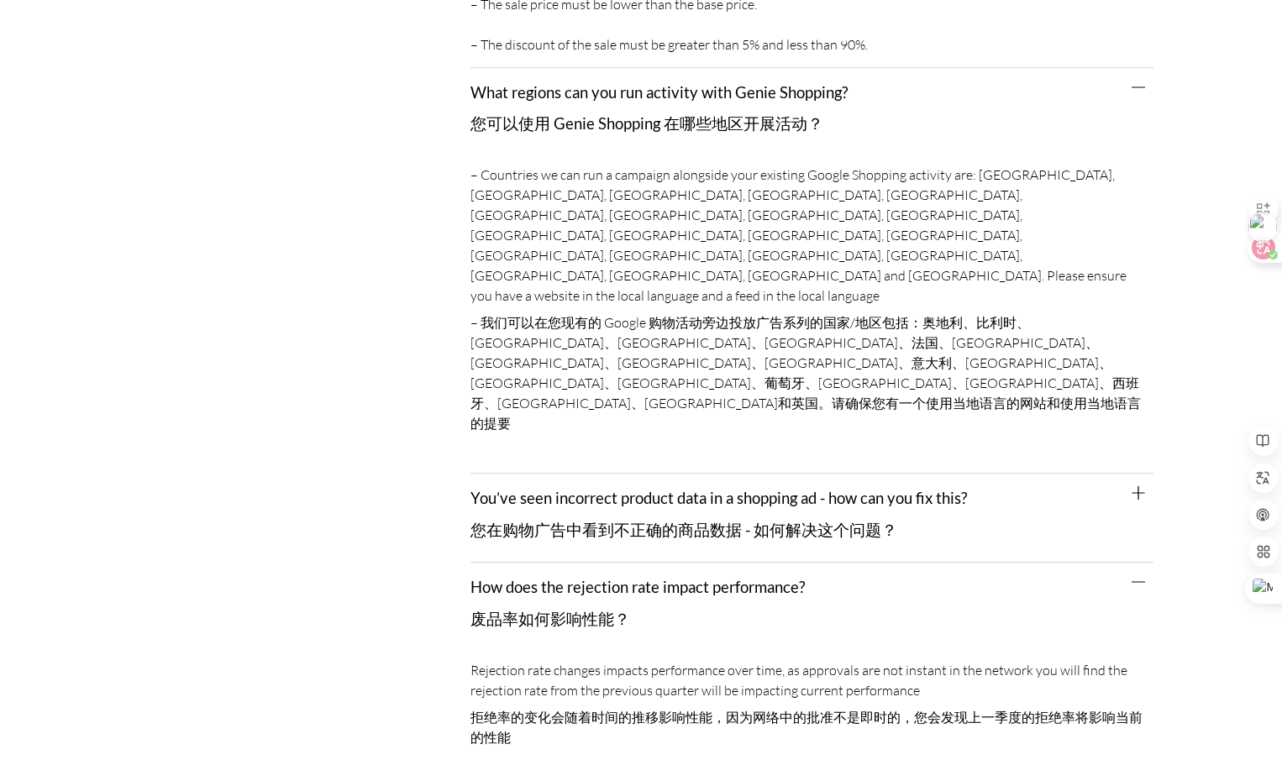
click at [548, 521] on font "您在购物广告中看到不正确的商品数据 - 如何解决这个问题？" at bounding box center [683, 530] width 427 height 18
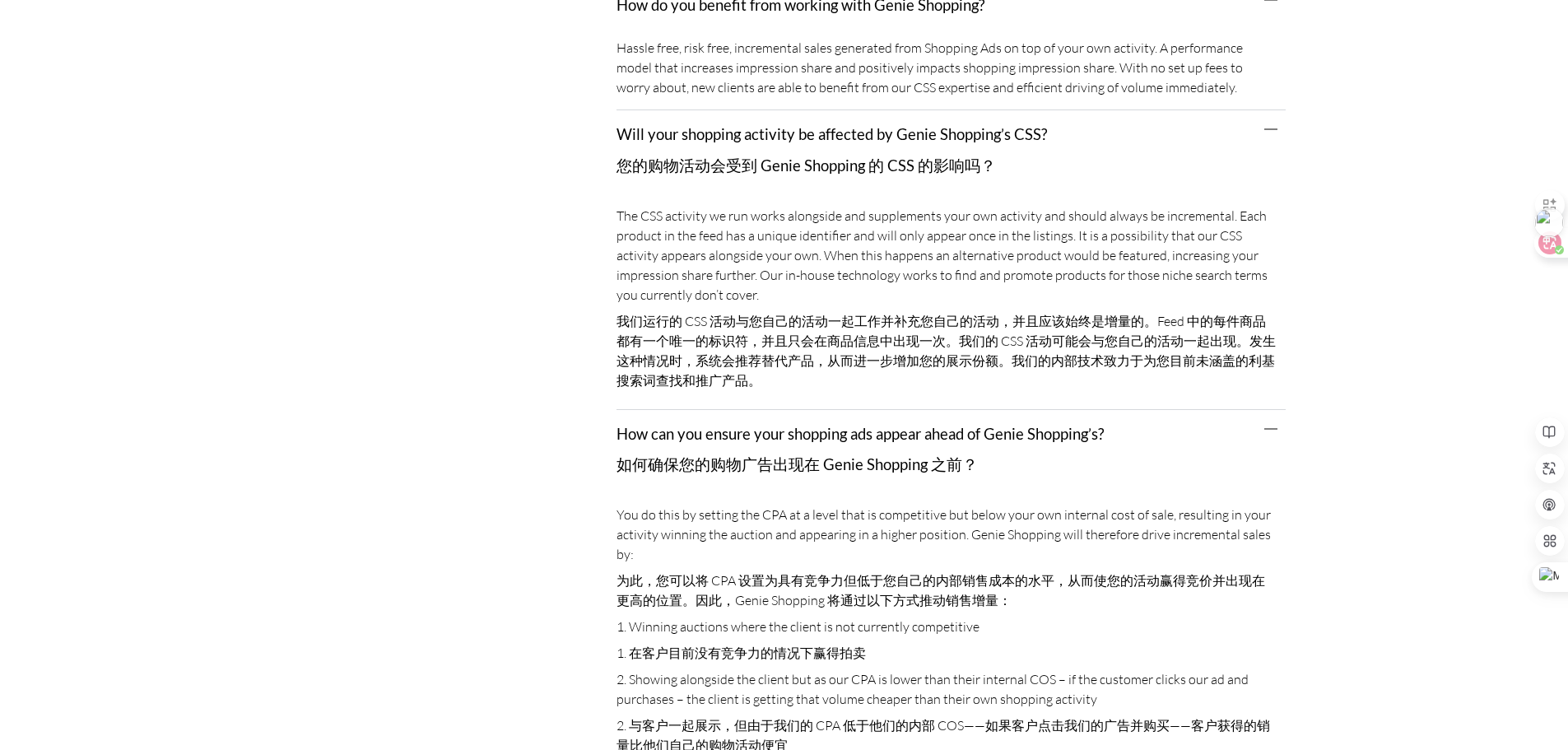
scroll to position [488, 0]
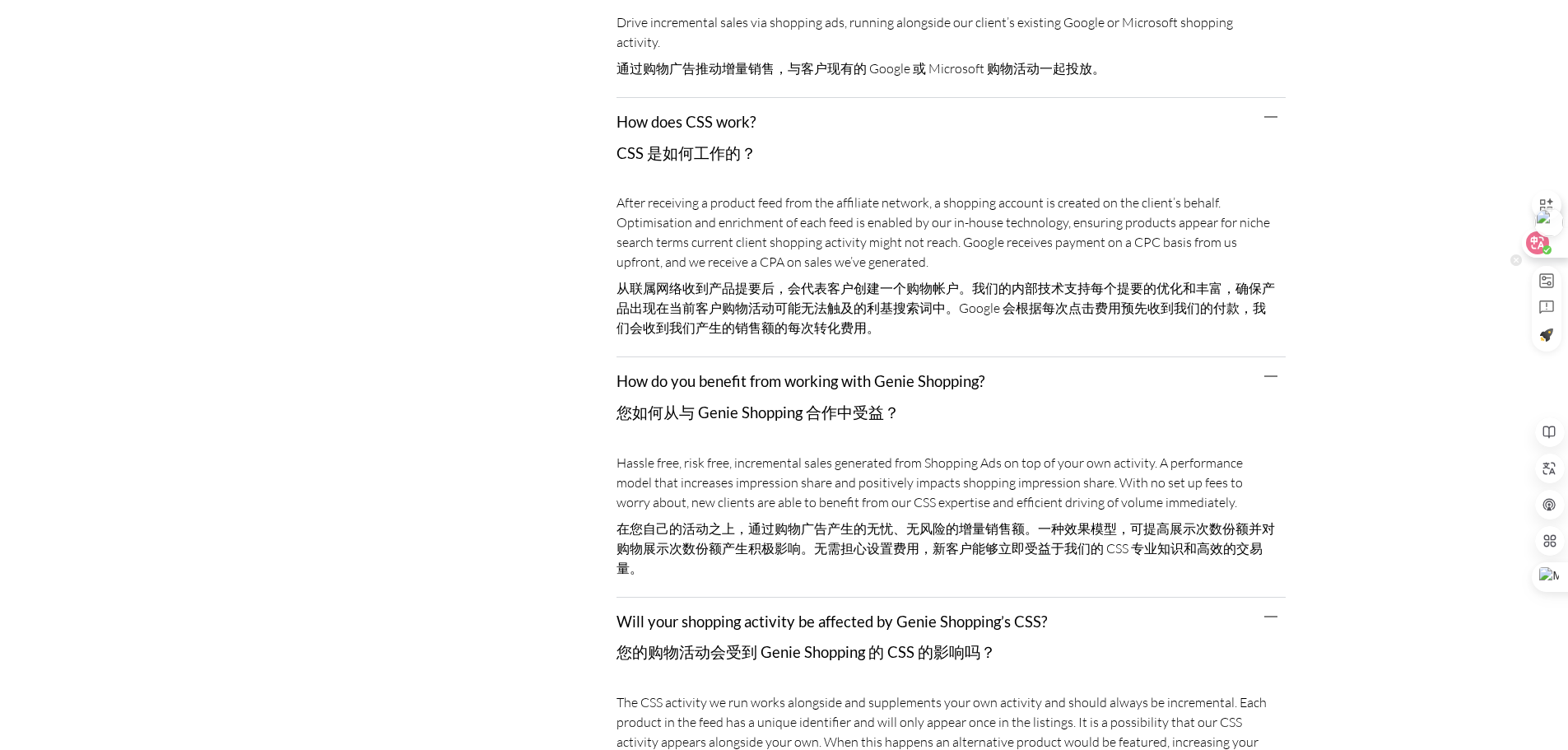
click at [1255, 250] on div at bounding box center [1544, 243] width 44 height 29
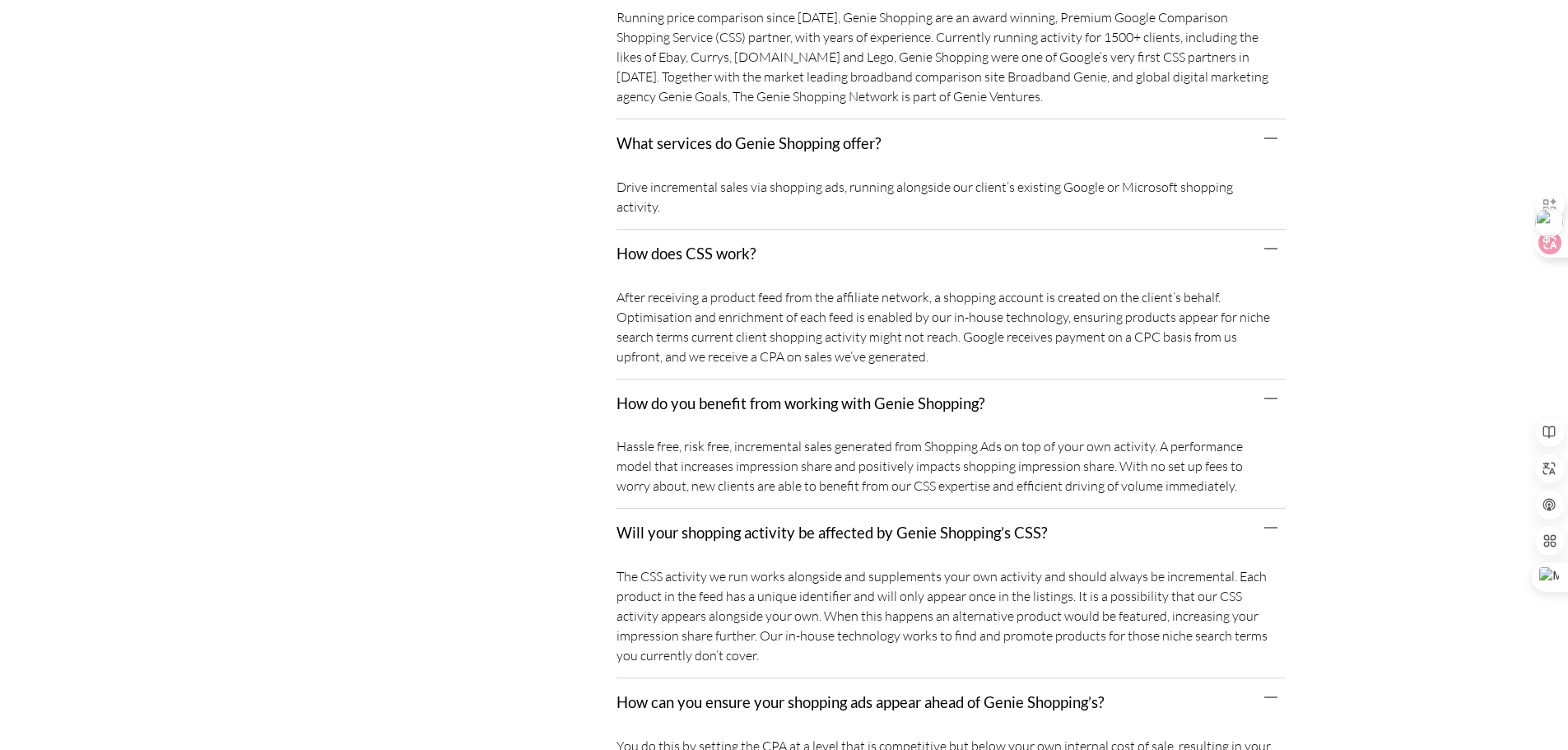
scroll to position [241, 0]
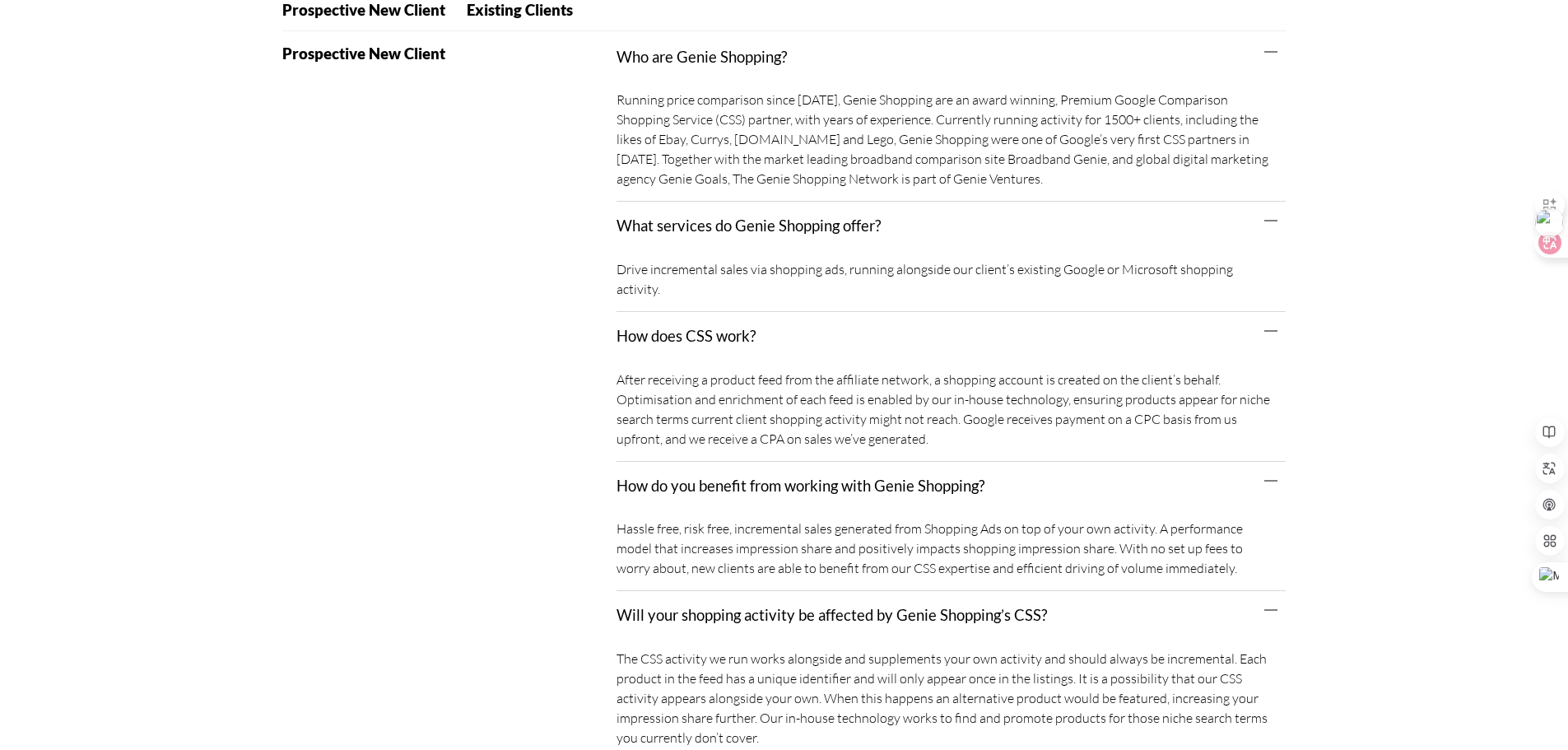
click at [1049, 241] on div "What services do Genie Shopping offer?" at bounding box center [951, 226] width 669 height 49
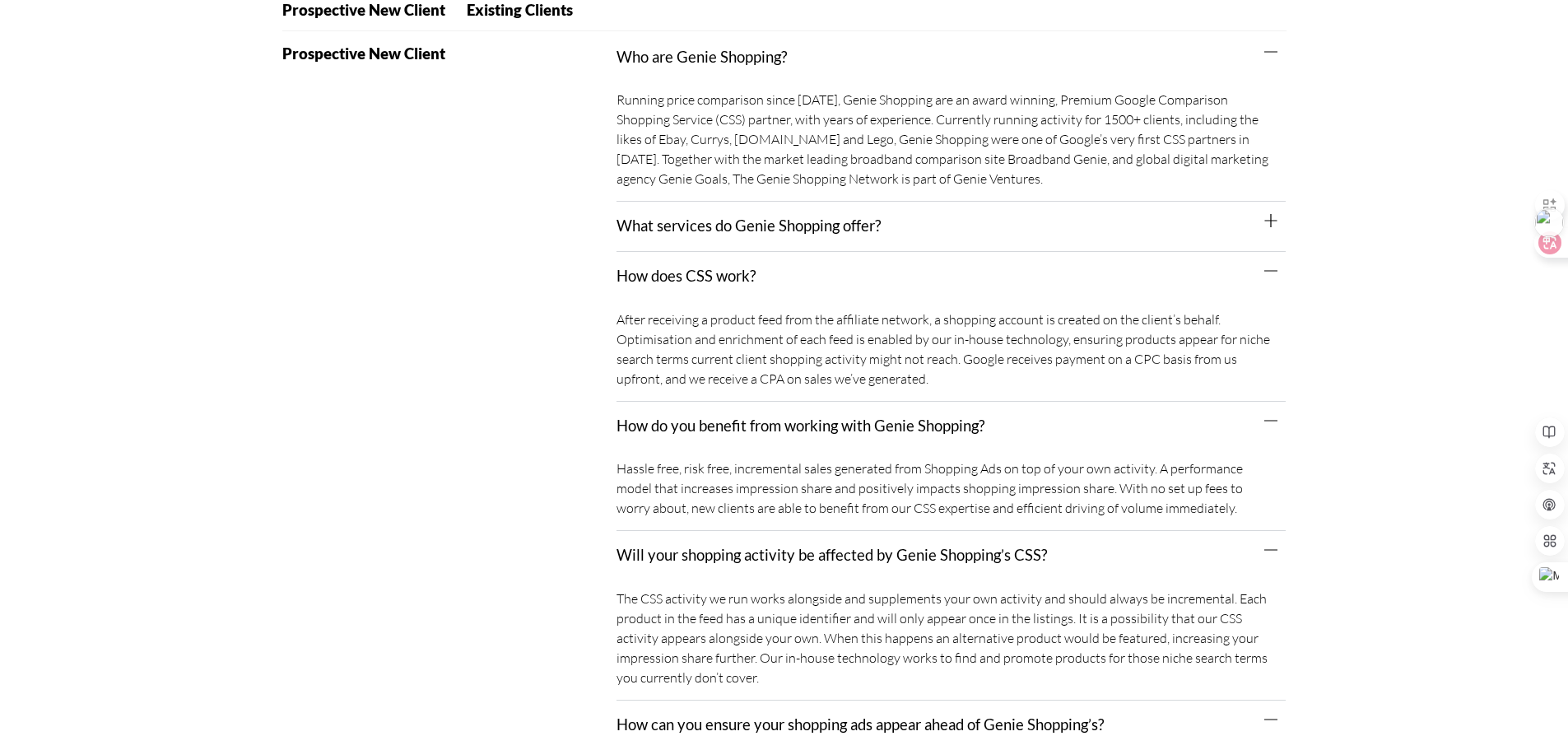
click at [1056, 304] on div "After receiving a product feed from the affiliate network, a shopping account i…" at bounding box center [951, 351] width 669 height 100
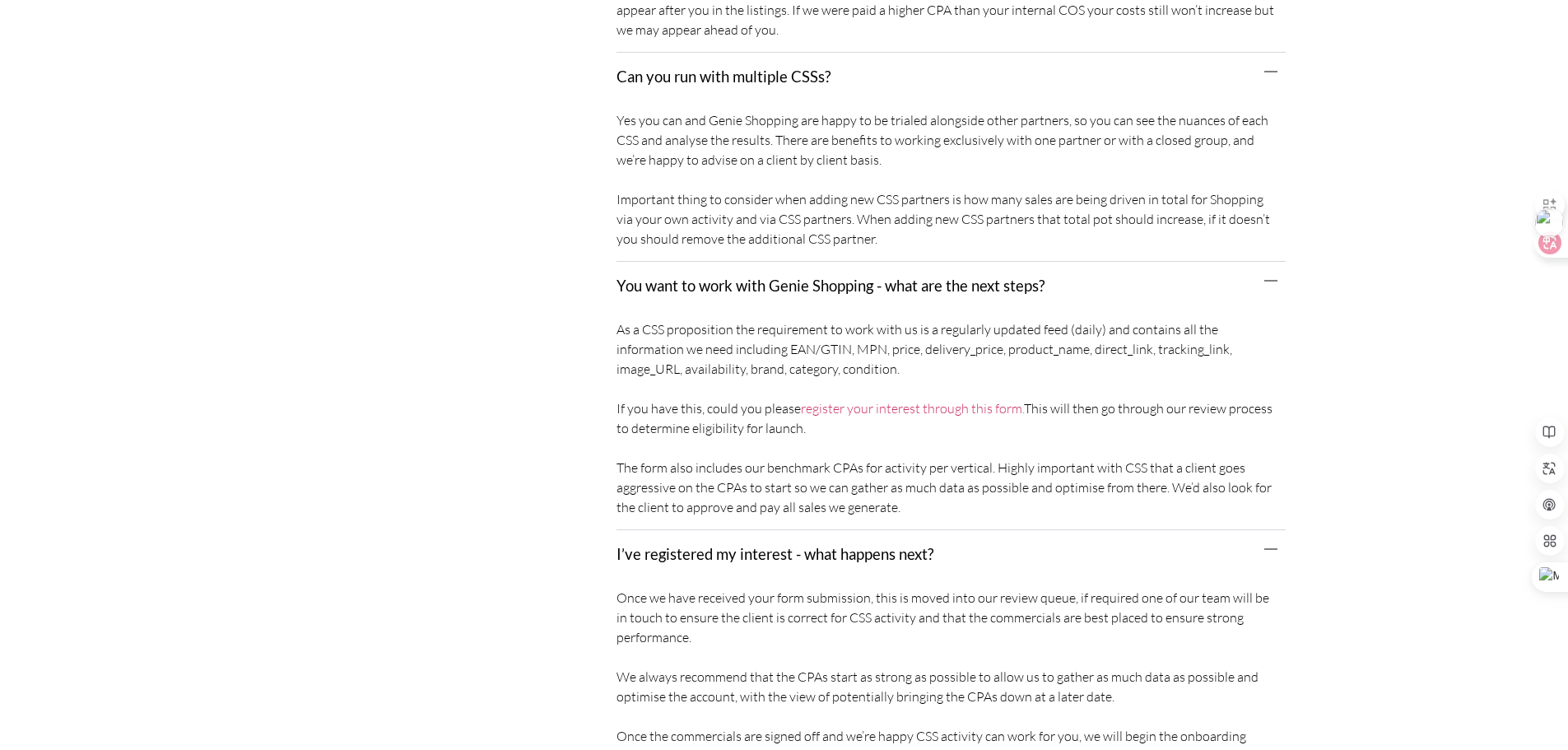
scroll to position [1229, 0]
click at [875, 412] on link "register your interest through this form." at bounding box center [912, 407] width 223 height 17
